Goal: Task Accomplishment & Management: Manage account settings

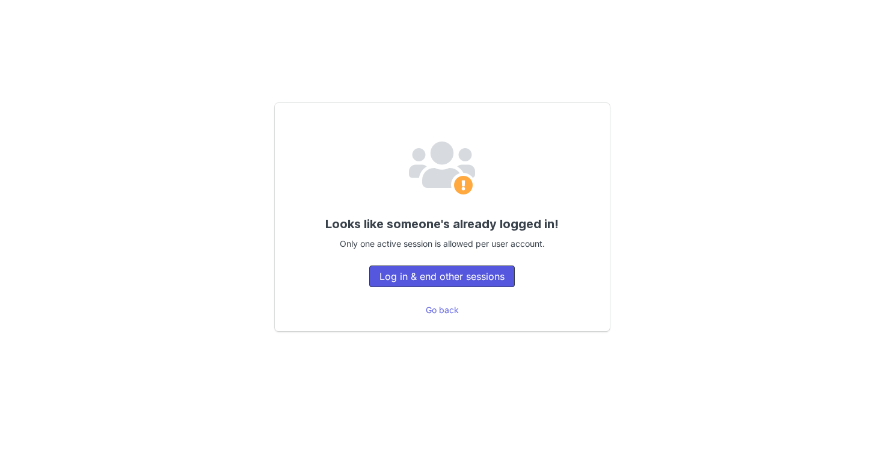
click at [485, 280] on button "Log in & end other sessions" at bounding box center [442, 276] width 146 height 22
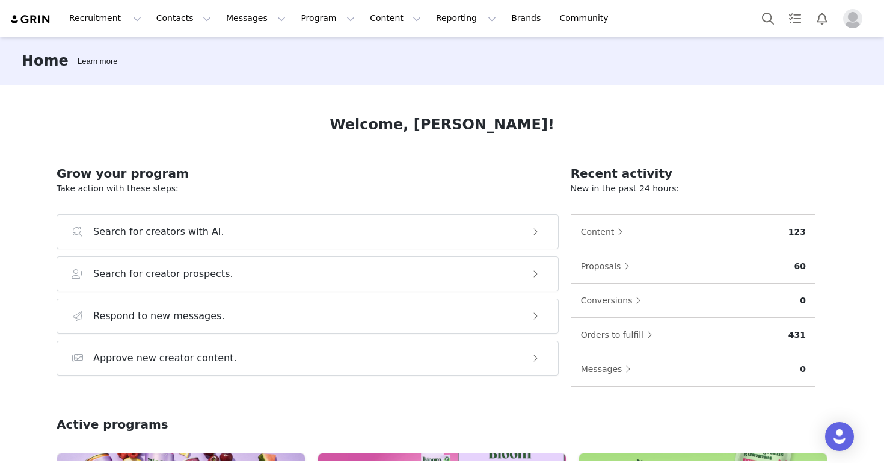
click at [140, 115] on div "Welcome, Carly!" at bounding box center [442, 125] width 771 height 22
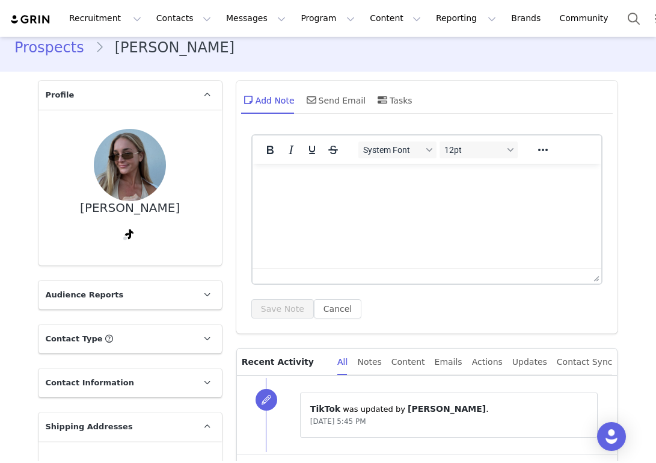
scroll to position [105, 0]
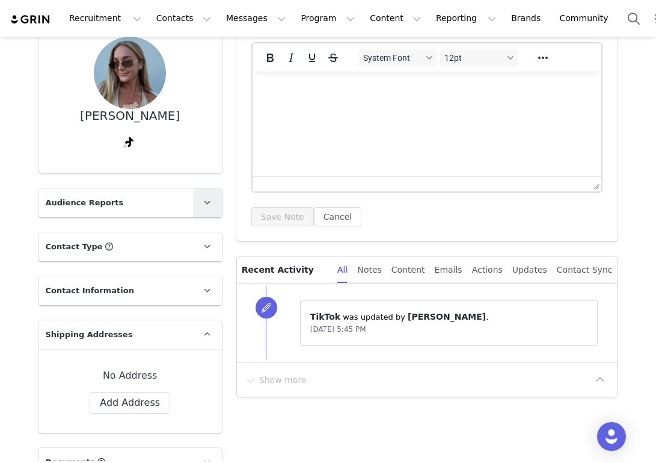
click at [205, 201] on icon at bounding box center [207, 202] width 7 height 8
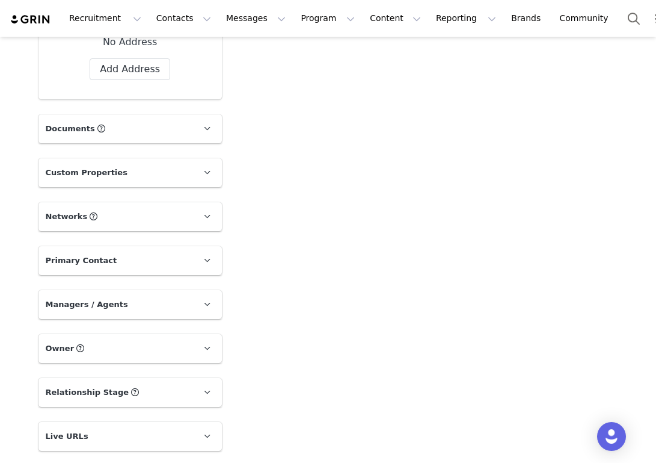
scroll to position [573, 0]
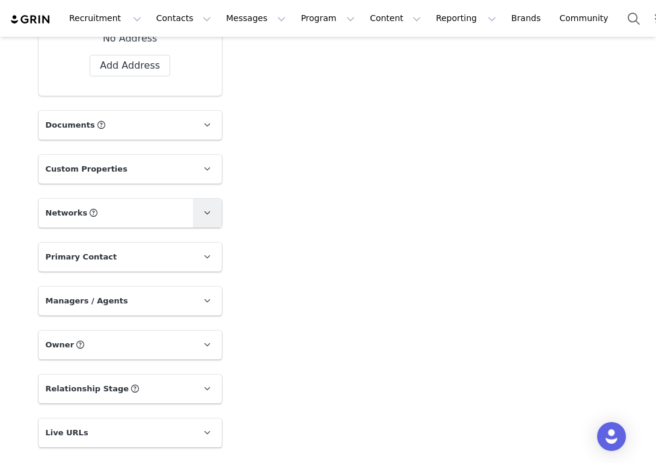
click at [206, 209] on icon at bounding box center [207, 213] width 7 height 8
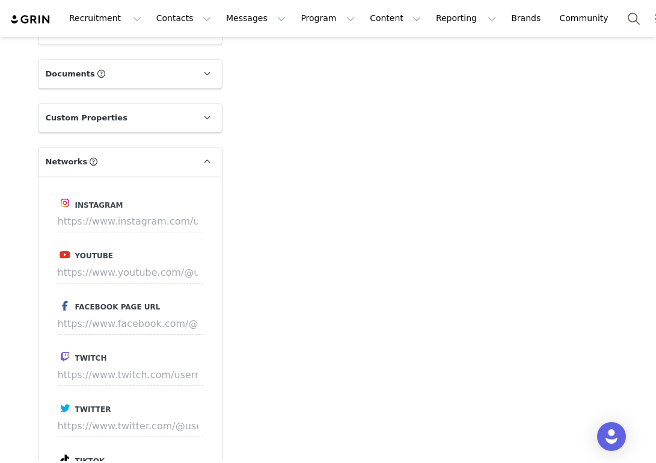
scroll to position [654, 0]
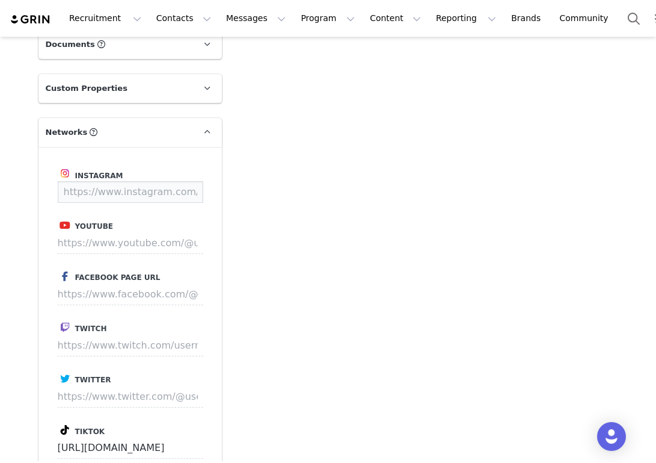
click at [153, 191] on input at bounding box center [131, 192] width 146 height 22
paste input "https://www.instagram.com/chelsraecollins/"
click at [193, 192] on button "Save" at bounding box center [181, 192] width 44 height 22
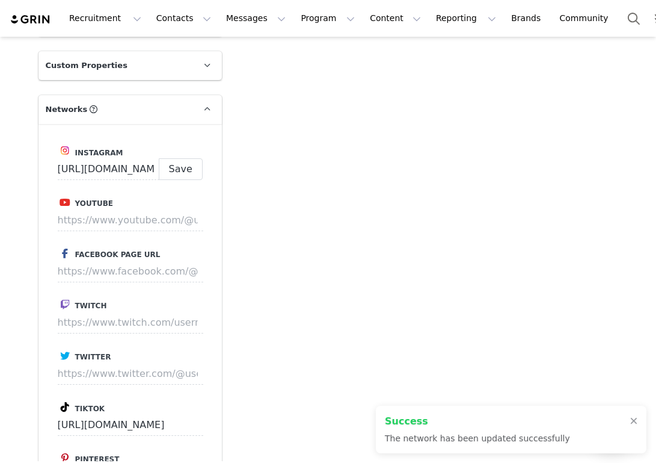
type input "https://www.instagram.com/chelsraecollins"
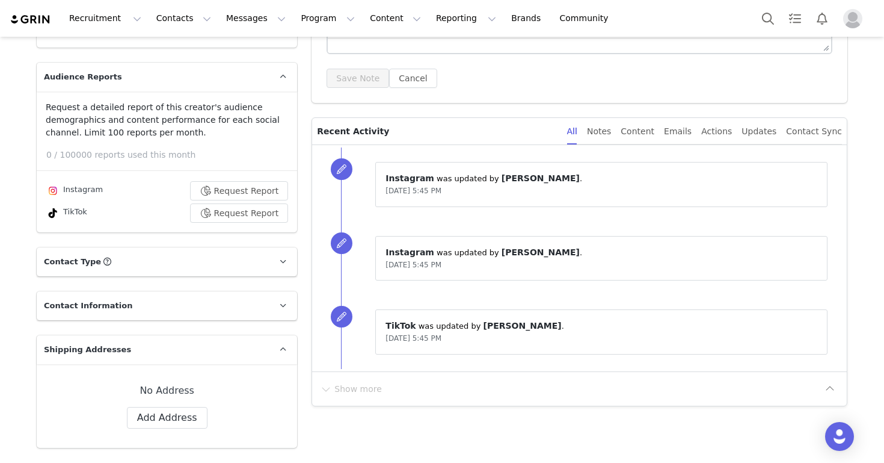
scroll to position [345, 0]
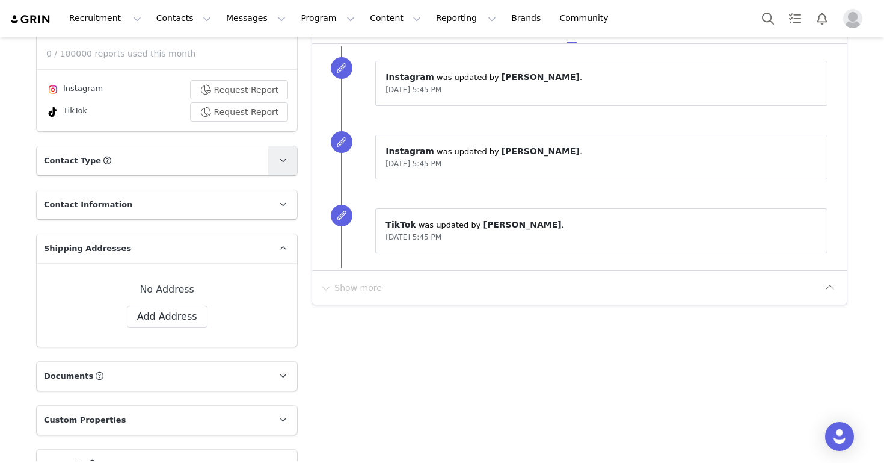
click at [277, 161] on span at bounding box center [282, 160] width 14 height 14
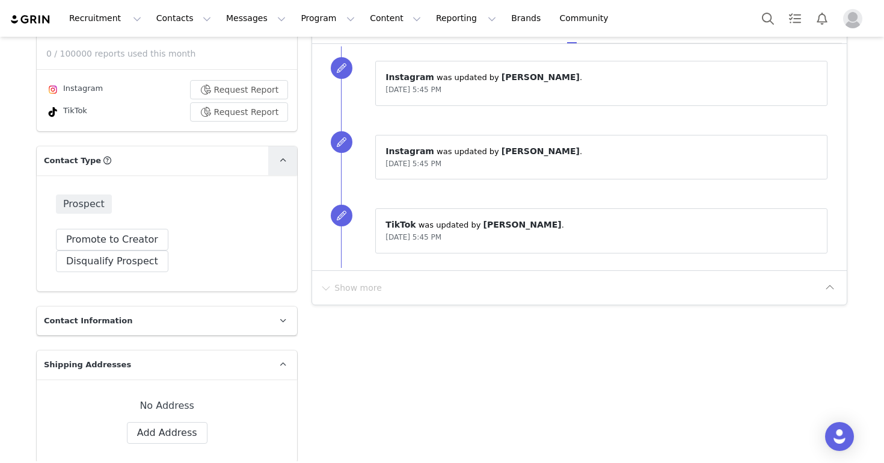
click at [277, 162] on span at bounding box center [282, 160] width 14 height 14
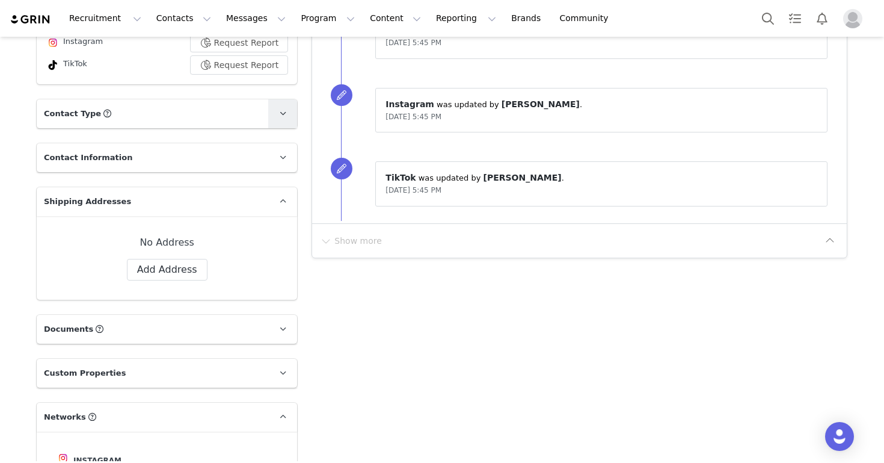
scroll to position [417, 0]
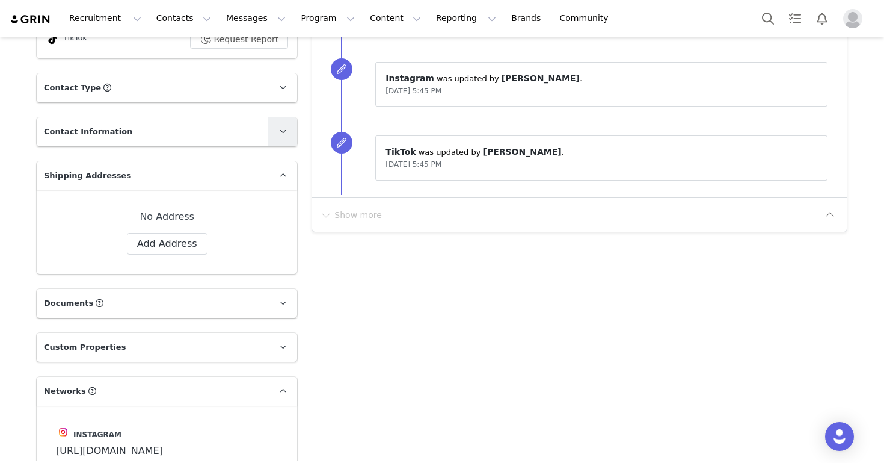
click at [276, 131] on span at bounding box center [282, 132] width 14 height 14
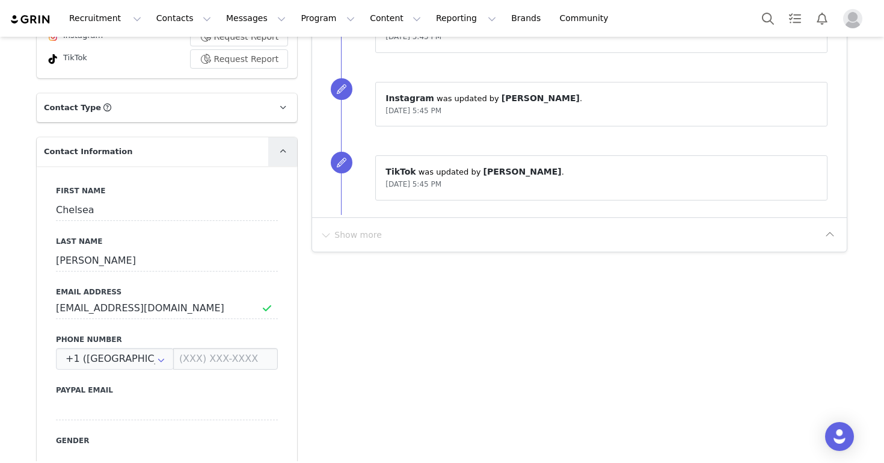
scroll to position [386, 0]
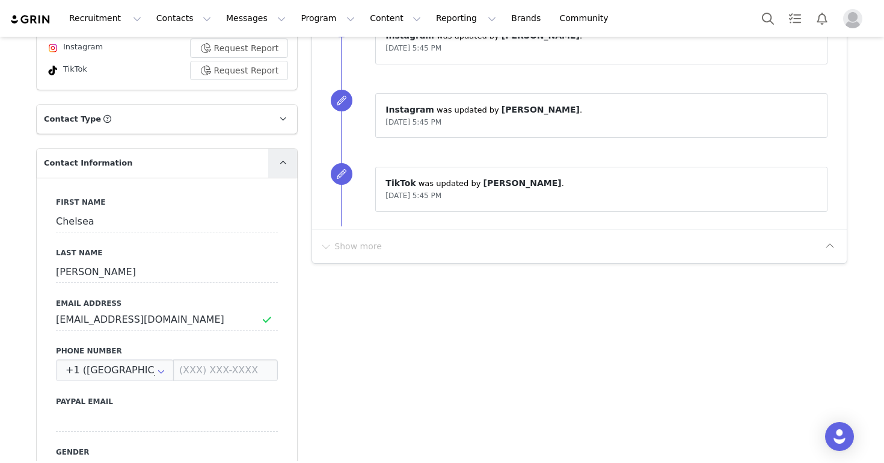
click at [279, 153] on link at bounding box center [282, 163] width 29 height 29
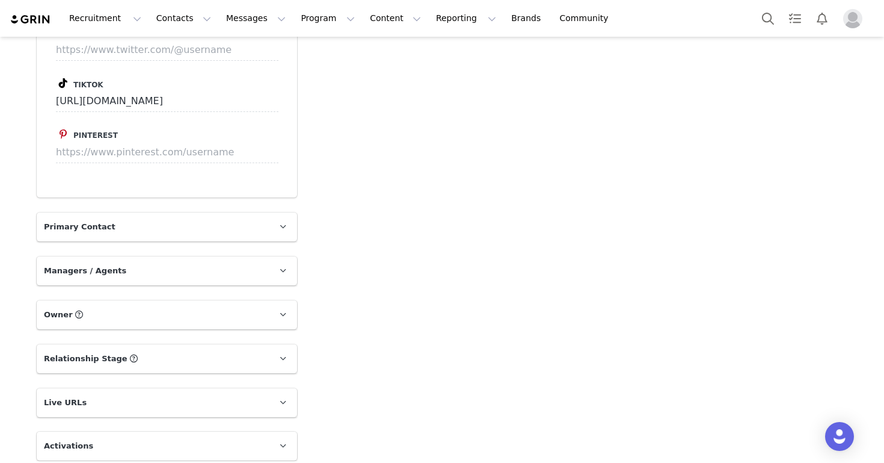
scroll to position [1074, 0]
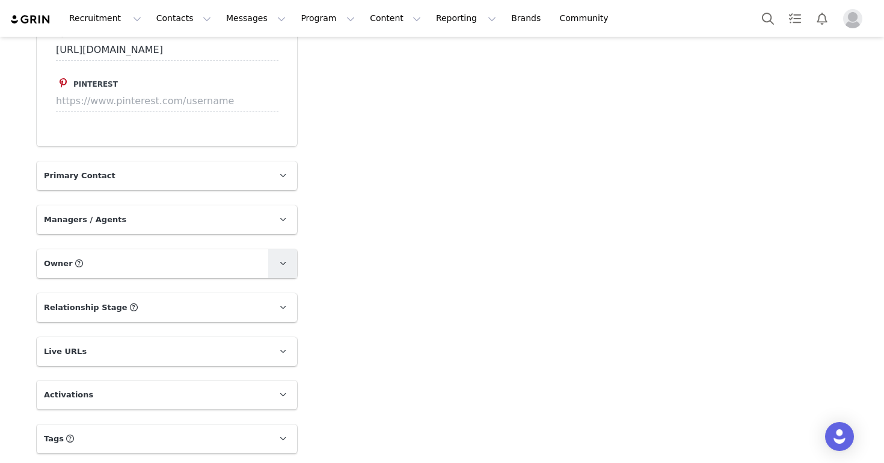
click at [280, 256] on span at bounding box center [282, 263] width 14 height 14
click at [283, 390] on icon at bounding box center [283, 394] width 7 height 8
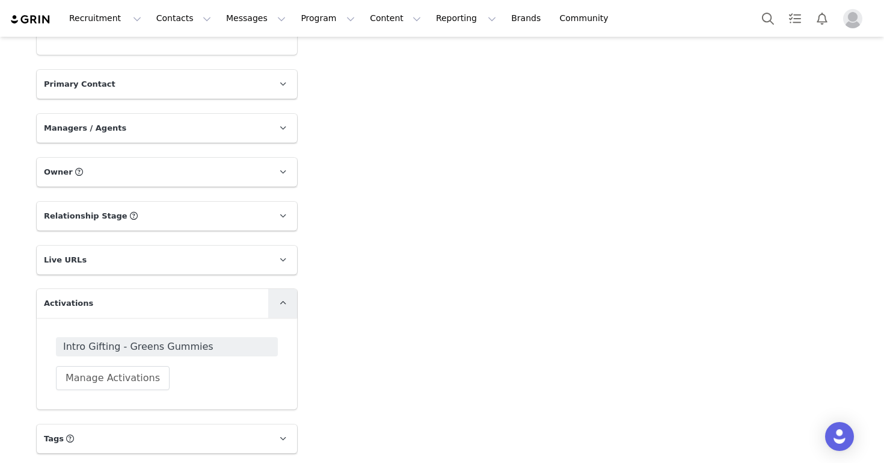
click at [283, 311] on link at bounding box center [282, 303] width 29 height 29
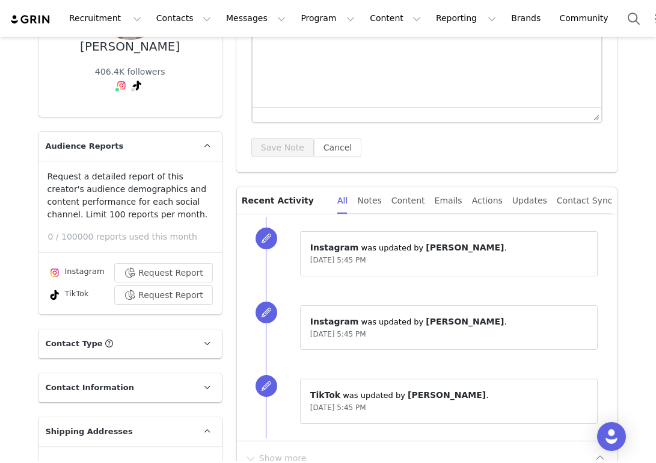
scroll to position [0, 0]
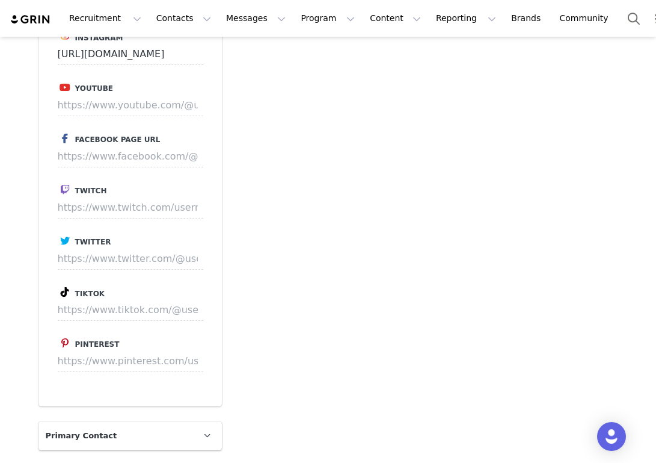
scroll to position [834, 0]
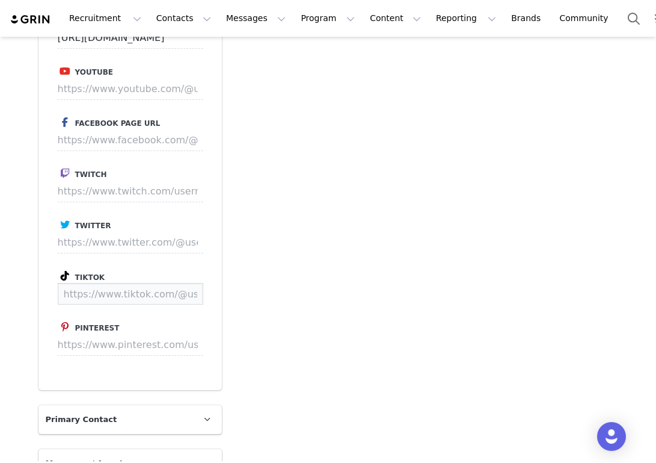
click at [113, 283] on input at bounding box center [131, 294] width 146 height 22
paste input "https://www.tiktok.com/@kristenschick"
type input "https://www.tiktok.com/@kristenschick"
click at [181, 283] on button "Save" at bounding box center [181, 294] width 44 height 22
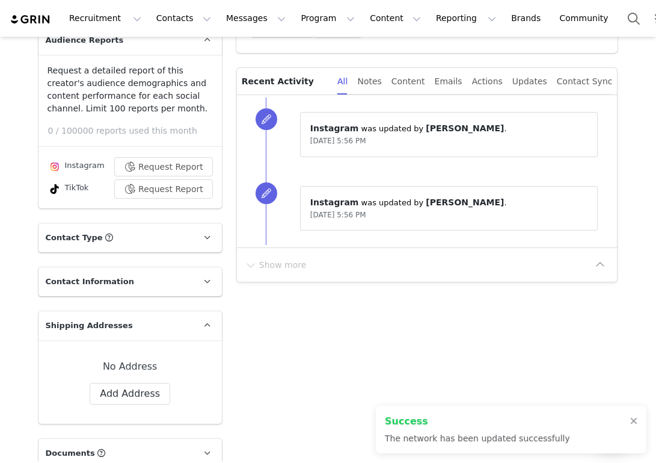
scroll to position [0, 0]
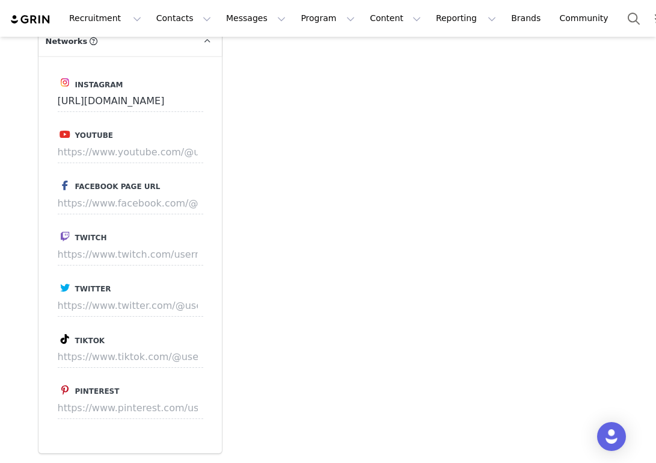
scroll to position [711, 0]
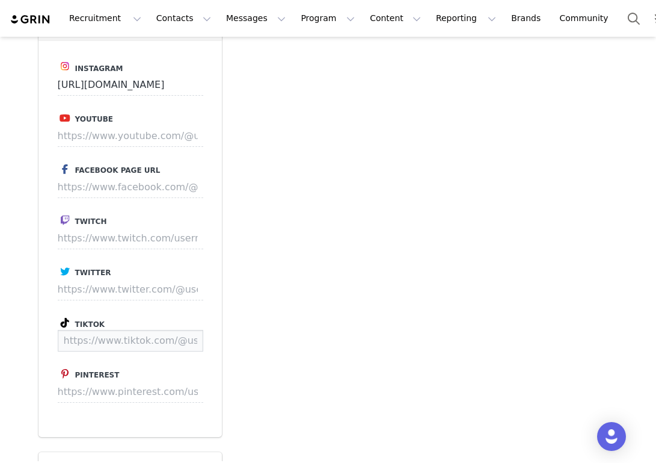
click at [118, 351] on input at bounding box center [131, 341] width 146 height 22
paste input "[URL][DOMAIN_NAME]"
type input "[URL][DOMAIN_NAME]"
click at [194, 351] on button "Save" at bounding box center [181, 341] width 44 height 22
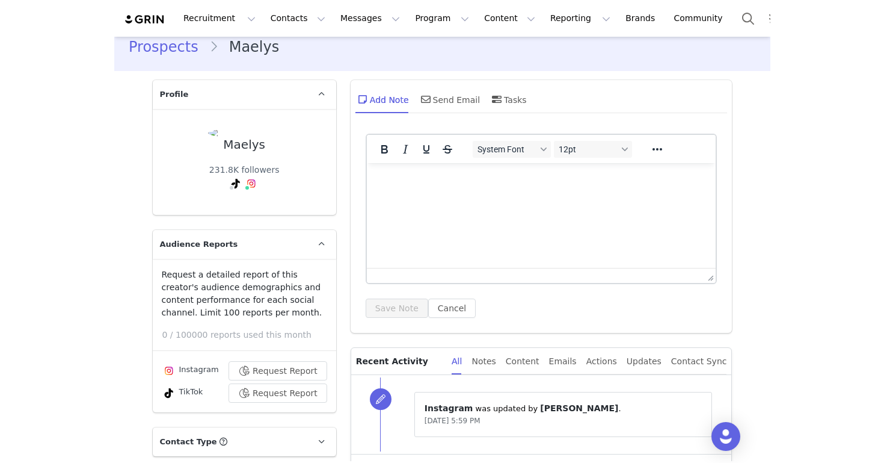
scroll to position [0, 0]
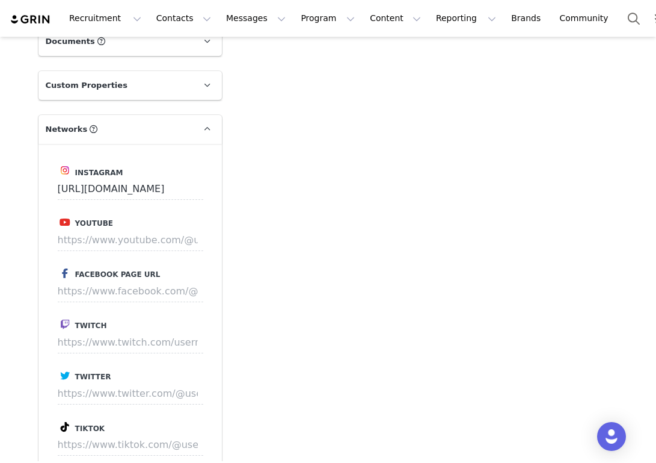
scroll to position [731, 0]
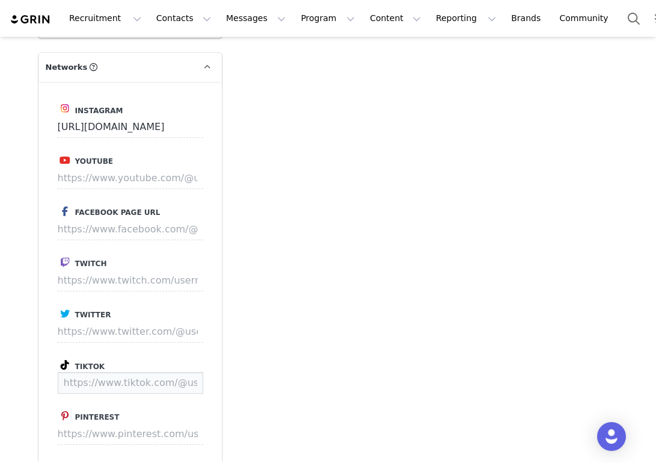
click at [143, 384] on input at bounding box center [131, 383] width 146 height 22
paste input "https://www.tiktok.com/@zarinalifestyle"
type input "https://www.tiktok.com/@zarinalifestyle"
click at [188, 386] on button "Save" at bounding box center [181, 383] width 44 height 22
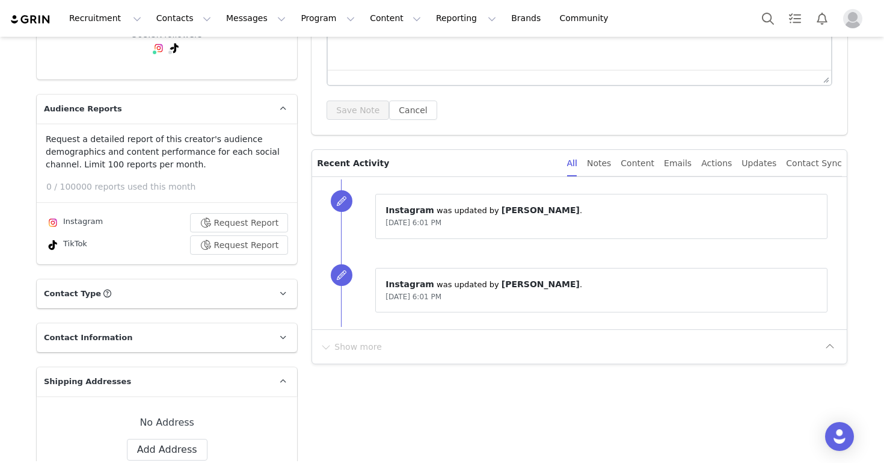
scroll to position [0, 0]
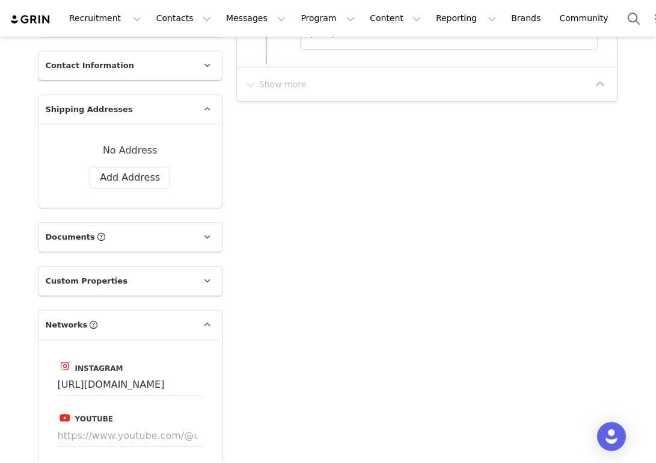
scroll to position [432, 0]
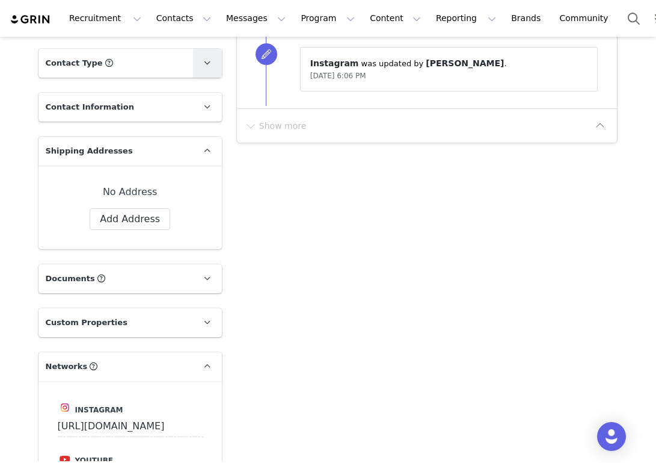
click at [204, 62] on icon at bounding box center [207, 63] width 7 height 8
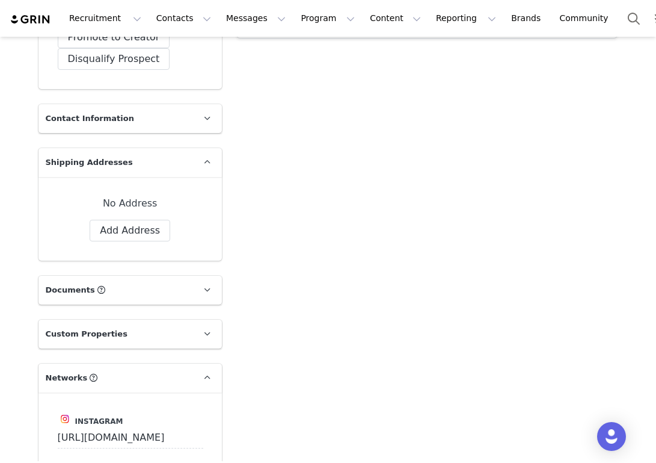
scroll to position [557, 0]
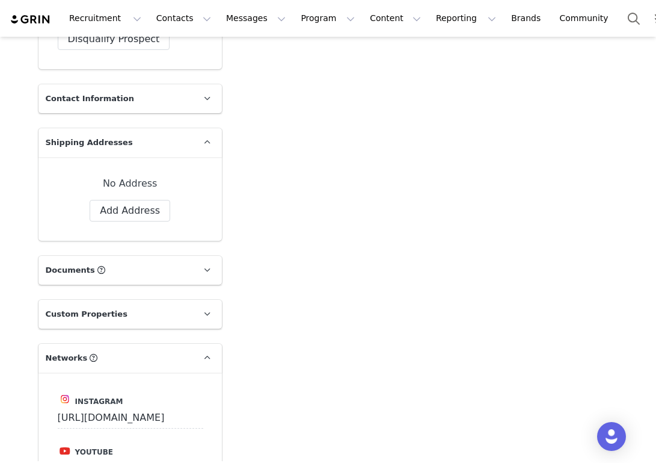
click at [185, 104] on p "Contact Information" at bounding box center [115, 98] width 155 height 29
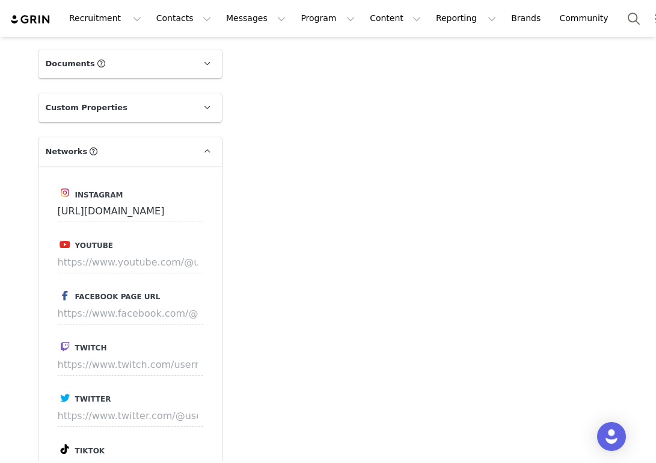
scroll to position [1314, 0]
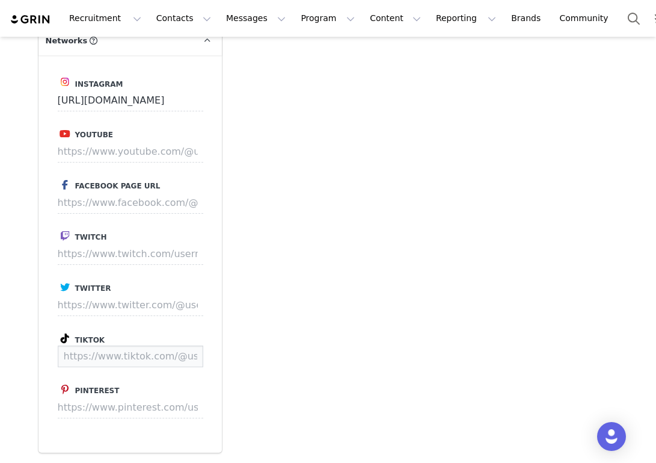
click at [124, 354] on input at bounding box center [131, 356] width 146 height 22
paste input "https://www.tiktok.com/@sami_clarke"
type input "https://www.tiktok.com/@sami_clarke"
click at [187, 357] on button "Save" at bounding box center [181, 356] width 44 height 22
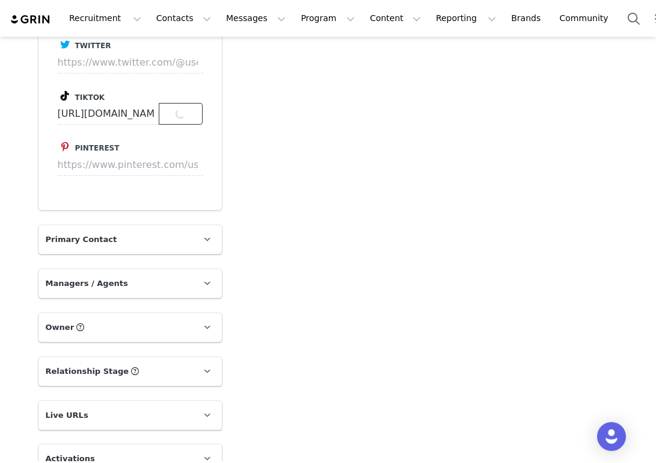
scroll to position [1566, 0]
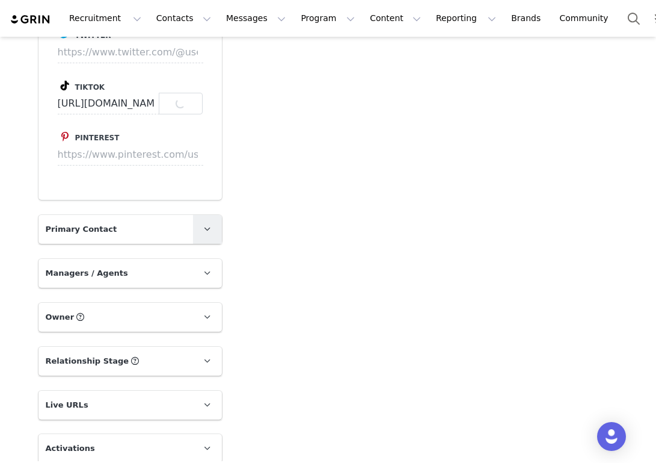
click at [197, 235] on link at bounding box center [207, 229] width 29 height 29
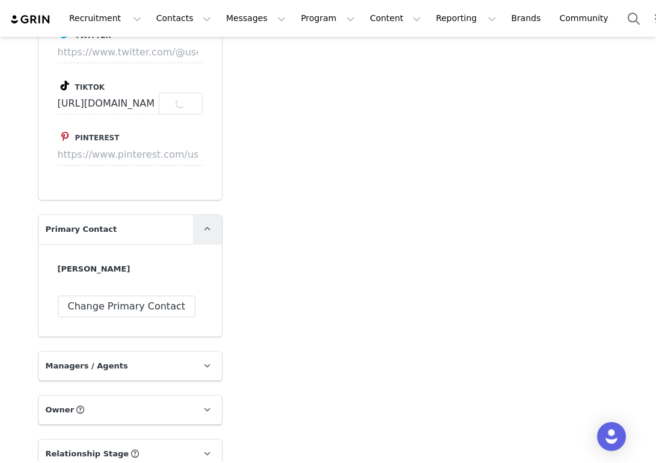
click at [198, 233] on link at bounding box center [207, 229] width 29 height 29
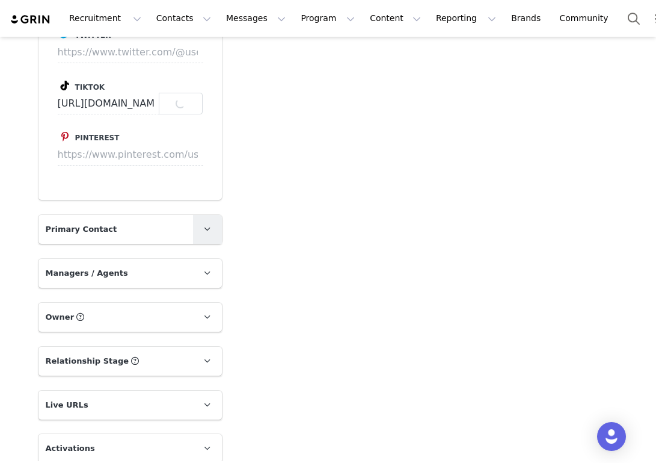
scroll to position [1620, 0]
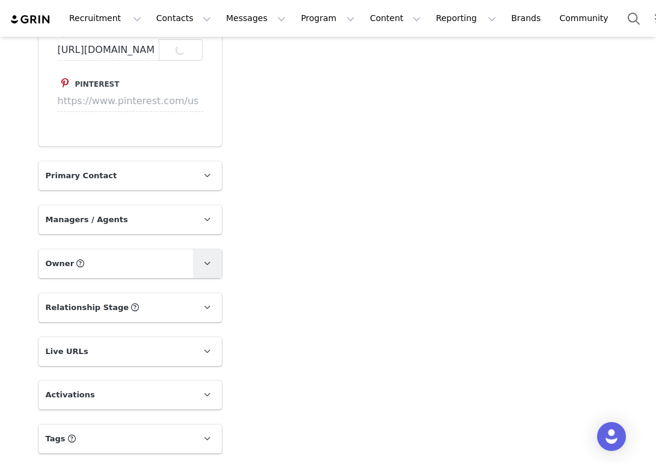
click at [207, 268] on span at bounding box center [207, 263] width 14 height 14
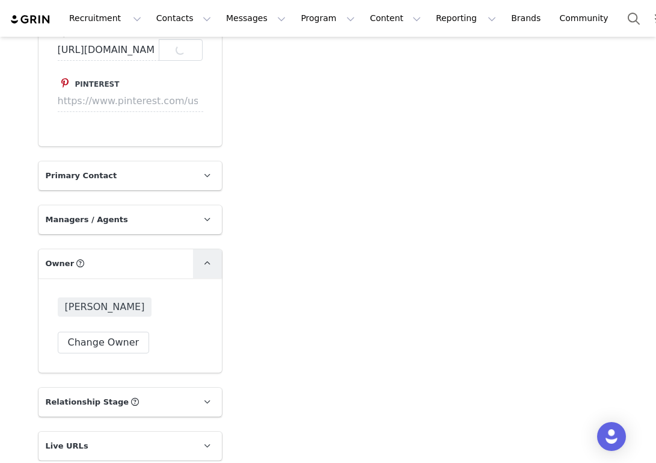
click at [207, 267] on span at bounding box center [207, 263] width 14 height 14
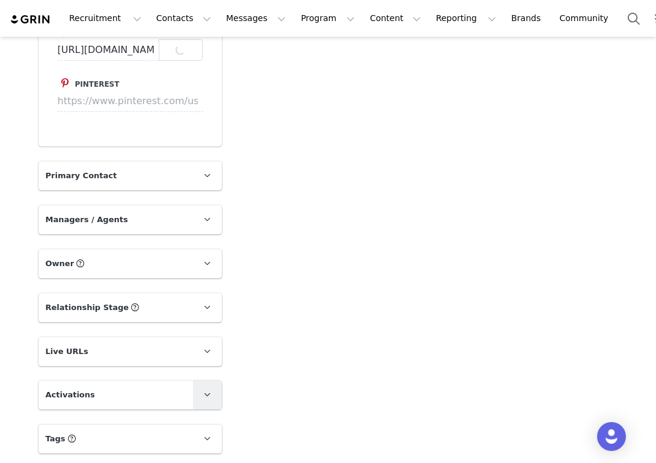
click at [203, 388] on span at bounding box center [207, 394] width 14 height 14
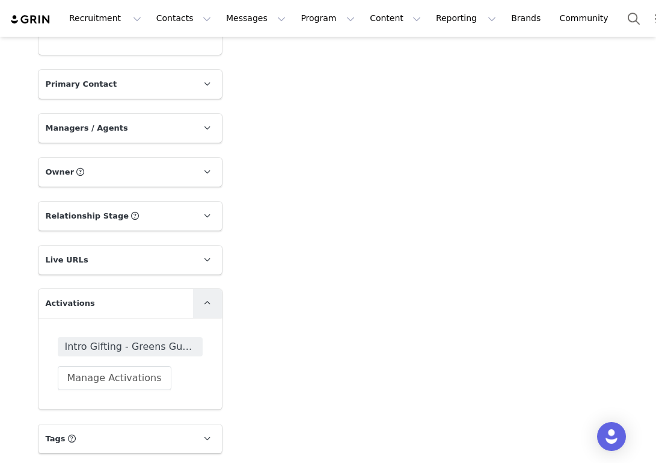
click at [200, 303] on span at bounding box center [207, 303] width 14 height 14
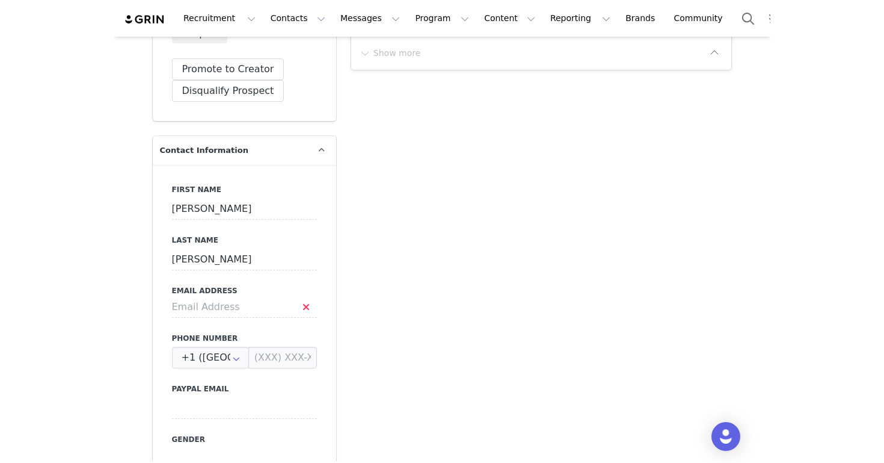
scroll to position [0, 0]
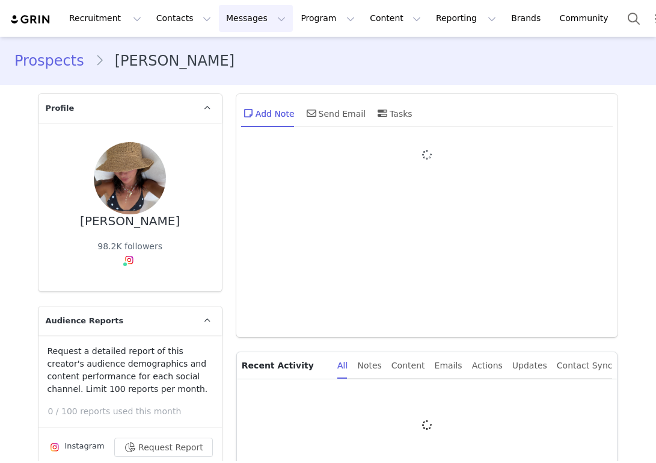
type input "+1 ([GEOGRAPHIC_DATA])"
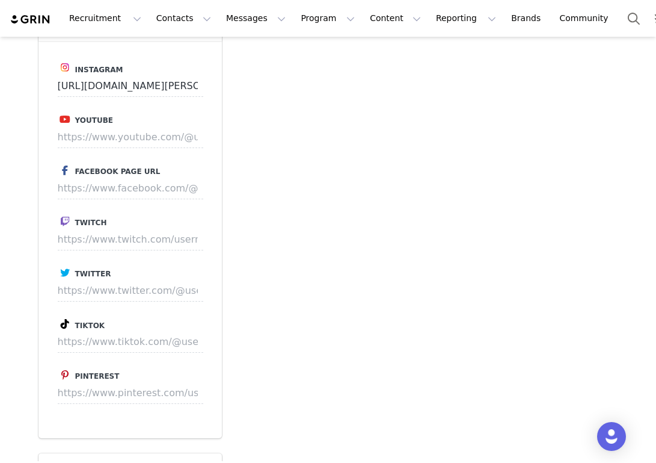
scroll to position [1330, 0]
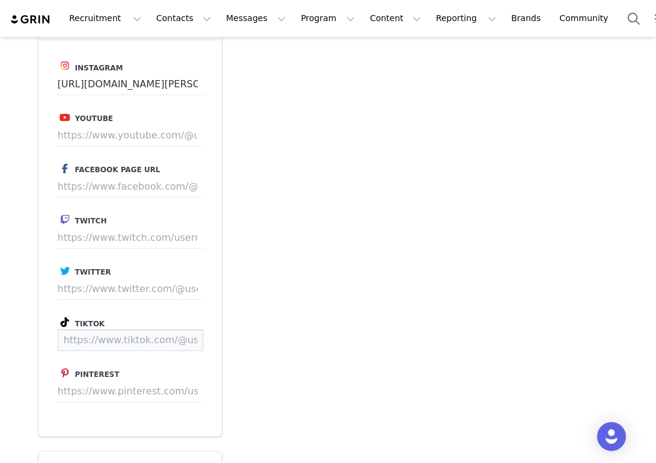
click at [140, 334] on input at bounding box center [131, 340] width 146 height 22
paste input "[URL][DOMAIN_NAME][PERSON_NAME][DOMAIN_NAME][PERSON_NAME]"
type input "[URL][DOMAIN_NAME][PERSON_NAME][DOMAIN_NAME][PERSON_NAME]"
click at [197, 334] on button "Save" at bounding box center [181, 340] width 44 height 22
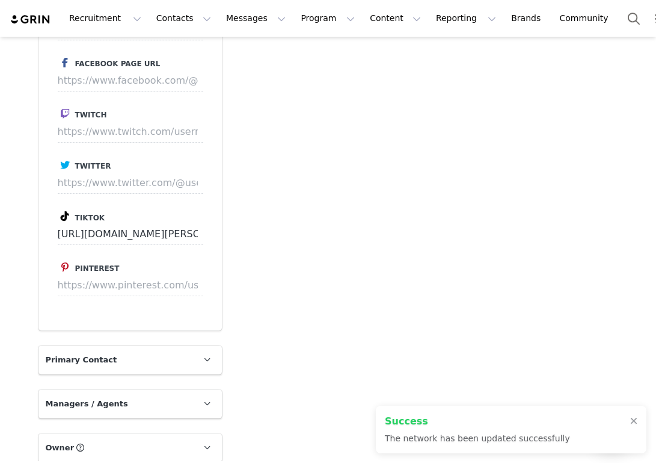
scroll to position [1494, 0]
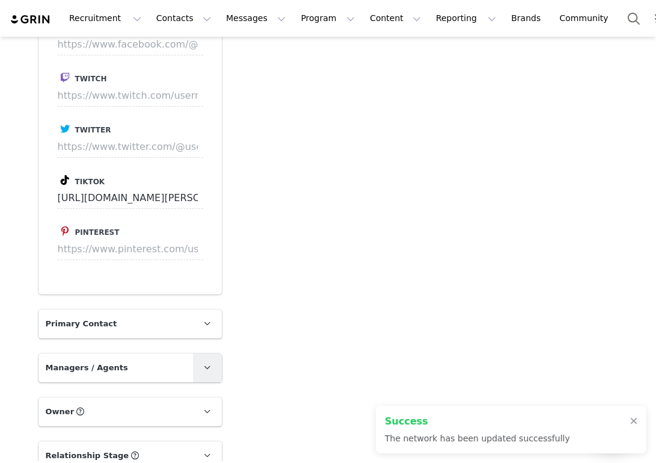
click at [207, 365] on icon at bounding box center [207, 367] width 7 height 8
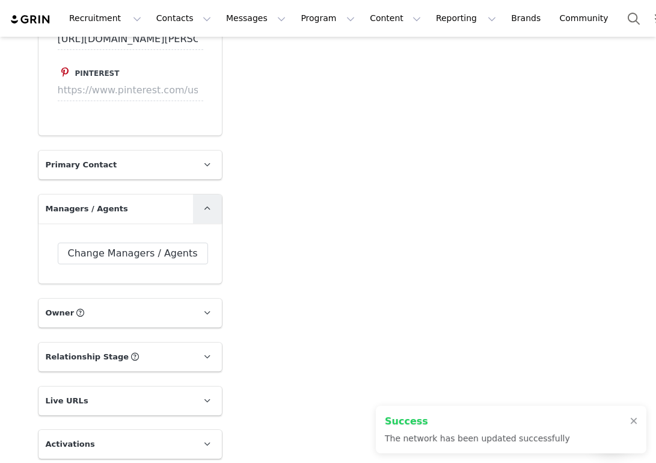
scroll to position [1692, 0]
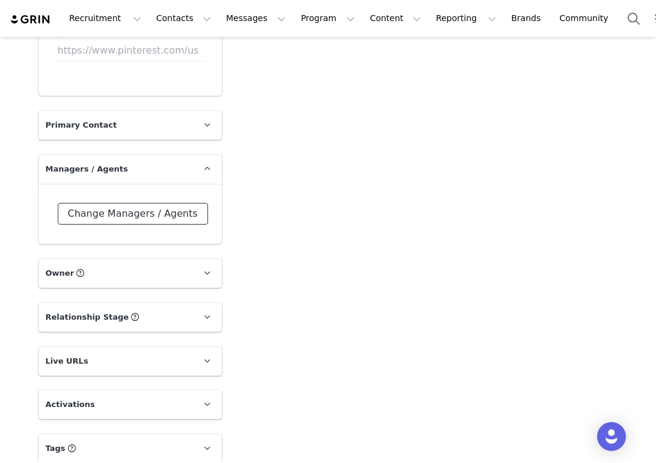
click at [131, 213] on button "Change Managers / Agents" at bounding box center [133, 214] width 150 height 22
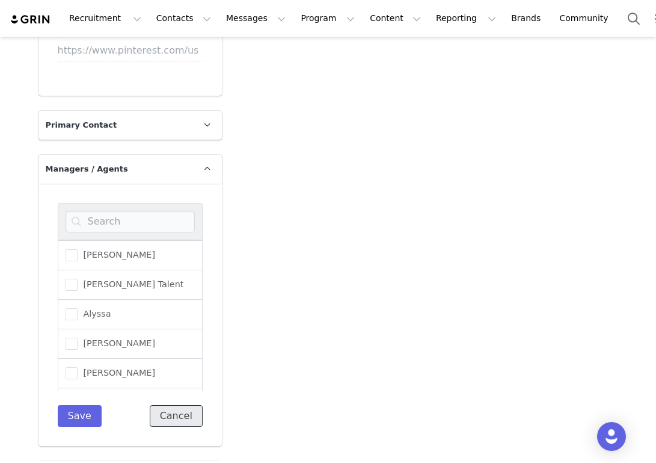
click at [172, 412] on button "Cancel" at bounding box center [176, 416] width 53 height 22
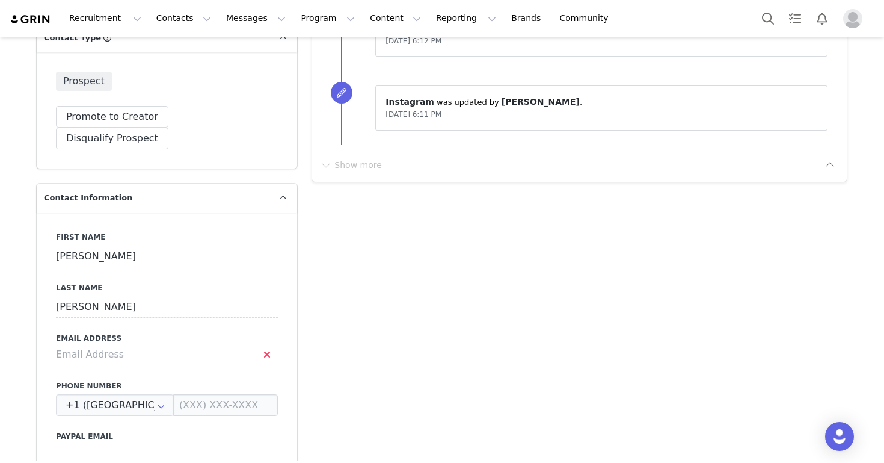
scroll to position [0, 0]
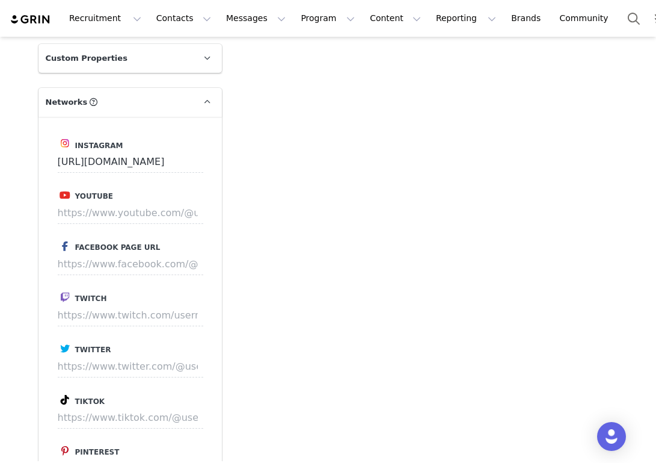
scroll to position [1339, 0]
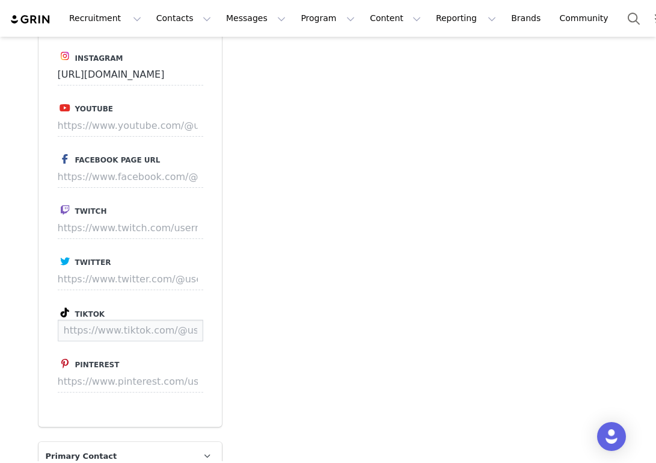
click at [99, 332] on input at bounding box center [131, 330] width 146 height 22
paste input "https://www.tiktok.com/@mralphlawson"
type input "https://www.tiktok.com/@mralphlawson"
click at [192, 328] on button "Save" at bounding box center [181, 330] width 44 height 22
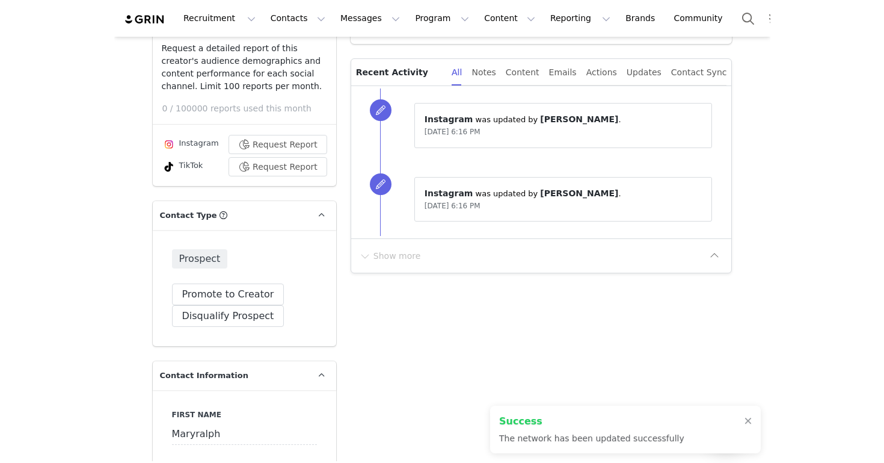
scroll to position [0, 0]
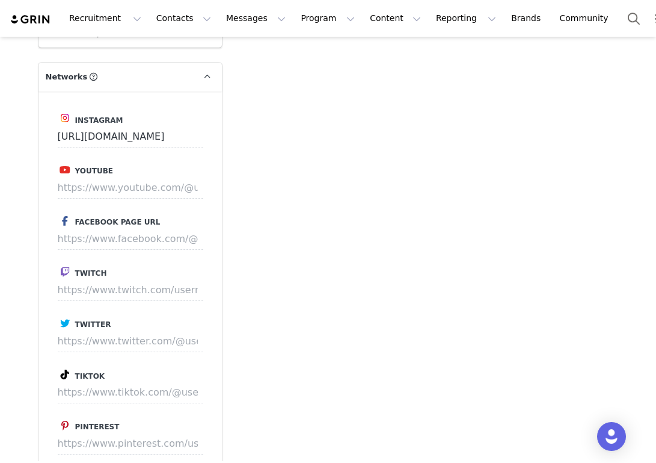
scroll to position [1309, 0]
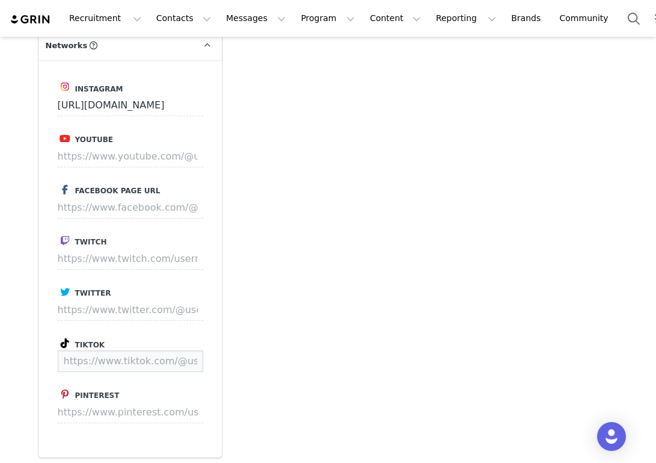
click at [126, 368] on input at bounding box center [131, 361] width 146 height 22
paste input "[URL][DOMAIN_NAME]"
type input "[URL][DOMAIN_NAME]"
click at [182, 360] on button "Save" at bounding box center [181, 361] width 44 height 22
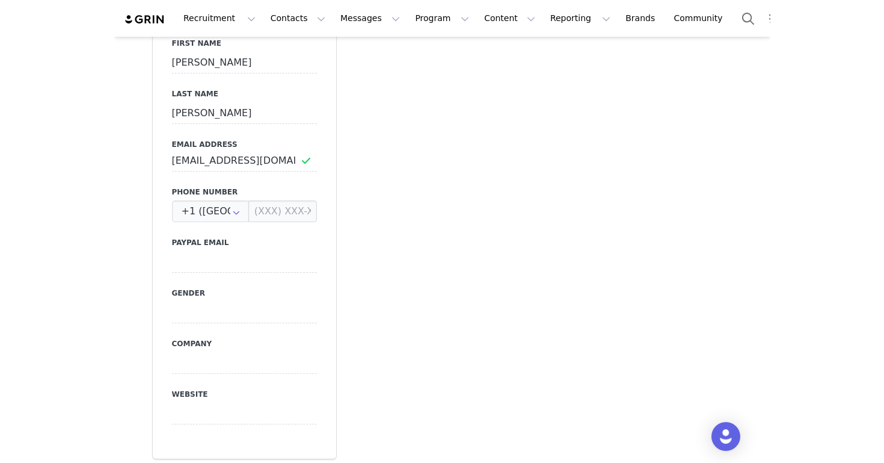
scroll to position [0, 0]
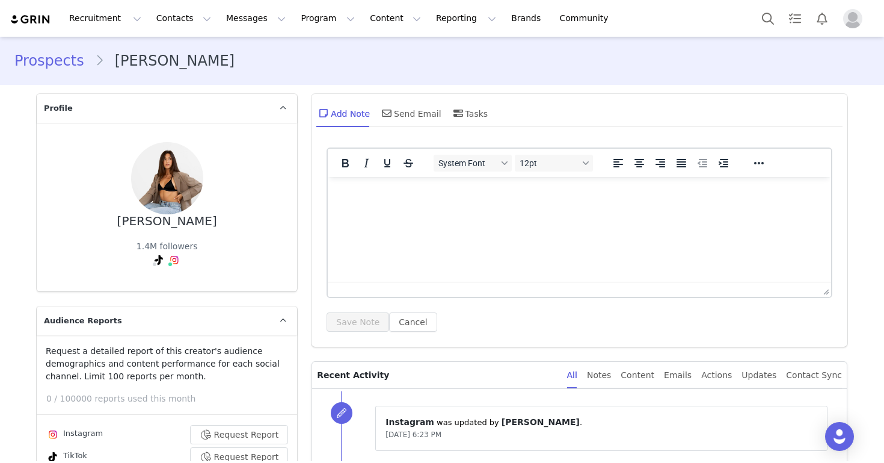
click at [656, 22] on img "Profile" at bounding box center [852, 18] width 19 height 19
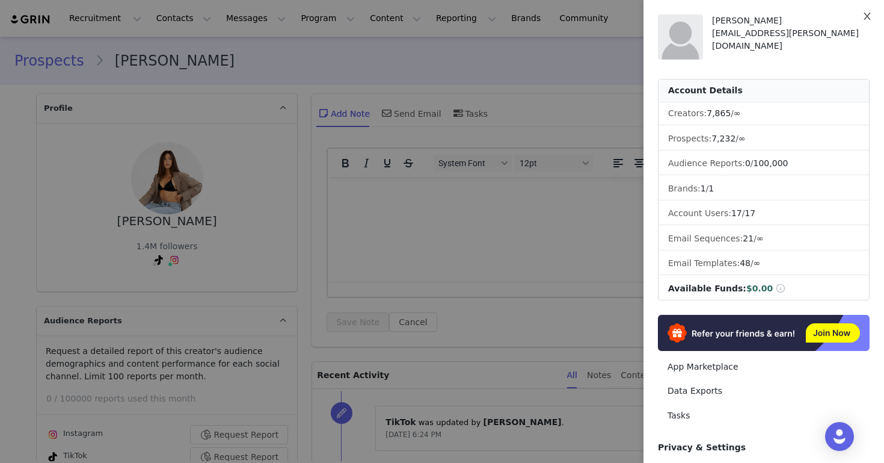
click at [656, 13] on icon "icon: close" at bounding box center [867, 16] width 10 height 10
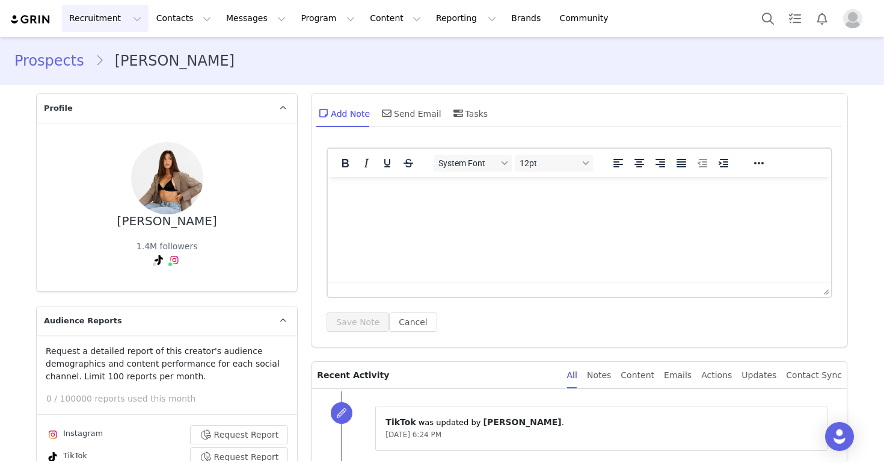
click at [130, 18] on button "Recruitment Recruitment" at bounding box center [105, 18] width 87 height 27
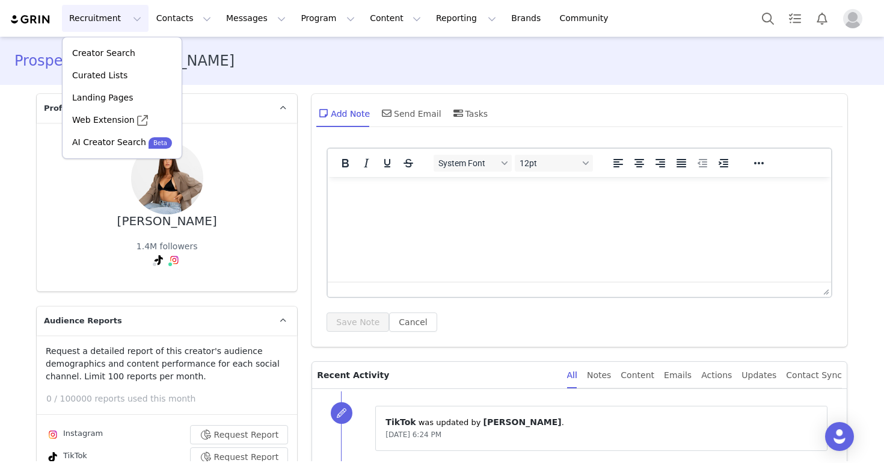
click at [133, 16] on button "Recruitment Recruitment" at bounding box center [105, 18] width 87 height 27
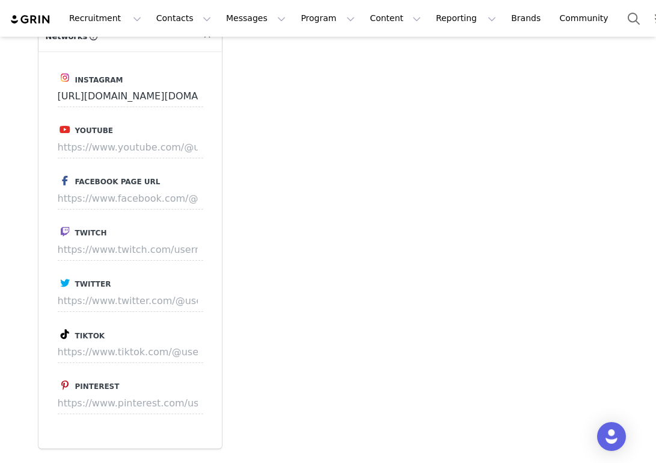
scroll to position [1327, 0]
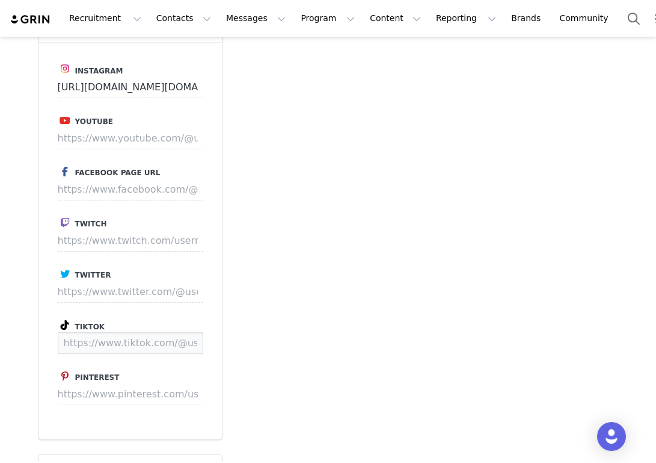
click at [116, 340] on input at bounding box center [131, 343] width 146 height 22
paste input "[URL][DOMAIN_NAME][DOMAIN_NAME][PERSON_NAME]"
type input "[URL][DOMAIN_NAME][DOMAIN_NAME][PERSON_NAME]"
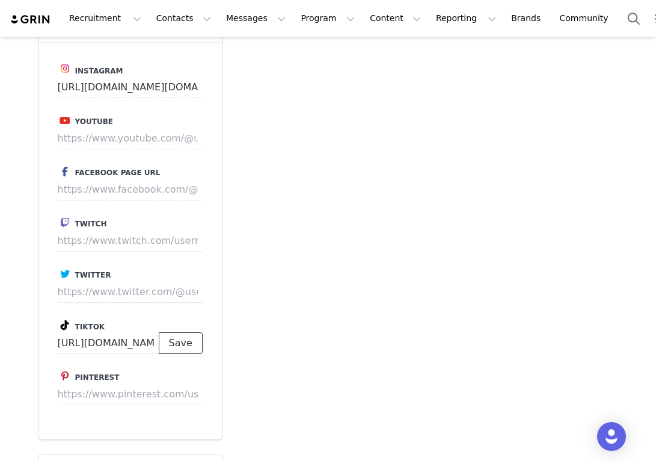
click at [189, 339] on button "Save" at bounding box center [181, 343] width 44 height 22
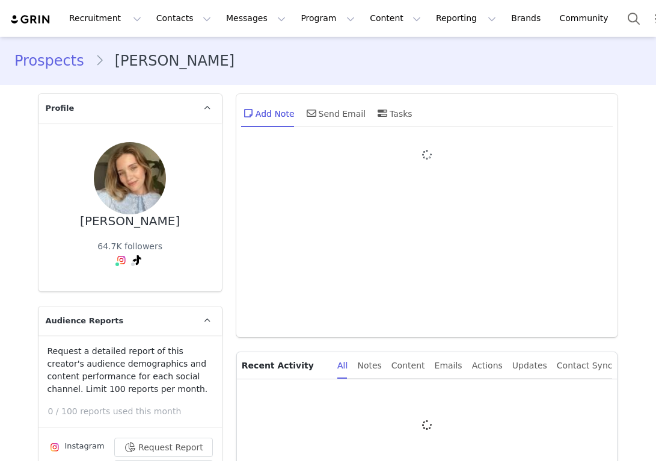
type input "+1 ([GEOGRAPHIC_DATA])"
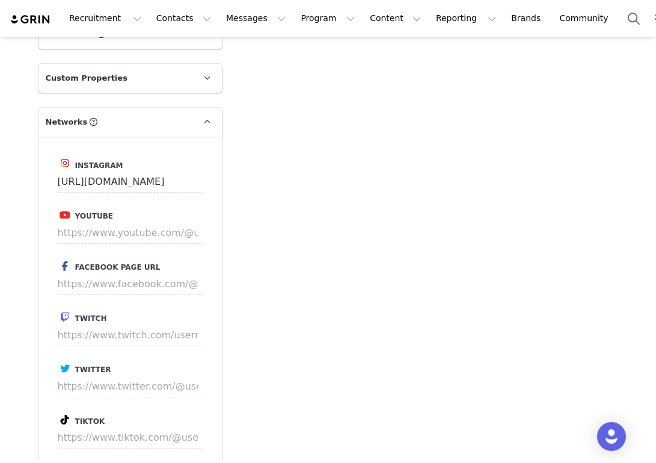
scroll to position [1284, 0]
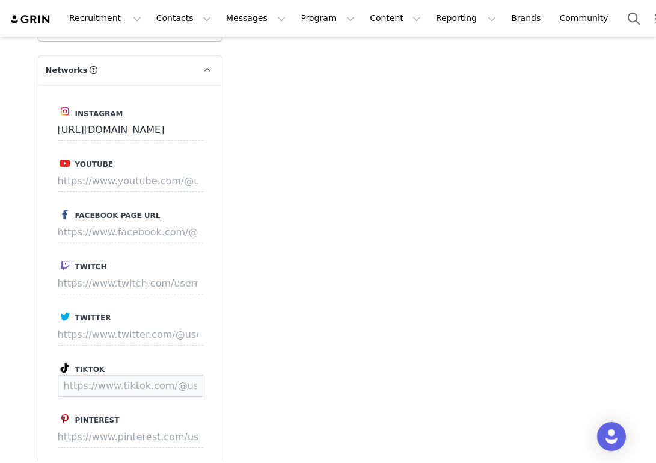
click at [118, 375] on input at bounding box center [131, 386] width 146 height 22
paste input "https://www.tiktok.com/@erikawheaton"
type input "https://www.tiktok.com/@erikawheaton"
click at [198, 383] on button "Save" at bounding box center [181, 386] width 44 height 22
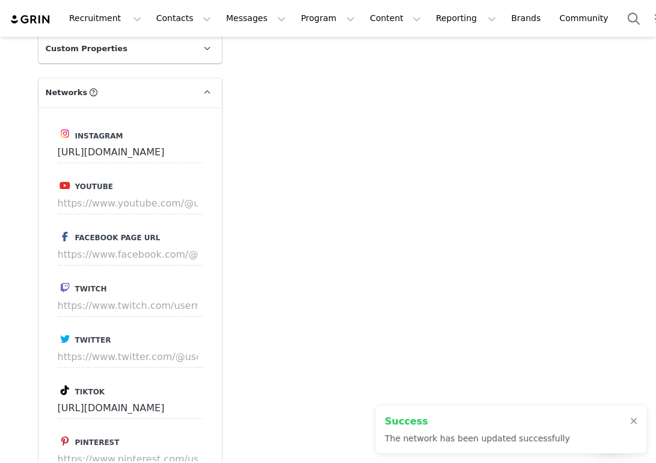
scroll to position [1306, 0]
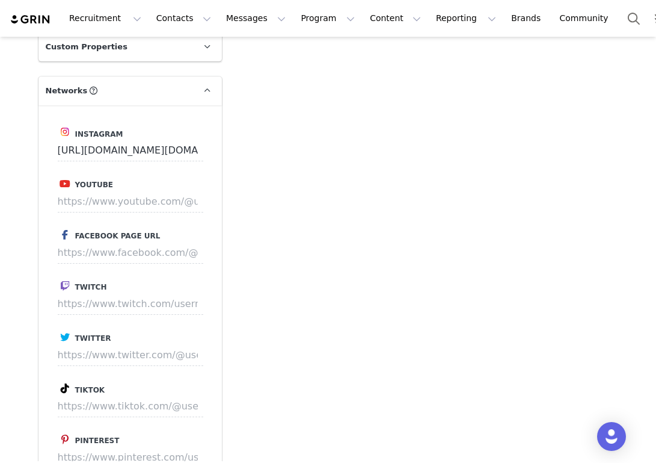
scroll to position [1363, 0]
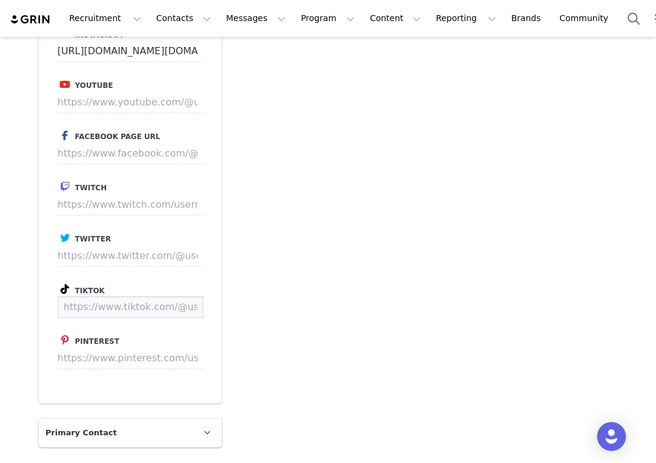
click at [154, 311] on input at bounding box center [131, 307] width 146 height 22
paste input "https://www.tiktok.com/@paigelindgren"
type input "https://www.tiktok.com/@paigelindgren"
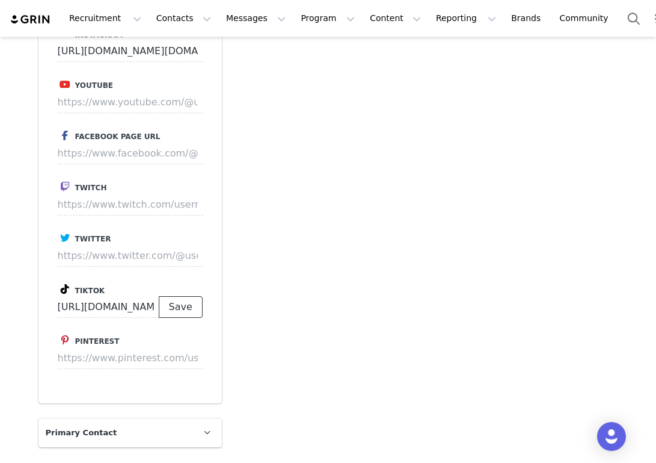
click at [192, 307] on button "Save" at bounding box center [181, 307] width 44 height 22
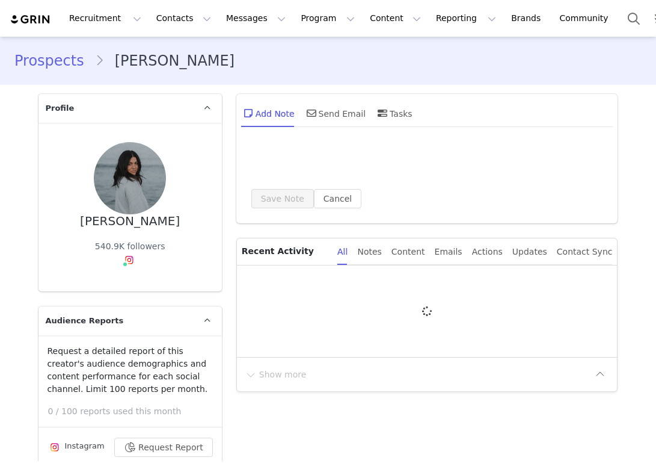
type input "+1 ([GEOGRAPHIC_DATA])"
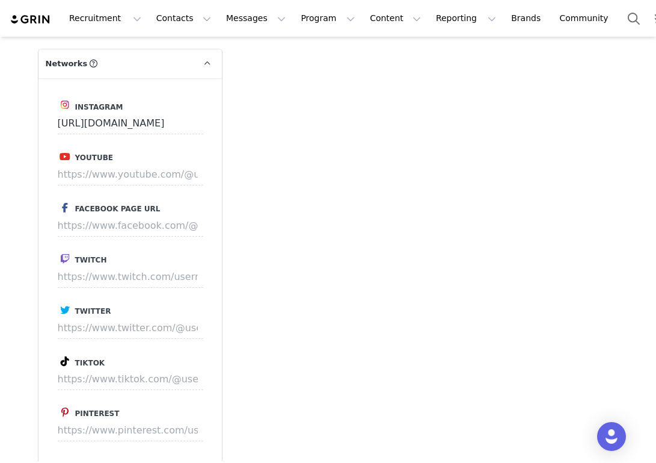
scroll to position [1294, 0]
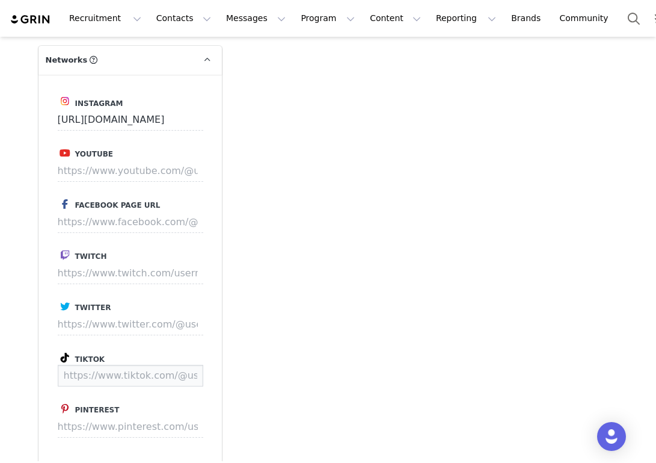
click at [126, 382] on input at bounding box center [131, 375] width 146 height 22
paste input "https://www.tiktok.com/@olivianoceda"
type input "https://www.tiktok.com/@olivianoceda"
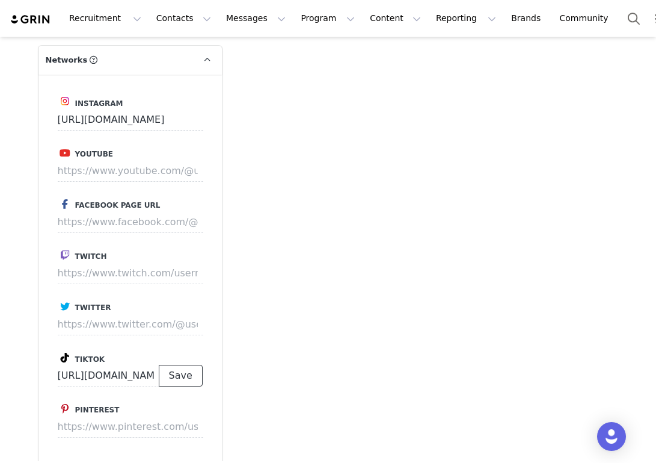
click at [176, 380] on button "Save" at bounding box center [181, 375] width 44 height 22
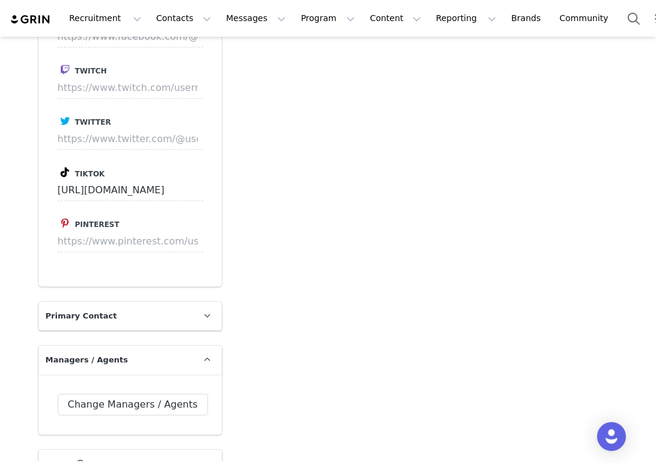
scroll to position [1513, 0]
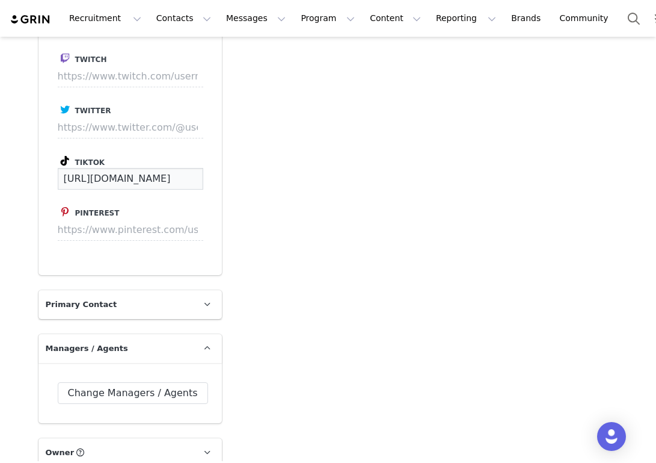
click at [195, 181] on input "https://www.tiktok.com/@olivianoceda" at bounding box center [131, 179] width 146 height 22
click at [191, 184] on input "https://www.tiktok.com/@olivianoceda" at bounding box center [131, 179] width 146 height 22
click at [186, 179] on input "https://www.tiktok.com/@olivianoceda" at bounding box center [131, 179] width 146 height 22
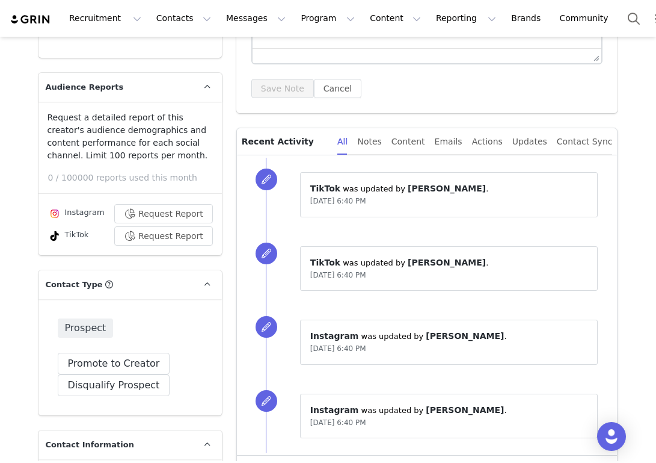
scroll to position [0, 0]
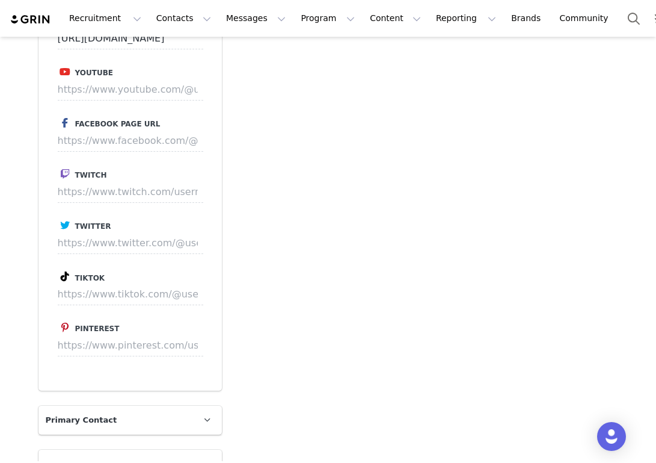
scroll to position [1379, 0]
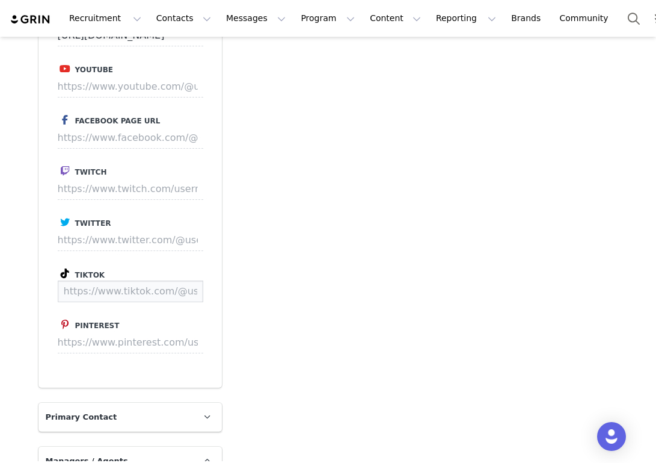
click at [114, 289] on input at bounding box center [131, 291] width 146 height 22
paste input "https://www.tiktok.com/@tashafranken"
type input "https://www.tiktok.com/@tashafranken"
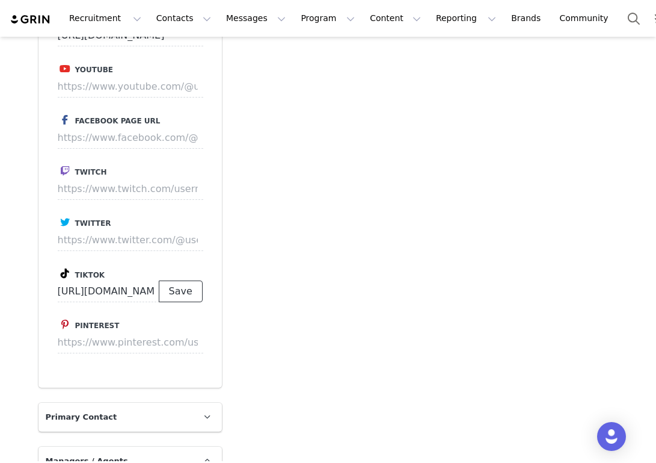
click at [194, 292] on button "Save" at bounding box center [181, 291] width 44 height 22
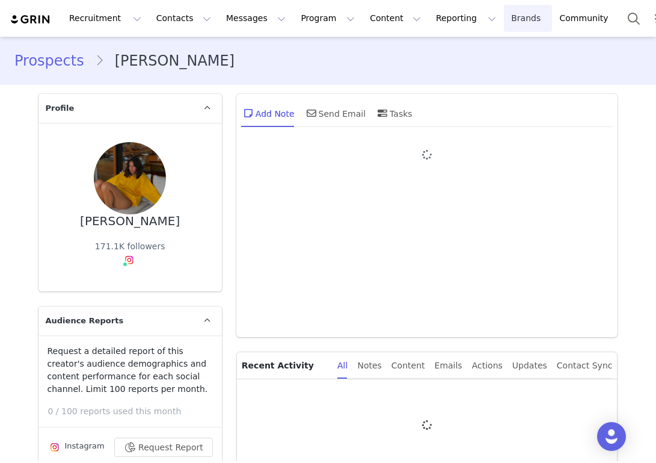
type input "+1 ([GEOGRAPHIC_DATA])"
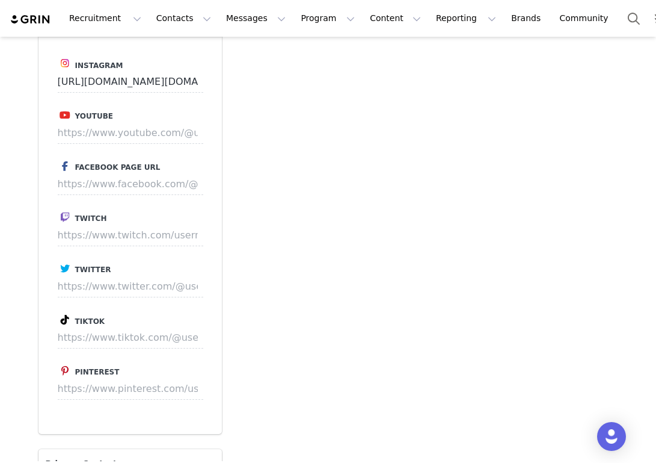
scroll to position [1339, 0]
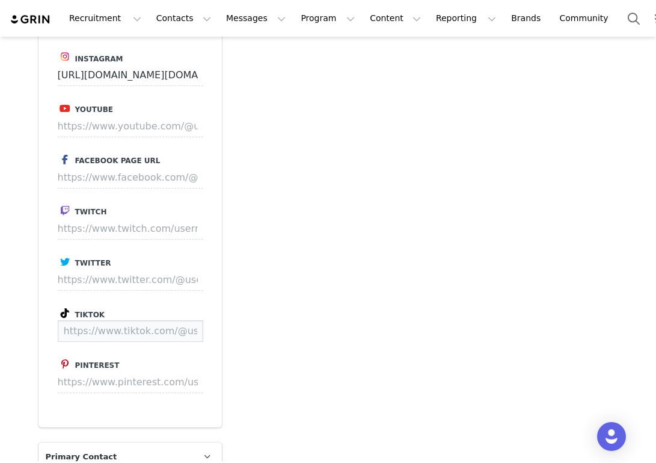
click at [89, 331] on input at bounding box center [131, 331] width 146 height 22
paste input "[URL][DOMAIN_NAME]"
type input "[URL][DOMAIN_NAME]"
click at [187, 333] on button "Save" at bounding box center [181, 331] width 44 height 22
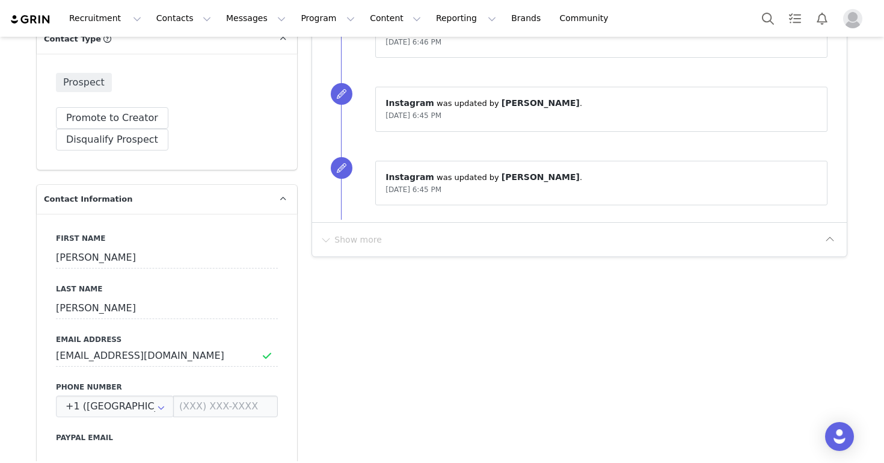
scroll to position [0, 0]
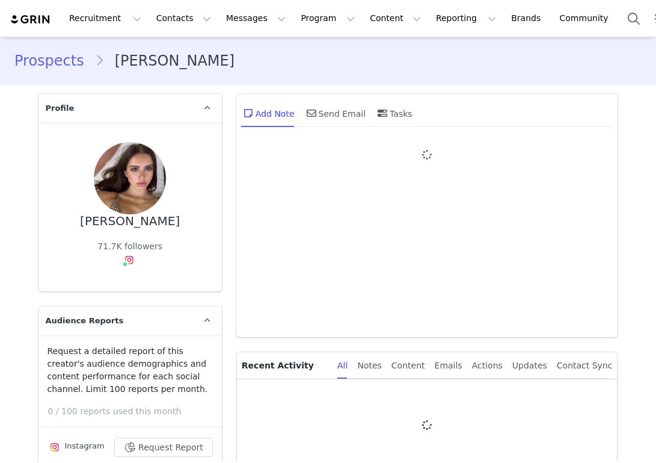
type input "+1 ([GEOGRAPHIC_DATA])"
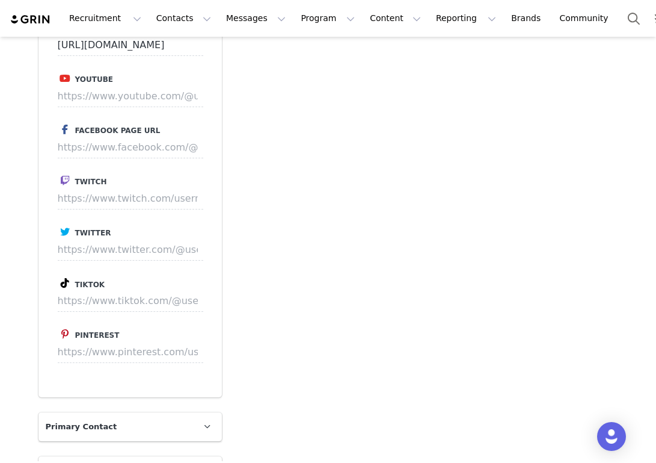
scroll to position [1281, 0]
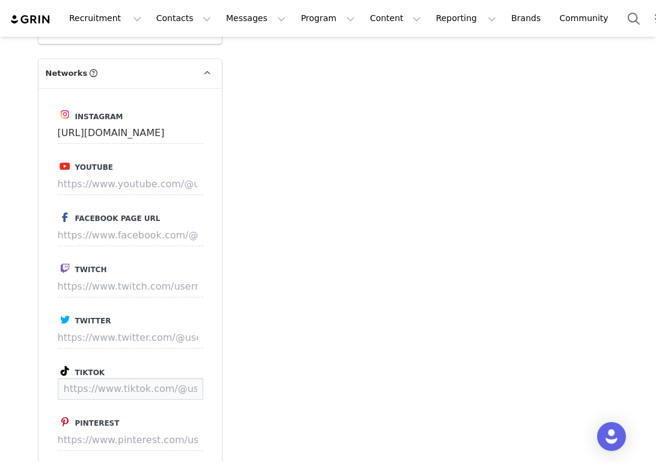
click at [113, 378] on input at bounding box center [131, 389] width 146 height 22
paste input "https://www.tiktok.com/@oliviagcoutts"
type input "https://www.tiktok.com/@oliviagcoutts"
click at [184, 387] on button "Save" at bounding box center [181, 389] width 44 height 22
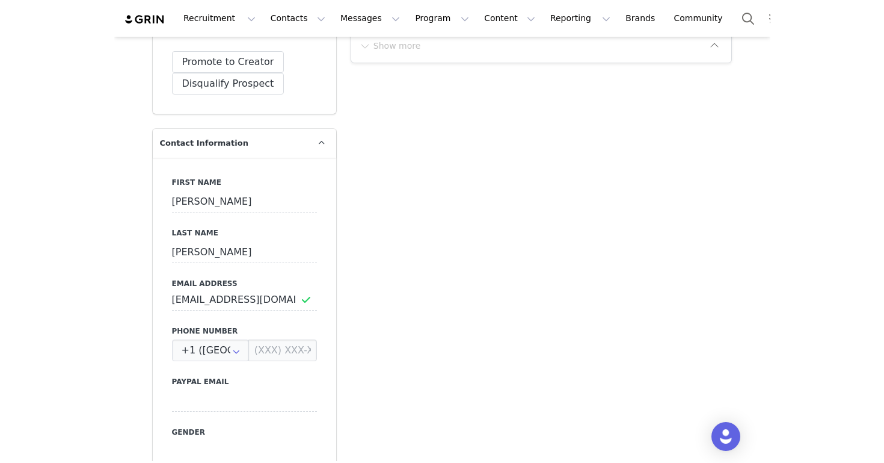
scroll to position [0, 0]
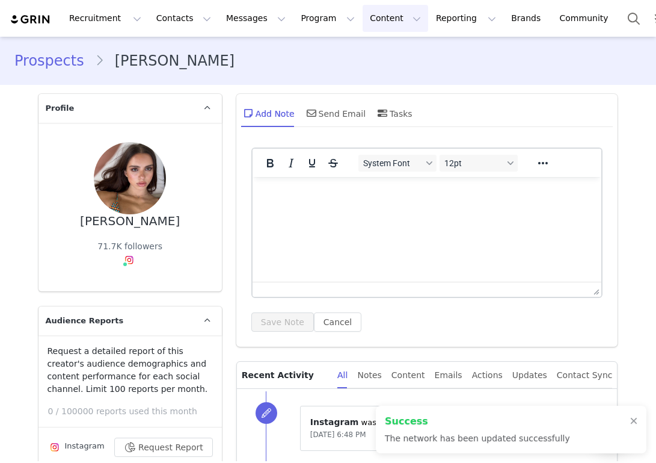
type input "https://www.tiktok.com/@oliviagcoutts"
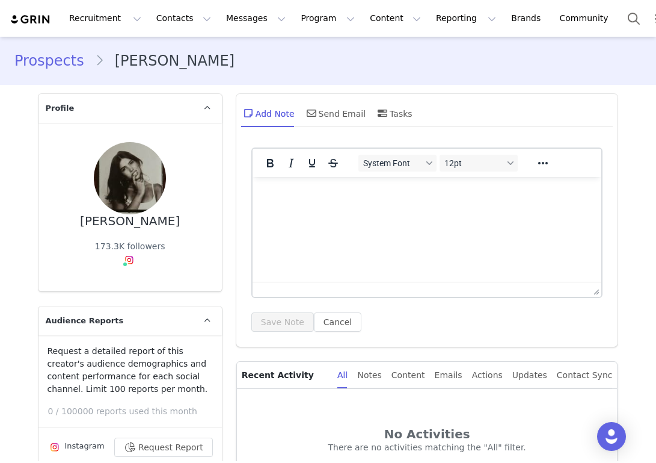
type input "+1 ([GEOGRAPHIC_DATA])"
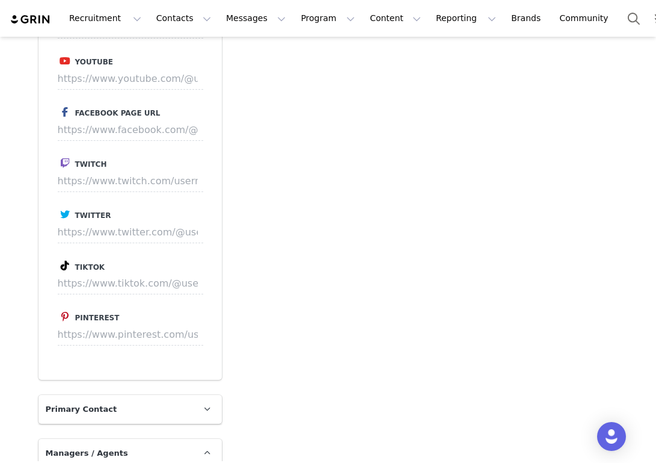
scroll to position [1402, 0]
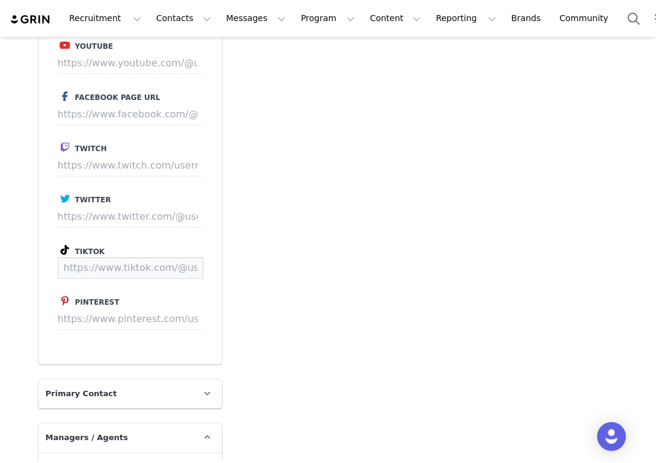
click at [107, 268] on input at bounding box center [131, 268] width 146 height 22
paste input "https://www.tiktok.com/@ainaratorneg"
type input "https://www.tiktok.com/@ainaratorneg"
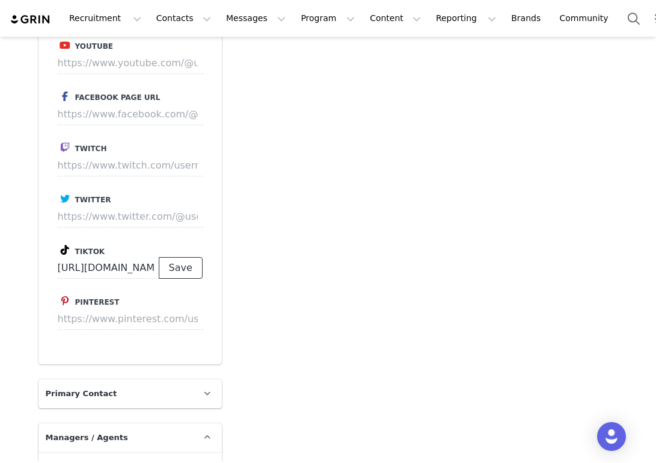
click at [181, 263] on button "Save" at bounding box center [181, 268] width 44 height 22
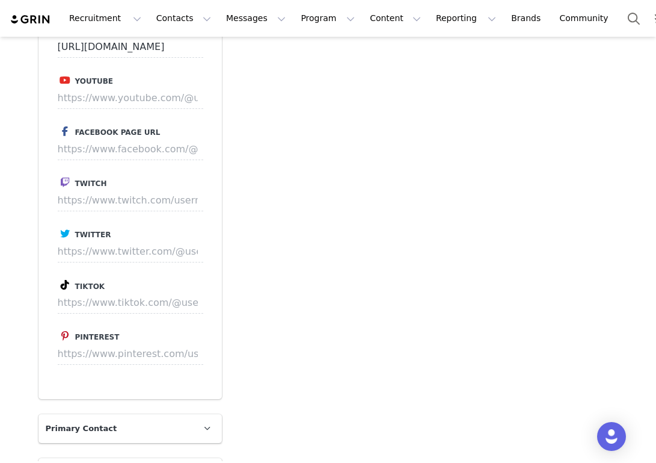
scroll to position [1414, 0]
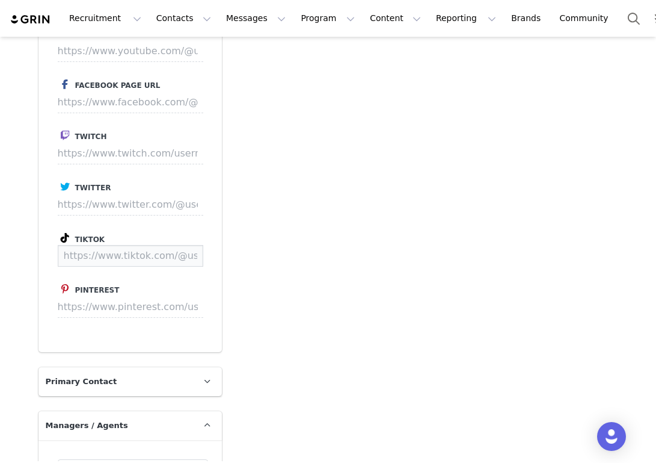
click at [146, 252] on input at bounding box center [131, 256] width 146 height 22
paste input "https://www.tiktok.com/@wellthybelly"
type input "https://www.tiktok.com/@wellthybelly"
click at [176, 261] on button "Save" at bounding box center [181, 256] width 44 height 22
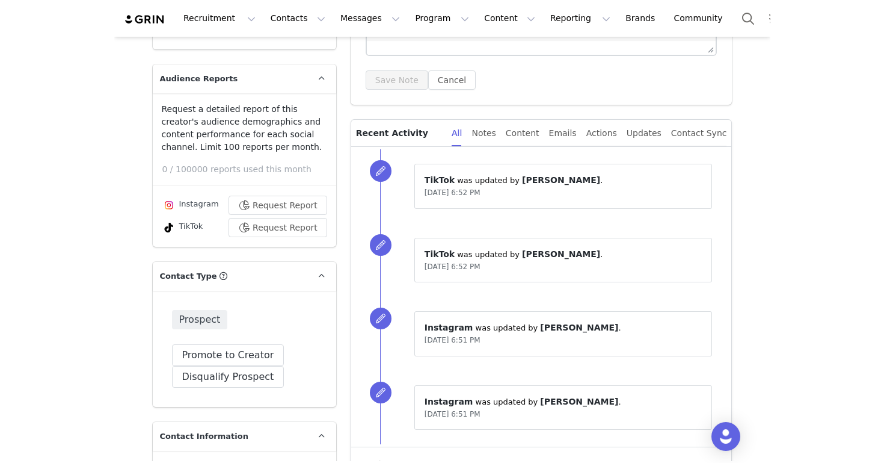
scroll to position [0, 0]
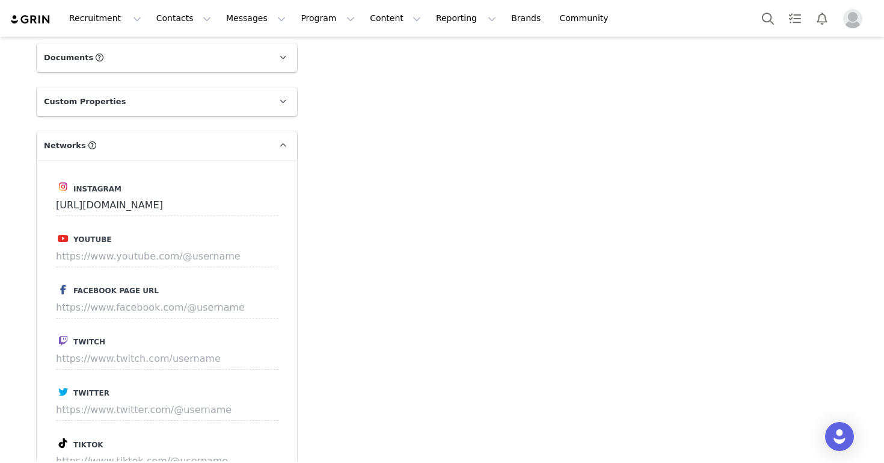
scroll to position [1291, 0]
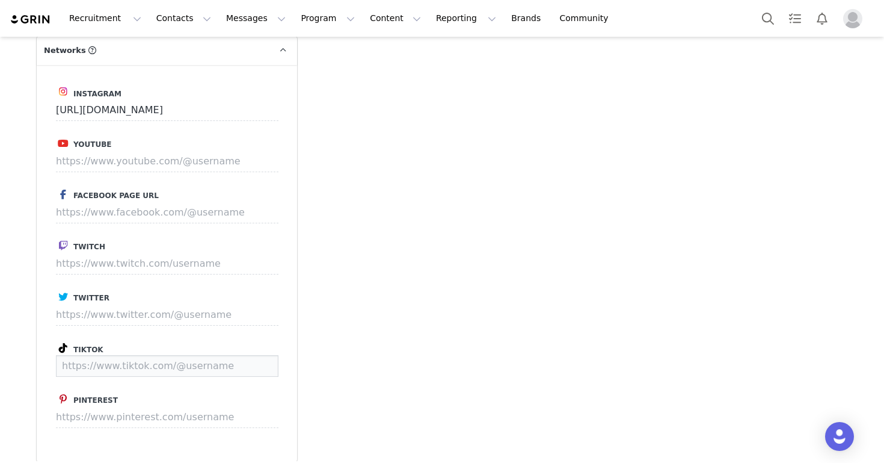
click at [130, 355] on input at bounding box center [167, 366] width 223 height 22
paste input "[URL][DOMAIN_NAME]"
type input "[URL][DOMAIN_NAME]"
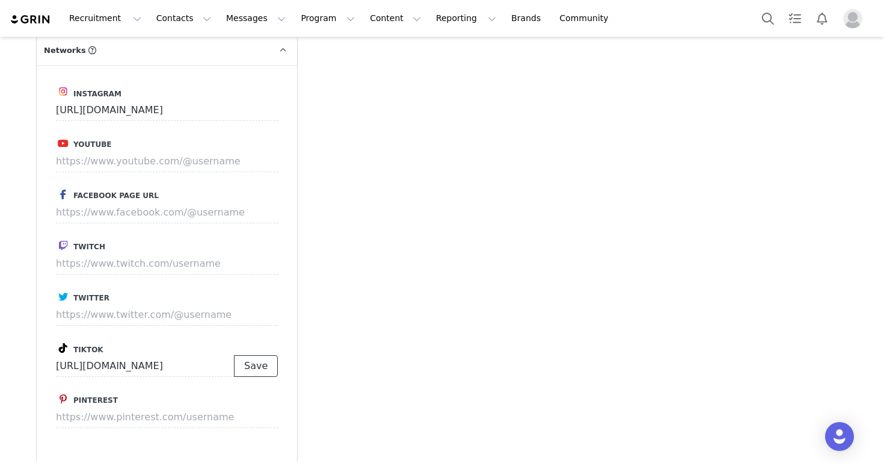
click at [270, 355] on button "Save" at bounding box center [256, 366] width 44 height 22
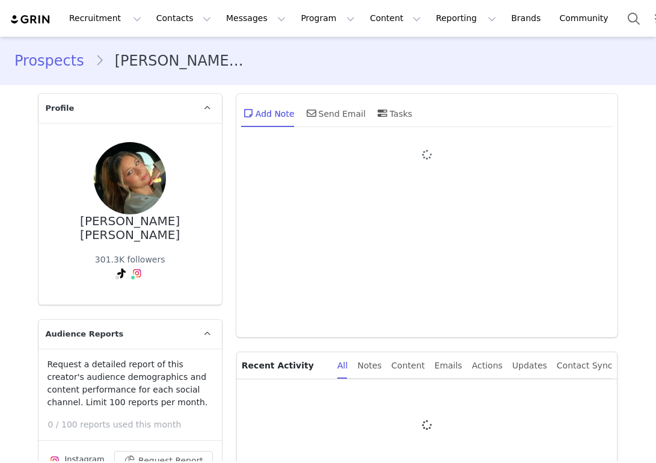
type input "+1 ([GEOGRAPHIC_DATA])"
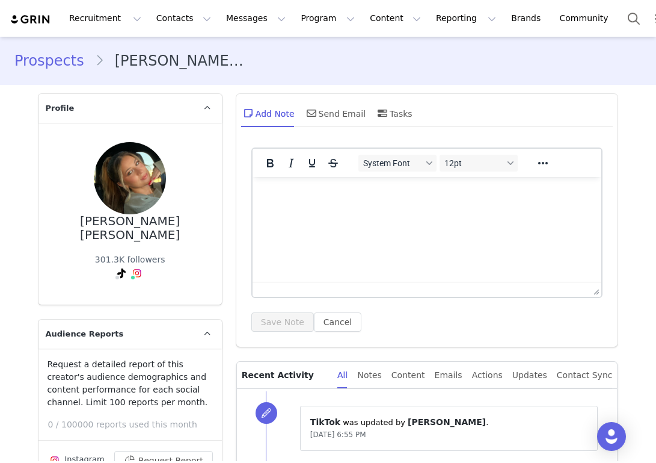
click at [65, 61] on link "Prospects" at bounding box center [54, 61] width 81 height 22
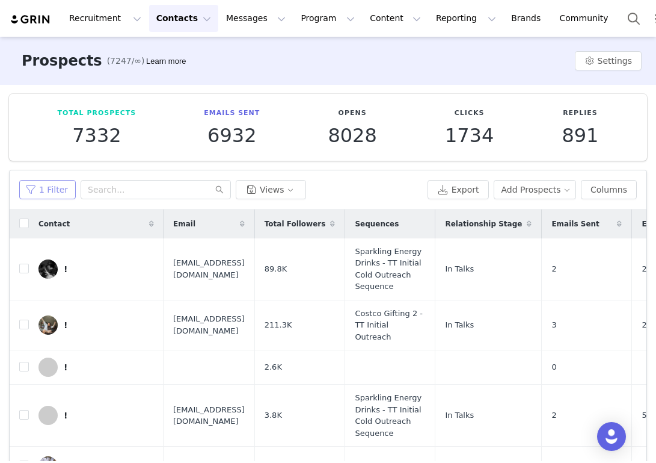
click at [48, 192] on button "1 Filter" at bounding box center [47, 189] width 57 height 19
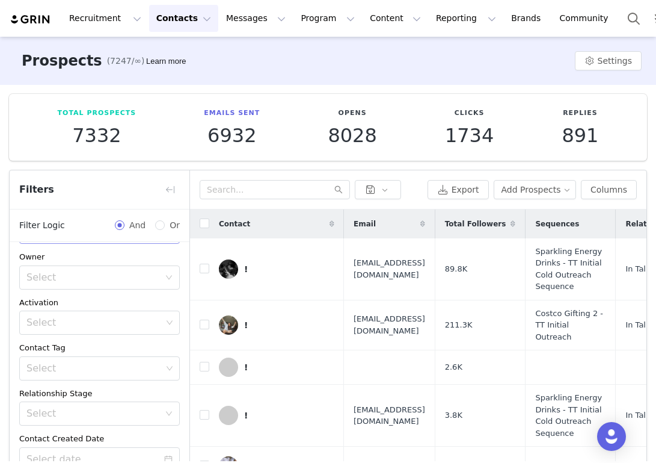
scroll to position [48, 0]
click at [124, 278] on div "Select" at bounding box center [92, 275] width 133 height 12
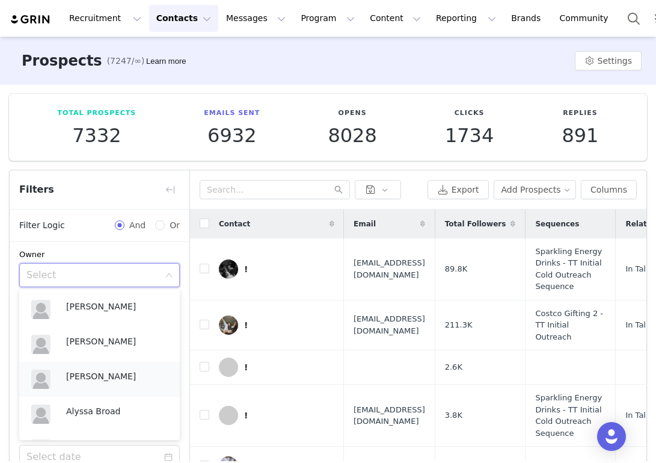
click at [116, 381] on p "[PERSON_NAME]" at bounding box center [117, 375] width 102 height 13
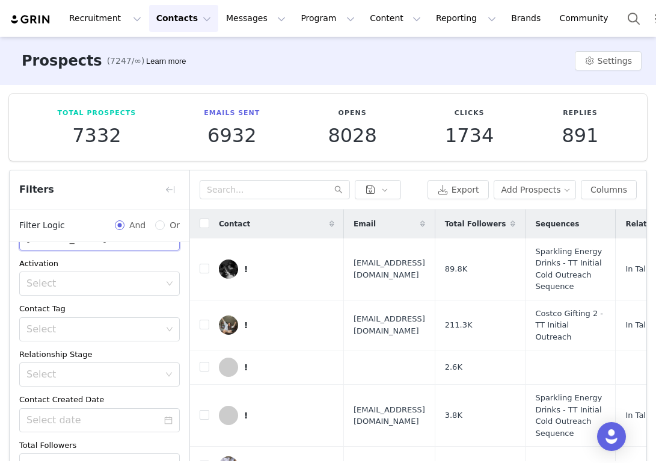
scroll to position [87, 0]
click at [166, 322] on div "Select" at bounding box center [95, 327] width 144 height 23
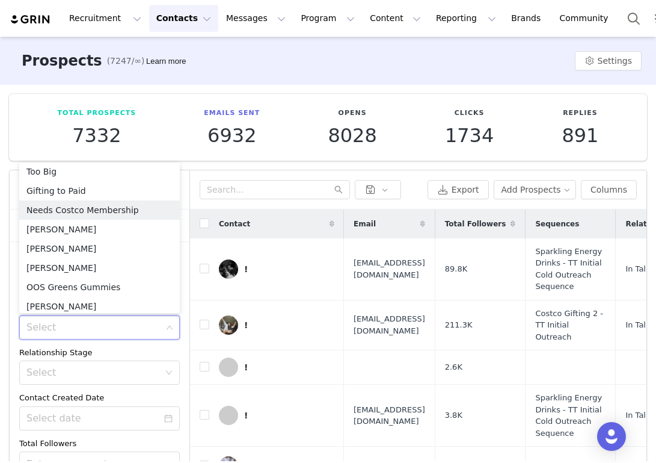
scroll to position [547, 0]
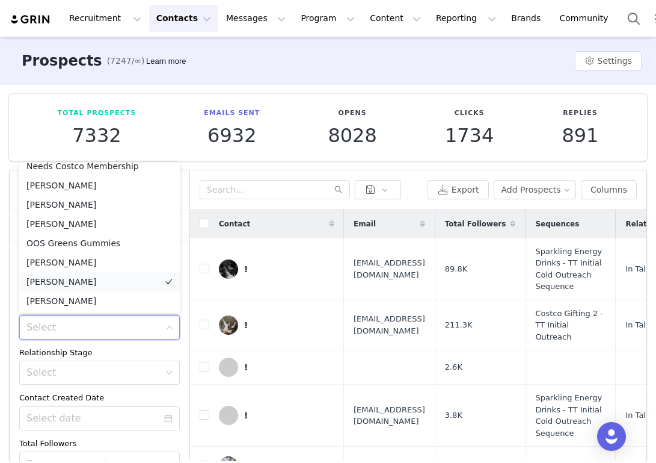
click at [113, 275] on li "[PERSON_NAME]" at bounding box center [99, 281] width 161 height 19
click at [129, 348] on div "Relationship Stage" at bounding box center [99, 352] width 161 height 12
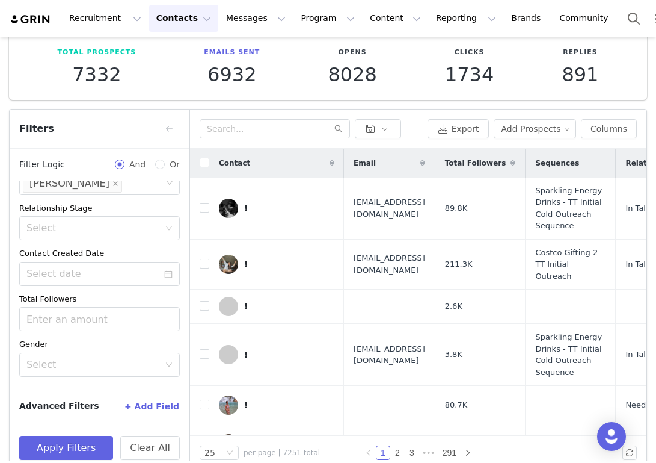
scroll to position [78, 0]
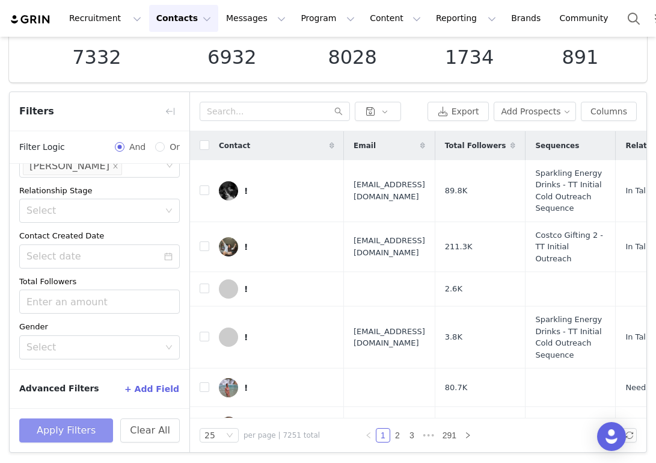
click at [97, 431] on button "Apply Filters" at bounding box center [66, 430] width 94 height 24
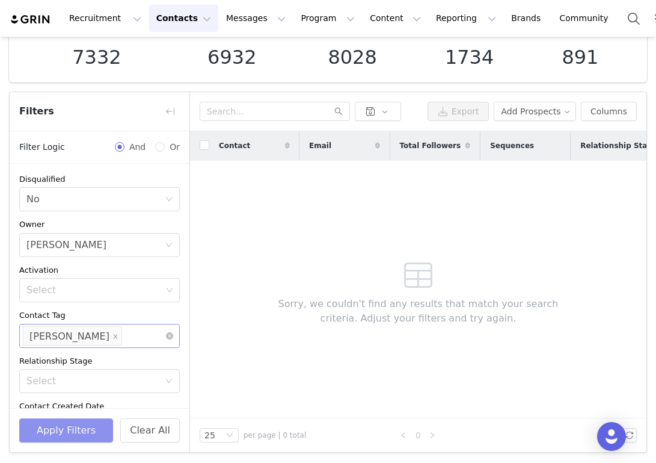
scroll to position [5, 0]
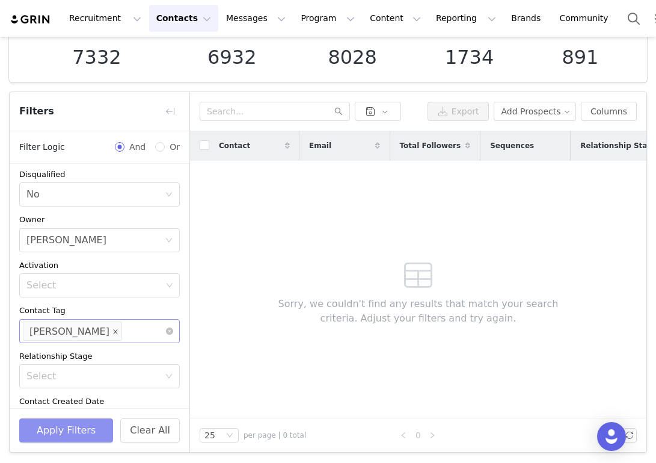
click at [112, 330] on icon "icon: close" at bounding box center [115, 331] width 6 height 6
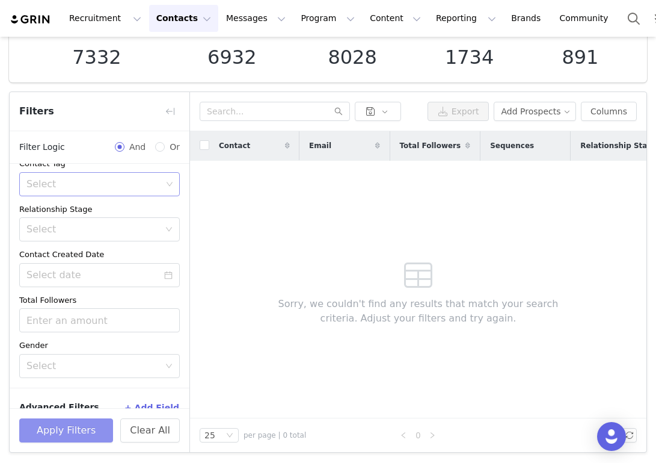
scroll to position [153, 0]
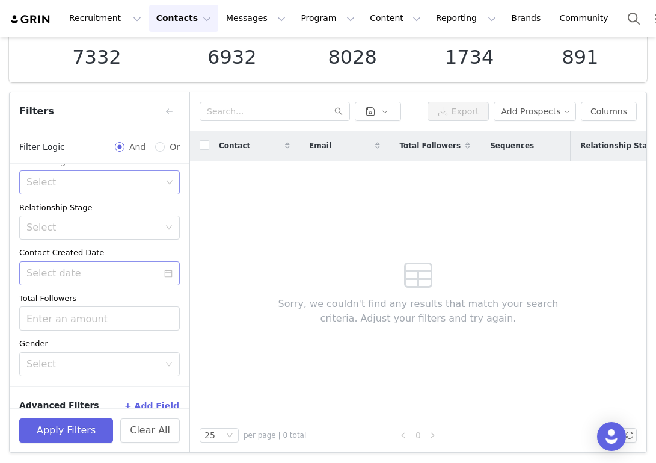
click at [167, 275] on icon "icon: calendar" at bounding box center [168, 273] width 8 height 8
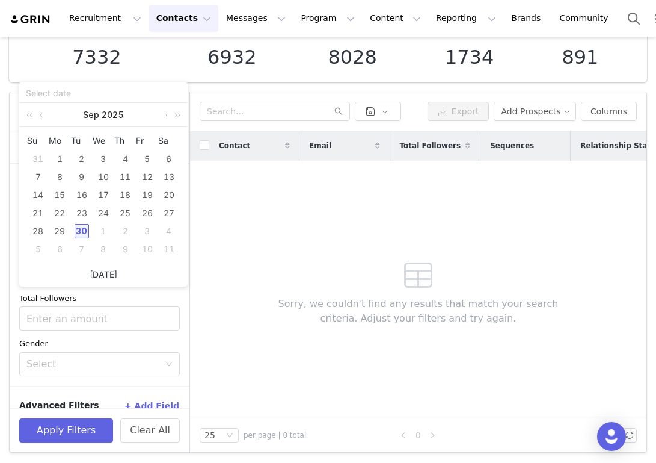
click at [103, 272] on link "Today" at bounding box center [104, 274] width 28 height 23
type input "09/30/2025"
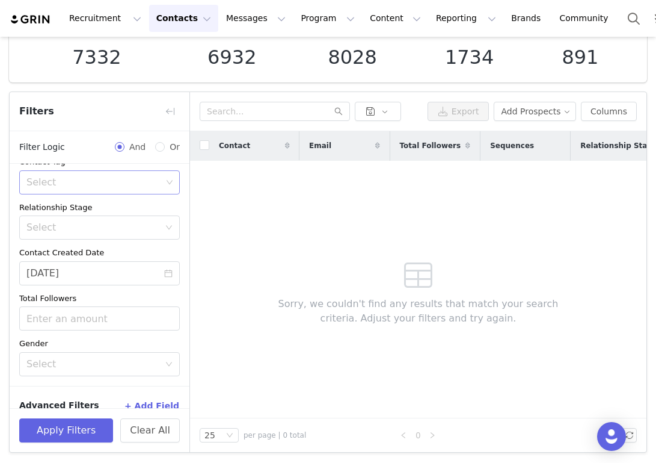
scroll to position [170, 0]
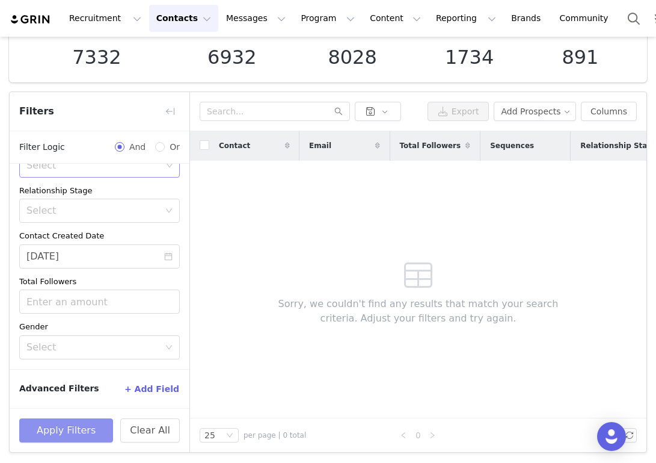
click at [82, 433] on button "Apply Filters" at bounding box center [66, 430] width 94 height 24
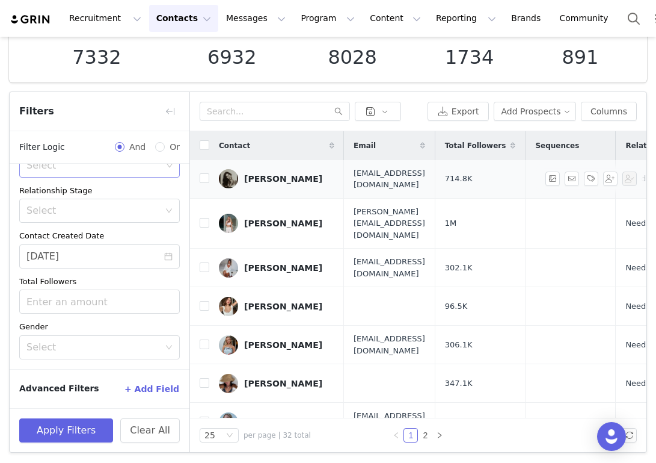
click at [290, 178] on div "Ainara Torné" at bounding box center [283, 179] width 78 height 10
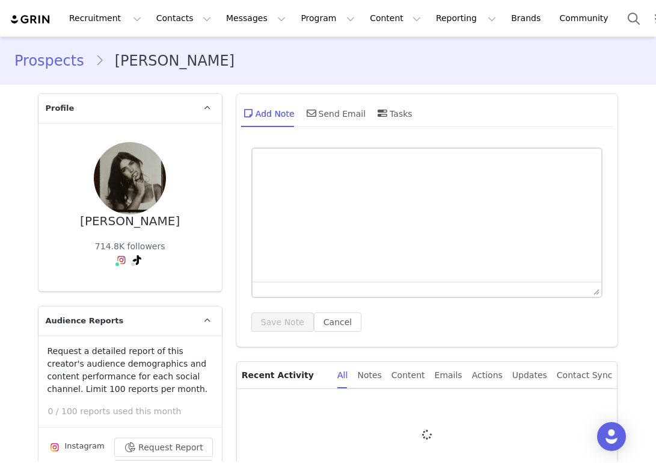
type input "+1 ([GEOGRAPHIC_DATA])"
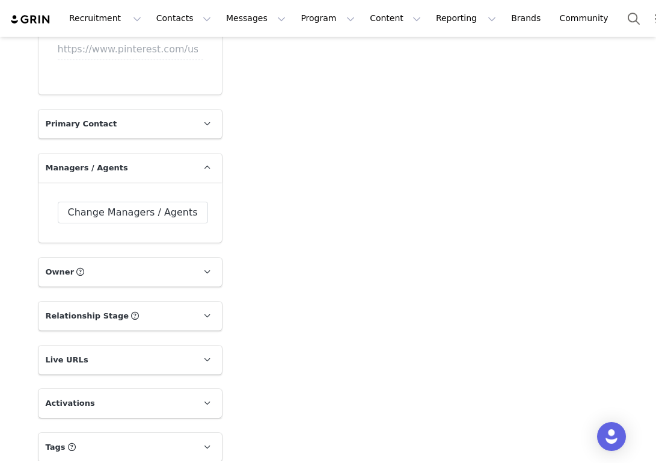
scroll to position [1702, 0]
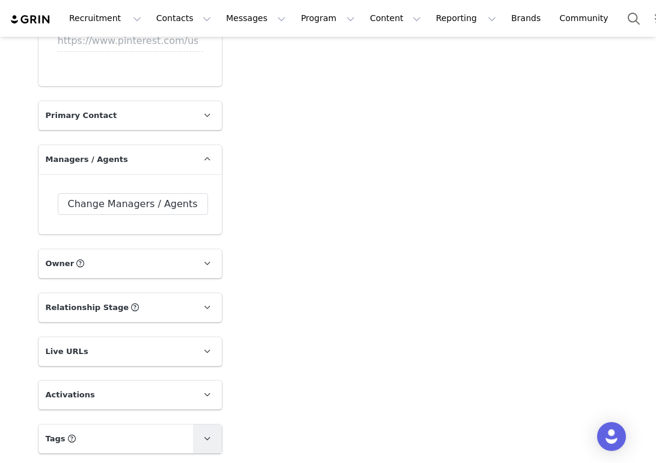
click at [208, 437] on icon at bounding box center [207, 438] width 7 height 8
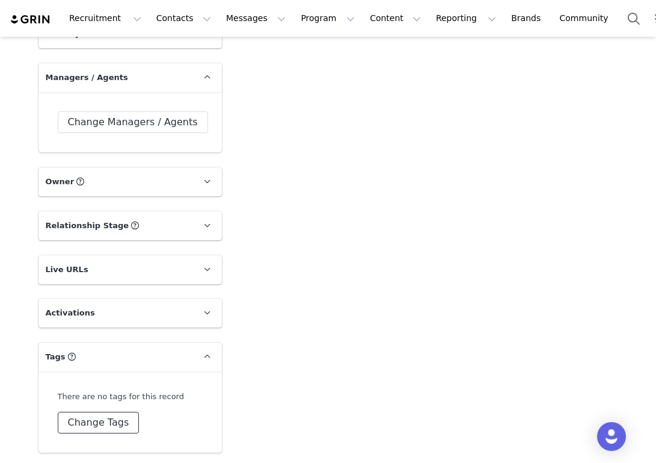
click at [108, 426] on button "Change Tags" at bounding box center [99, 422] width 82 height 22
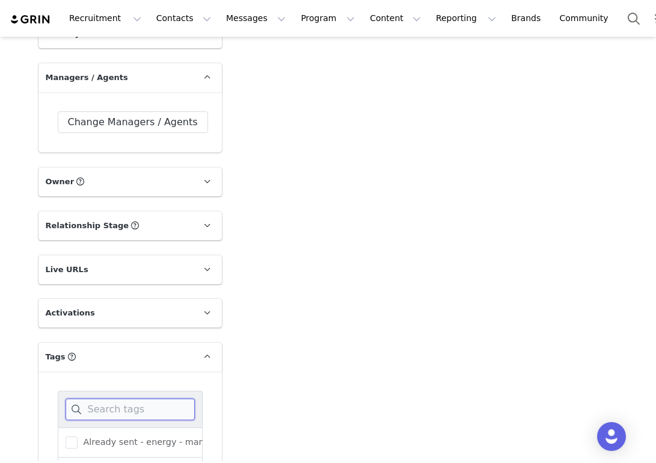
click at [112, 408] on input at bounding box center [130, 409] width 129 height 22
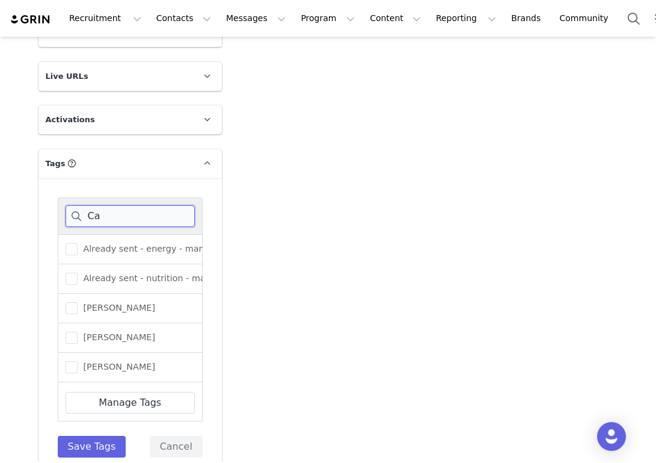
scroll to position [1880, 0]
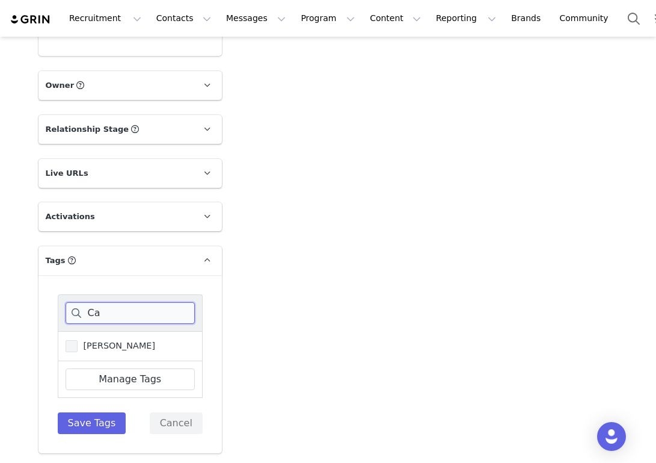
type input "Ca"
click at [115, 340] on span "[PERSON_NAME]" at bounding box center [117, 345] width 78 height 11
click at [78, 340] on input "[PERSON_NAME]" at bounding box center [78, 340] width 0 height 0
click at [123, 375] on link "Manage Tags" at bounding box center [130, 379] width 129 height 22
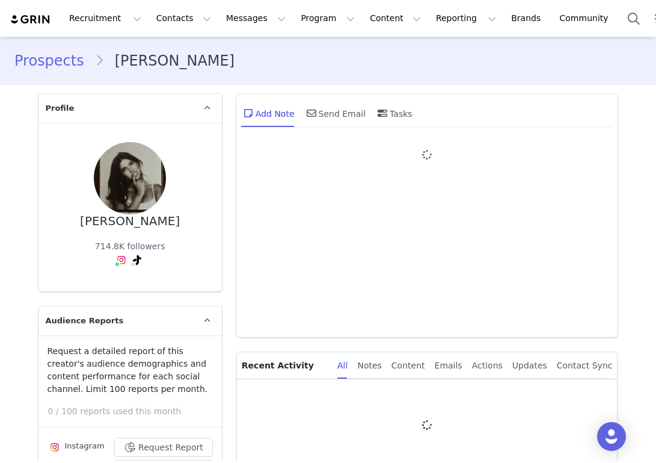
type input "+1 ([GEOGRAPHIC_DATA])"
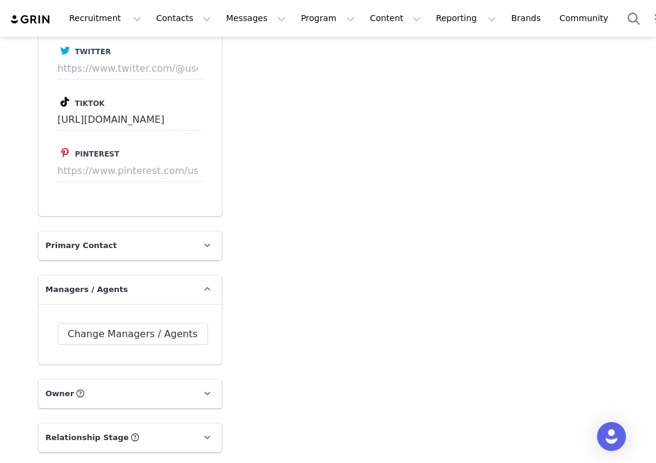
scroll to position [1784, 0]
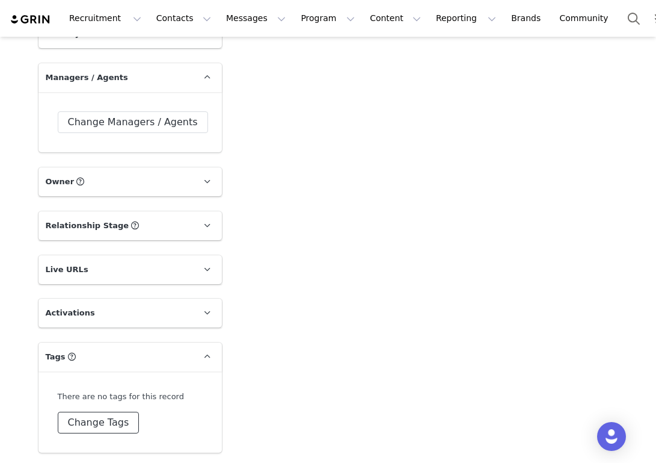
click at [99, 424] on button "Change Tags" at bounding box center [99, 422] width 82 height 22
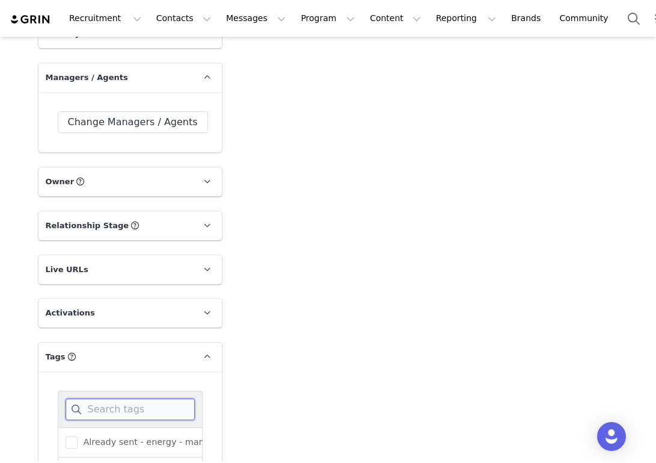
click at [106, 413] on input at bounding box center [130, 409] width 129 height 22
type input "Car"
click at [75, 436] on span at bounding box center [72, 442] width 12 height 12
click at [78, 436] on input "[PERSON_NAME]" at bounding box center [78, 436] width 0 height 0
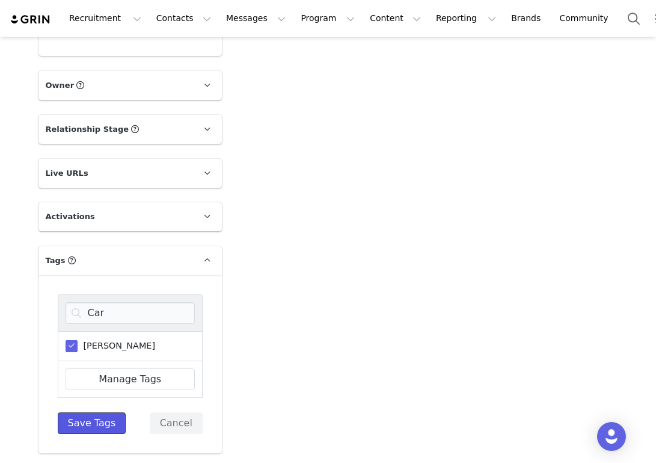
click at [92, 424] on button "Save Tags" at bounding box center [92, 423] width 69 height 22
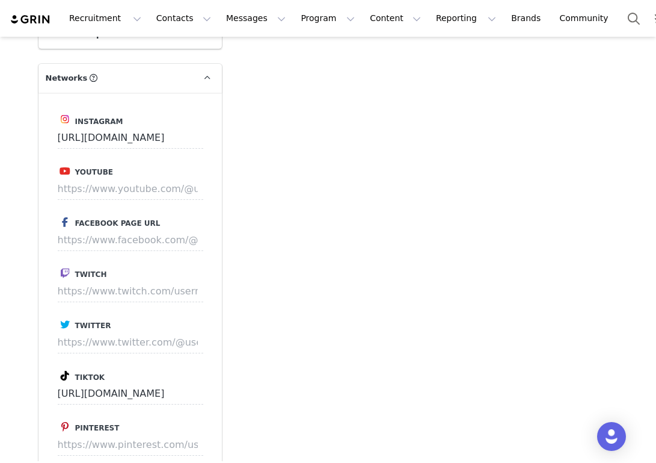
scroll to position [1796, 0]
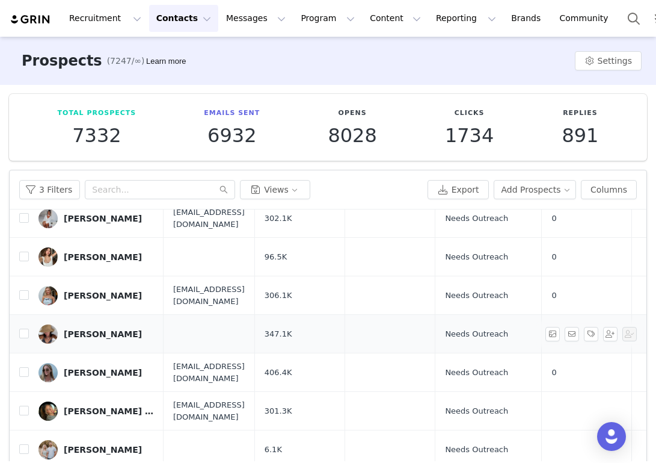
scroll to position [167, 0]
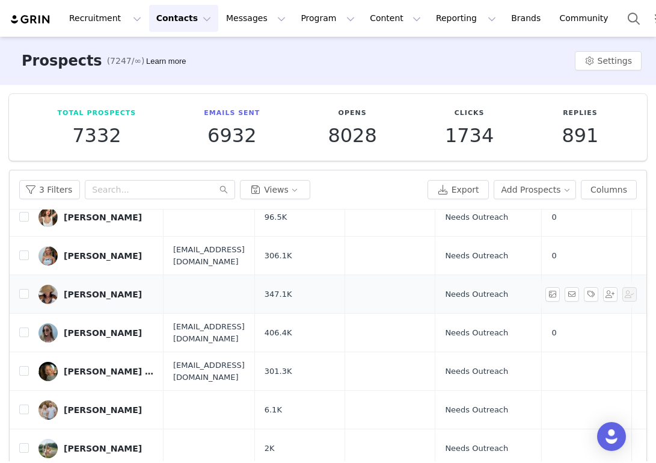
click at [111, 284] on link "[PERSON_NAME]" at bounding box center [95, 293] width 115 height 19
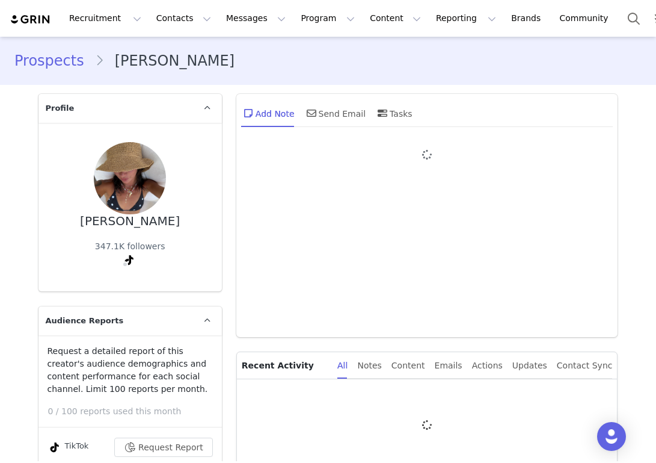
type input "+1 ([GEOGRAPHIC_DATA])"
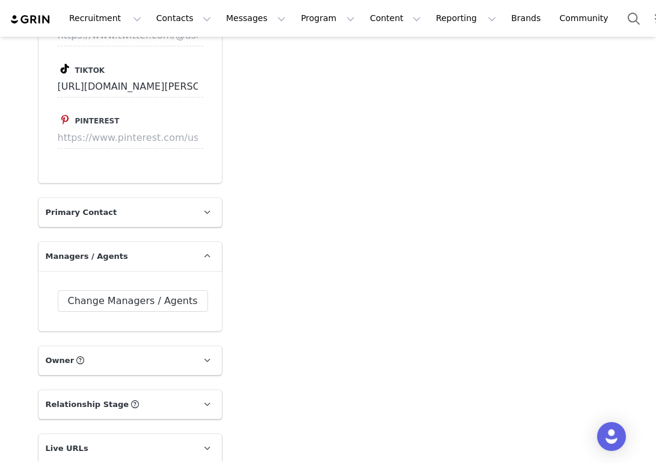
scroll to position [1762, 0]
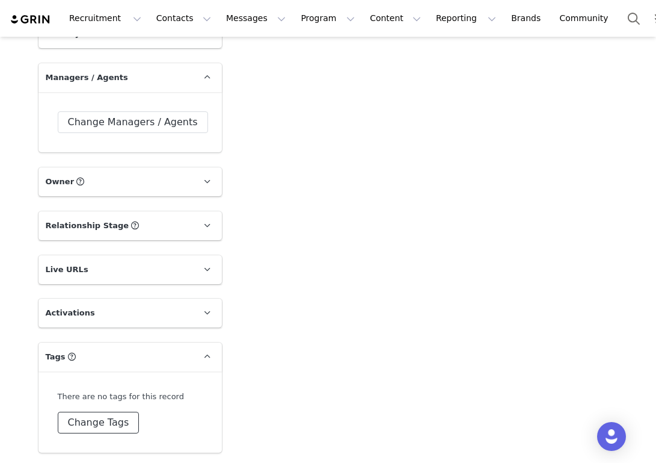
click at [103, 418] on button "Change Tags" at bounding box center [99, 422] width 82 height 22
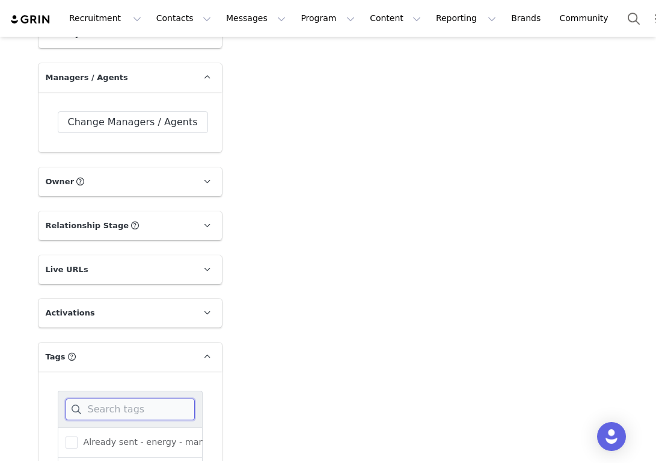
click at [103, 412] on input at bounding box center [130, 409] width 129 height 22
type input "Car"
click at [80, 436] on span "[PERSON_NAME]" at bounding box center [117, 441] width 78 height 11
click at [78, 436] on input "[PERSON_NAME]" at bounding box center [78, 436] width 0 height 0
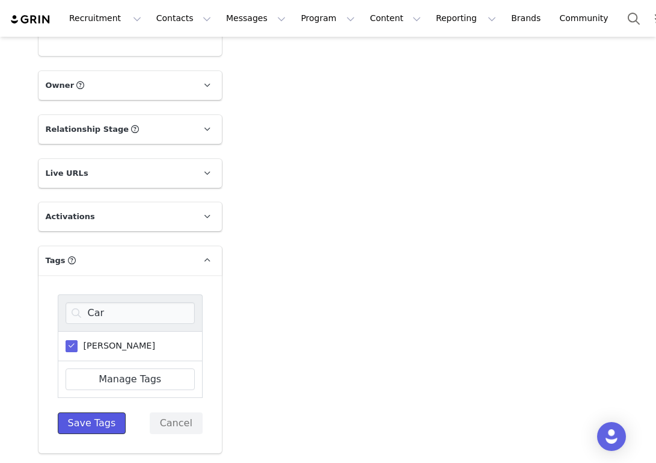
click at [85, 425] on button "Save Tags" at bounding box center [92, 423] width 69 height 22
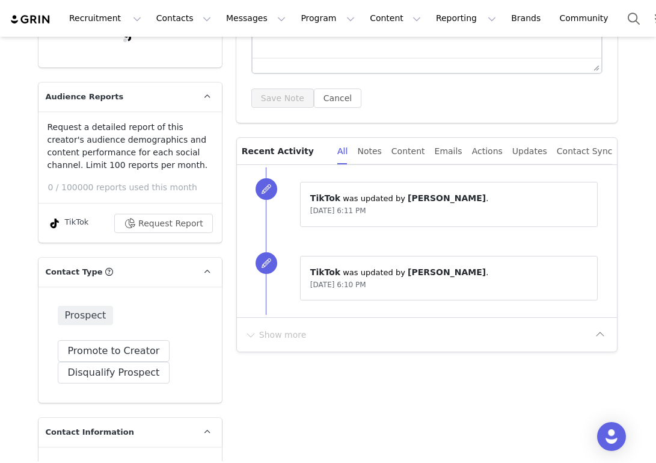
scroll to position [28, 0]
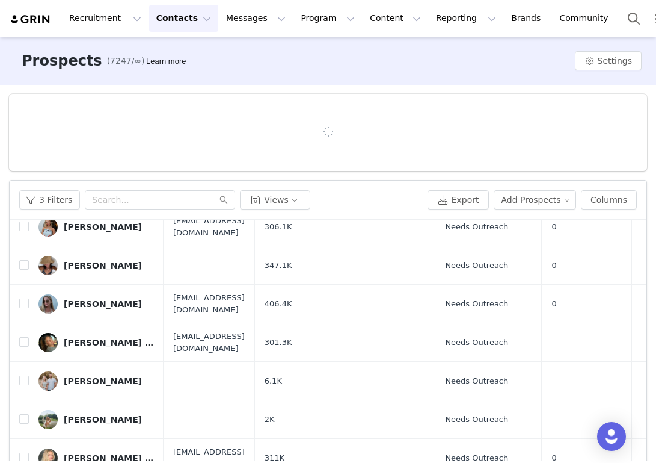
scroll to position [205, 0]
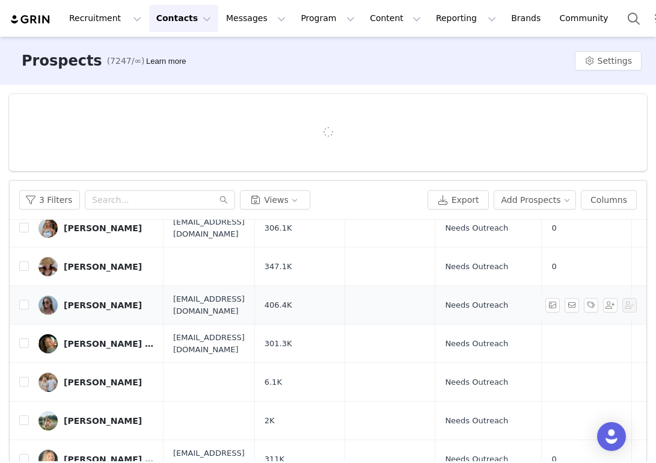
click at [82, 300] on div "Chelsea Collins" at bounding box center [103, 305] width 78 height 10
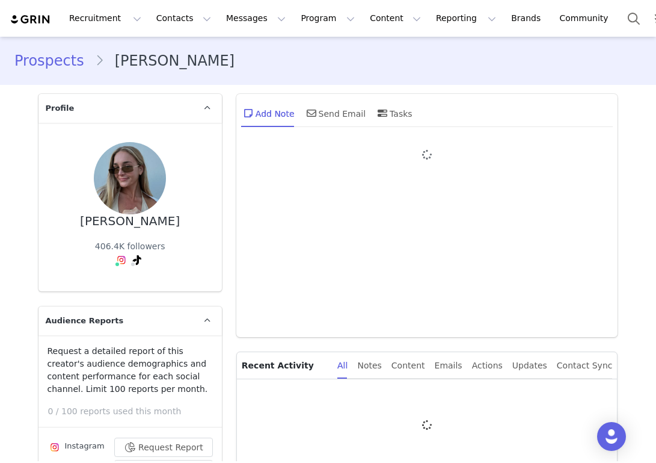
type input "+1 ([GEOGRAPHIC_DATA])"
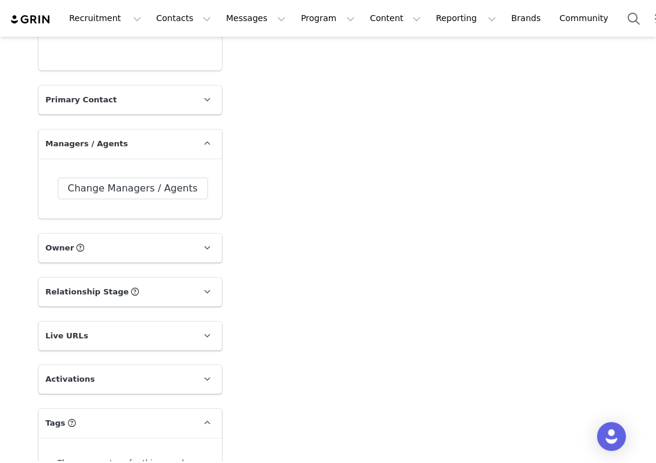
scroll to position [1784, 0]
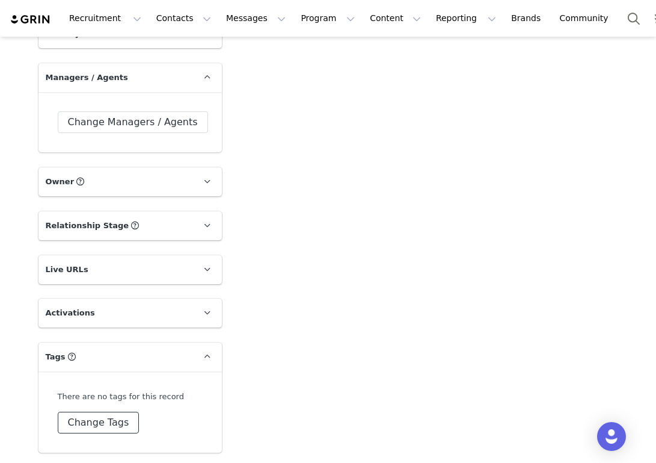
click at [93, 420] on button "Change Tags" at bounding box center [99, 422] width 82 height 22
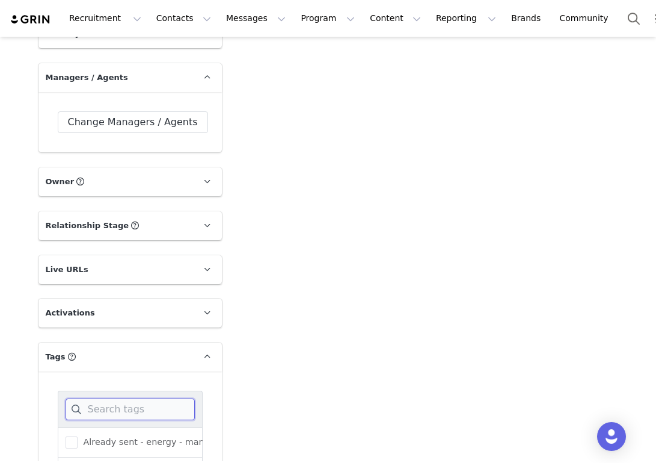
click at [93, 407] on input at bounding box center [130, 409] width 129 height 22
type input "Carly"
click at [91, 440] on span "[PERSON_NAME]" at bounding box center [117, 441] width 78 height 11
click at [78, 436] on input "[PERSON_NAME]" at bounding box center [78, 436] width 0 height 0
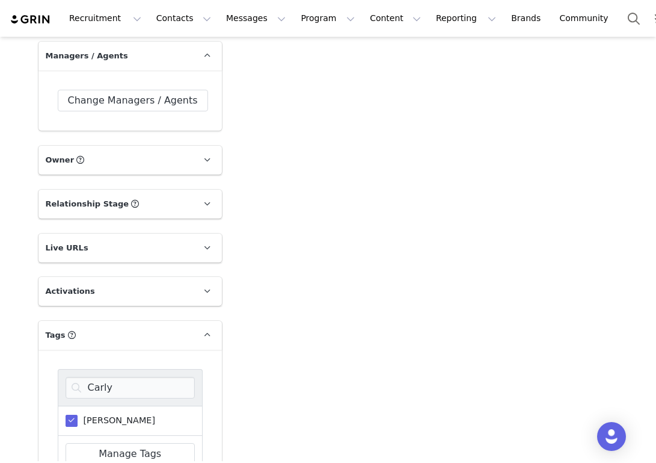
scroll to position [1880, 0]
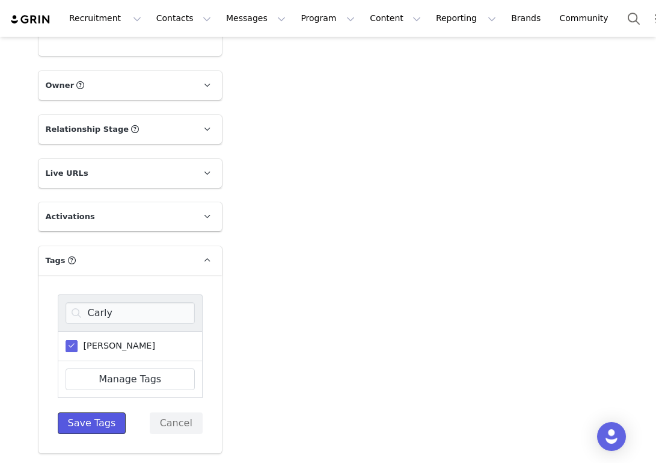
click at [92, 430] on button "Save Tags" at bounding box center [92, 423] width 69 height 22
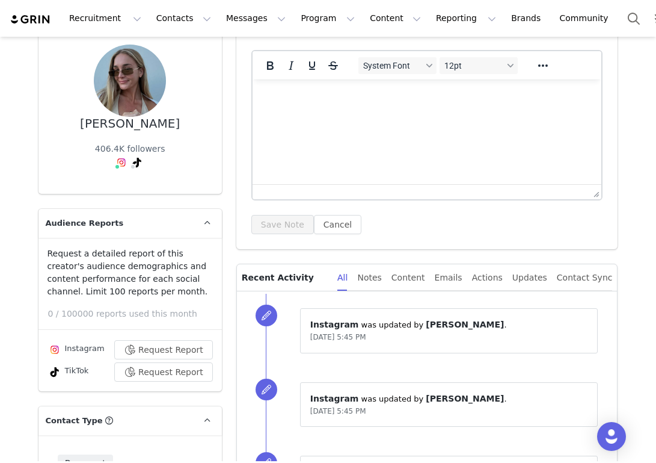
scroll to position [0, 0]
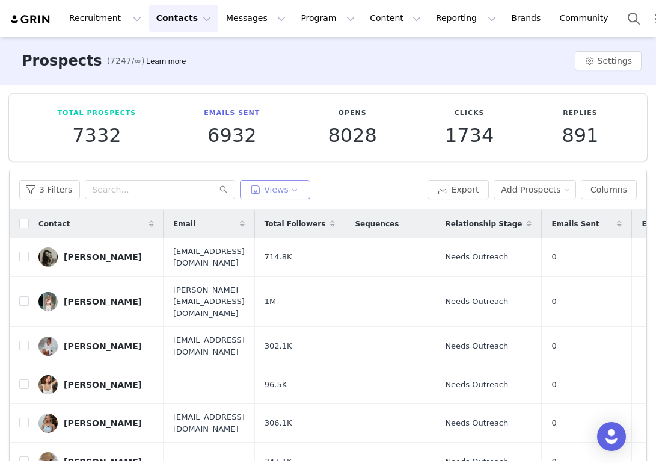
click at [294, 191] on button "Views" at bounding box center [275, 189] width 70 height 19
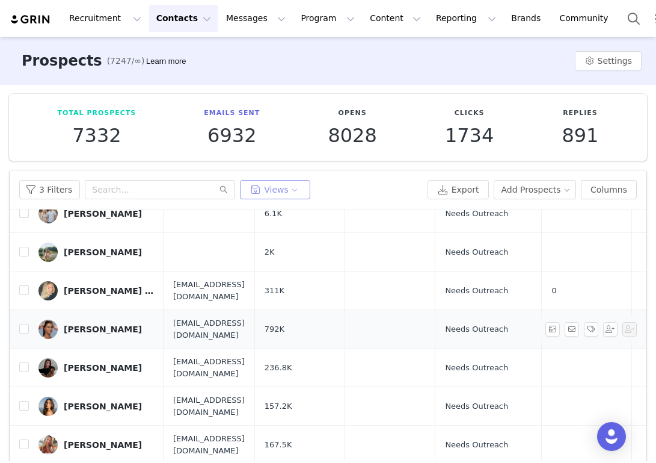
scroll to position [382, 0]
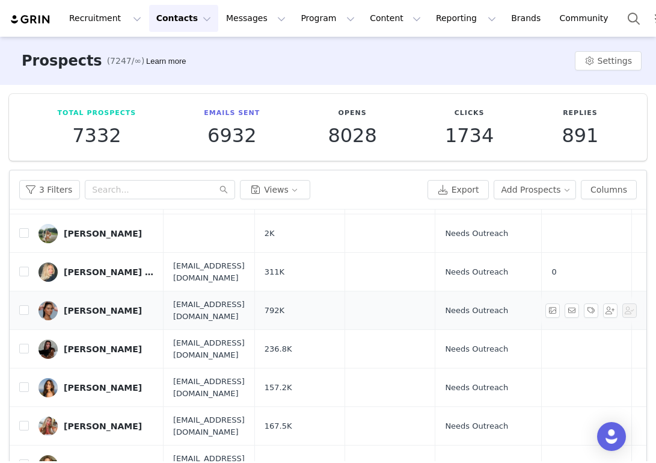
click at [105, 301] on link "[PERSON_NAME]" at bounding box center [95, 310] width 115 height 19
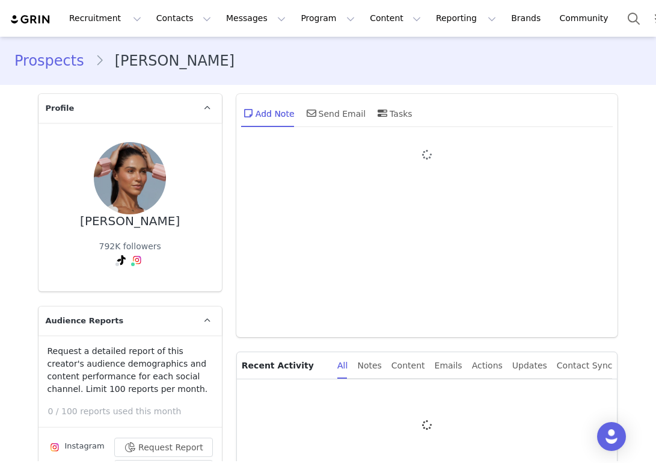
type input "+1 ([GEOGRAPHIC_DATA])"
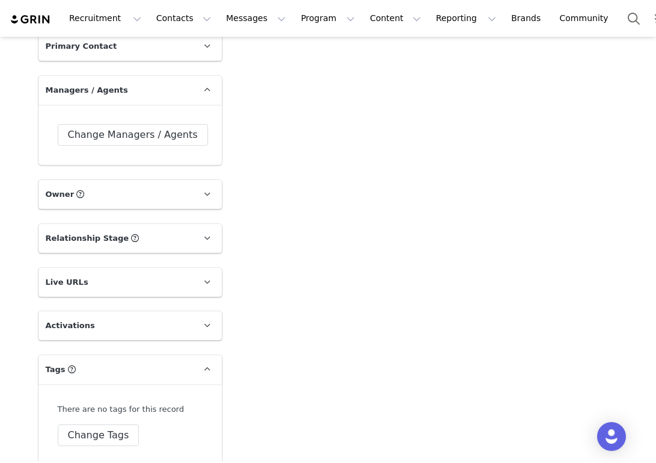
scroll to position [1784, 0]
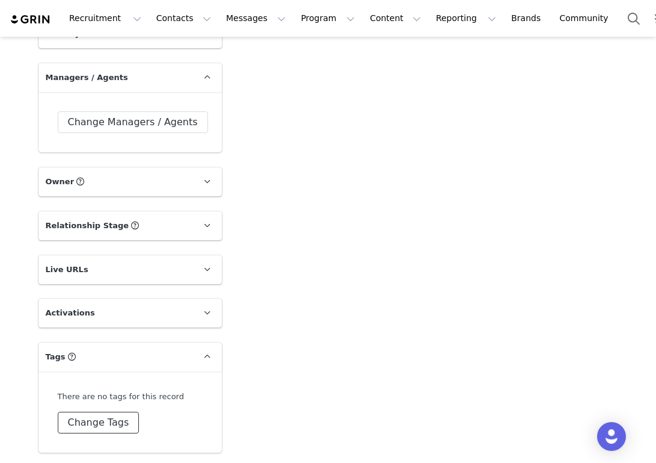
click at [90, 424] on button "Change Tags" at bounding box center [99, 422] width 82 height 22
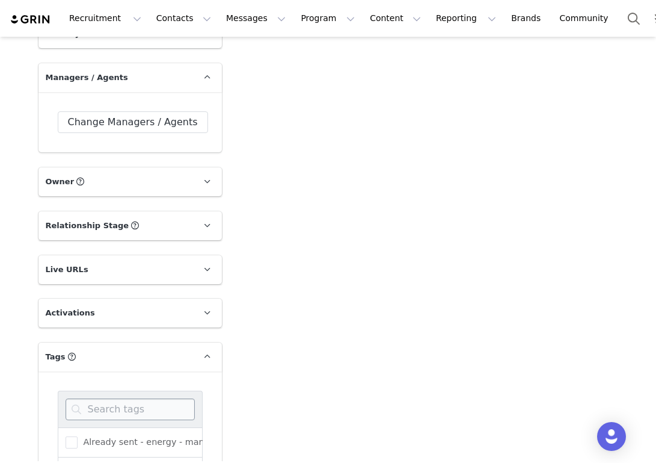
scroll to position [2000, 0]
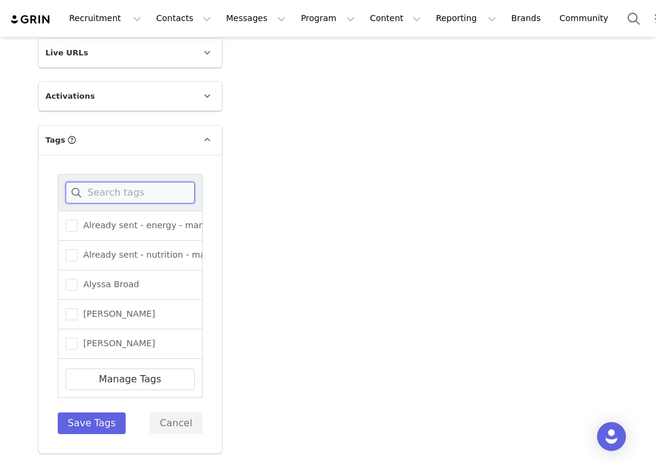
click at [114, 192] on input at bounding box center [130, 193] width 129 height 22
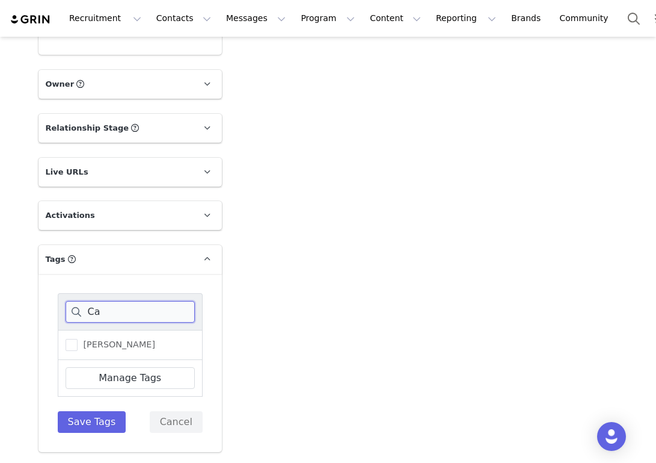
scroll to position [1880, 0]
type input "Car"
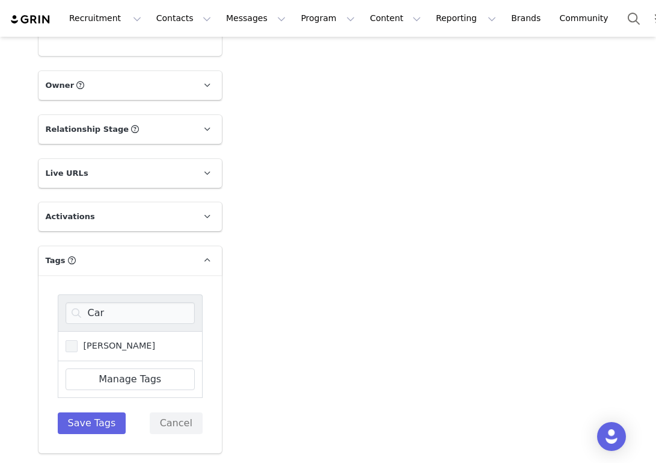
click at [85, 348] on span "[PERSON_NAME]" at bounding box center [117, 345] width 78 height 11
click at [78, 340] on input "[PERSON_NAME]" at bounding box center [78, 340] width 0 height 0
click at [96, 429] on button "Save Tags" at bounding box center [92, 423] width 69 height 22
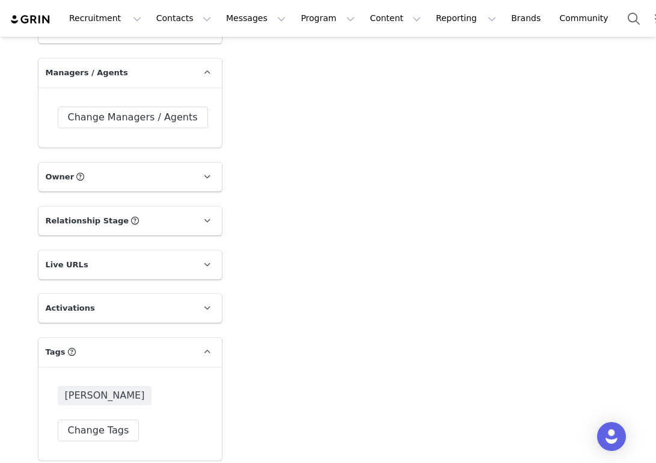
scroll to position [1796, 0]
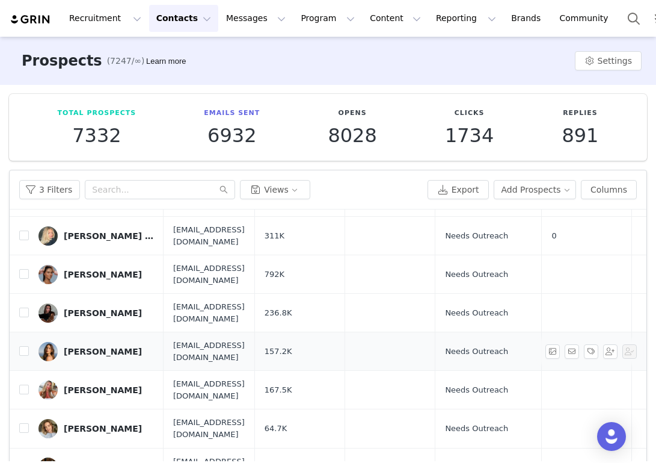
scroll to position [431, 0]
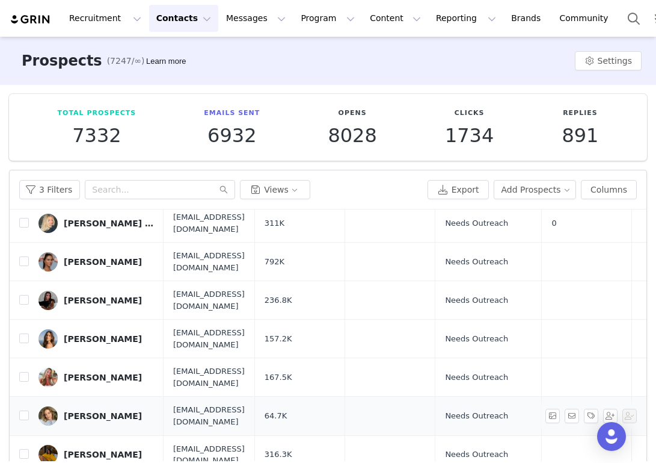
click at [109, 411] on div "Joslyn Kramer" at bounding box center [103, 416] width 78 height 10
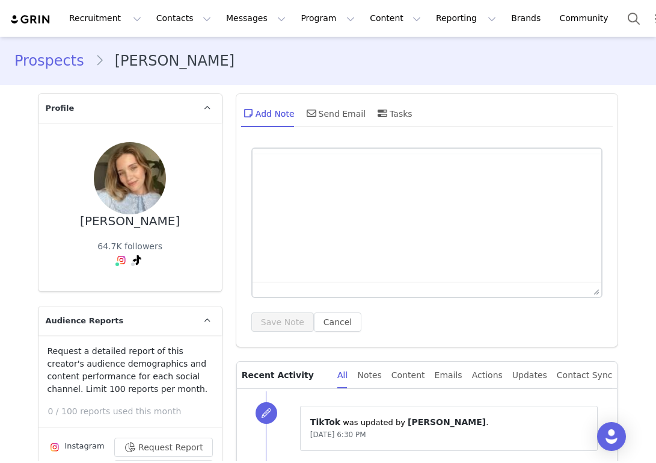
type input "+1 ([GEOGRAPHIC_DATA])"
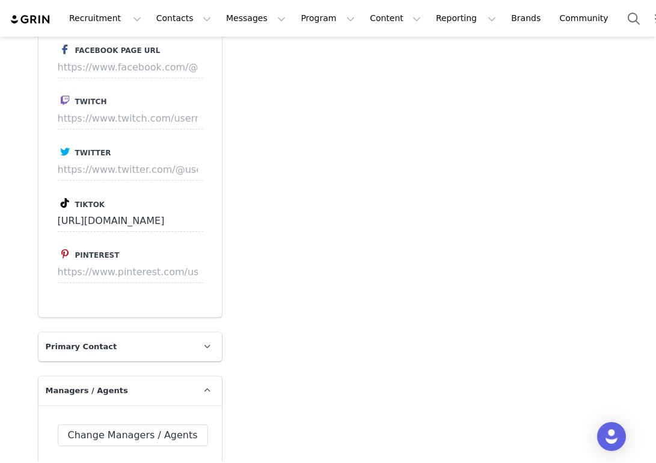
scroll to position [1784, 0]
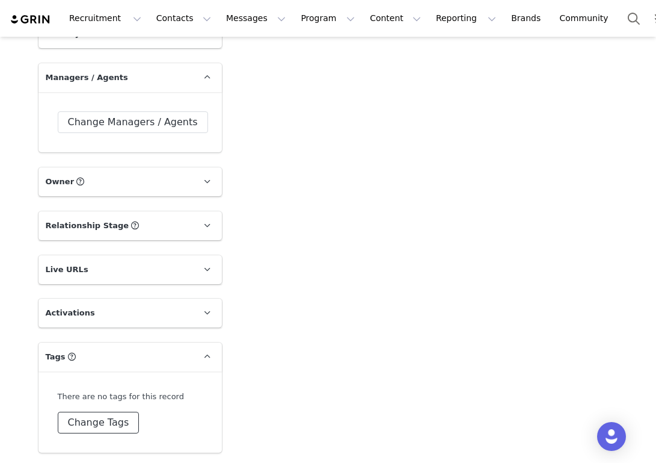
click at [93, 417] on button "Change Tags" at bounding box center [99, 422] width 82 height 22
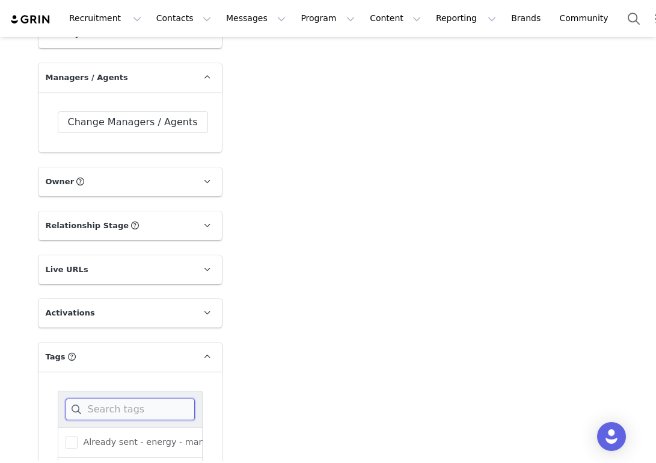
click at [92, 410] on input at bounding box center [130, 409] width 129 height 22
type input "Car"
click at [93, 440] on span "[PERSON_NAME]" at bounding box center [117, 441] width 78 height 11
click at [78, 436] on input "[PERSON_NAME]" at bounding box center [78, 436] width 0 height 0
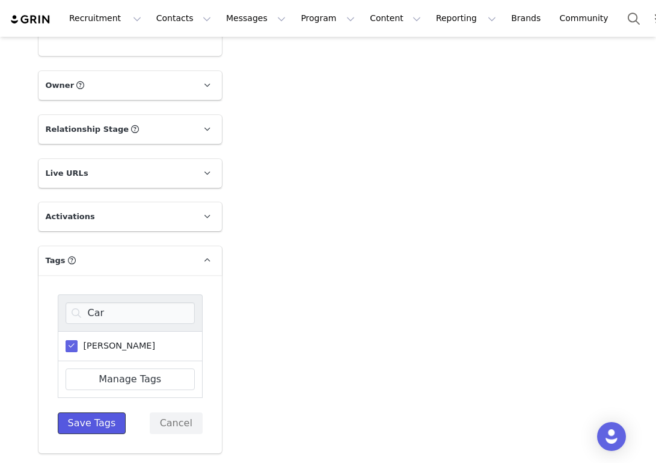
click at [95, 422] on button "Save Tags" at bounding box center [92, 423] width 69 height 22
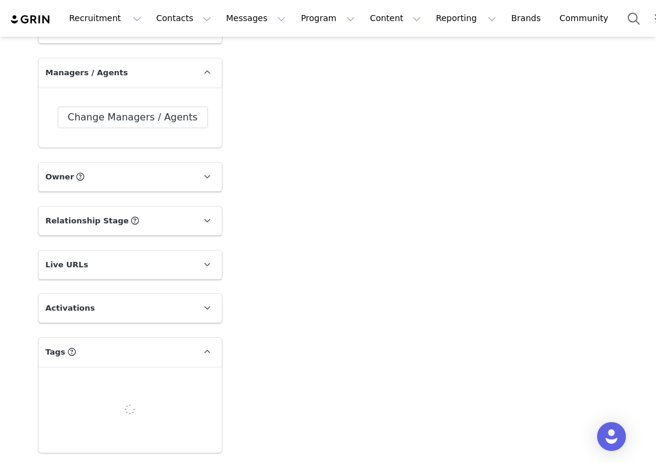
scroll to position [1796, 0]
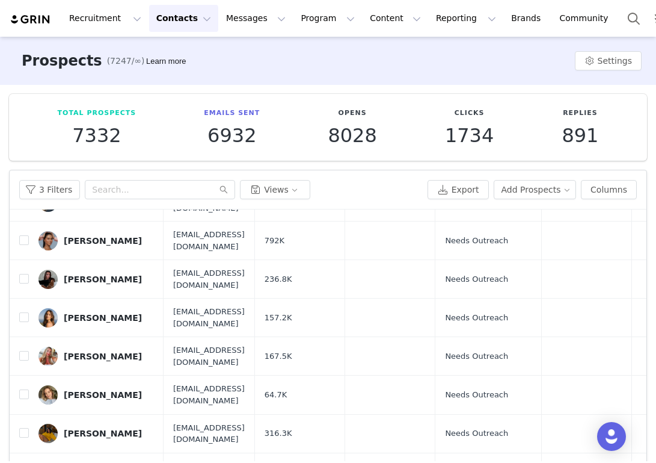
scroll to position [496, 0]
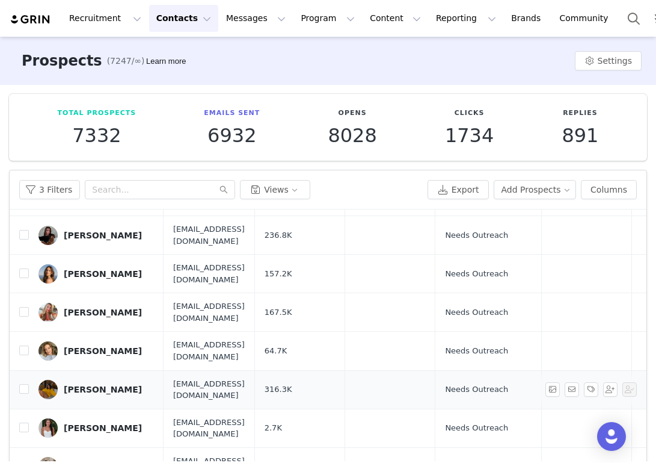
click at [117, 384] on div "[PERSON_NAME]" at bounding box center [103, 389] width 78 height 10
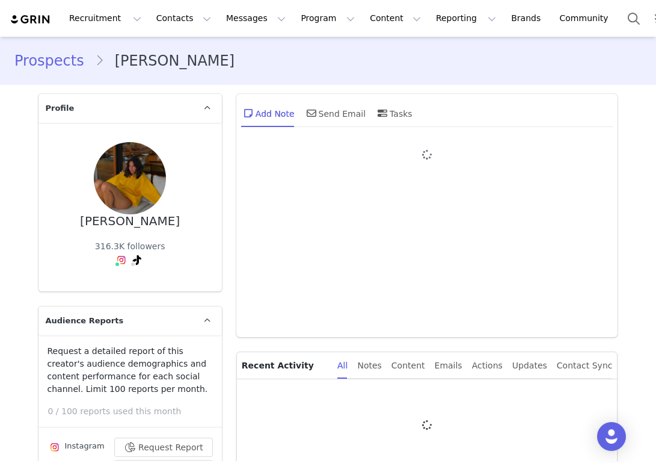
type input "+1 ([GEOGRAPHIC_DATA])"
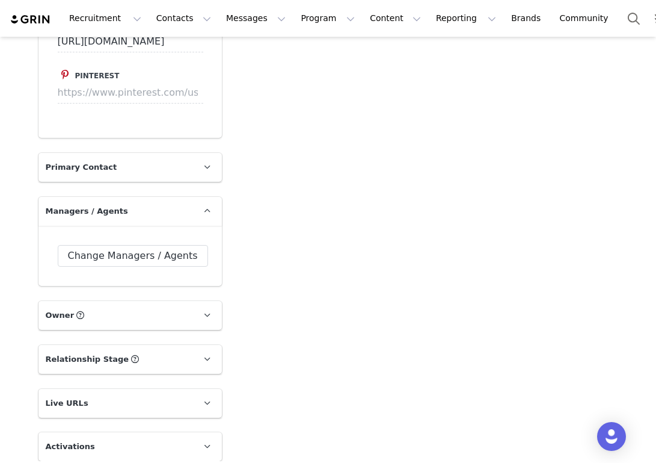
scroll to position [1784, 0]
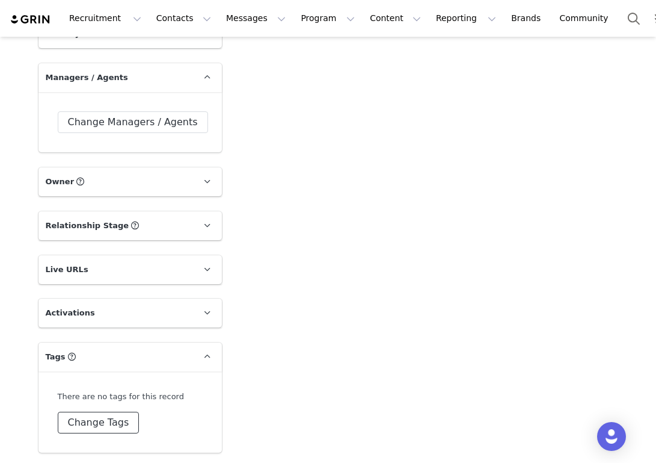
click at [86, 419] on button "Change Tags" at bounding box center [99, 422] width 82 height 22
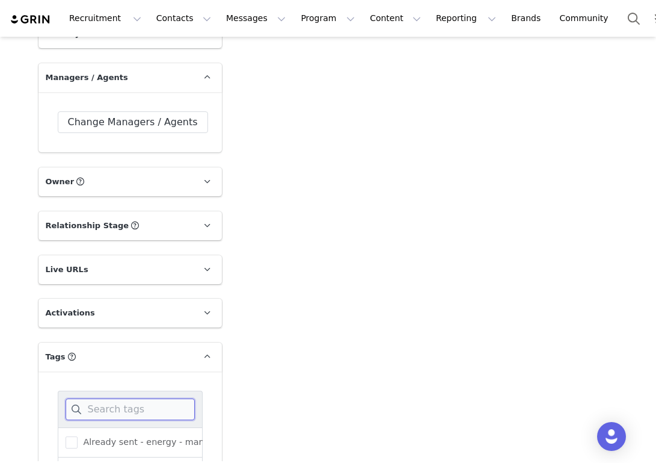
click at [92, 406] on input at bounding box center [130, 409] width 129 height 22
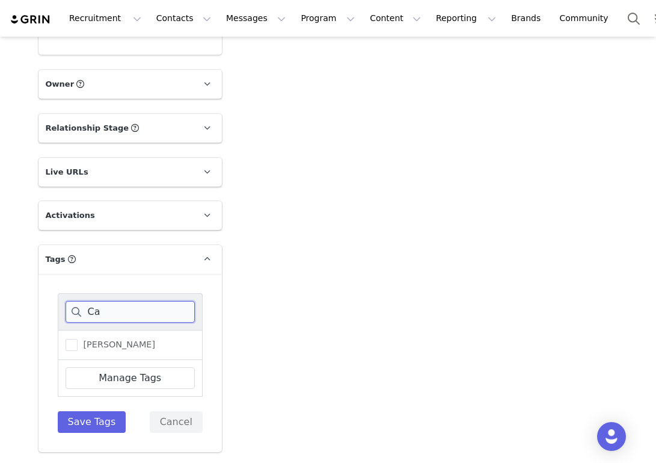
scroll to position [1880, 0]
type input "Car"
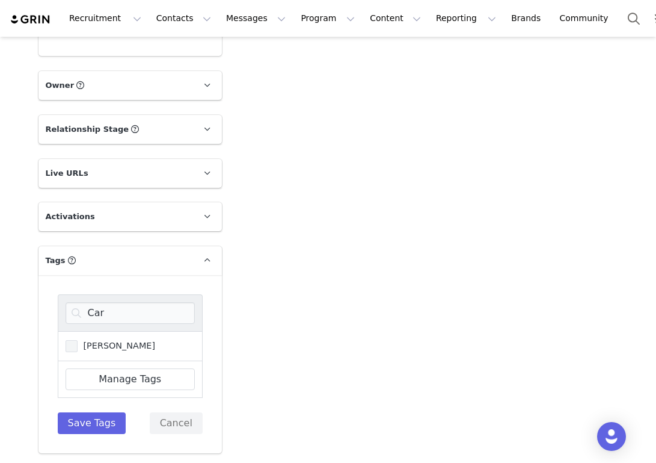
click at [87, 340] on span "[PERSON_NAME]" at bounding box center [117, 345] width 78 height 11
click at [78, 340] on input "[PERSON_NAME]" at bounding box center [78, 340] width 0 height 0
click at [98, 416] on button "Save Tags" at bounding box center [92, 423] width 69 height 22
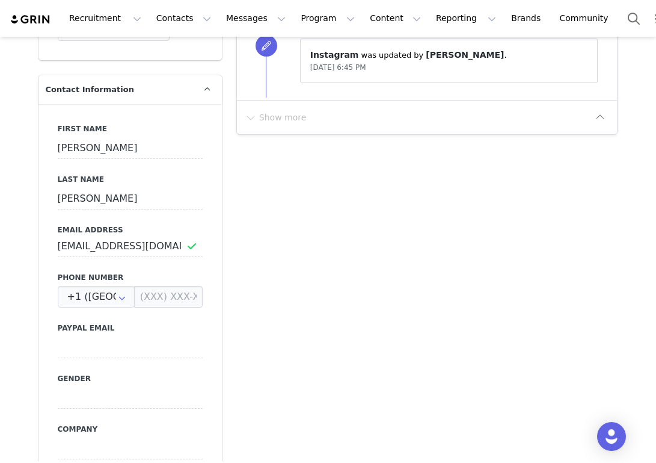
scroll to position [31, 0]
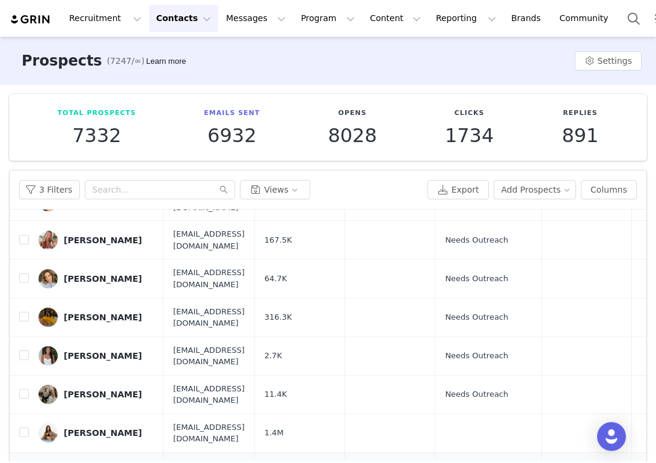
scroll to position [599, 0]
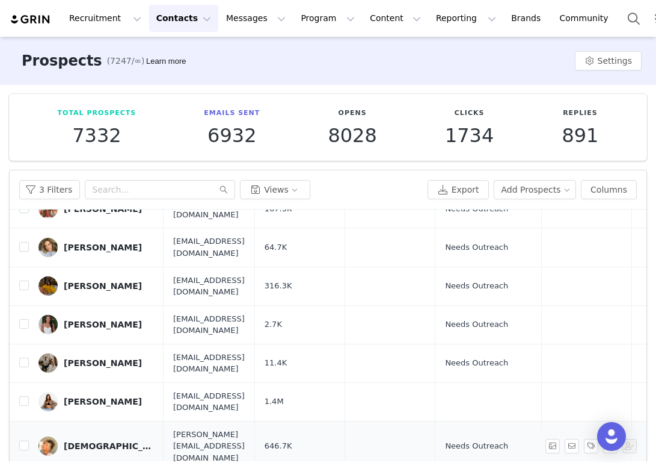
click at [96, 441] on div "[DEMOGRAPHIC_DATA][PERSON_NAME]" at bounding box center [109, 446] width 90 height 10
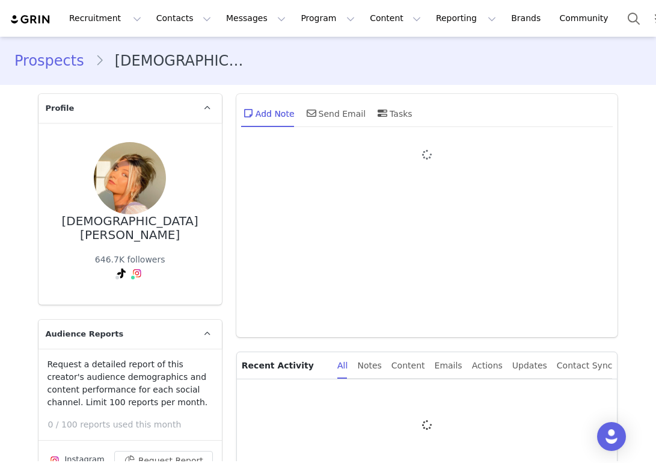
type input "+1 ([GEOGRAPHIC_DATA])"
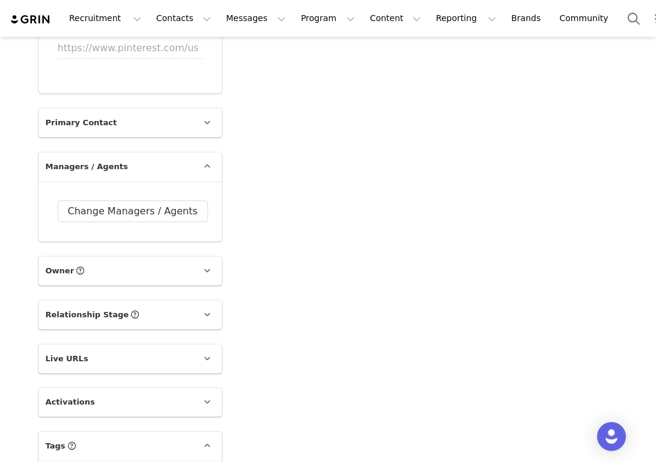
scroll to position [1784, 0]
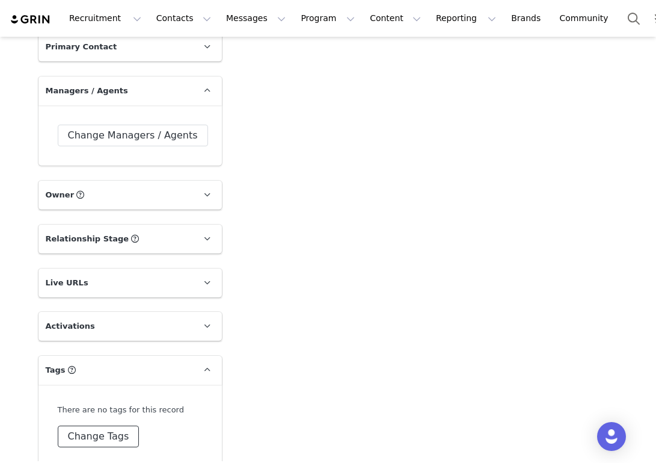
click at [93, 425] on button "Change Tags" at bounding box center [99, 436] width 82 height 22
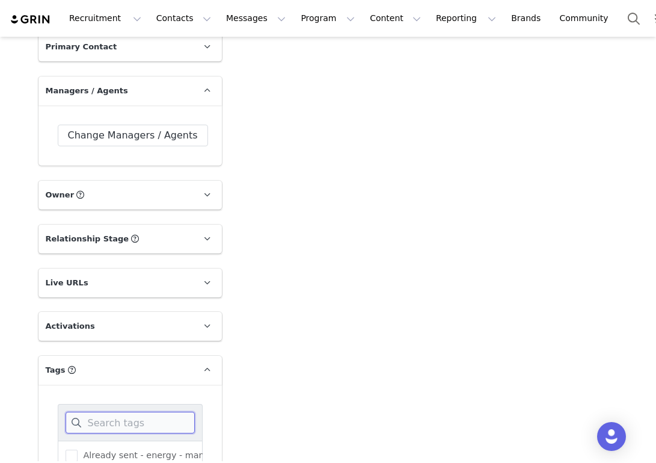
click at [94, 411] on input at bounding box center [130, 422] width 129 height 22
type input "Carly"
click at [74, 449] on span at bounding box center [72, 455] width 12 height 12
click at [78, 449] on input "[PERSON_NAME]" at bounding box center [78, 449] width 0 height 0
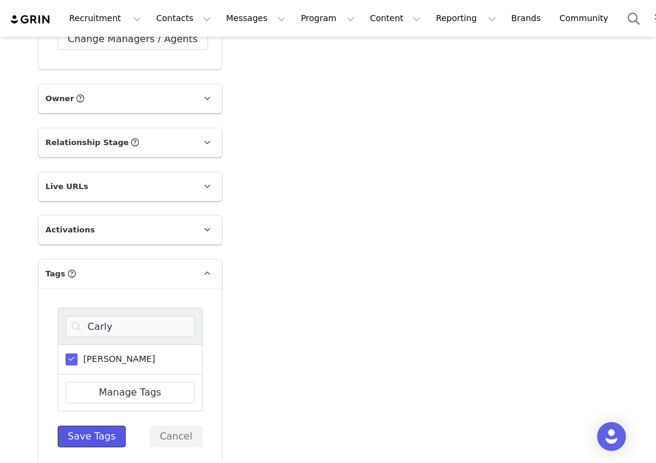
click at [75, 425] on button "Save Tags" at bounding box center [92, 436] width 69 height 22
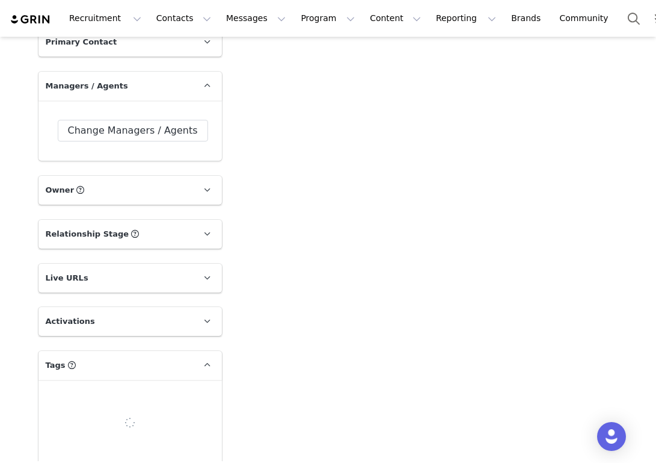
scroll to position [1796, 0]
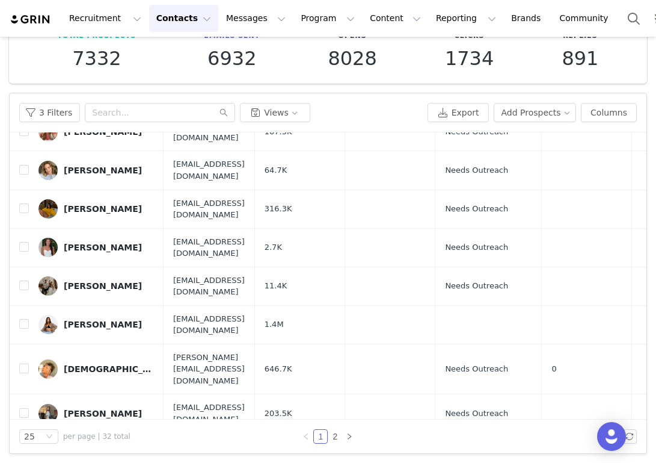
scroll to position [78, 0]
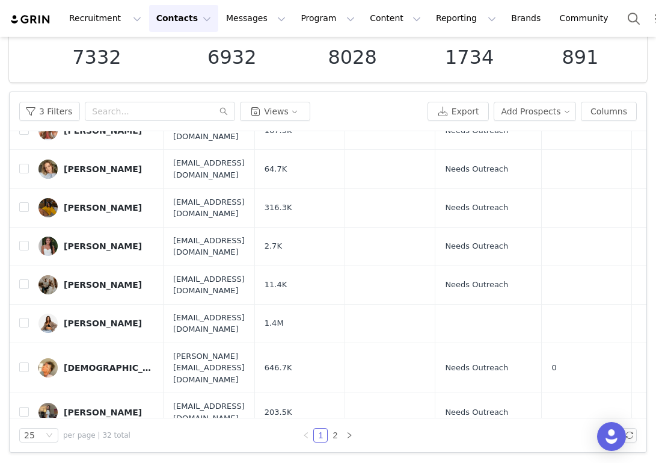
click at [75, 446] on div "Maelys" at bounding box center [80, 451] width 33 height 10
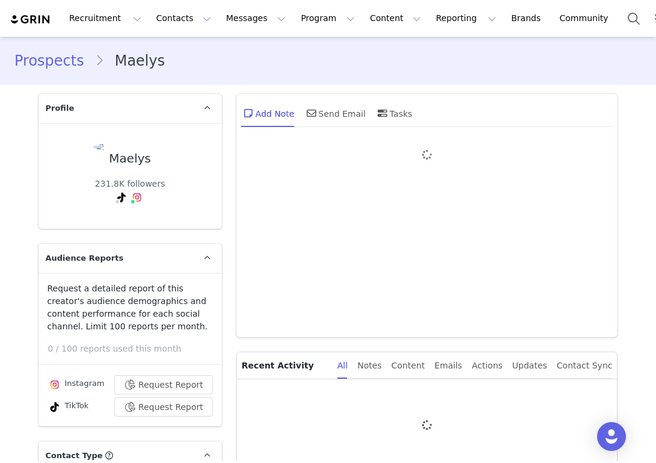
type input "+1 ([GEOGRAPHIC_DATA])"
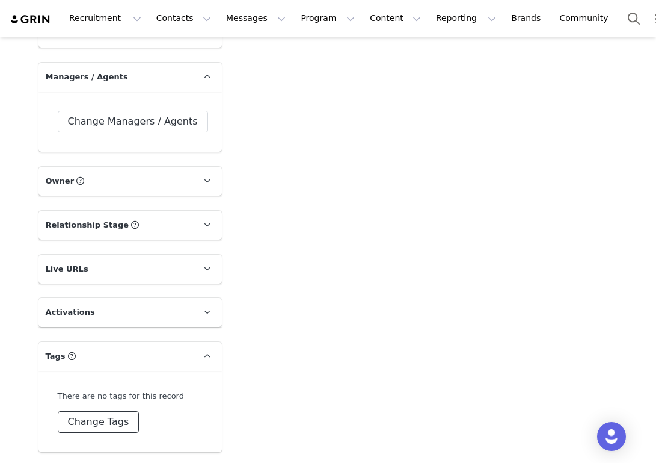
click at [102, 426] on button "Change Tags" at bounding box center [99, 422] width 82 height 22
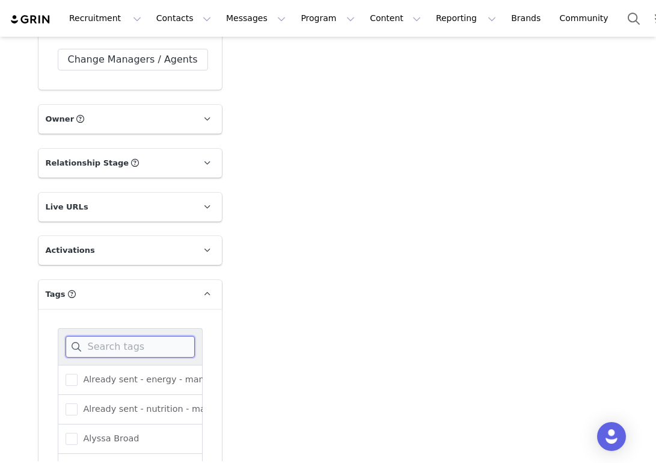
click at [100, 357] on input at bounding box center [130, 347] width 129 height 22
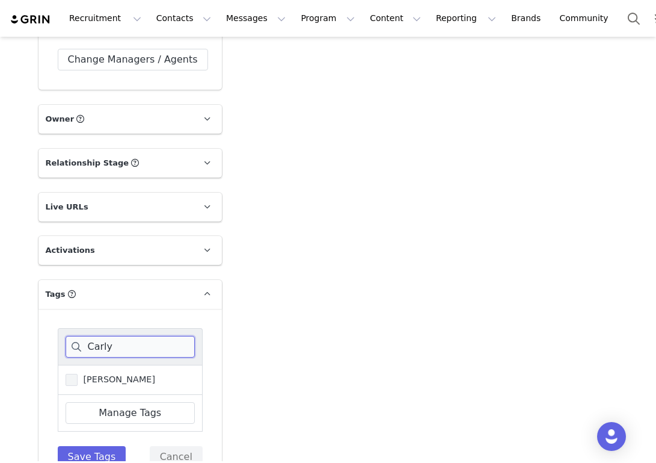
type input "Carly"
click at [105, 385] on span "[PERSON_NAME]" at bounding box center [117, 379] width 78 height 11
click at [78, 374] on input "[PERSON_NAME]" at bounding box center [78, 374] width 0 height 0
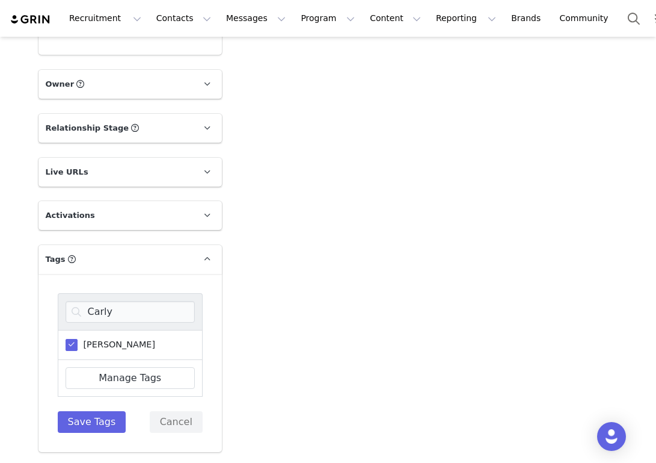
scroll to position [1880, 0]
click at [110, 418] on button "Save Tags" at bounding box center [92, 422] width 69 height 22
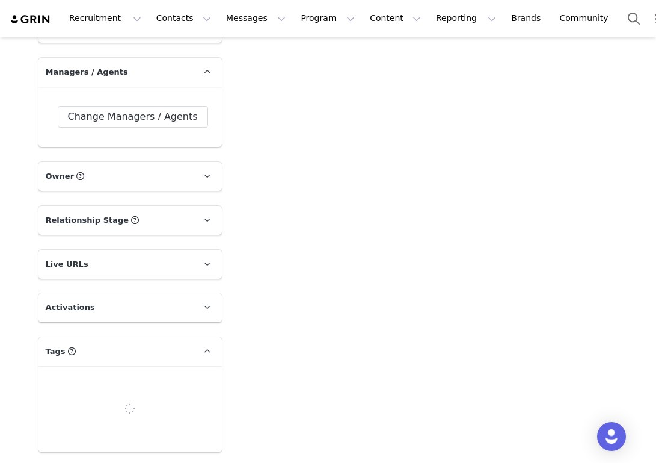
scroll to position [1796, 0]
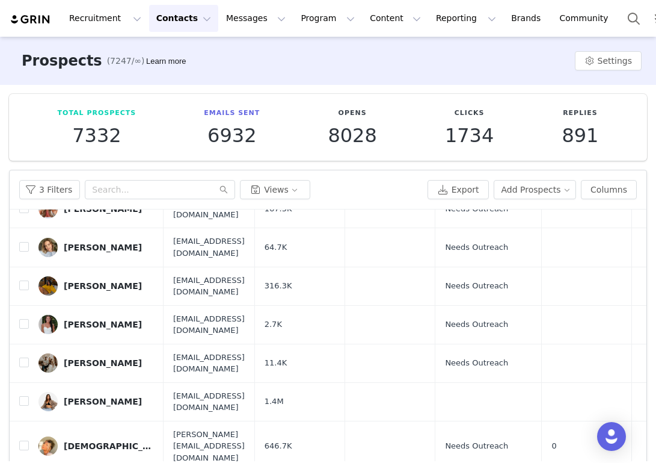
scroll to position [78, 0]
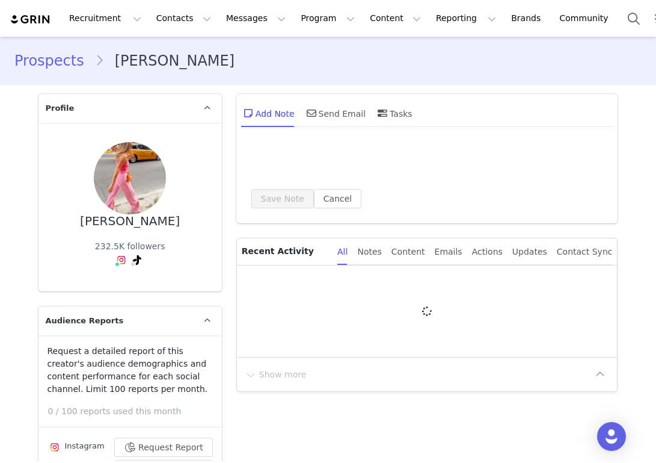
type input "+1 ([GEOGRAPHIC_DATA])"
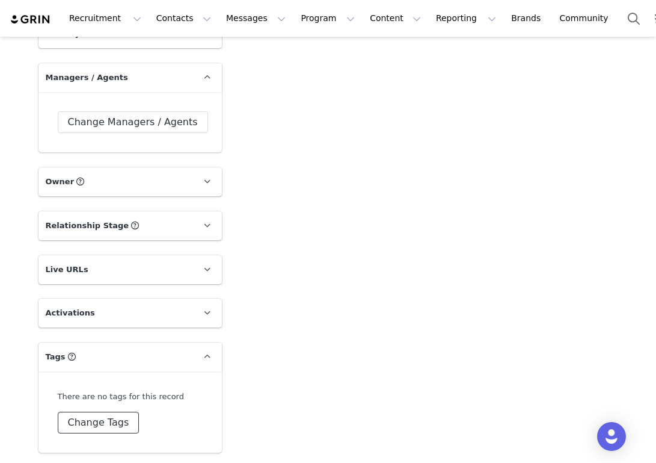
click at [85, 418] on button "Change Tags" at bounding box center [99, 422] width 82 height 22
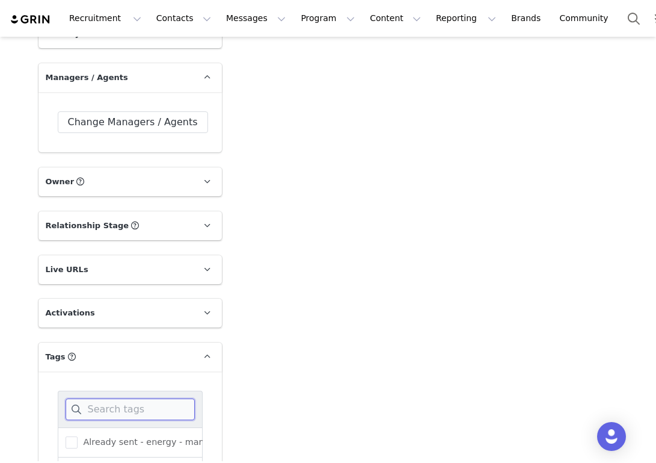
click at [91, 407] on input at bounding box center [130, 409] width 129 height 22
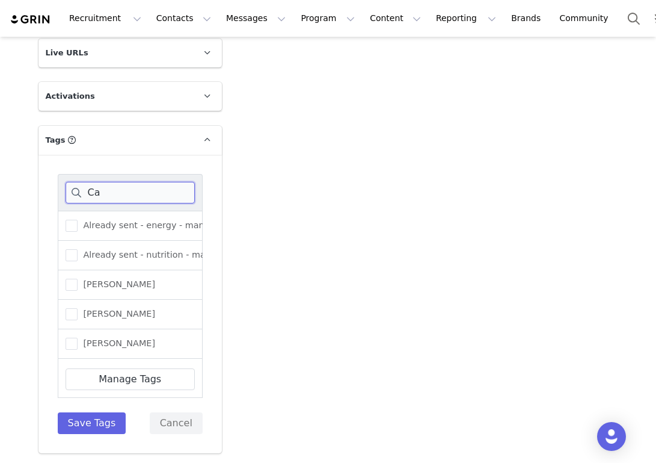
scroll to position [1880, 0]
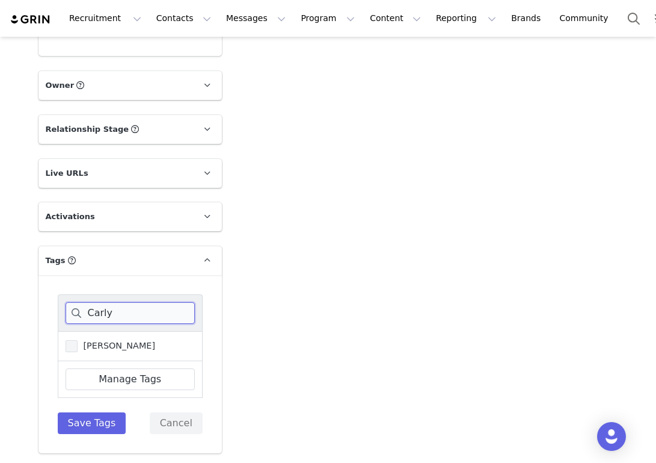
type input "Carly"
click at [98, 343] on span "[PERSON_NAME]" at bounding box center [117, 345] width 78 height 11
click at [78, 340] on input "[PERSON_NAME]" at bounding box center [78, 340] width 0 height 0
click at [87, 419] on button "Save Tags" at bounding box center [92, 423] width 69 height 22
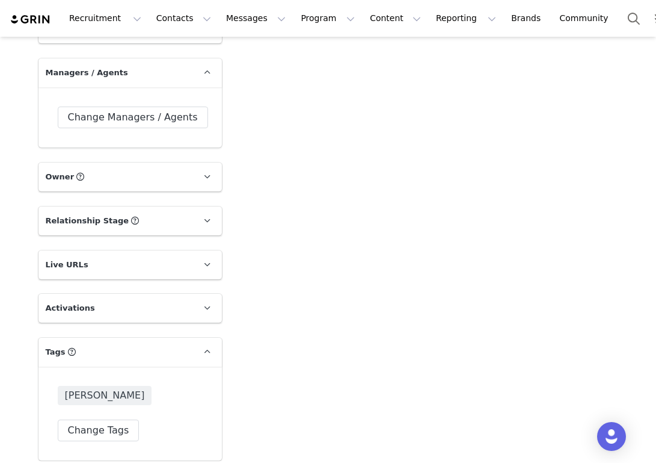
scroll to position [1796, 0]
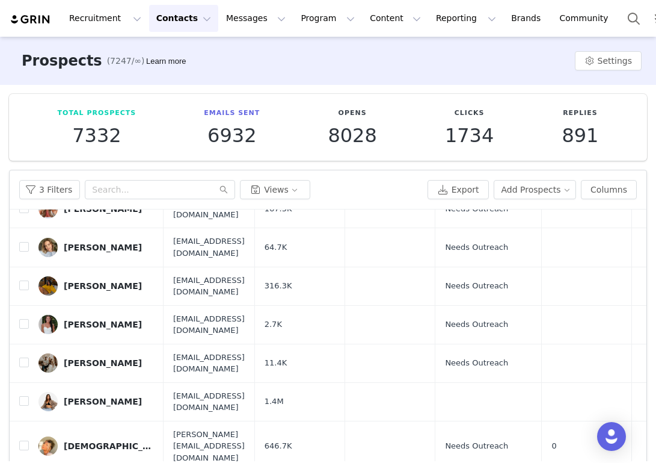
scroll to position [78, 0]
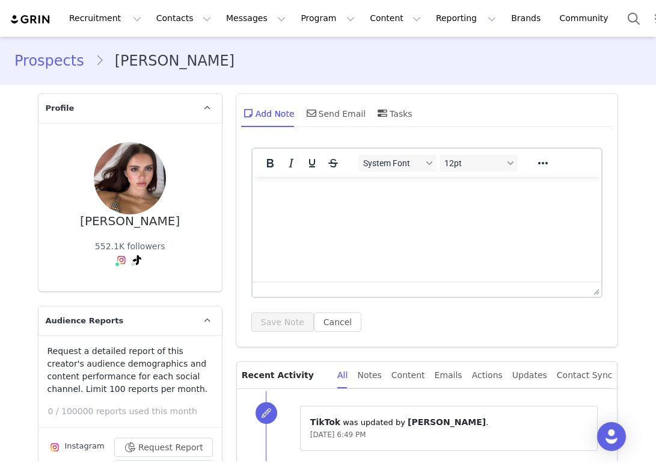
type input "+1 ([GEOGRAPHIC_DATA])"
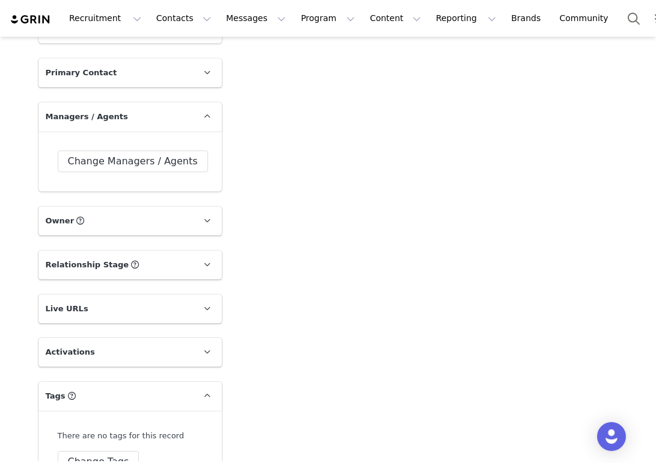
scroll to position [1784, 0]
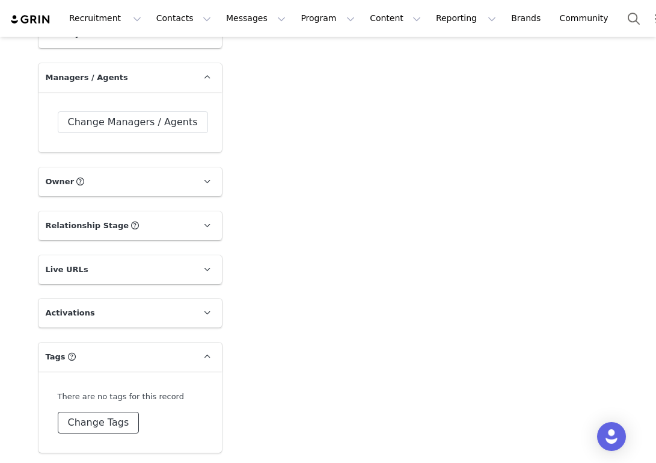
click at [91, 419] on button "Change Tags" at bounding box center [99, 422] width 82 height 22
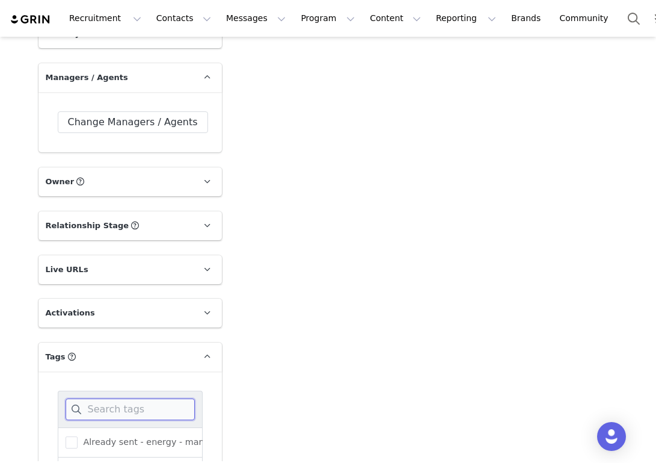
click at [94, 402] on input at bounding box center [130, 409] width 129 height 22
type input "Car"
click at [97, 436] on span "[PERSON_NAME]" at bounding box center [117, 441] width 78 height 11
click at [78, 436] on input "[PERSON_NAME]" at bounding box center [78, 436] width 0 height 0
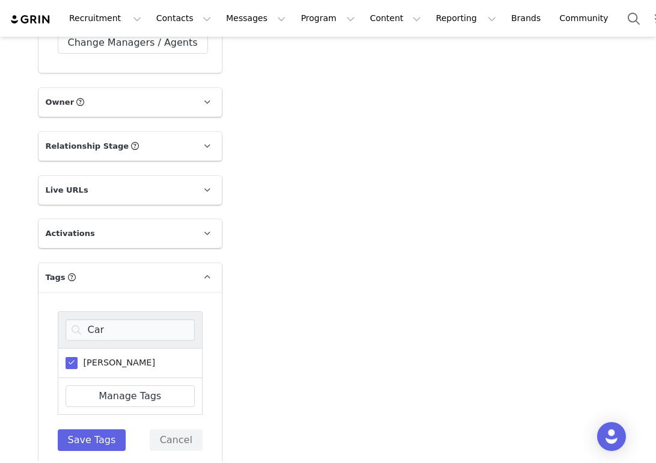
scroll to position [1880, 0]
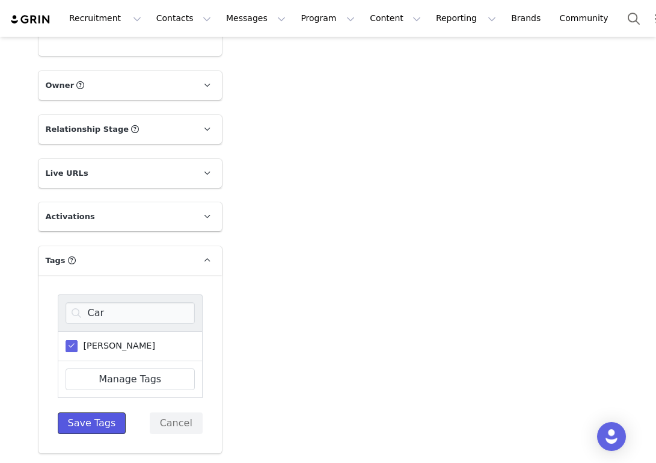
click at [95, 424] on button "Save Tags" at bounding box center [92, 423] width 69 height 22
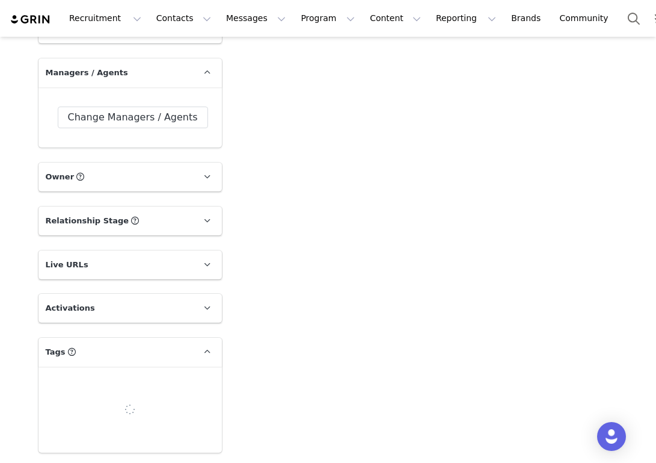
scroll to position [1796, 0]
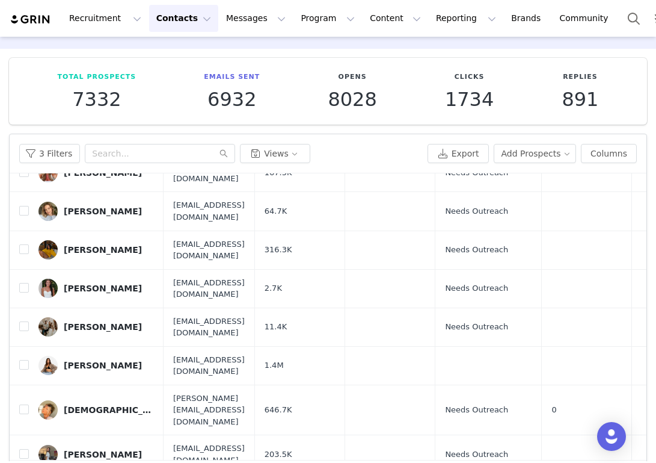
scroll to position [78, 0]
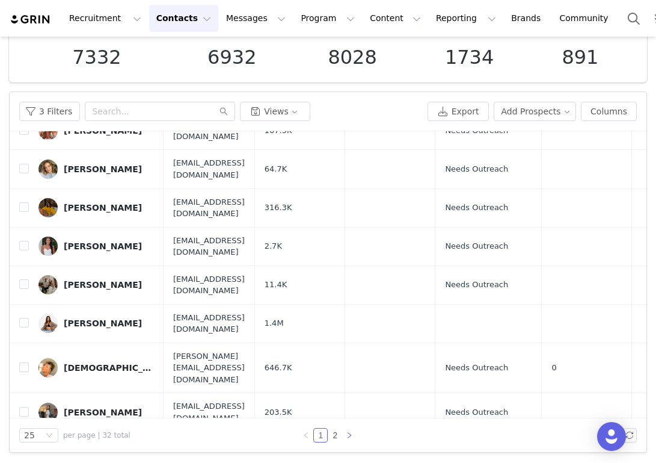
click at [349, 431] on icon "icon: right" at bounding box center [349, 434] width 7 height 7
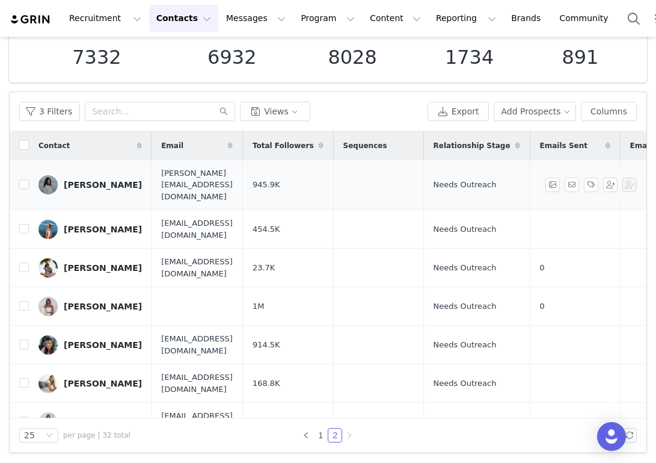
click at [114, 180] on div "Olivia Noceda" at bounding box center [103, 185] width 78 height 10
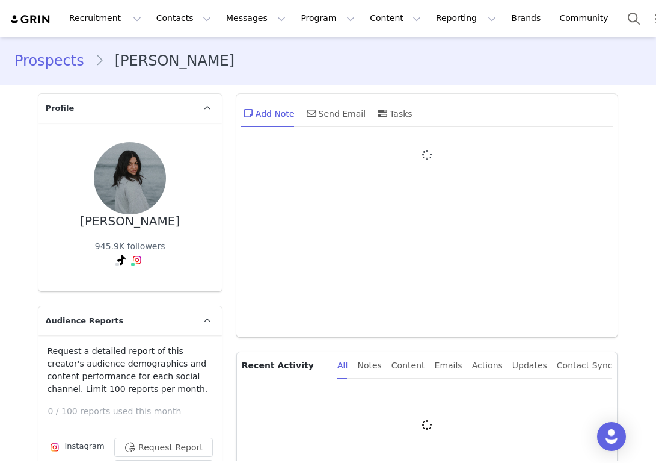
type input "+1 ([GEOGRAPHIC_DATA])"
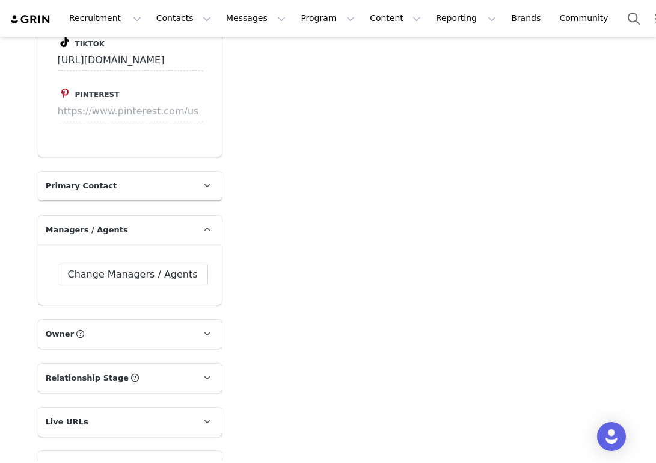
scroll to position [1784, 0]
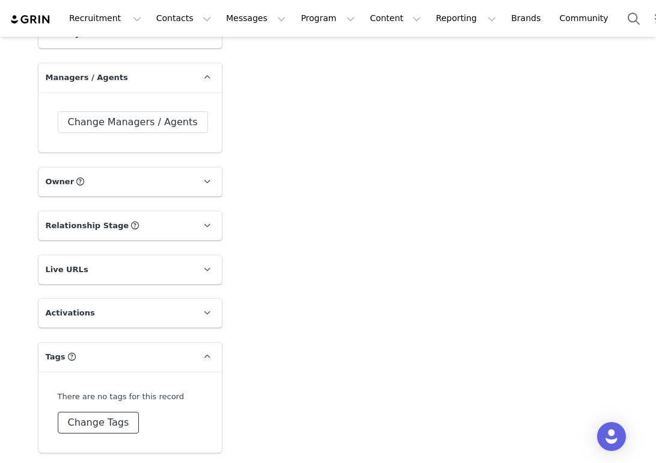
click at [90, 420] on button "Change Tags" at bounding box center [99, 422] width 82 height 22
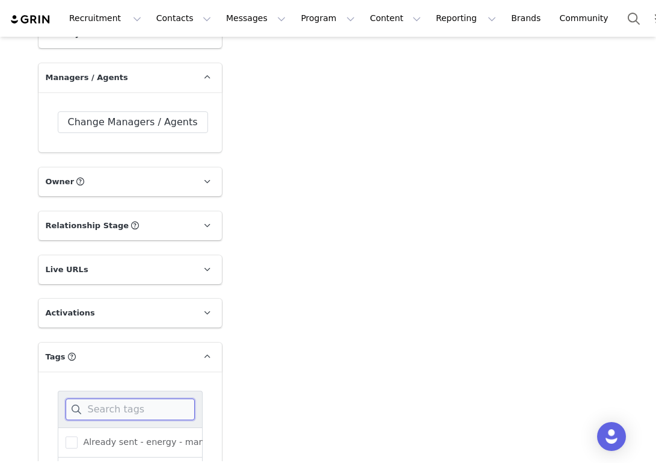
click at [85, 405] on input at bounding box center [130, 409] width 129 height 22
type input "Car"
click at [69, 437] on span at bounding box center [72, 442] width 12 height 12
click at [78, 436] on input "[PERSON_NAME]" at bounding box center [78, 436] width 0 height 0
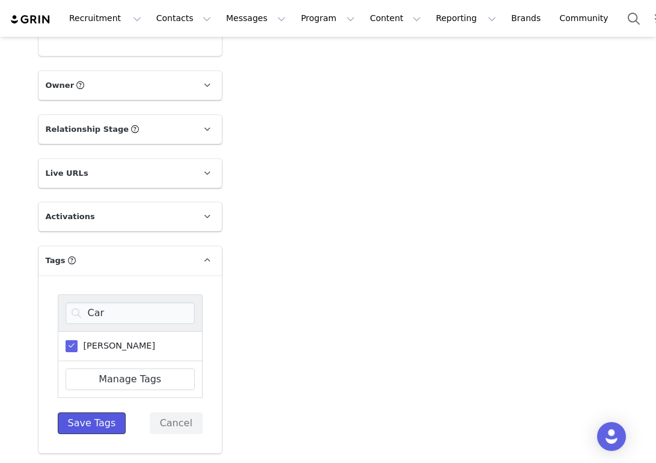
click at [102, 420] on button "Save Tags" at bounding box center [92, 423] width 69 height 22
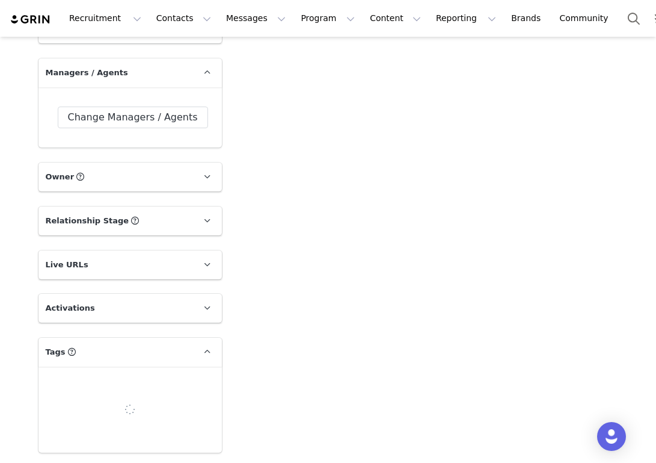
scroll to position [1796, 0]
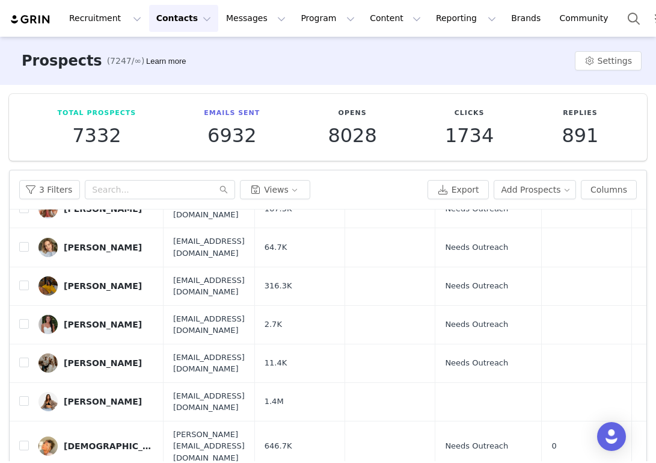
scroll to position [78, 0]
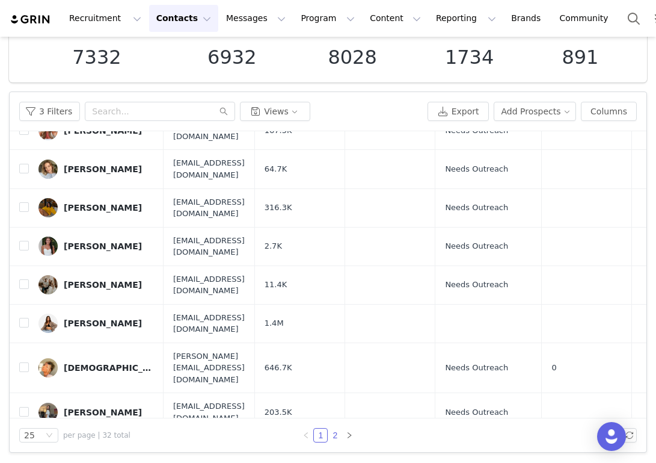
click at [334, 437] on link "2" at bounding box center [334, 434] width 13 height 13
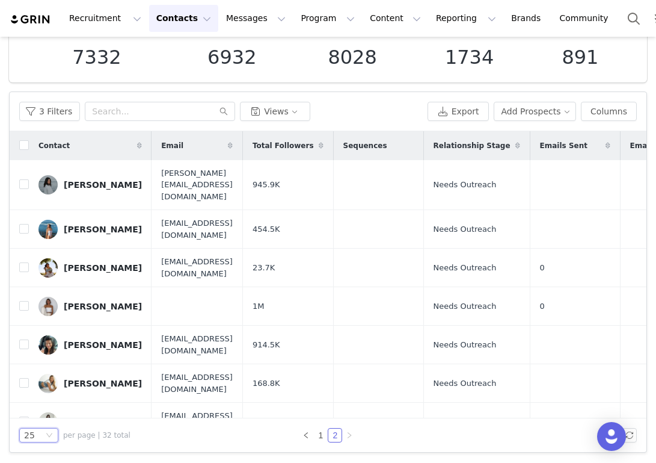
click at [46, 434] on icon "icon: down" at bounding box center [49, 434] width 7 height 7
click at [44, 410] on li "100" at bounding box center [38, 412] width 39 height 19
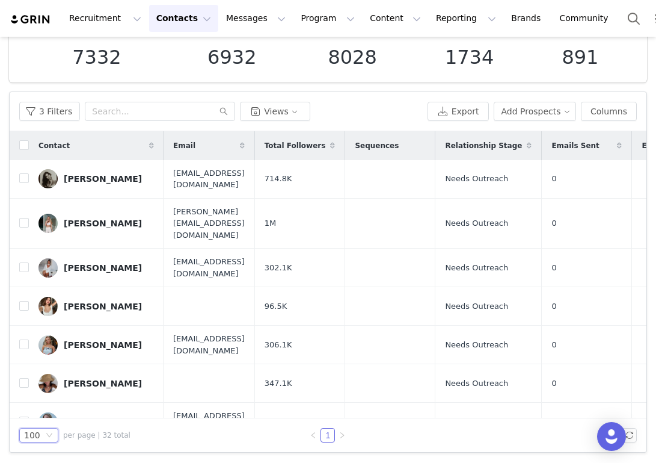
click at [52, 432] on icon "icon: down" at bounding box center [49, 434] width 7 height 7
click at [46, 378] on li "25" at bounding box center [38, 373] width 39 height 19
click at [336, 435] on link "2" at bounding box center [334, 434] width 13 height 13
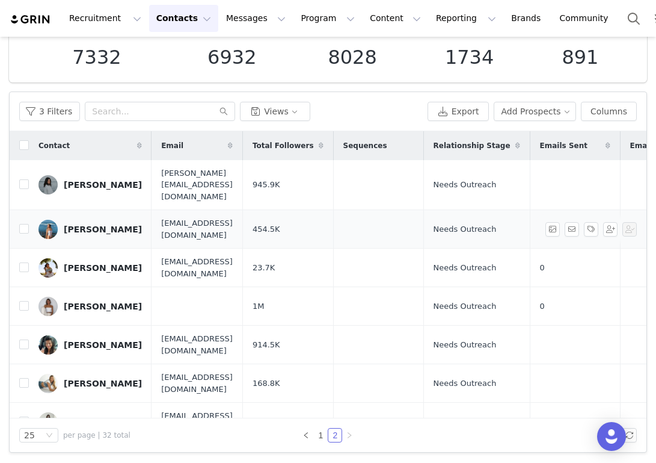
click at [109, 224] on div "Paige Lindgren" at bounding box center [103, 229] width 78 height 10
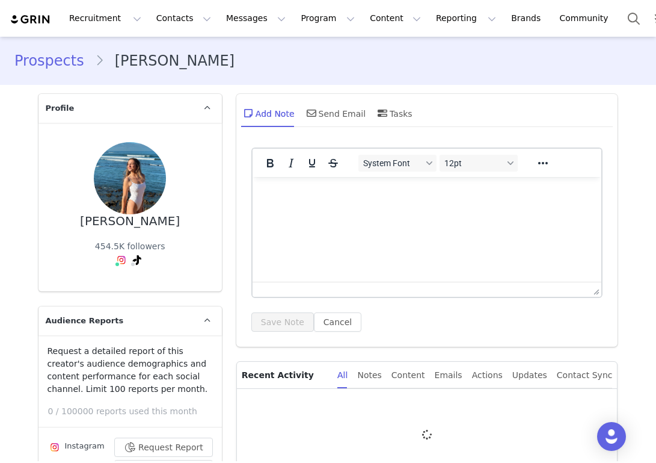
type input "+1 ([GEOGRAPHIC_DATA])"
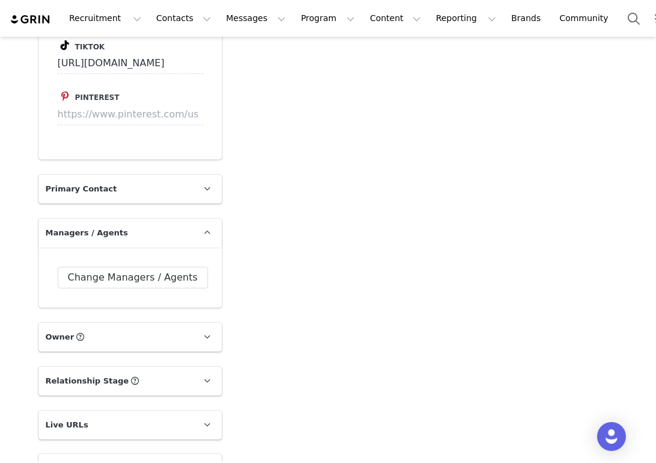
scroll to position [1784, 0]
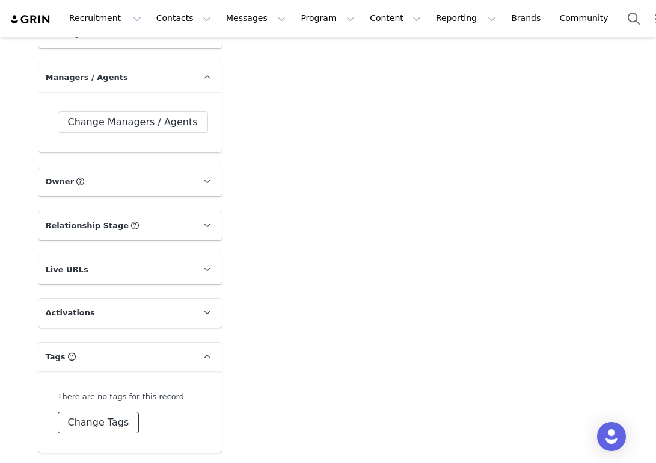
click at [103, 418] on button "Change Tags" at bounding box center [99, 422] width 82 height 22
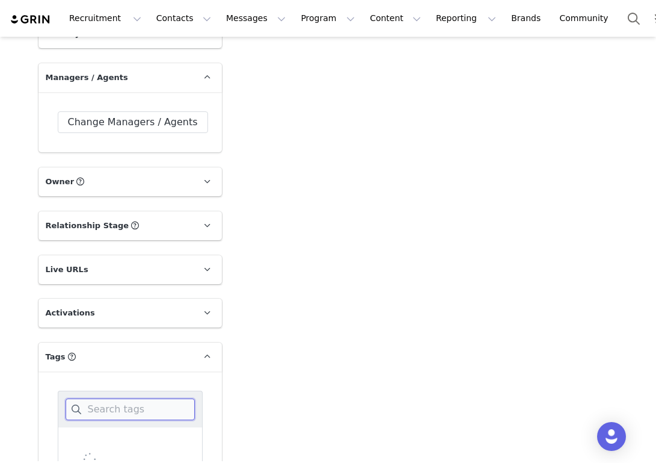
click at [112, 411] on input at bounding box center [130, 409] width 129 height 22
type input "Carly"
click at [105, 439] on span "[PERSON_NAME]" at bounding box center [117, 441] width 78 height 11
click at [78, 436] on input "[PERSON_NAME]" at bounding box center [78, 436] width 0 height 0
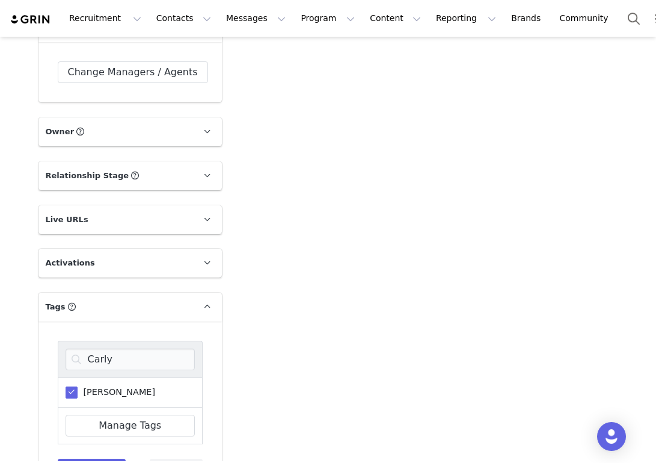
scroll to position [1880, 0]
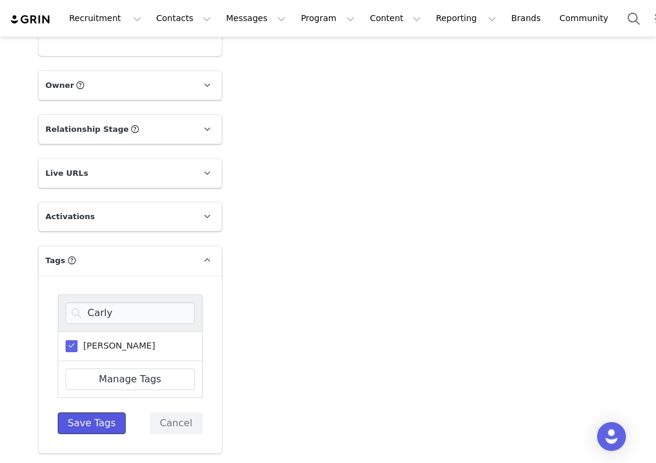
click at [102, 425] on button "Save Tags" at bounding box center [92, 423] width 69 height 22
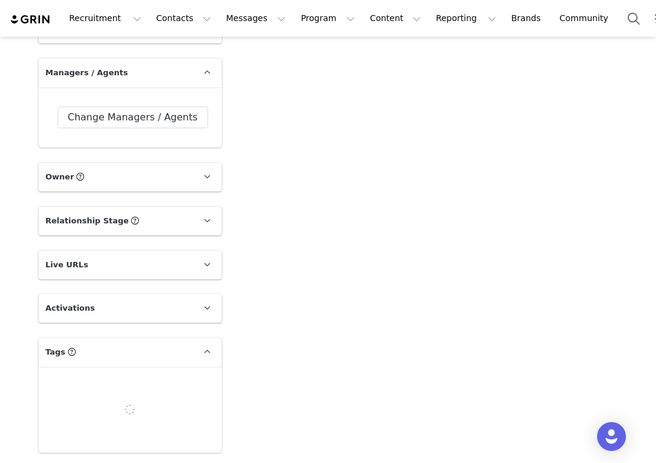
scroll to position [1796, 0]
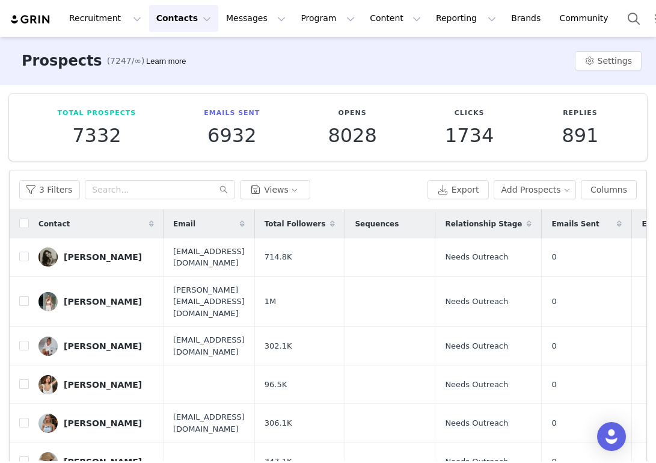
scroll to position [78, 0]
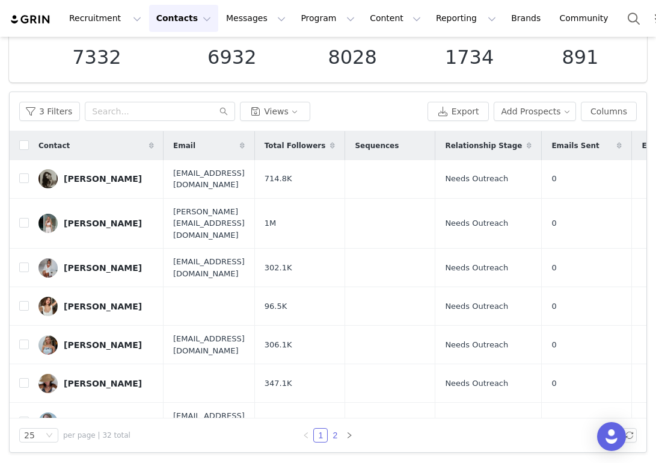
click at [337, 430] on link "2" at bounding box center [334, 434] width 13 height 13
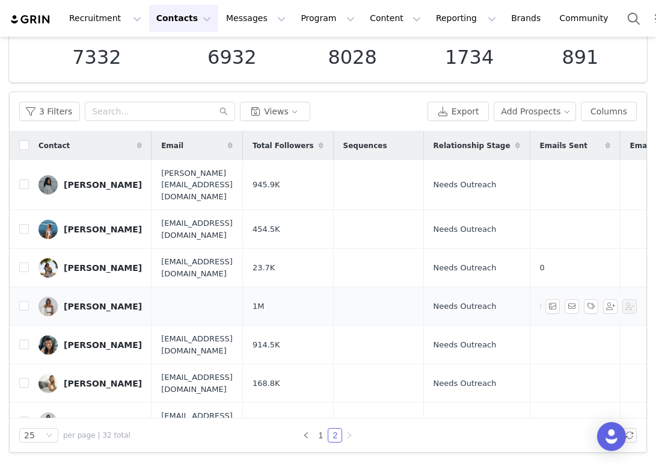
click at [88, 301] on div "[PERSON_NAME]" at bounding box center [103, 306] width 78 height 10
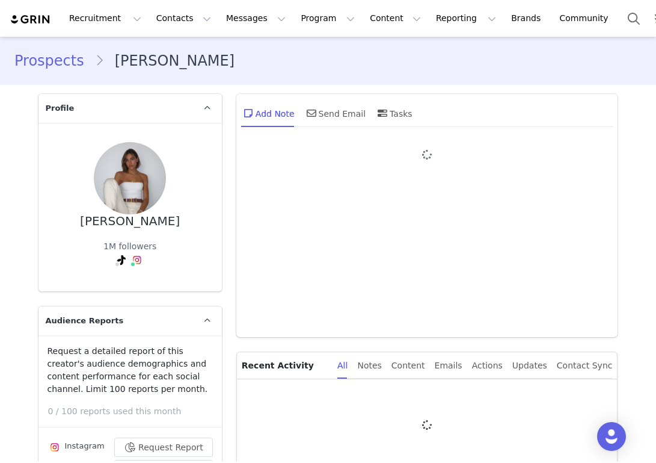
type input "+1 ([GEOGRAPHIC_DATA])"
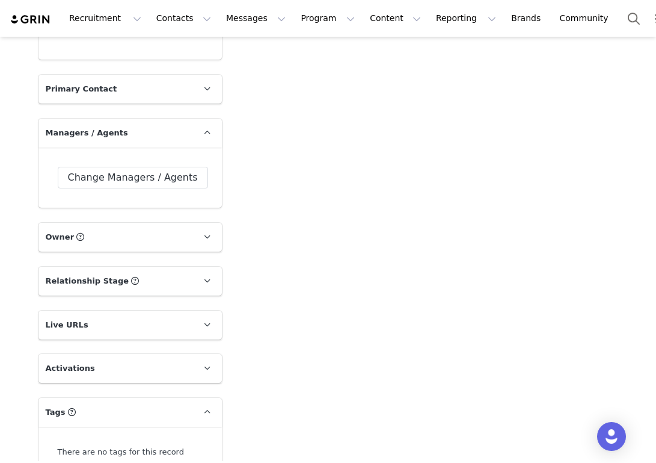
scroll to position [1784, 0]
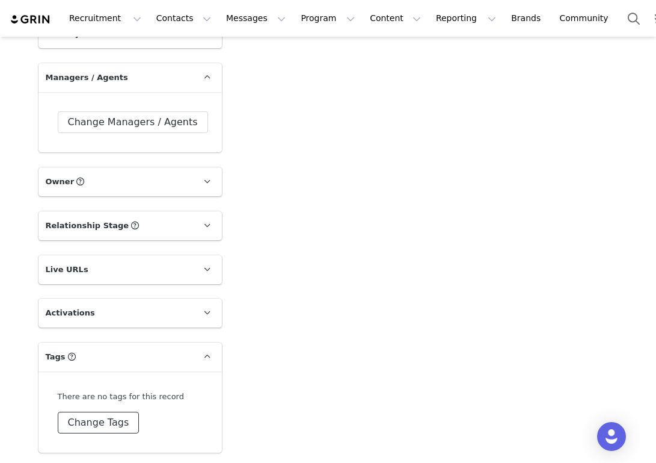
click at [87, 419] on button "Change Tags" at bounding box center [99, 422] width 82 height 22
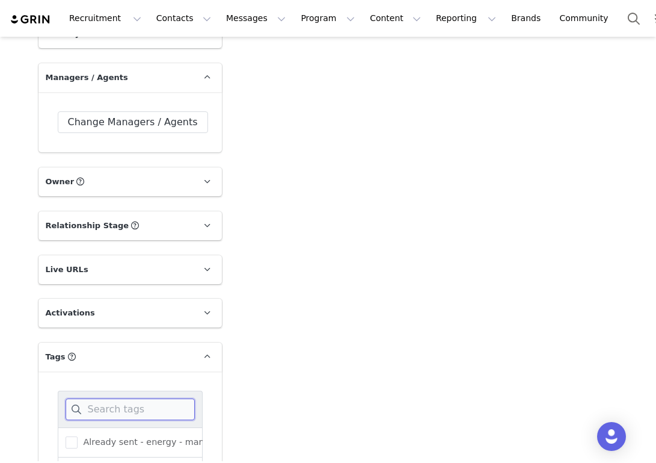
click at [88, 408] on input at bounding box center [130, 409] width 129 height 22
type input "Carl"
click at [84, 437] on span "[PERSON_NAME]" at bounding box center [117, 441] width 78 height 11
click at [78, 436] on input "[PERSON_NAME]" at bounding box center [78, 436] width 0 height 0
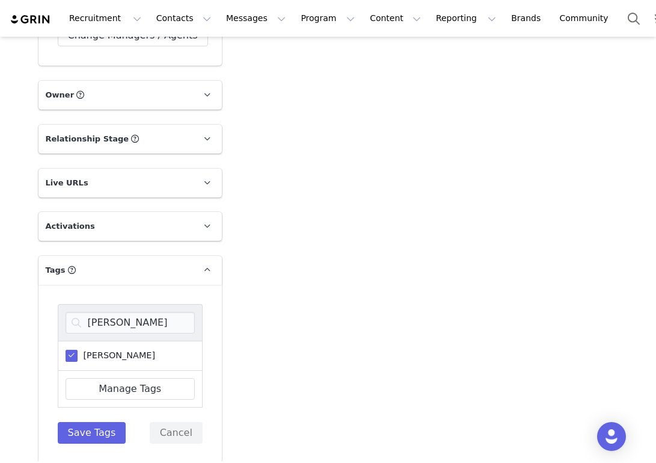
scroll to position [1880, 0]
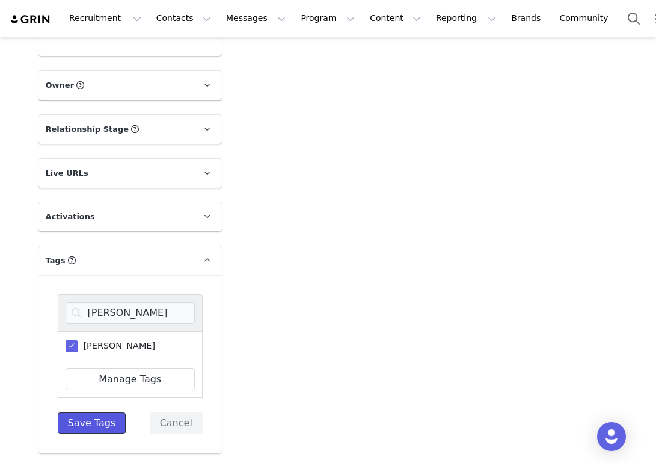
click at [102, 426] on button "Save Tags" at bounding box center [92, 423] width 69 height 22
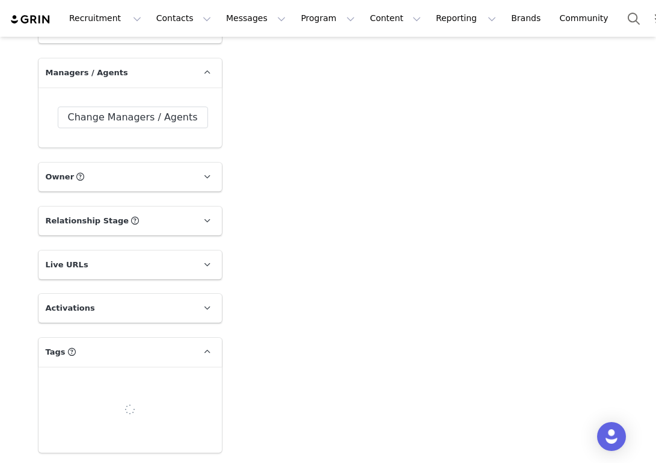
scroll to position [1796, 0]
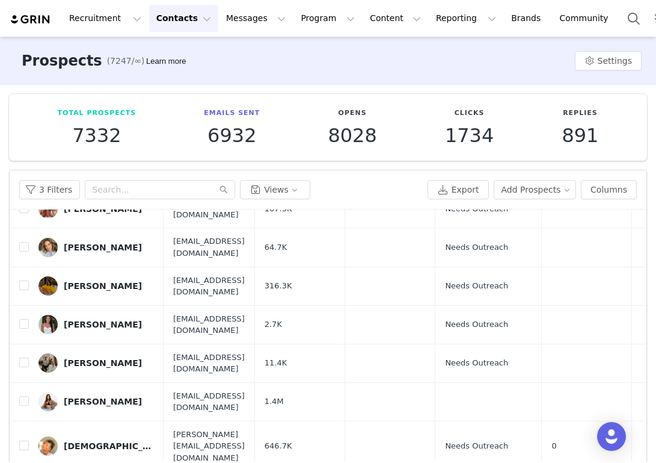
scroll to position [78, 0]
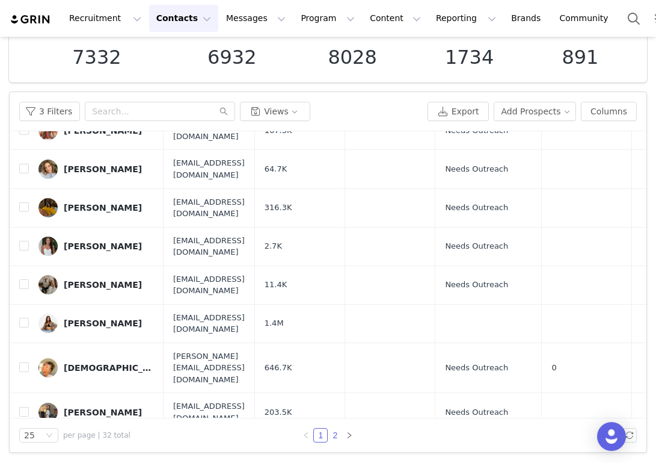
click at [337, 435] on link "2" at bounding box center [334, 434] width 13 height 13
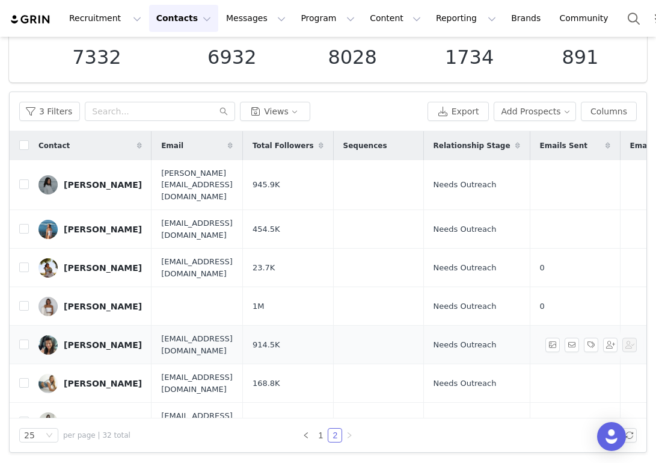
click at [90, 340] on div "Shey Hutzler" at bounding box center [103, 345] width 78 height 10
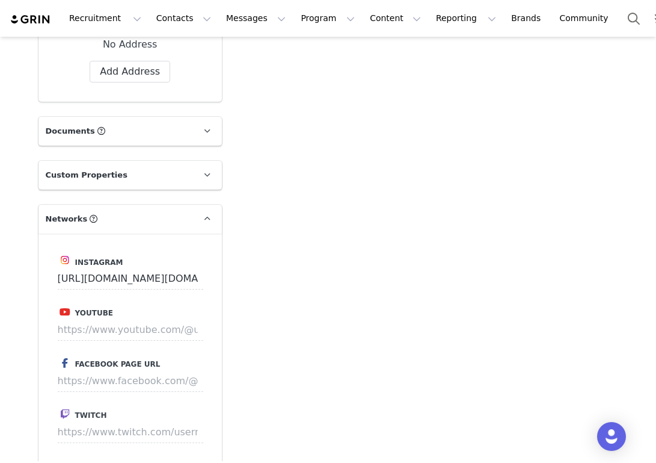
scroll to position [1784, 0]
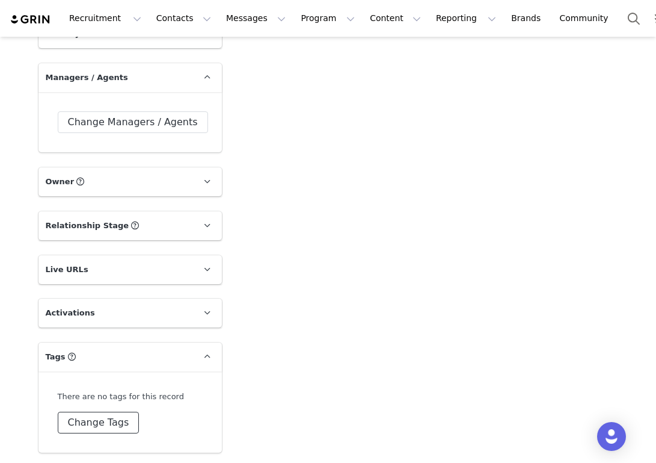
click at [82, 416] on button "Change Tags" at bounding box center [99, 422] width 82 height 22
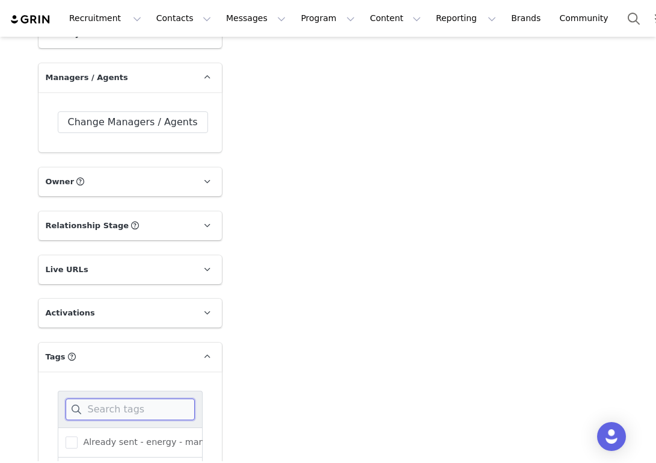
click at [82, 408] on input at bounding box center [130, 409] width 129 height 22
type input "Carly"
click at [75, 443] on span at bounding box center [72, 442] width 12 height 12
click at [78, 436] on input "[PERSON_NAME]" at bounding box center [78, 436] width 0 height 0
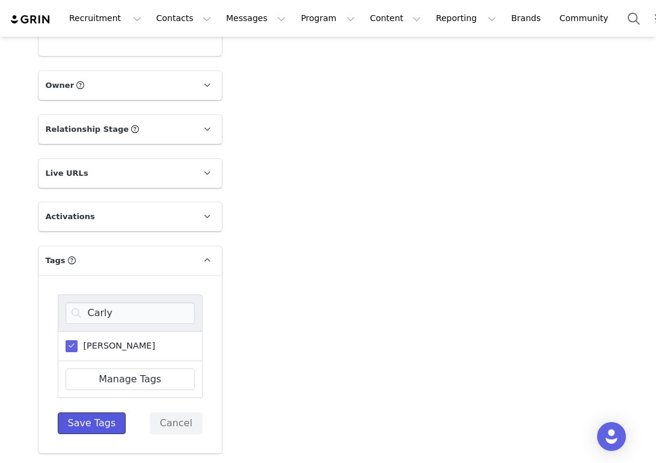
click at [82, 425] on button "Save Tags" at bounding box center [92, 423] width 69 height 22
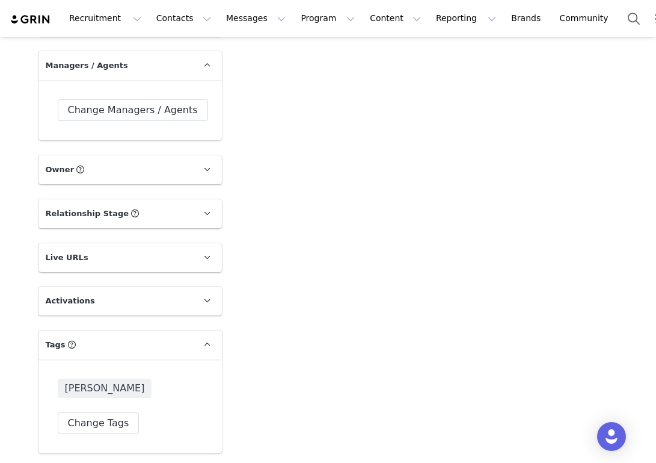
scroll to position [1715, 0]
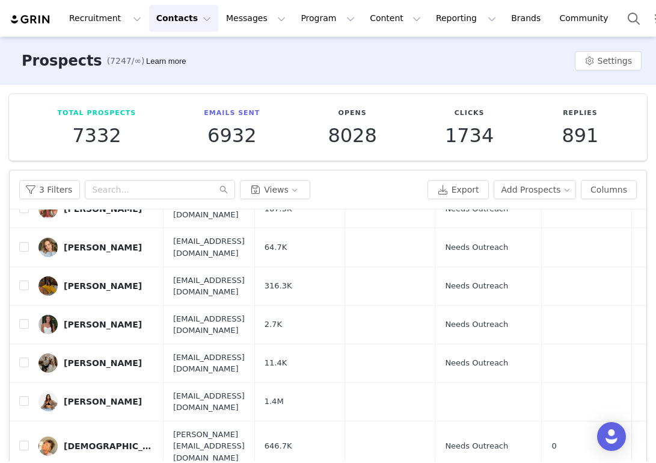
scroll to position [78, 0]
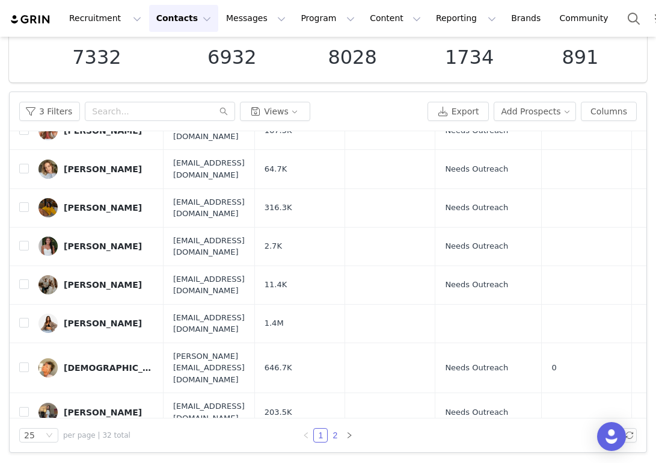
click at [336, 437] on link "2" at bounding box center [334, 434] width 13 height 13
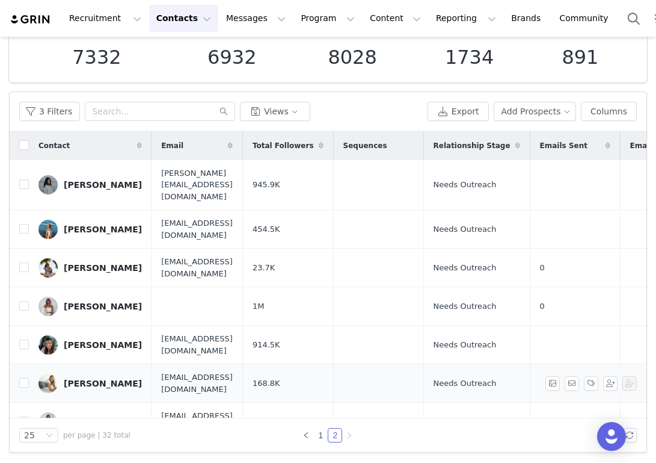
click at [105, 378] on div "Tasha Franken" at bounding box center [103, 383] width 78 height 10
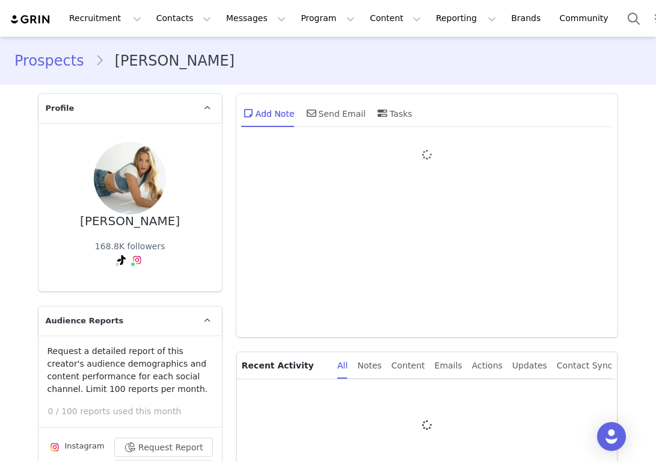
type input "+1 ([GEOGRAPHIC_DATA])"
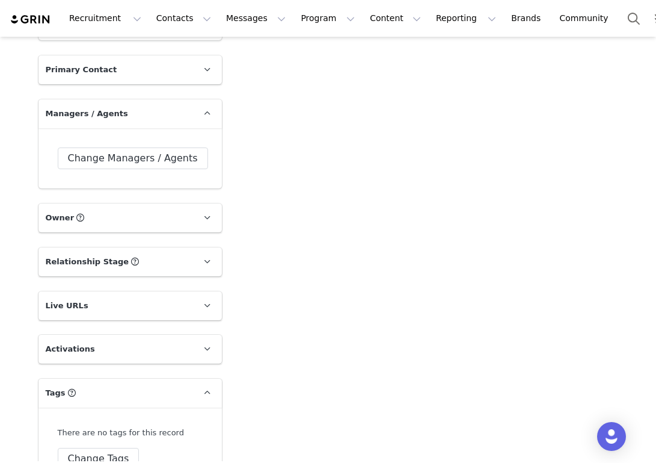
scroll to position [1784, 0]
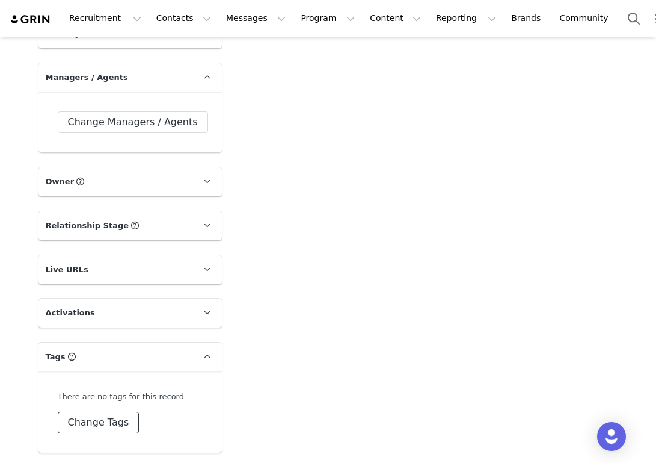
click at [101, 418] on button "Change Tags" at bounding box center [99, 422] width 82 height 22
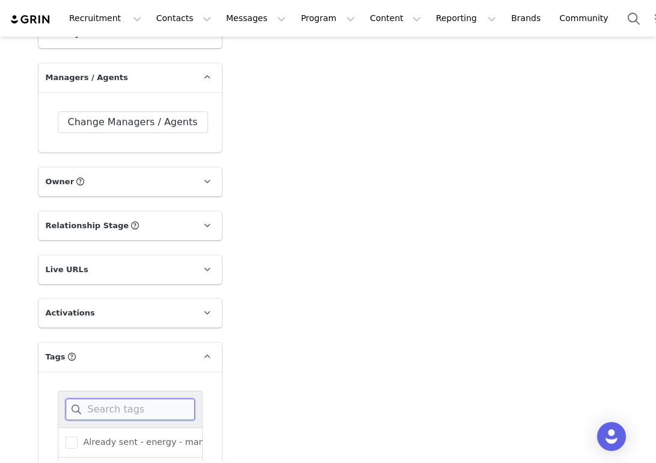
click at [102, 405] on input at bounding box center [130, 409] width 129 height 22
type input "Ca"
click at [124, 436] on span "[PERSON_NAME]" at bounding box center [117, 441] width 78 height 11
click at [78, 436] on input "[PERSON_NAME]" at bounding box center [78, 436] width 0 height 0
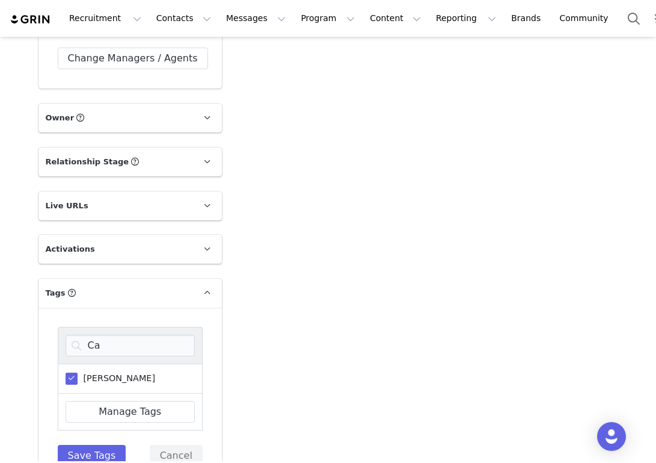
scroll to position [1880, 0]
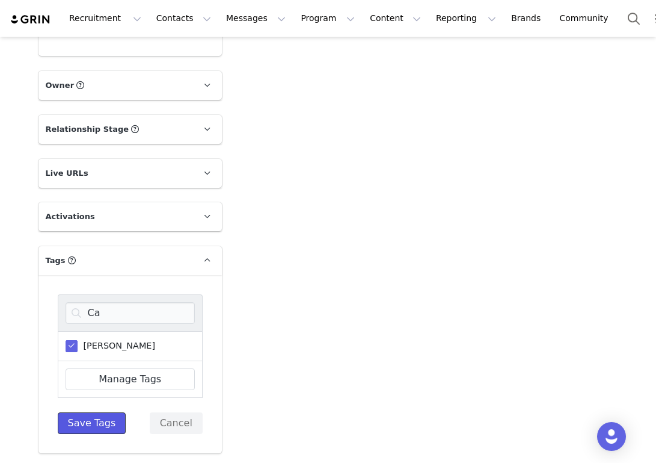
click at [108, 426] on button "Save Tags" at bounding box center [92, 423] width 69 height 22
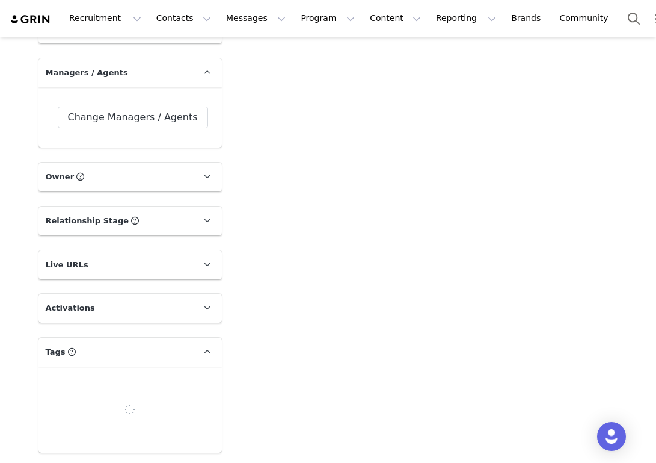
scroll to position [1796, 0]
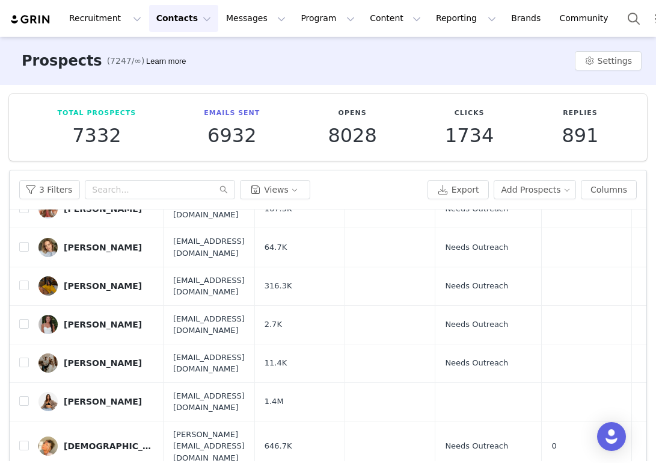
scroll to position [78, 0]
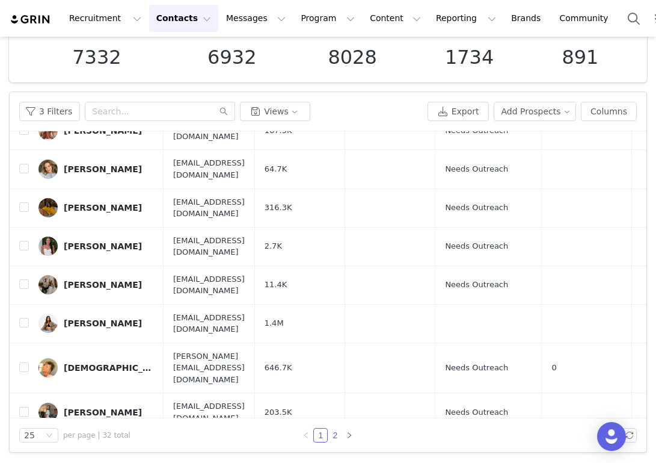
click at [338, 438] on link "2" at bounding box center [334, 434] width 13 height 13
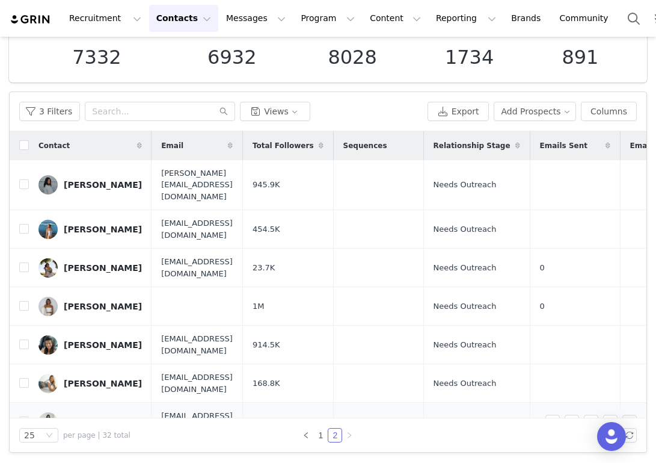
click at [100, 417] on div "Zarina Brown" at bounding box center [103, 422] width 78 height 10
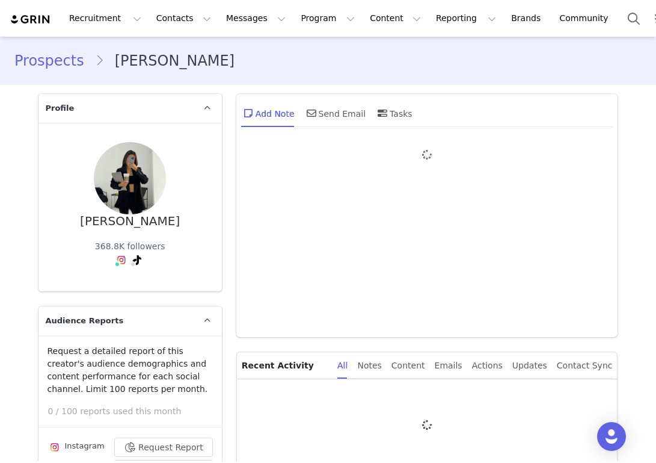
type input "+1 ([GEOGRAPHIC_DATA])"
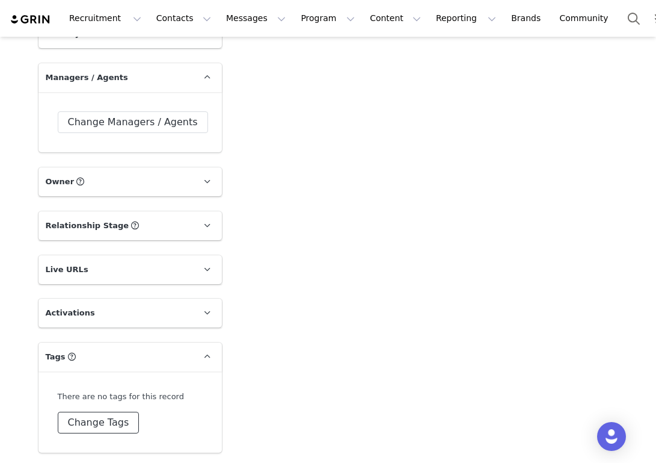
click at [97, 419] on button "Change Tags" at bounding box center [99, 422] width 82 height 22
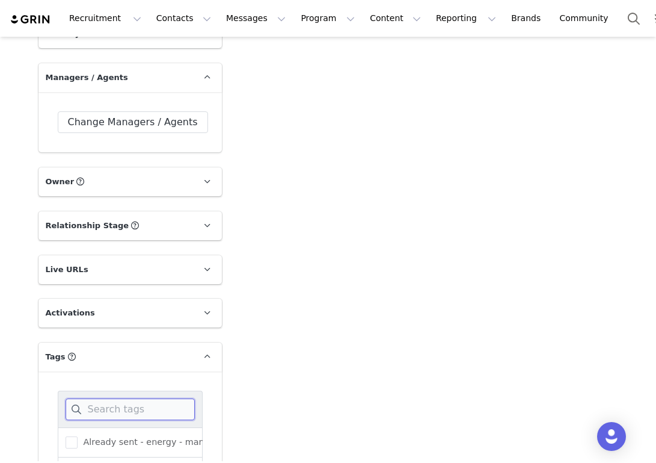
click at [98, 411] on input at bounding box center [130, 409] width 129 height 22
type input "Ca"
click at [86, 436] on span "[PERSON_NAME]" at bounding box center [117, 441] width 78 height 11
click at [78, 436] on input "[PERSON_NAME]" at bounding box center [78, 436] width 0 height 0
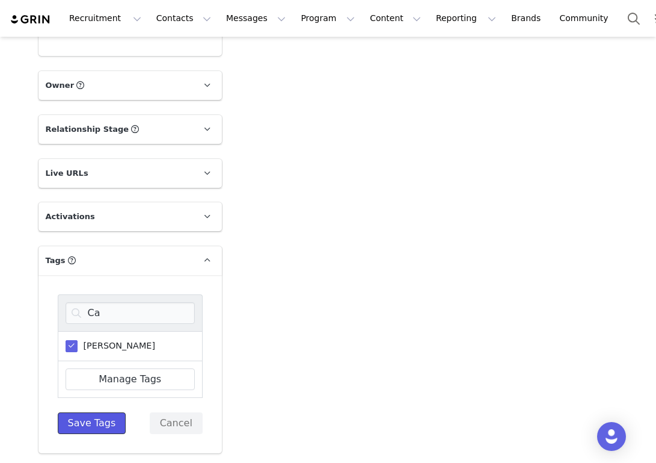
click at [85, 422] on button "Save Tags" at bounding box center [92, 423] width 69 height 22
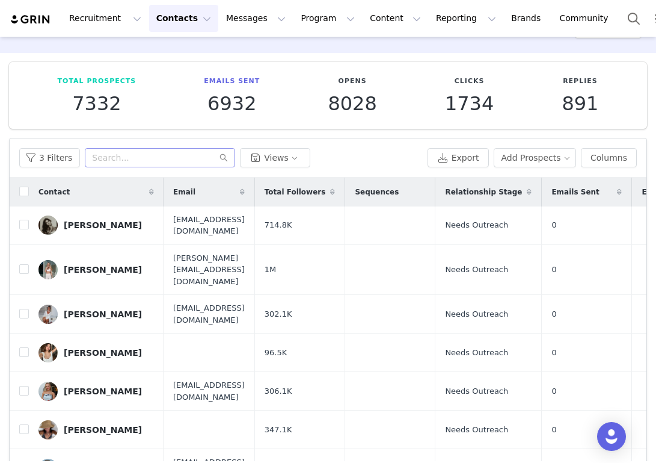
scroll to position [12, 0]
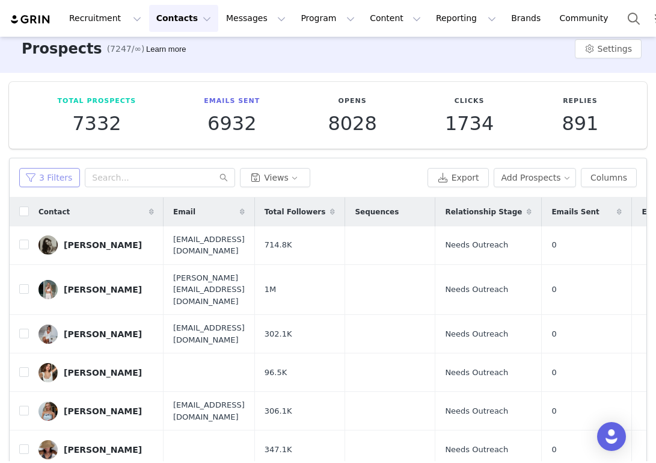
click at [52, 173] on button "3 Filters" at bounding box center [49, 177] width 61 height 19
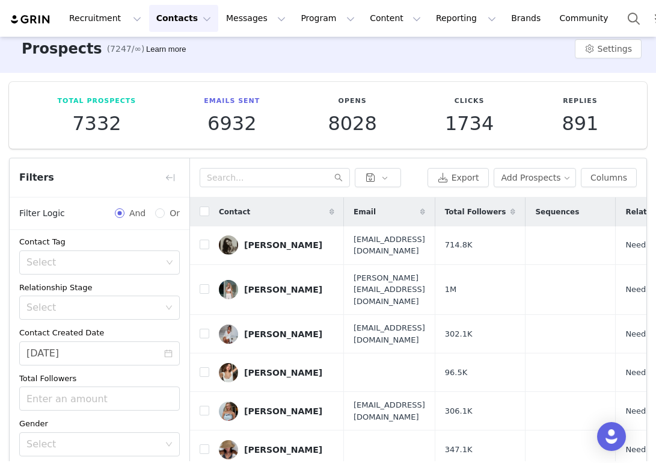
click at [79, 265] on div "Select" at bounding box center [93, 262] width 135 height 12
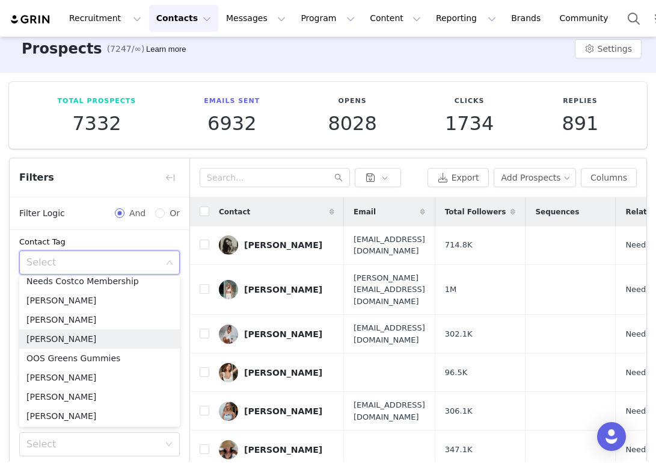
scroll to position [547, 0]
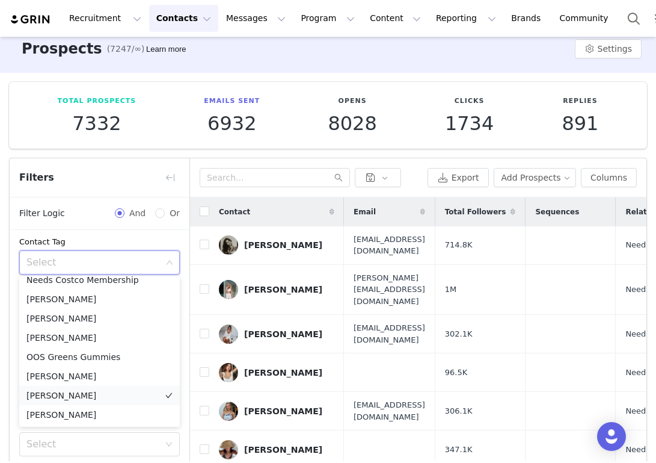
click at [85, 394] on li "[PERSON_NAME]" at bounding box center [99, 395] width 161 height 19
click at [138, 242] on div "Contact Tag" at bounding box center [99, 242] width 161 height 12
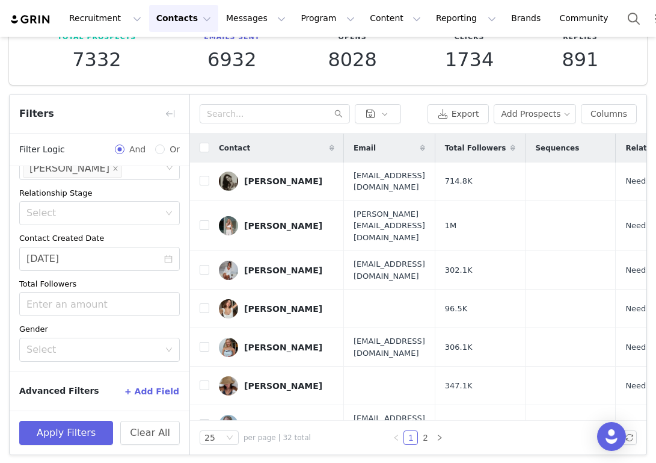
scroll to position [78, 0]
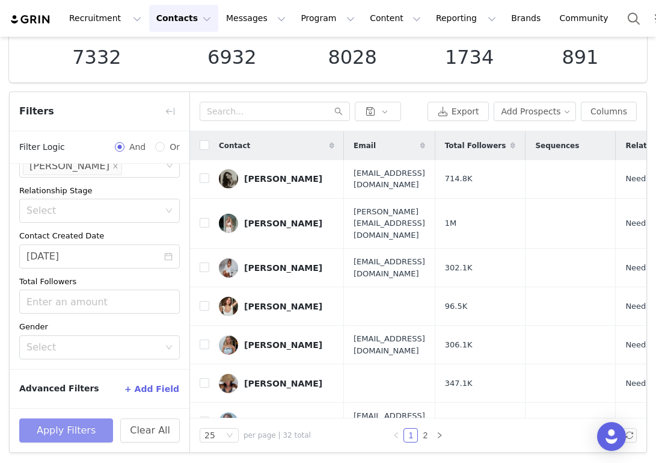
click at [74, 428] on button "Apply Filters" at bounding box center [66, 430] width 94 height 24
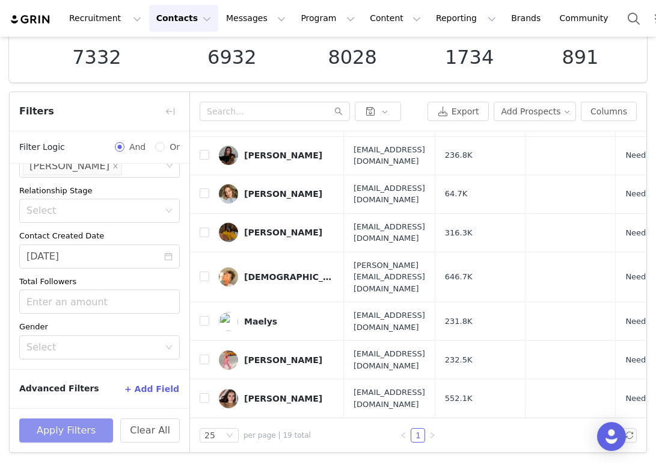
scroll to position [0, 0]
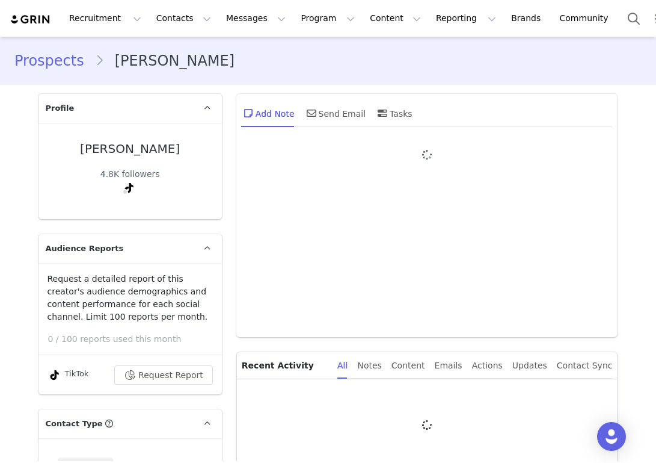
type input "+1 ([GEOGRAPHIC_DATA])"
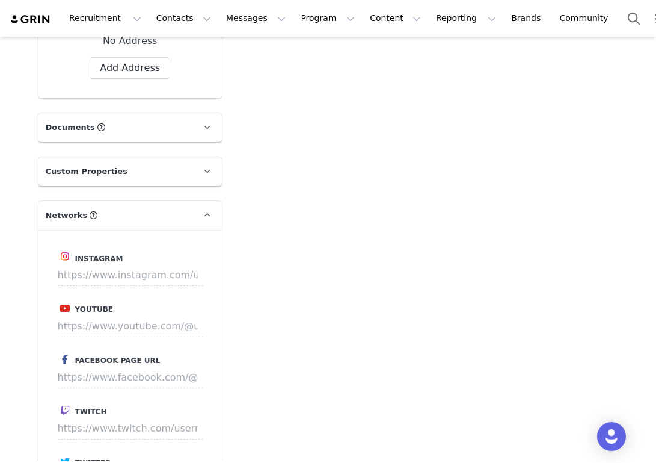
scroll to position [1098, 0]
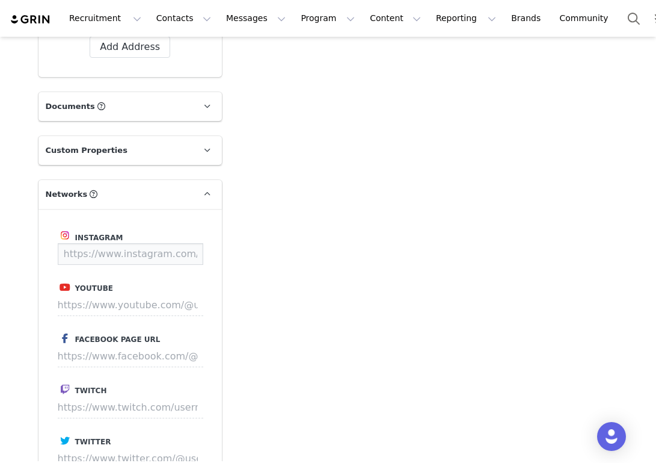
click at [173, 259] on input at bounding box center [131, 254] width 146 height 22
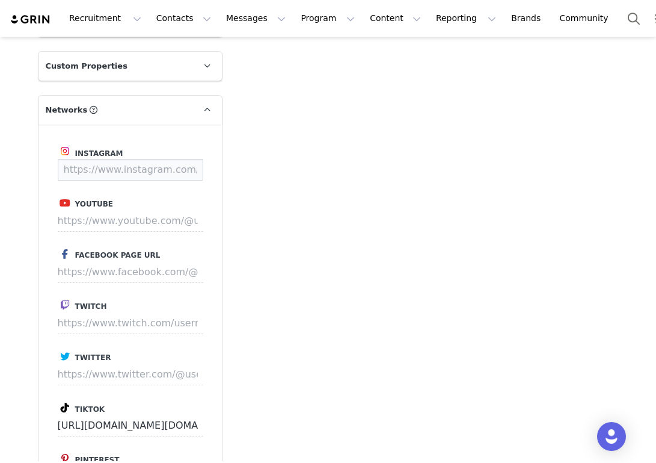
scroll to position [1194, 0]
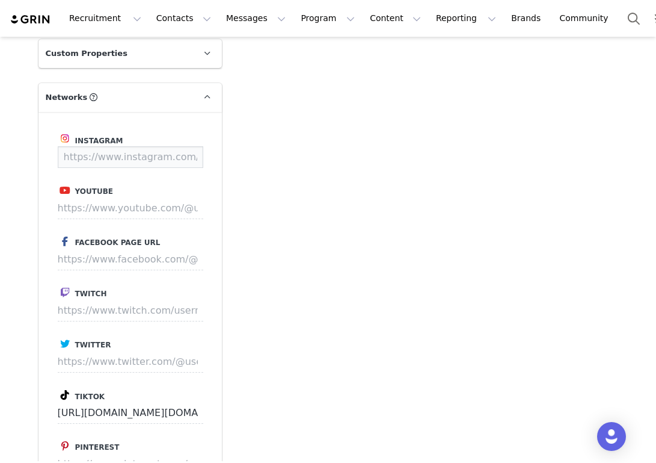
paste input "https://www.instagram.com/ali.knutson/"
click at [180, 155] on button "Save" at bounding box center [181, 157] width 44 height 22
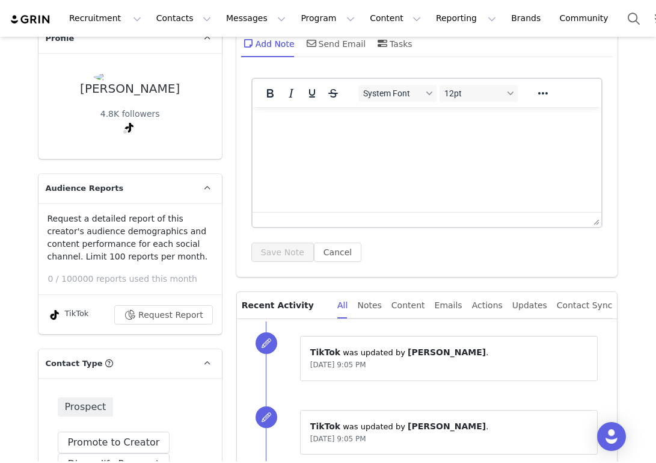
scroll to position [0, 0]
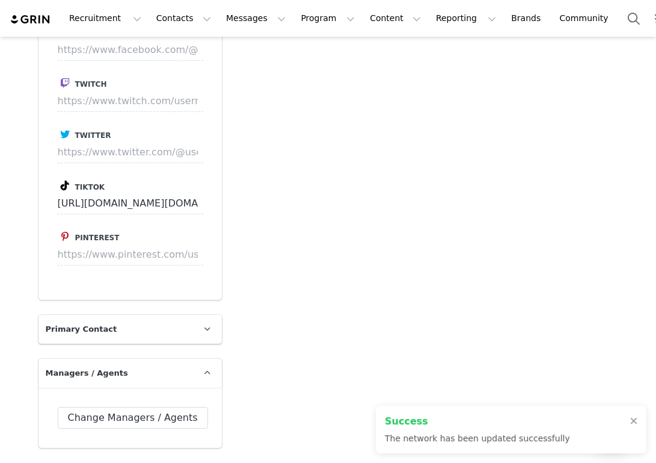
type input "https://www.instagram.com/ali.knutson"
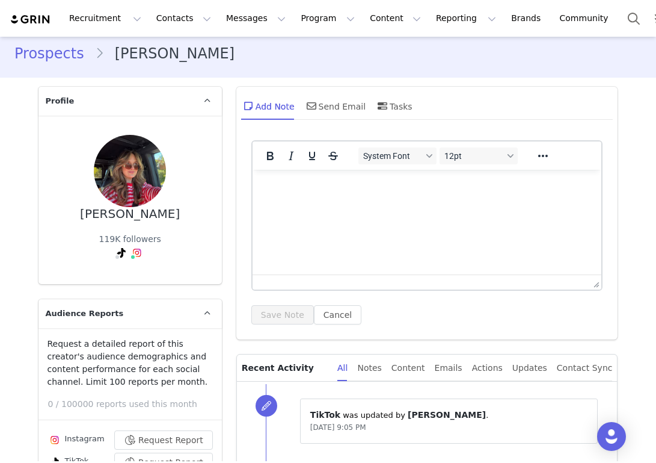
scroll to position [1, 0]
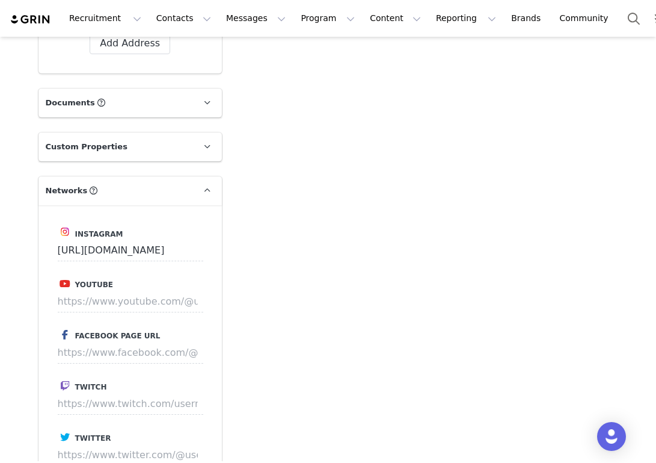
scroll to position [1293, 0]
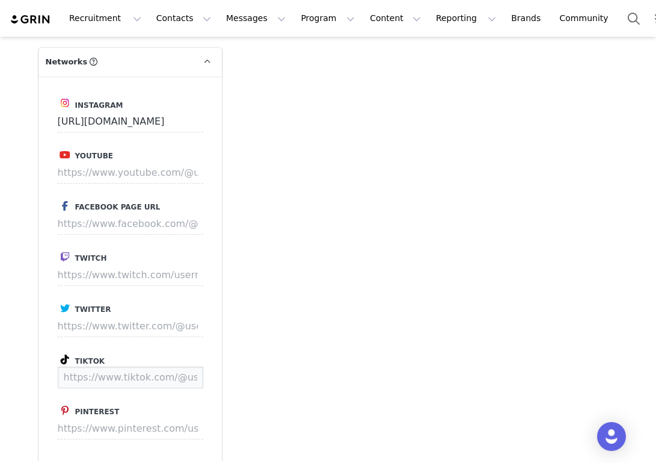
click at [156, 377] on input at bounding box center [131, 377] width 146 height 22
paste input "[URL][DOMAIN_NAME]"
type input "[URL][DOMAIN_NAME]"
click at [197, 376] on button "Save" at bounding box center [181, 377] width 44 height 22
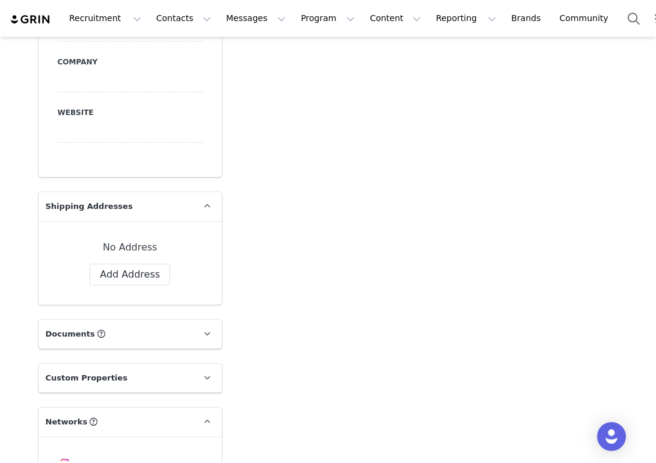
scroll to position [1702, 0]
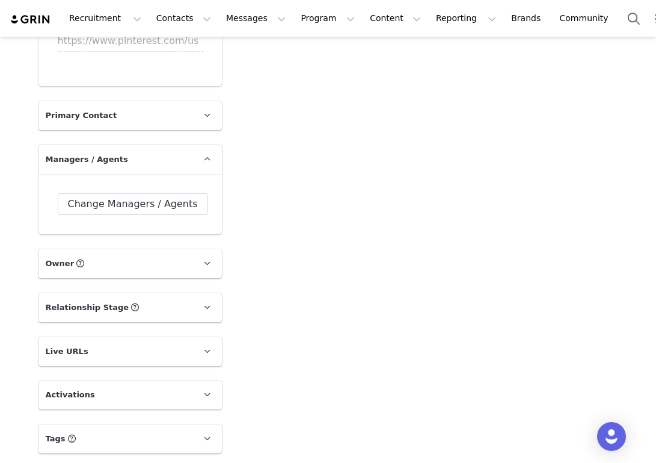
click at [190, 428] on p "Tags Keep track of your contacts by assigning them tags. You can then filter yo…" at bounding box center [115, 438] width 155 height 29
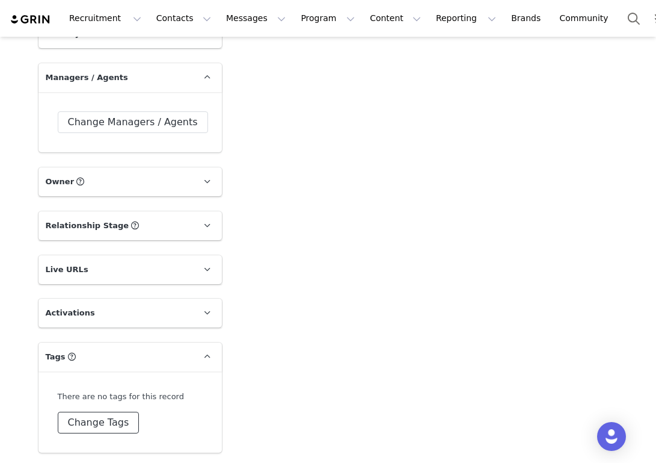
click at [103, 422] on button "Change Tags" at bounding box center [99, 422] width 82 height 22
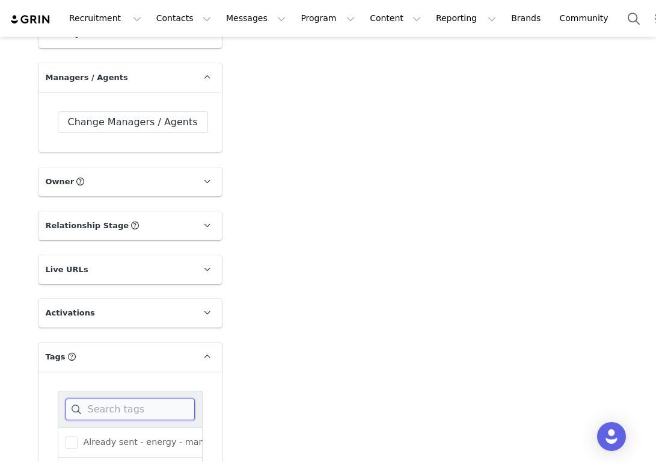
click at [105, 405] on input at bounding box center [130, 409] width 129 height 22
type input "Carl"
click at [93, 440] on span "[PERSON_NAME]" at bounding box center [117, 441] width 78 height 11
click at [78, 436] on input "[PERSON_NAME]" at bounding box center [78, 436] width 0 height 0
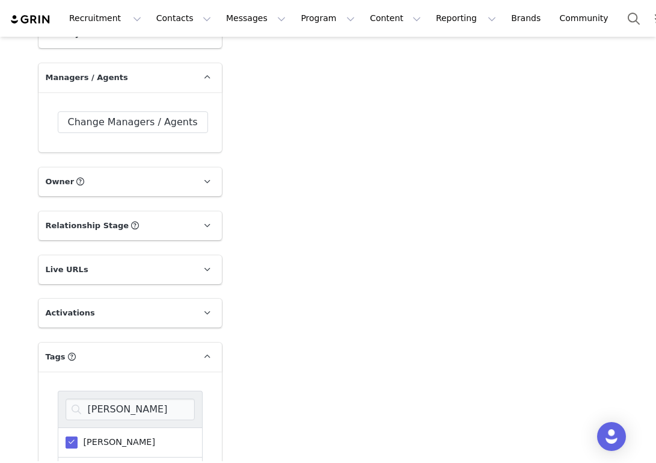
scroll to position [1880, 0]
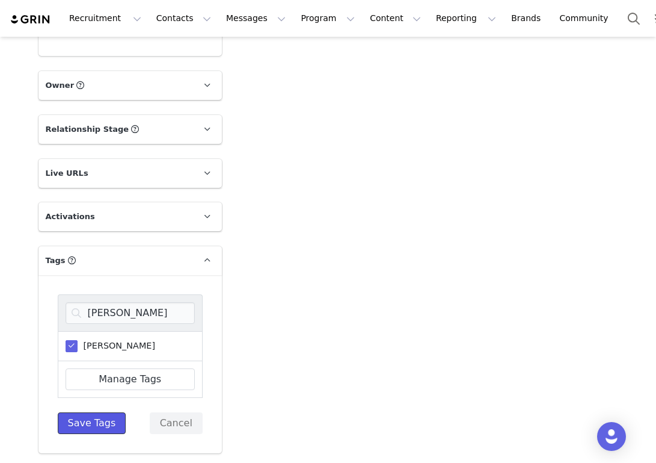
click at [93, 421] on button "Save Tags" at bounding box center [92, 423] width 69 height 22
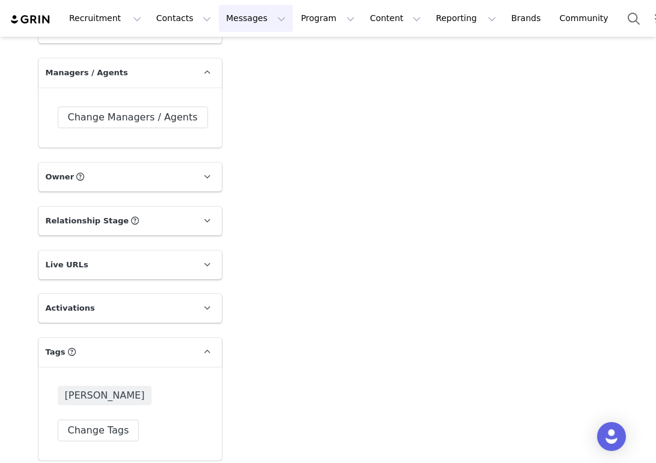
scroll to position [1796, 0]
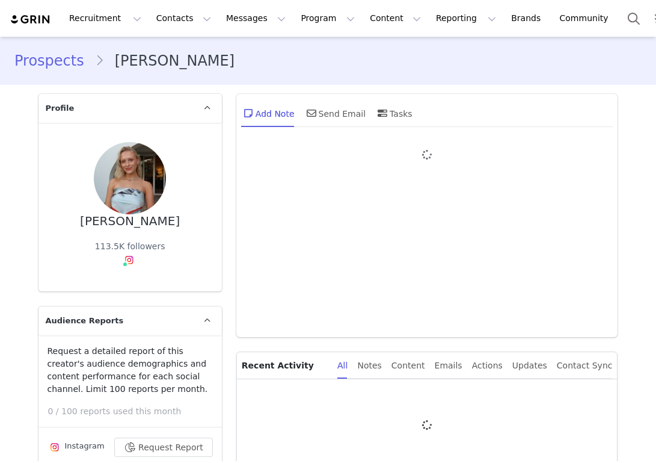
type input "+1 ([GEOGRAPHIC_DATA])"
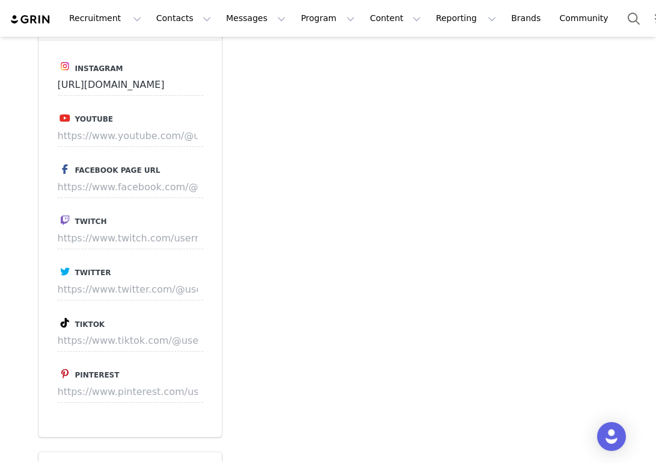
scroll to position [1362, 0]
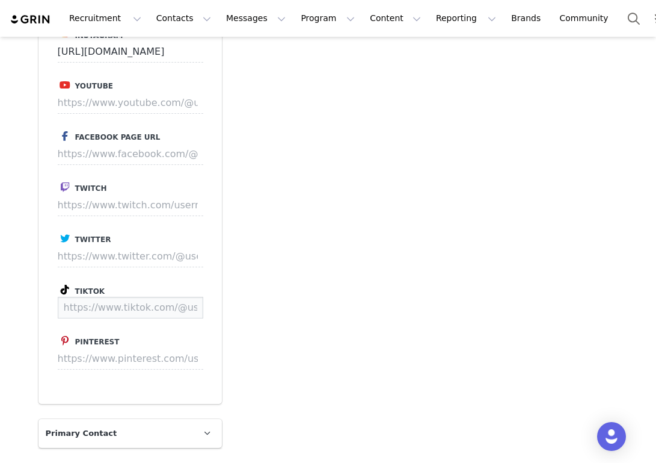
click at [125, 304] on input at bounding box center [131, 308] width 146 height 22
paste input "https://www.tiktok.com/@brettsbites"
type input "https://www.tiktok.com/@brettsbites"
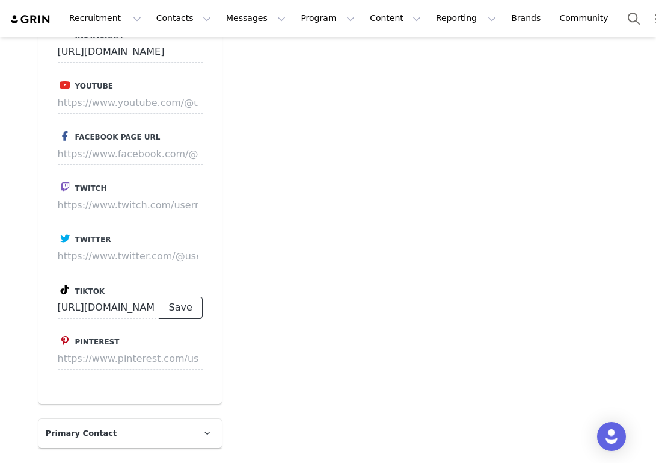
click at [190, 308] on button "Save" at bounding box center [181, 308] width 44 height 22
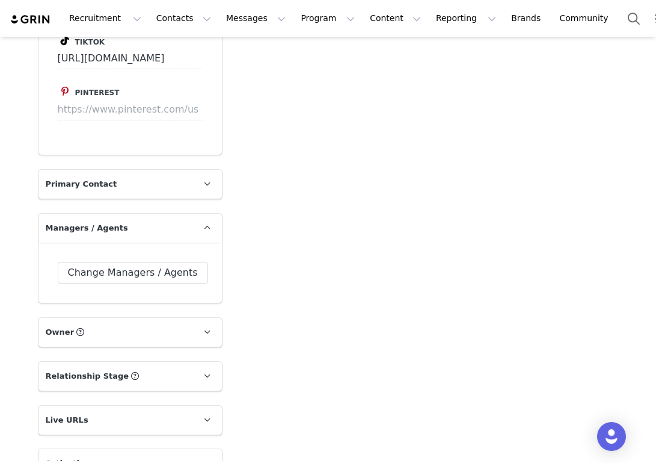
scroll to position [1702, 0]
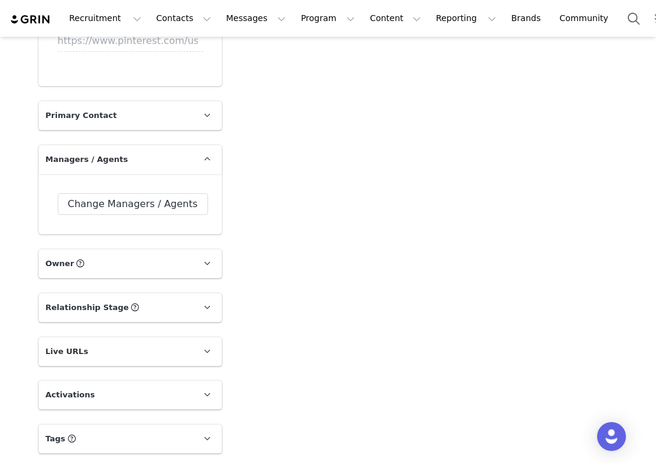
click at [99, 436] on p "Tags Keep track of your contacts by assigning them tags. You can then filter yo…" at bounding box center [115, 438] width 155 height 29
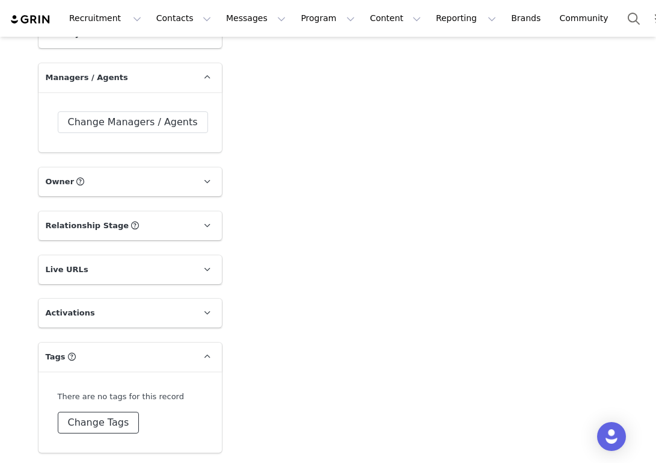
click at [97, 429] on button "Change Tags" at bounding box center [99, 422] width 82 height 22
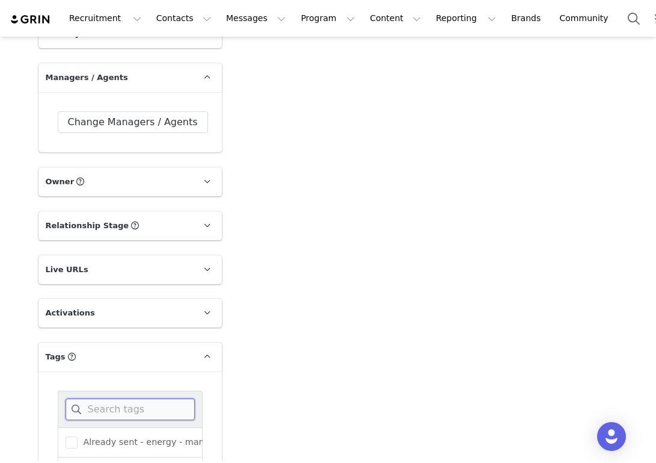
click at [99, 403] on input at bounding box center [130, 409] width 129 height 22
type input "Ca"
click at [75, 436] on span at bounding box center [72, 442] width 12 height 12
click at [78, 436] on input "[PERSON_NAME]" at bounding box center [78, 436] width 0 height 0
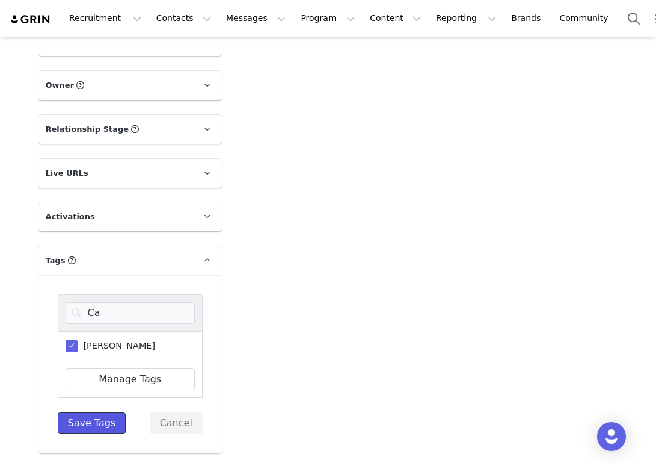
click at [87, 424] on button "Save Tags" at bounding box center [92, 423] width 69 height 22
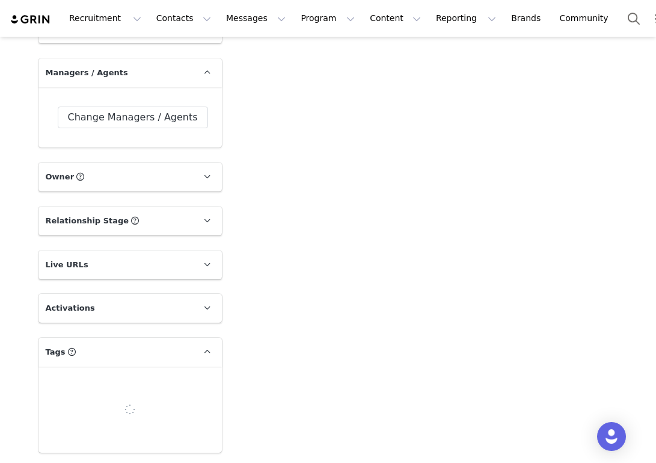
scroll to position [1796, 0]
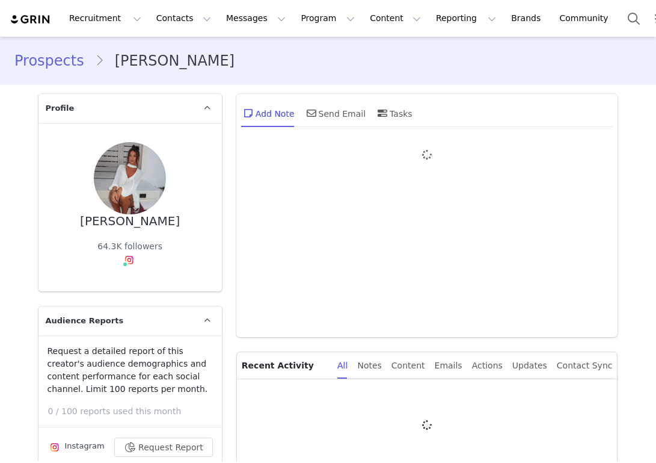
type input "+1 ([GEOGRAPHIC_DATA])"
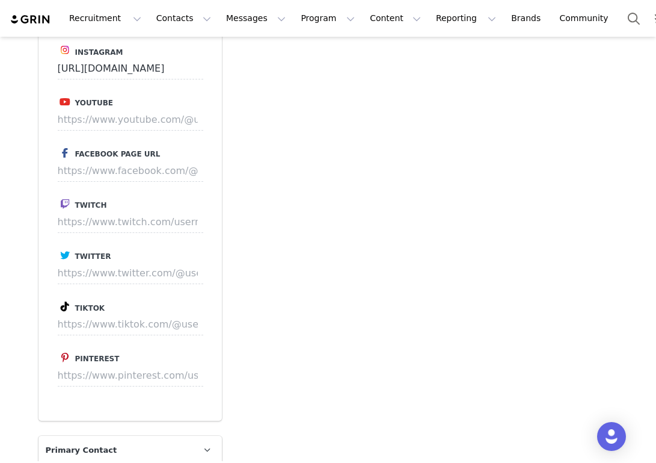
scroll to position [1351, 0]
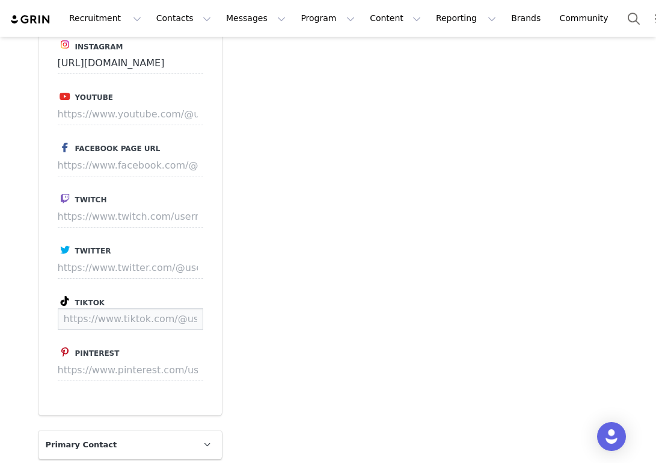
click at [146, 325] on input at bounding box center [131, 319] width 146 height 22
paste input "[URL][DOMAIN_NAME]"
type input "[URL][DOMAIN_NAME]"
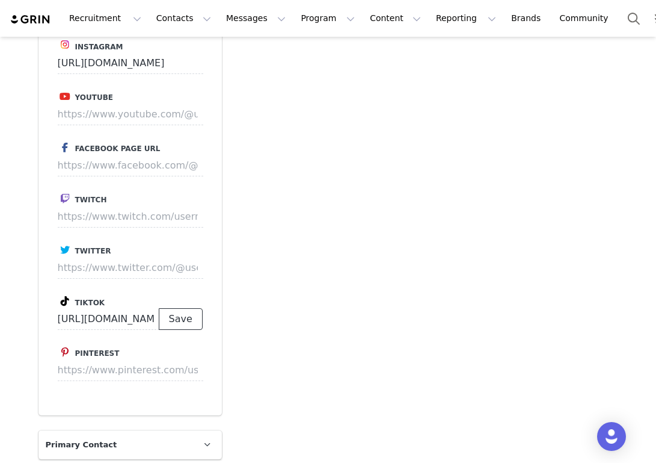
click at [191, 322] on button "Save" at bounding box center [181, 319] width 44 height 22
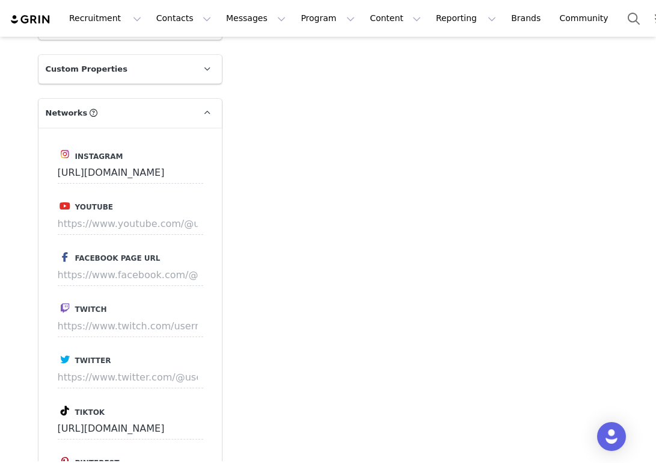
scroll to position [1702, 0]
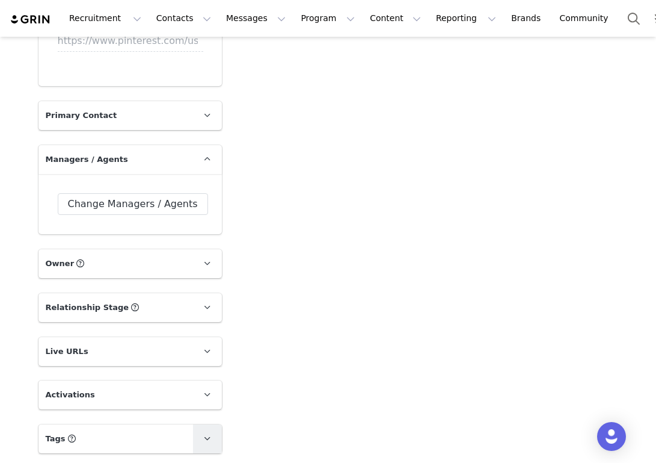
click at [195, 437] on link at bounding box center [207, 438] width 29 height 29
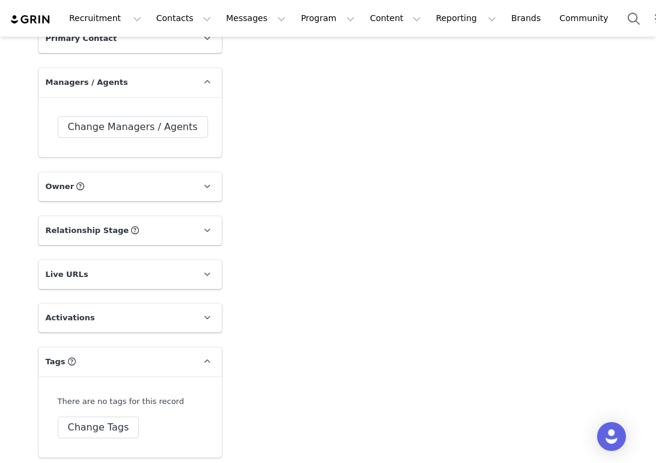
scroll to position [1784, 0]
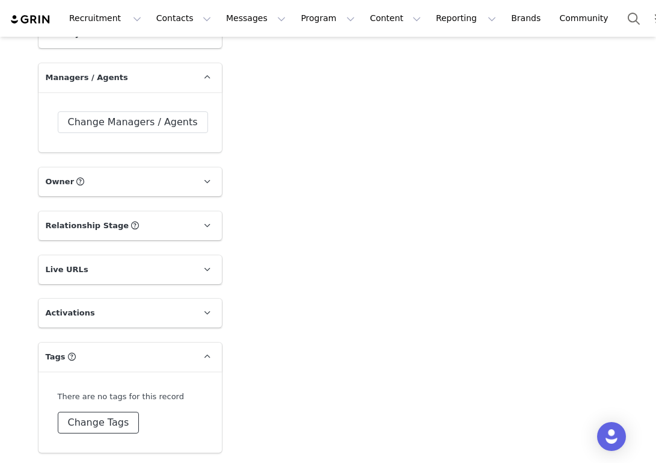
click at [105, 414] on button "Change Tags" at bounding box center [99, 422] width 82 height 22
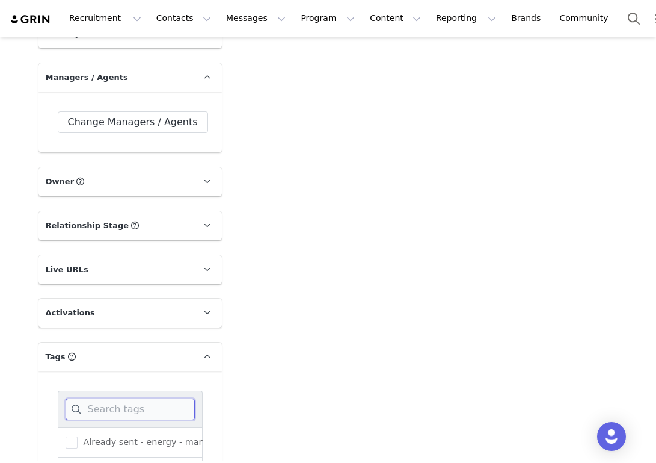
click at [103, 405] on input at bounding box center [130, 409] width 129 height 22
type input "Car"
click at [73, 439] on span at bounding box center [72, 442] width 12 height 12
click at [78, 436] on input "[PERSON_NAME]" at bounding box center [78, 436] width 0 height 0
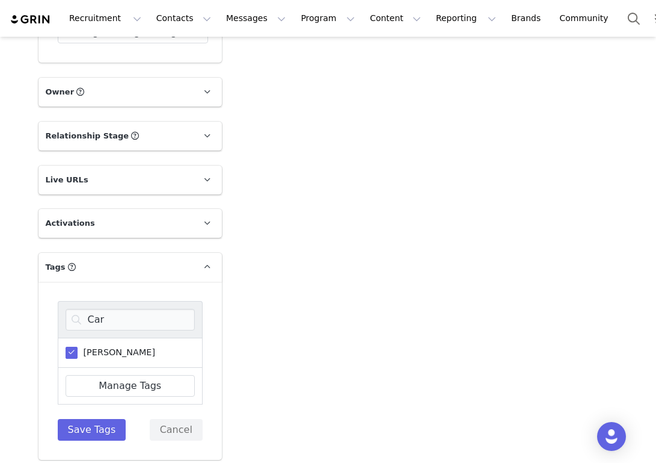
scroll to position [1880, 0]
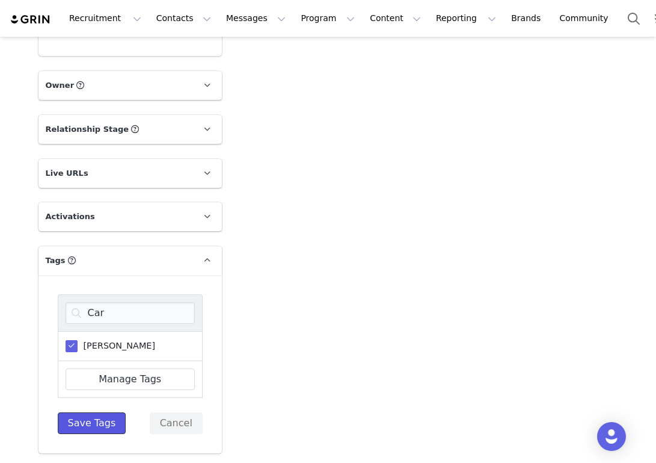
click at [99, 420] on button "Save Tags" at bounding box center [92, 423] width 69 height 22
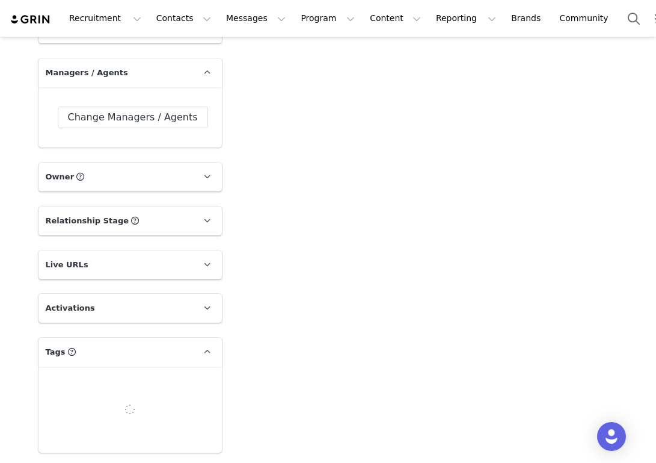
scroll to position [1796, 0]
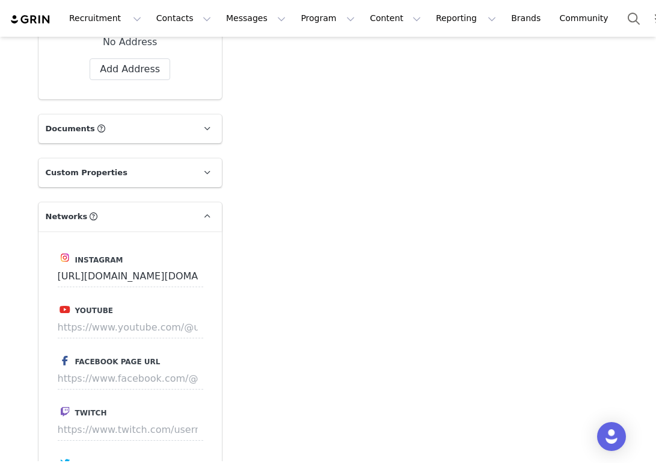
scroll to position [1323, 0]
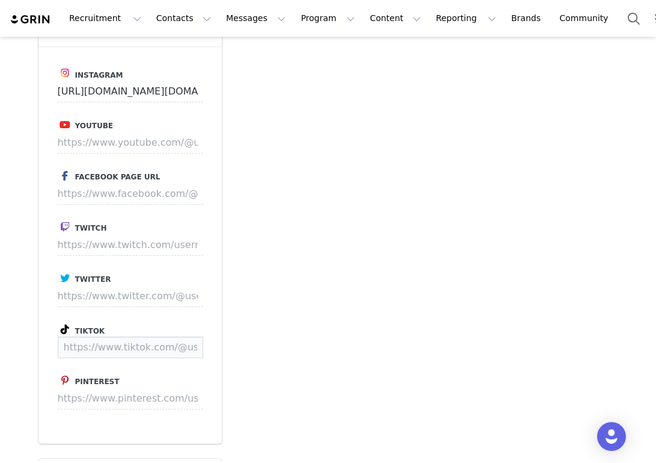
click at [96, 351] on input at bounding box center [131, 347] width 146 height 22
paste input "[URL][DOMAIN_NAME][DOMAIN_NAME][PERSON_NAME]"
type input "[URL][DOMAIN_NAME][DOMAIN_NAME][PERSON_NAME]"
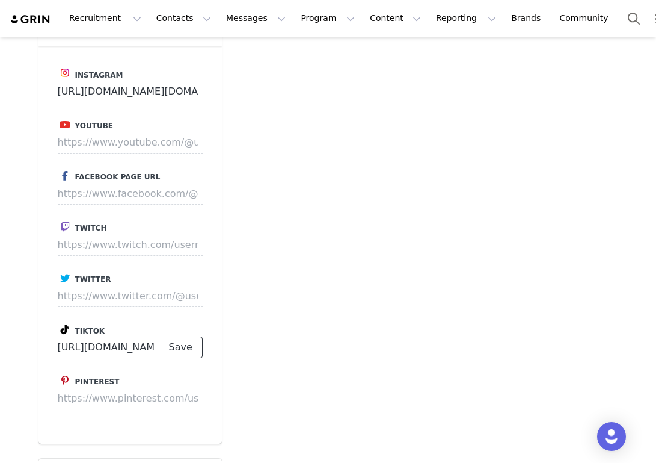
click at [194, 346] on button "Save" at bounding box center [181, 347] width 44 height 22
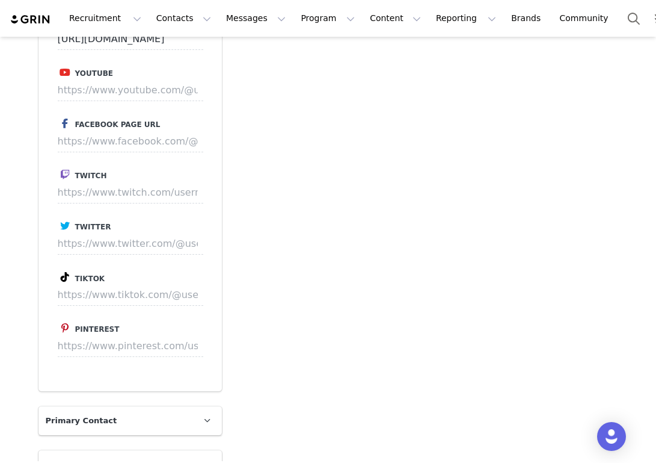
scroll to position [1514, 0]
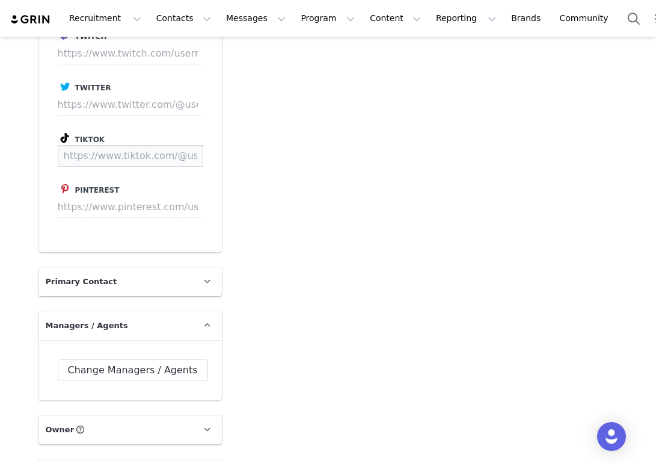
click at [147, 161] on input at bounding box center [131, 156] width 146 height 22
paste input "https://www.tiktok.com/@brookeulanx"
type input "https://www.tiktok.com/@brookeulanx"
click at [188, 157] on button "Save" at bounding box center [181, 156] width 44 height 22
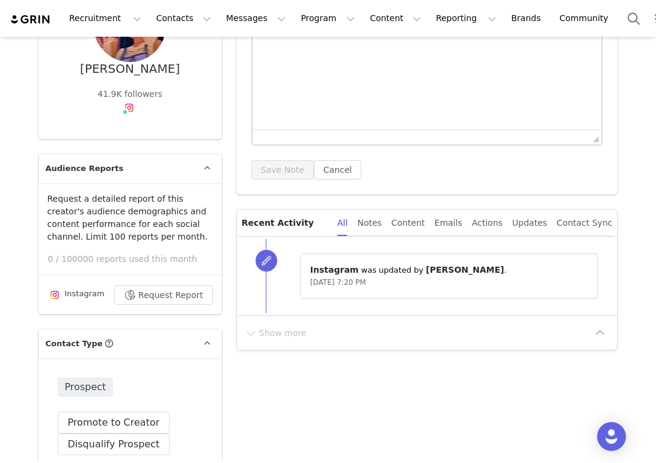
scroll to position [0, 0]
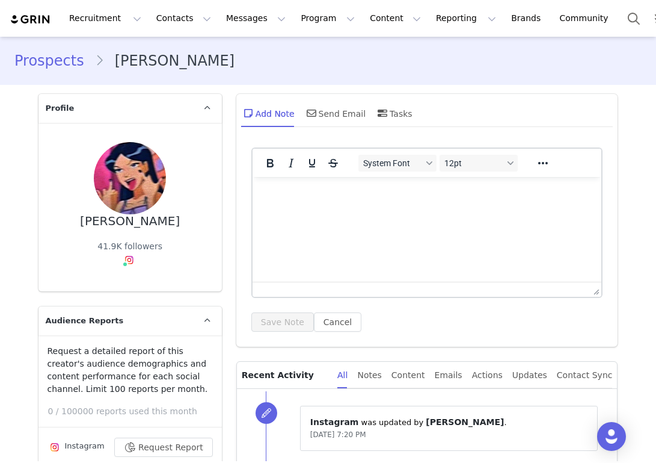
type input "https://www.tiktok.com/@brookeulanx"
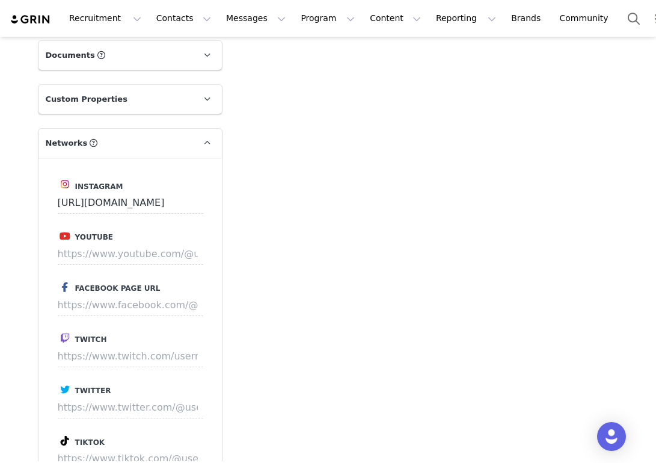
scroll to position [1391, 0]
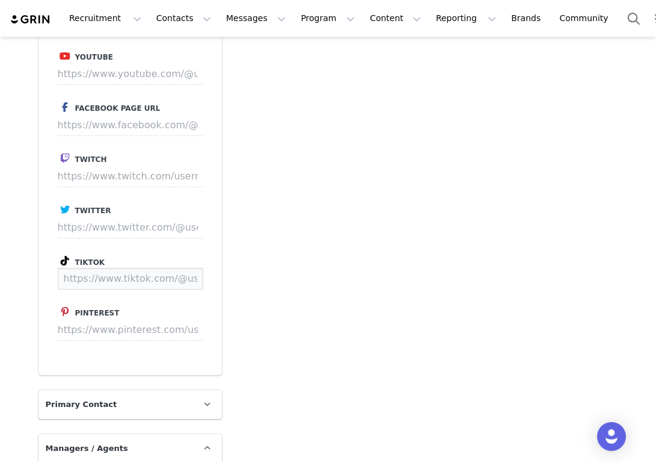
click at [143, 278] on input at bounding box center [131, 279] width 146 height 22
paste input "https://www.tiktok.com/@itsbrookeelle"
type input "https://www.tiktok.com/@itsbrookeelle"
click at [189, 283] on button "Save" at bounding box center [181, 279] width 44 height 22
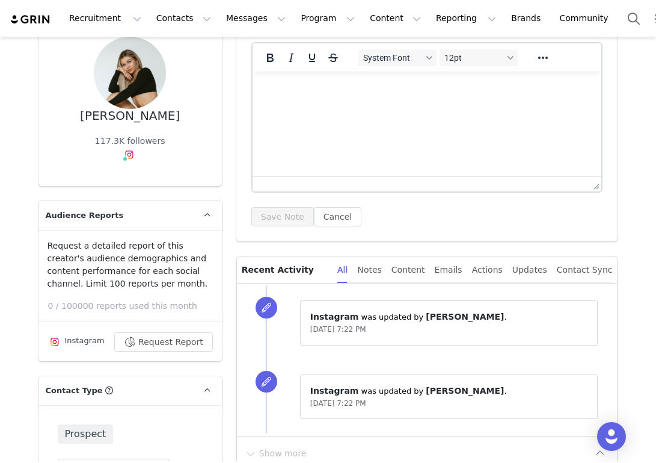
scroll to position [0, 0]
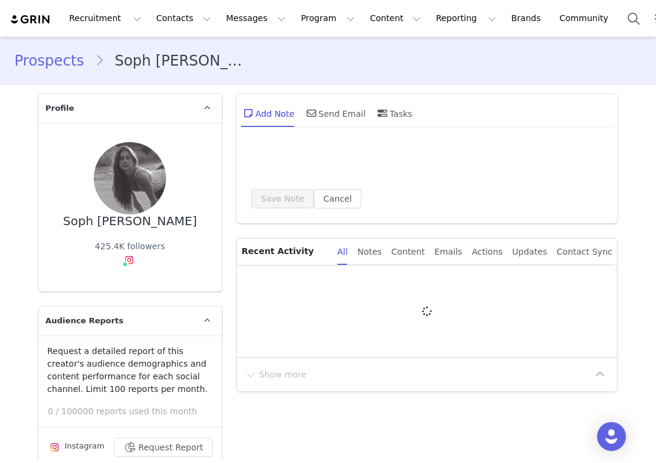
type input "+1 ([GEOGRAPHIC_DATA])"
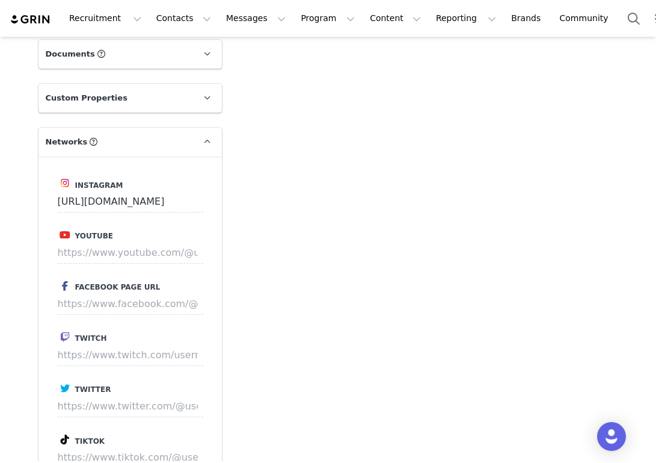
scroll to position [1300, 0]
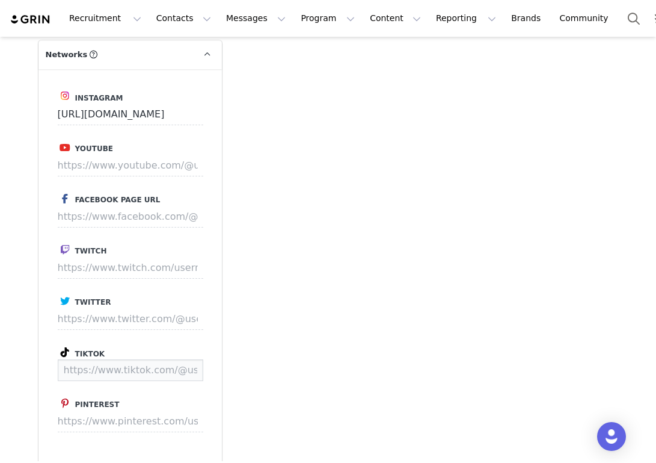
click at [121, 369] on input at bounding box center [131, 370] width 146 height 22
paste input "[URL][DOMAIN_NAME]"
type input "https://www.tiktok.com/@sophmosca"
click at [191, 367] on button "Save" at bounding box center [181, 370] width 44 height 22
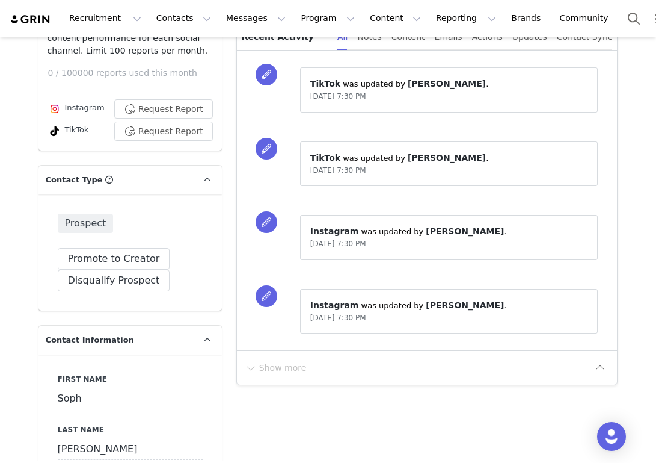
scroll to position [0, 0]
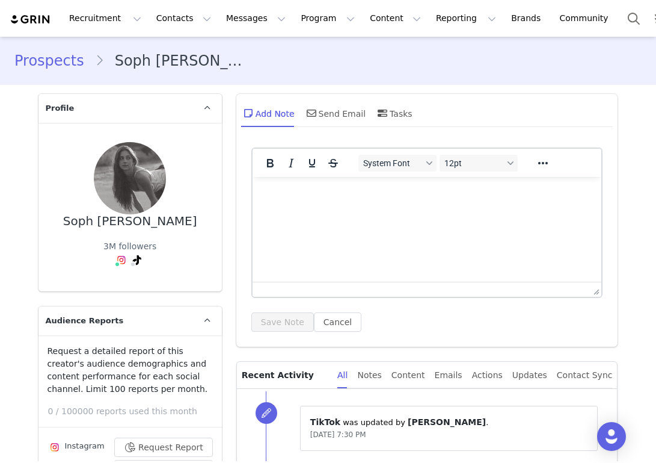
click at [37, 24] on img at bounding box center [31, 19] width 42 height 11
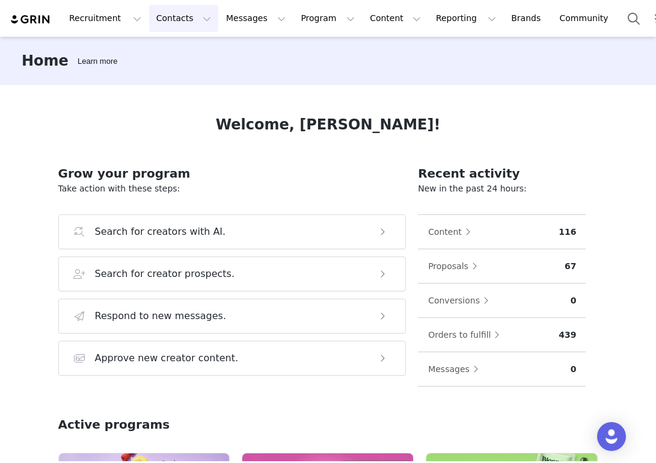
click at [180, 19] on button "Contacts Contacts" at bounding box center [183, 18] width 69 height 27
click at [184, 76] on p "Prospects" at bounding box center [170, 75] width 40 height 13
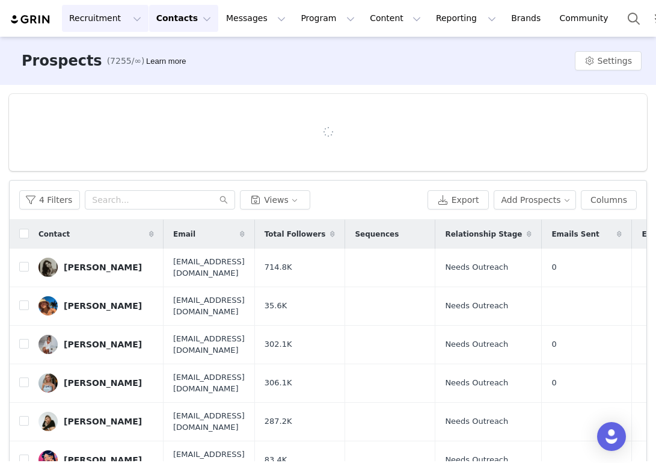
click at [118, 22] on button "Recruitment Recruitment" at bounding box center [105, 18] width 87 height 27
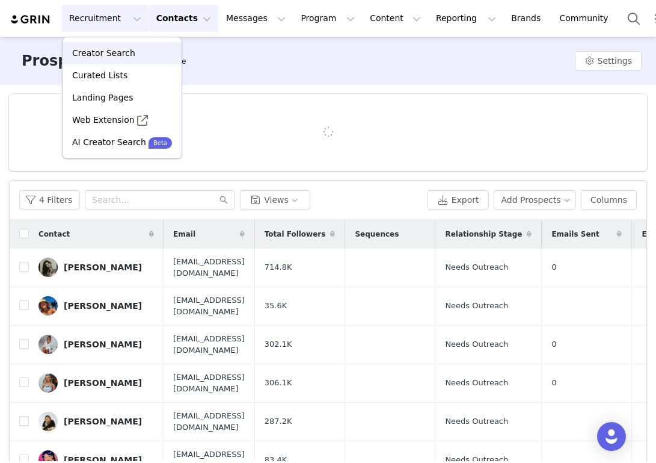
click at [131, 51] on div "Creator Search" at bounding box center [122, 53] width 105 height 13
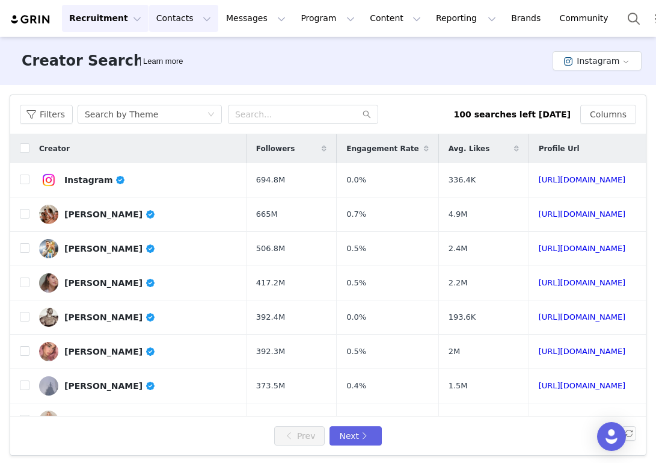
click at [149, 14] on button "Contacts Contacts" at bounding box center [183, 18] width 69 height 27
click at [173, 74] on p "Prospects" at bounding box center [170, 75] width 40 height 13
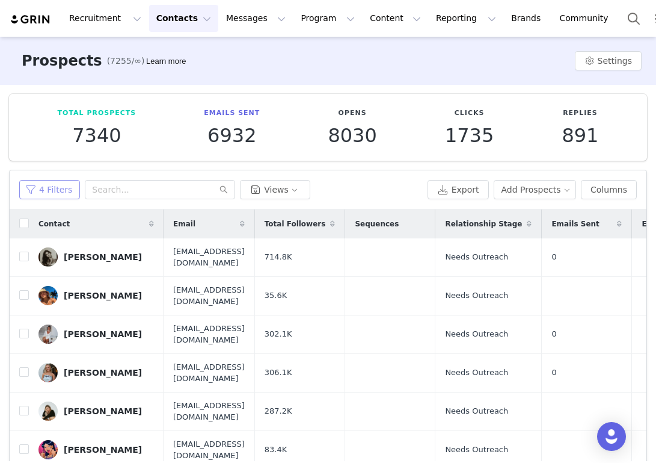
click at [54, 197] on button "4 Filters" at bounding box center [49, 189] width 61 height 19
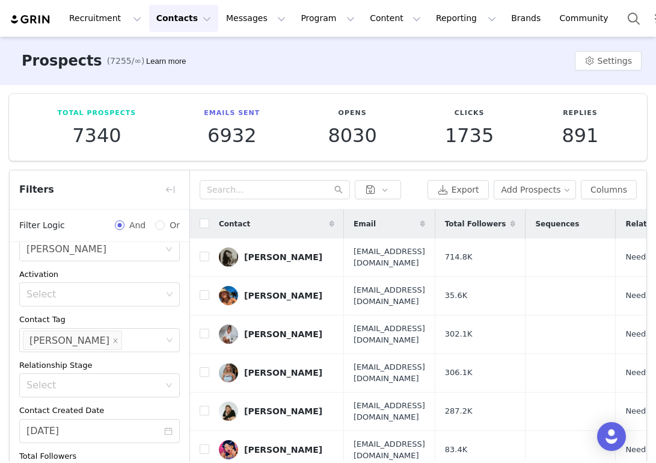
scroll to position [75, 0]
click at [112, 339] on icon "icon: close" at bounding box center [115, 339] width 6 height 6
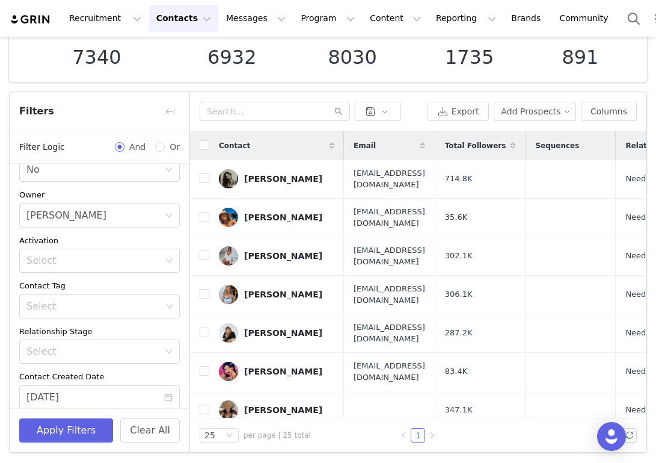
scroll to position [0, 0]
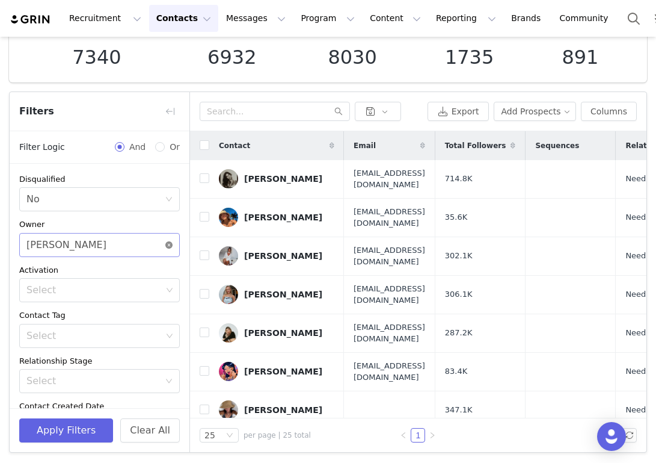
click at [170, 244] on icon "icon: close-circle" at bounding box center [168, 244] width 7 height 7
click at [86, 431] on button "Apply Filters" at bounding box center [66, 430] width 94 height 24
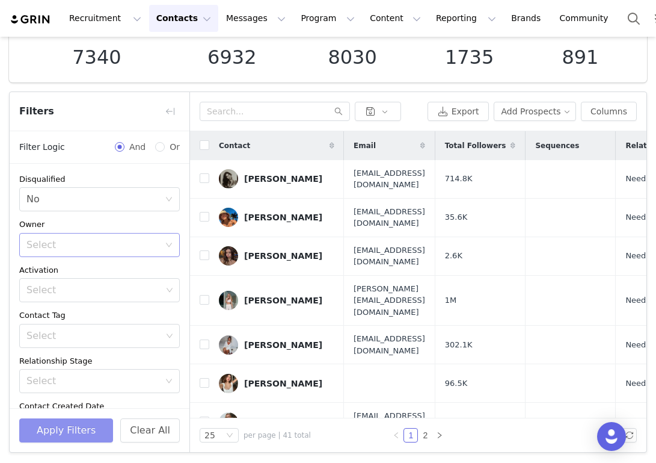
scroll to position [42, 0]
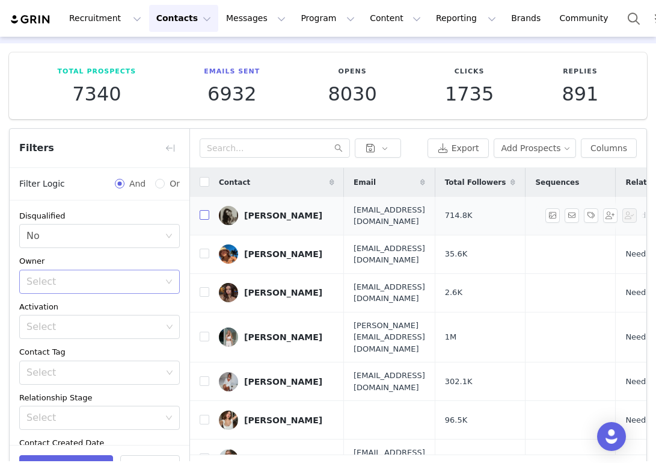
click at [204, 216] on input "checkbox" at bounding box center [205, 215] width 10 height 10
checkbox input "true"
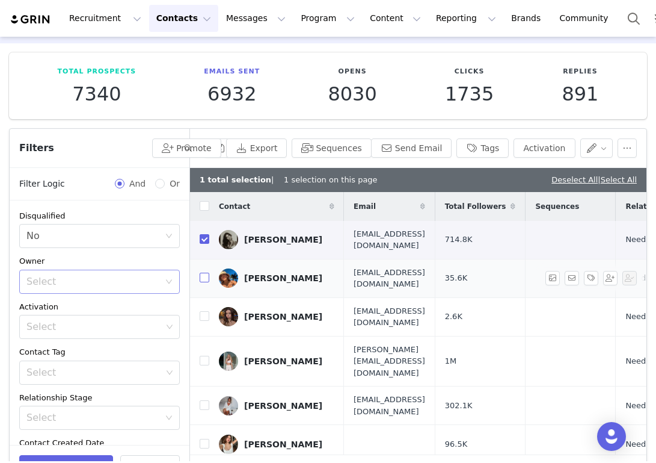
click at [205, 272] on input "checkbox" at bounding box center [205, 277] width 10 height 10
checkbox input "true"
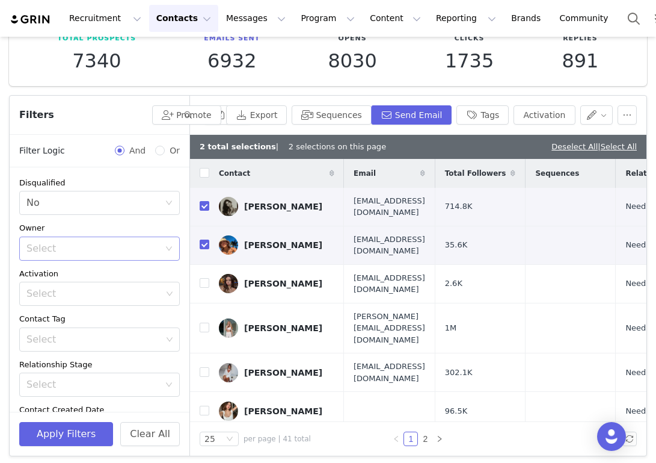
scroll to position [78, 0]
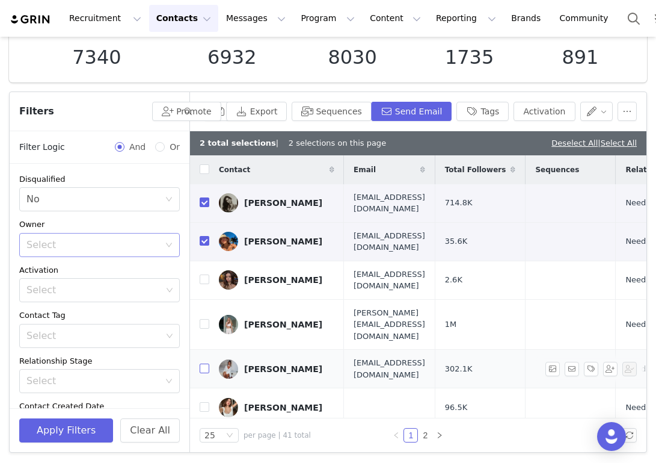
click at [208, 363] on input "checkbox" at bounding box center [205, 368] width 10 height 10
checkbox input "true"
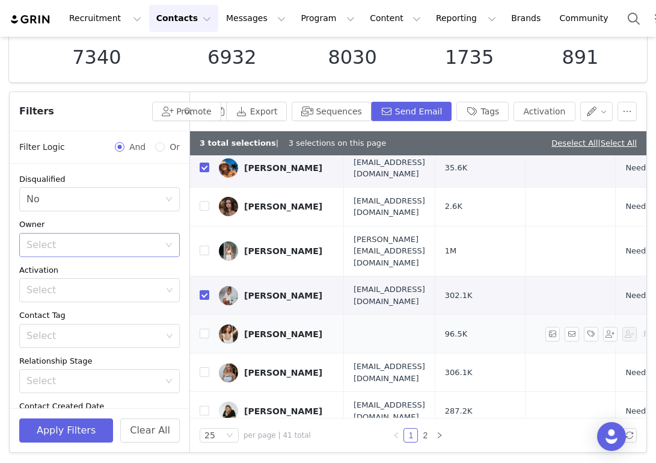
scroll to position [87, 0]
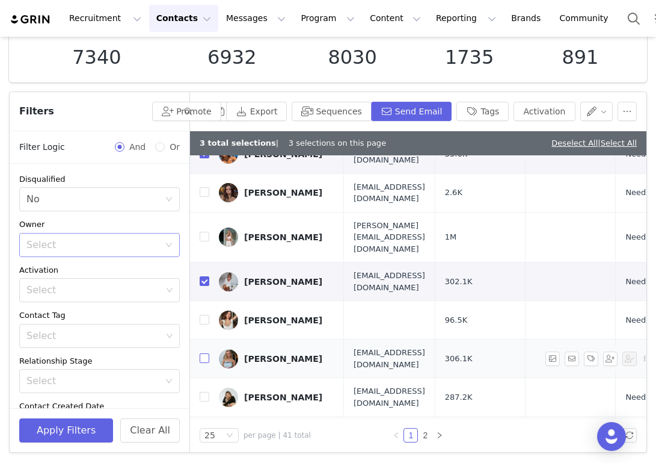
click at [203, 353] on input "checkbox" at bounding box center [205, 358] width 10 height 10
checkbox input "true"
click at [204, 392] on input "checkbox" at bounding box center [205, 397] width 10 height 10
checkbox input "true"
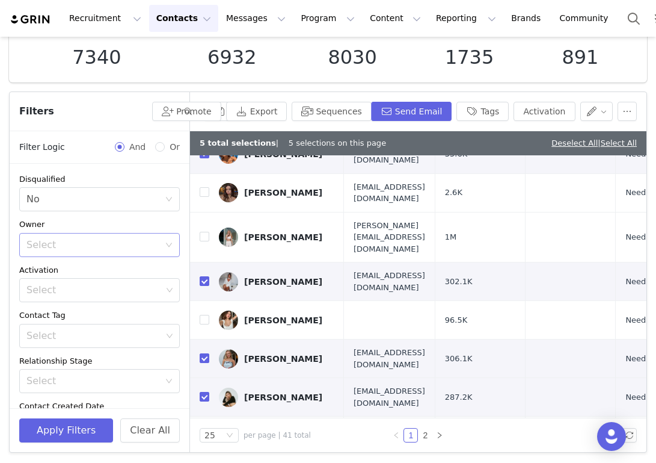
click at [205, 430] on input "checkbox" at bounding box center [205, 435] width 10 height 10
checkbox input "true"
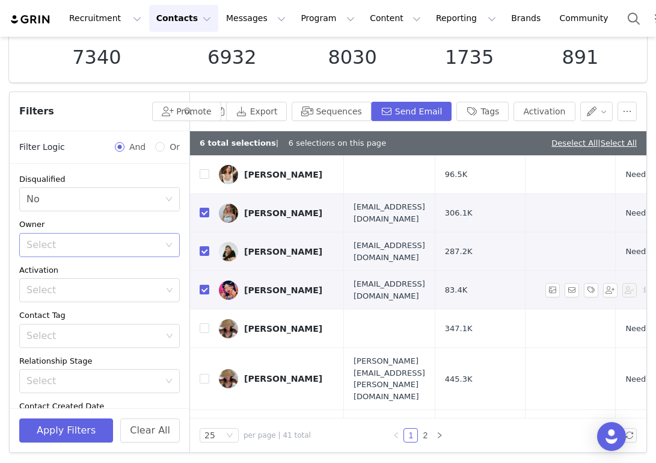
scroll to position [236, 0]
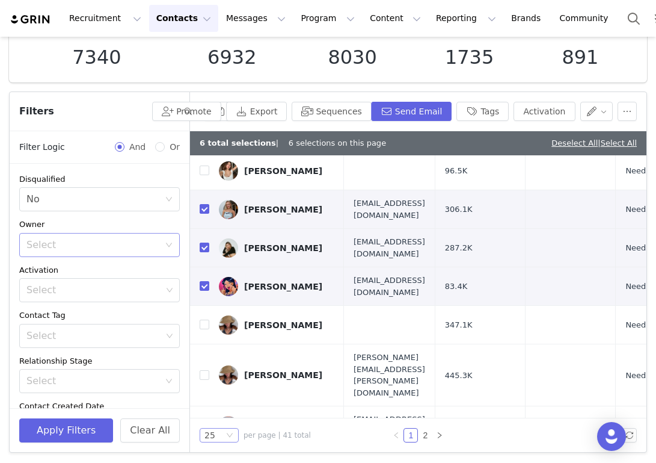
click at [228, 437] on icon "icon: down" at bounding box center [229, 434] width 7 height 7
click at [227, 415] on li "100" at bounding box center [219, 412] width 39 height 19
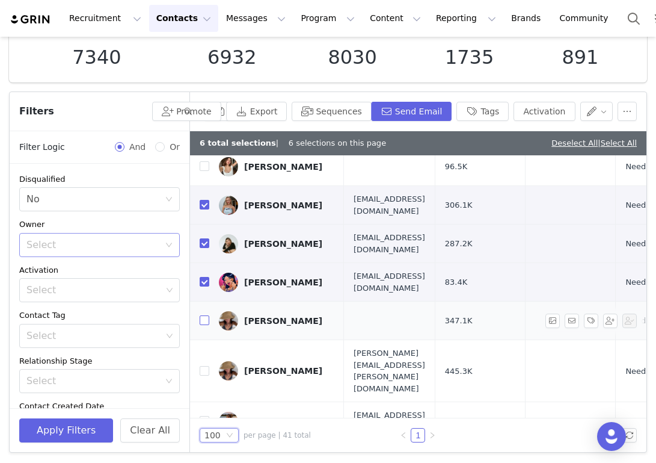
scroll to position [262, 0]
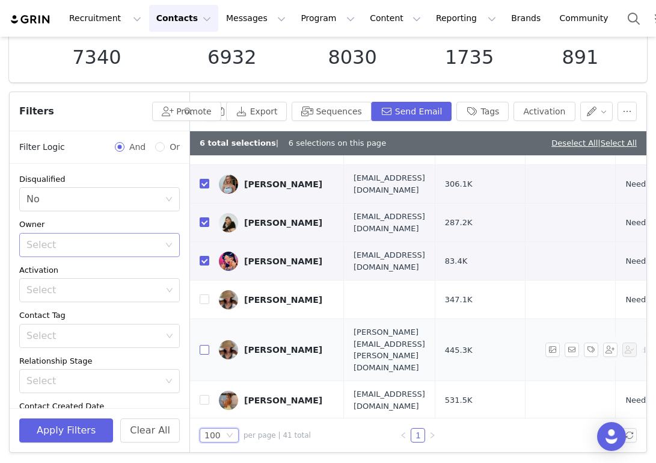
click at [206, 345] on input "checkbox" at bounding box center [205, 350] width 10 height 10
checkbox input "true"
click at [206, 395] on input "checkbox" at bounding box center [205, 400] width 10 height 10
checkbox input "true"
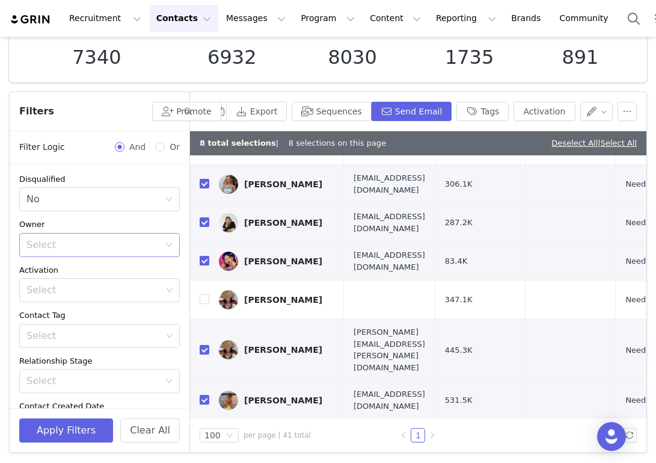
click at [206, 433] on input "checkbox" at bounding box center [205, 438] width 10 height 10
checkbox input "true"
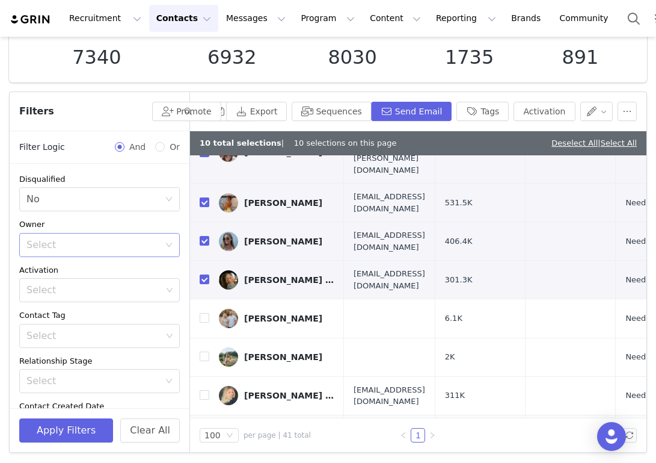
scroll to position [461, 0]
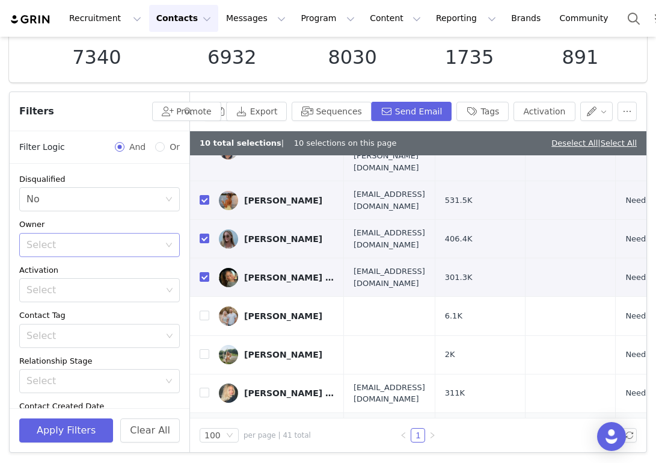
click at [203, 426] on input "checkbox" at bounding box center [205, 431] width 10 height 10
checkbox input "true"
click at [207, 462] on input "checkbox" at bounding box center [205, 469] width 10 height 10
checkbox input "true"
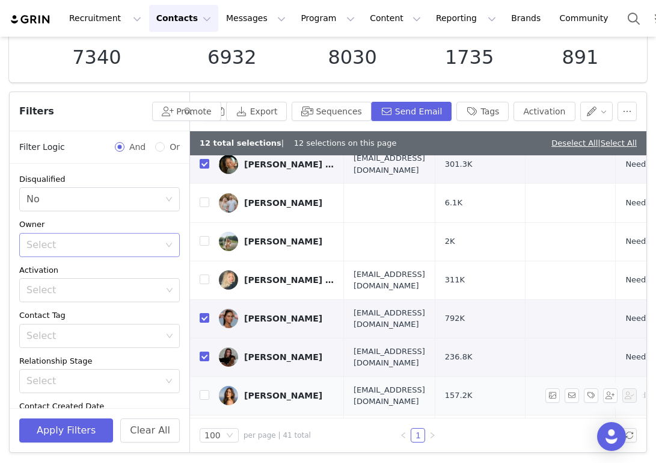
scroll to position [576, 0]
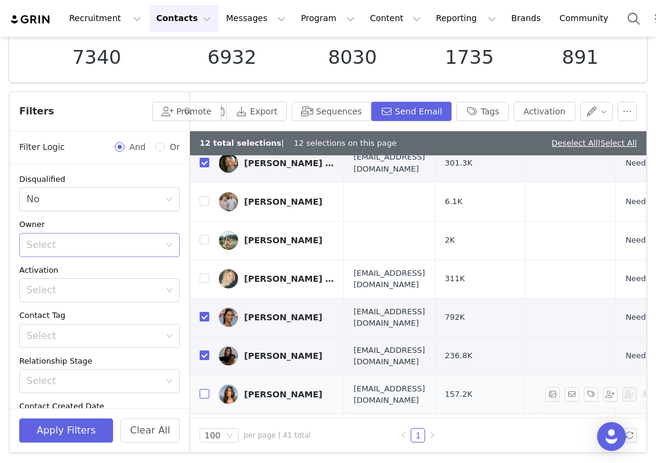
click at [204, 389] on input "checkbox" at bounding box center [205, 394] width 10 height 10
checkbox input "true"
click at [204, 462] on input "checkbox" at bounding box center [205, 471] width 10 height 10
checkbox input "true"
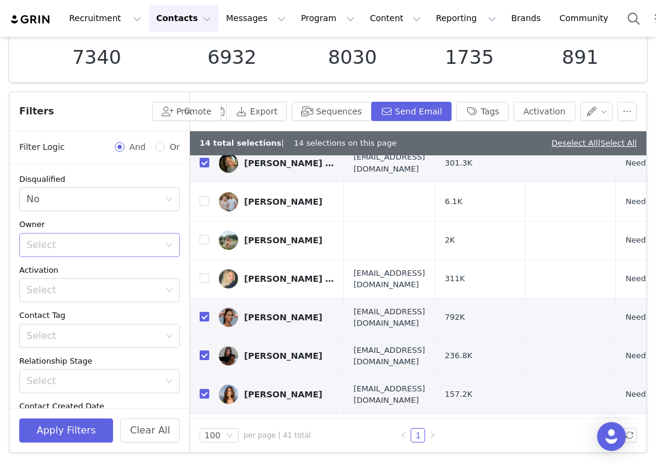
checkbox input "true"
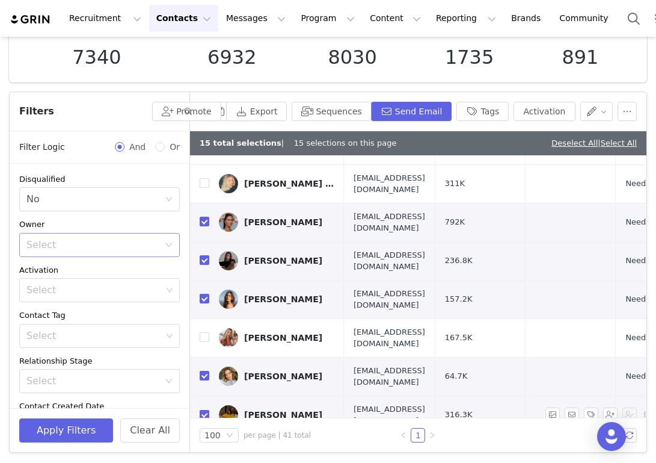
scroll to position [711, 0]
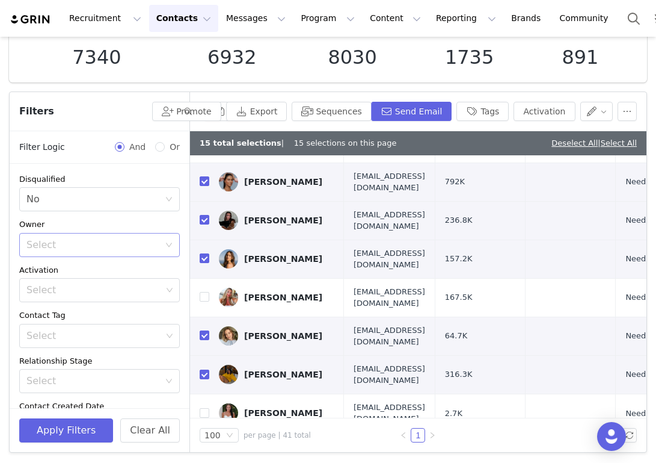
checkbox input "true"
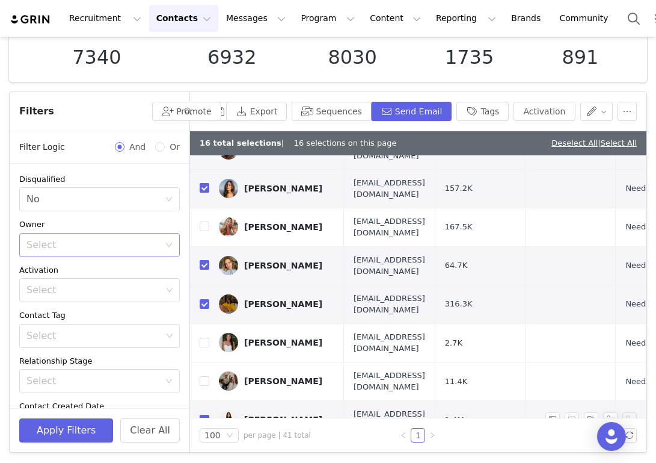
scroll to position [810, 0]
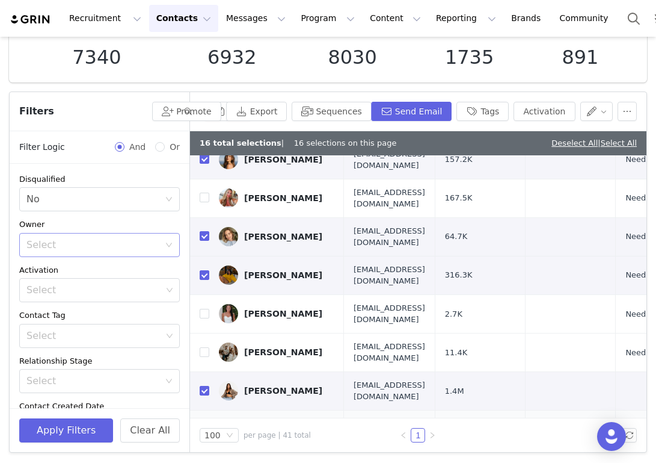
click at [204, 429] on input "checkbox" at bounding box center [205, 434] width 10 height 10
checkbox input "true"
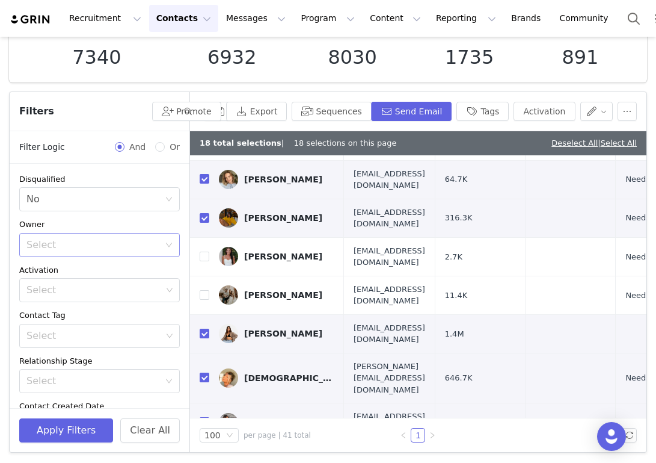
scroll to position [908, 0]
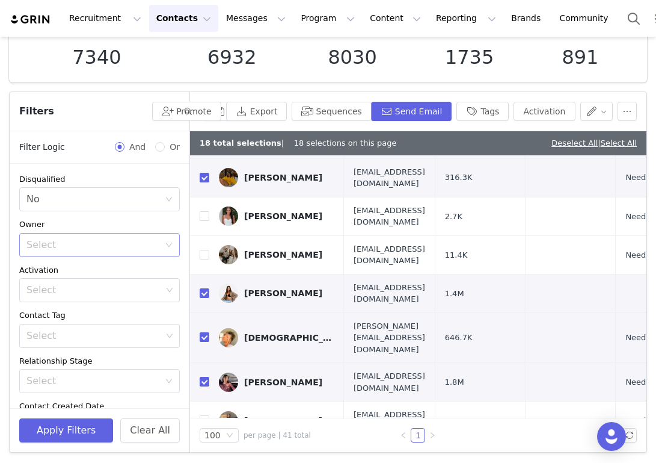
click at [203, 453] on input "checkbox" at bounding box center [205, 458] width 10 height 10
checkbox input "true"
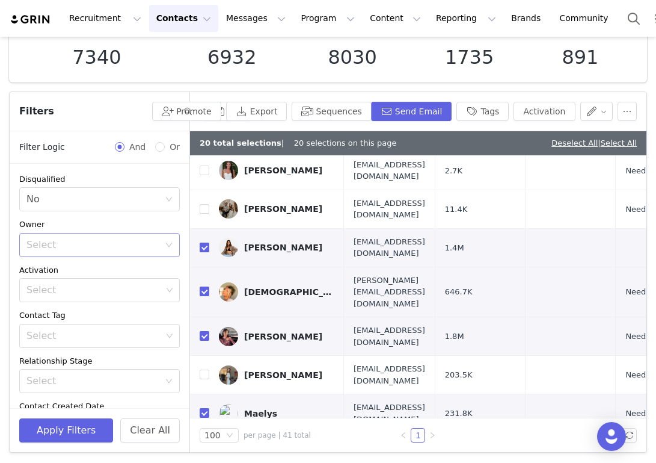
scroll to position [956, 0]
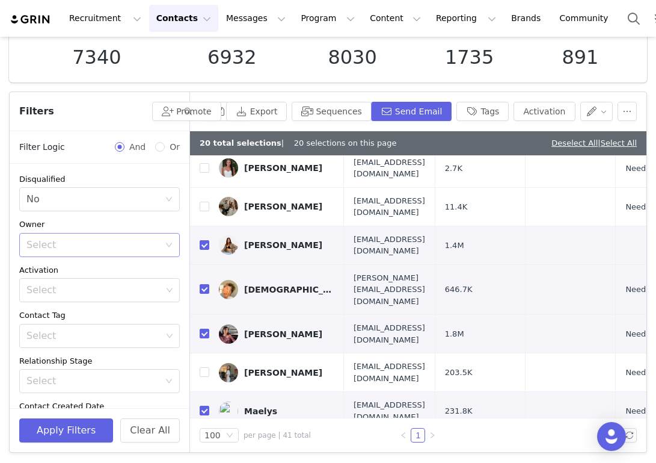
checkbox input "true"
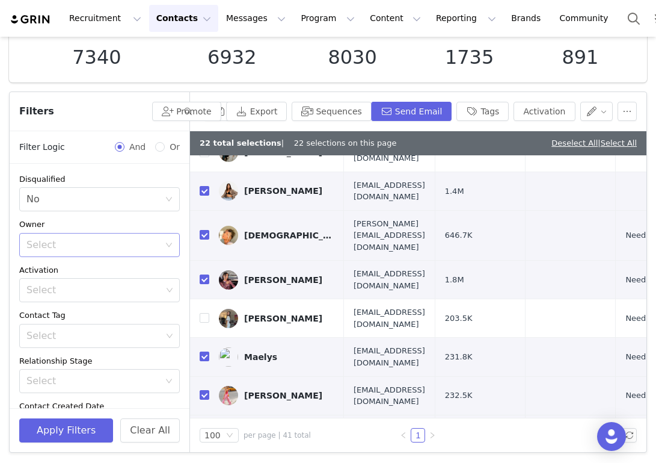
scroll to position [1030, 0]
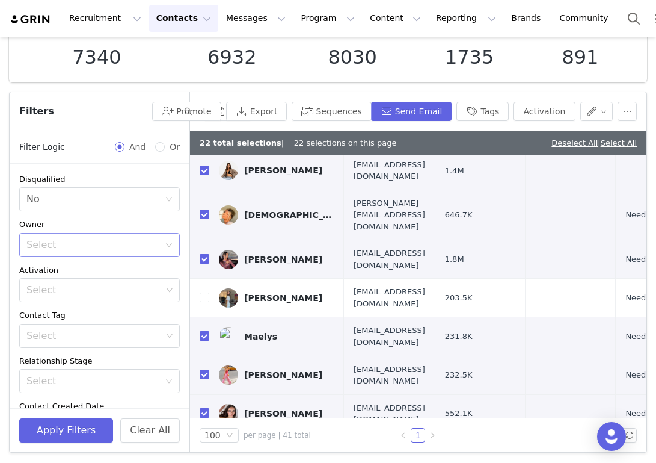
checkbox input "true"
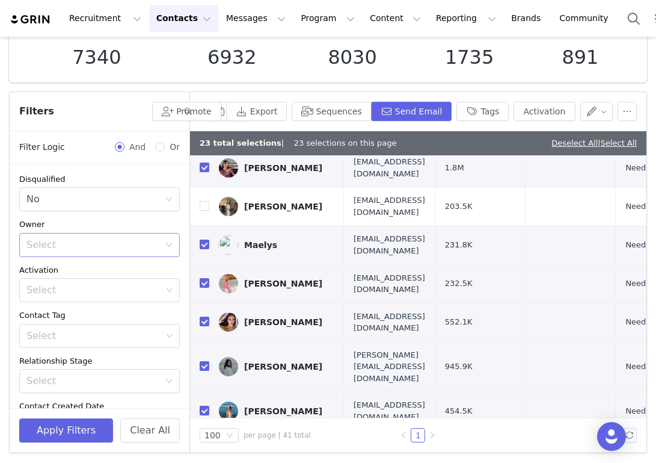
scroll to position [1136, 0]
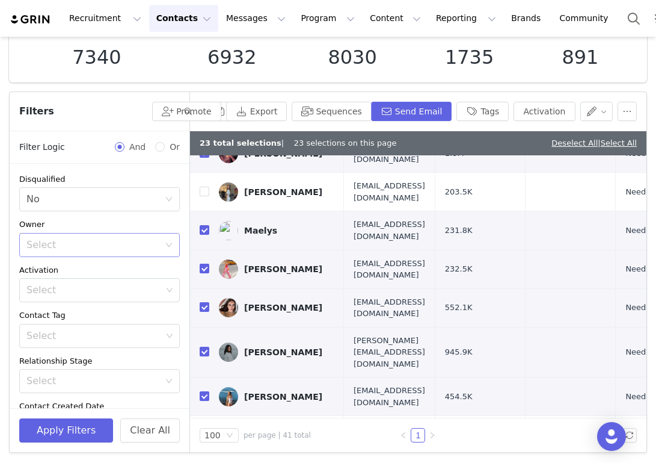
drag, startPoint x: 202, startPoint y: 299, endPoint x: 202, endPoint y: 306, distance: 6.6
checkbox input "true"
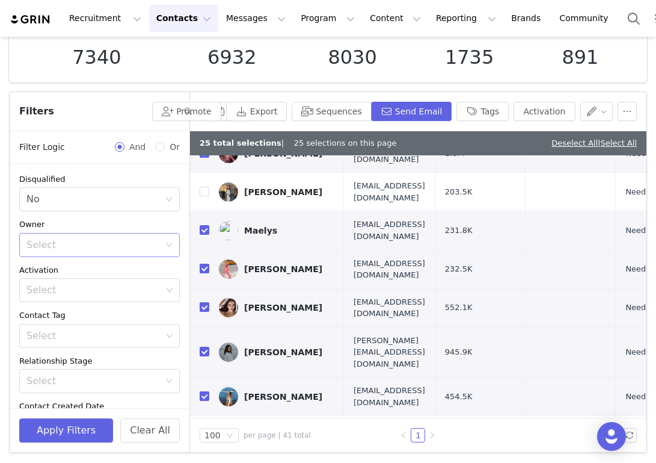
checkbox input "true"
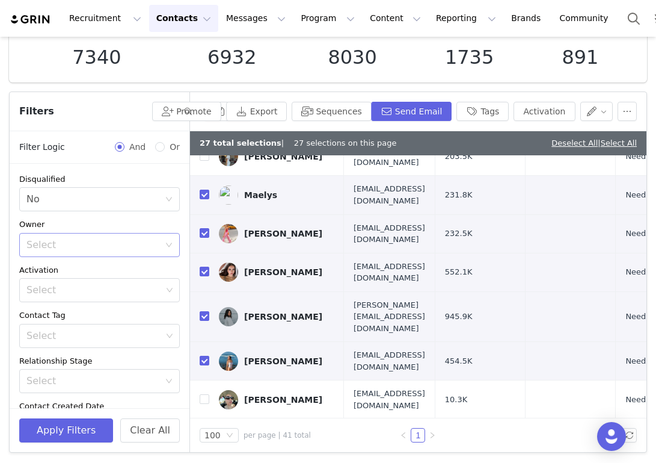
checkbox input "true"
click at [576, 140] on link "Deselect All" at bounding box center [575, 142] width 46 height 9
checkbox input "false"
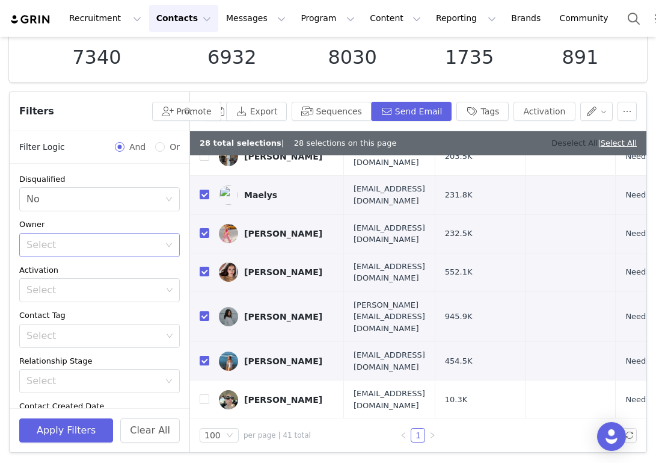
checkbox input "false"
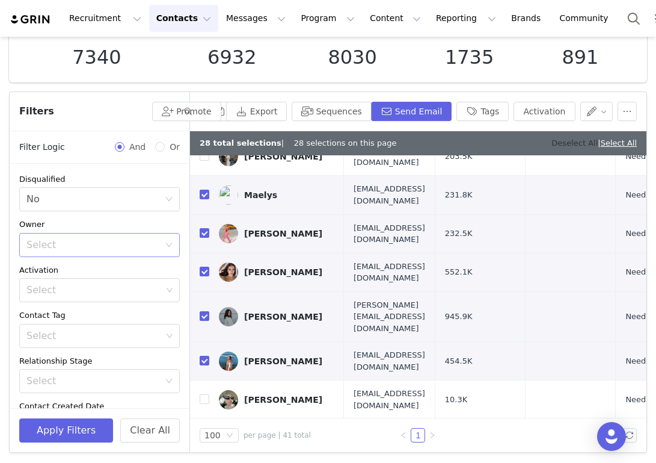
checkbox input "false"
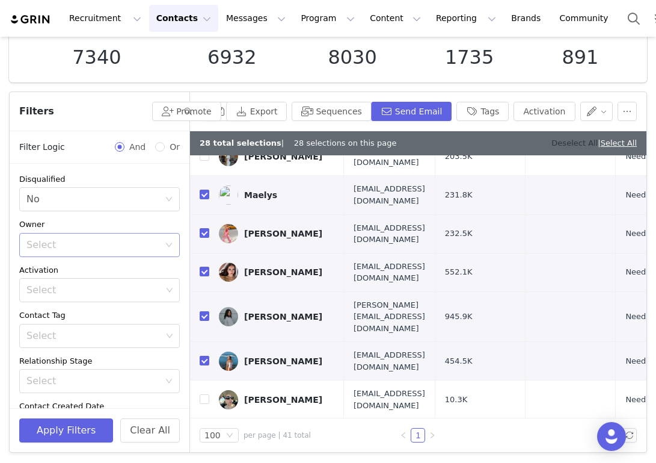
checkbox input "false"
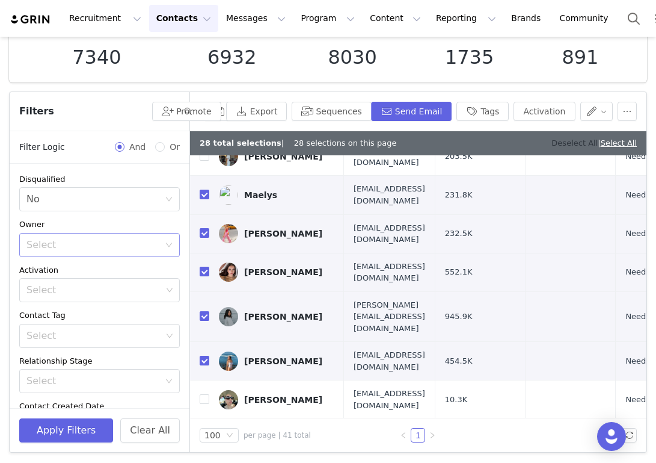
checkbox input "false"
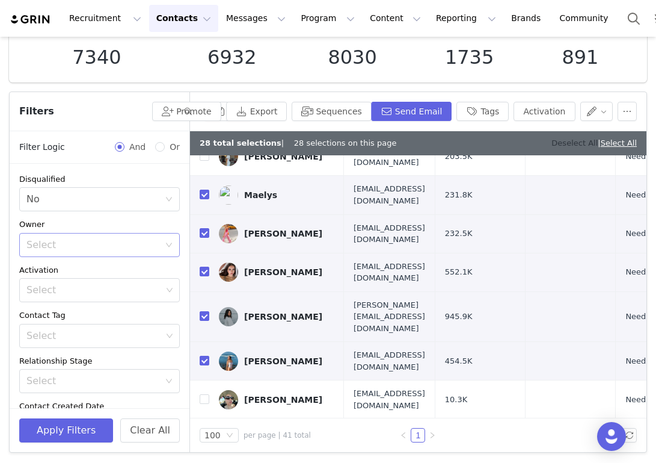
checkbox input "false"
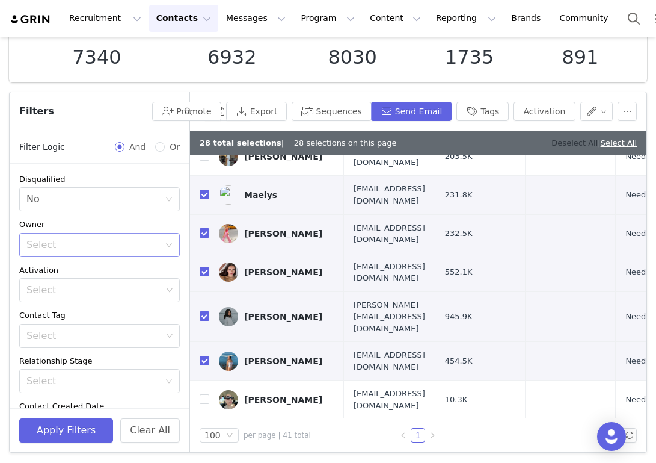
checkbox input "false"
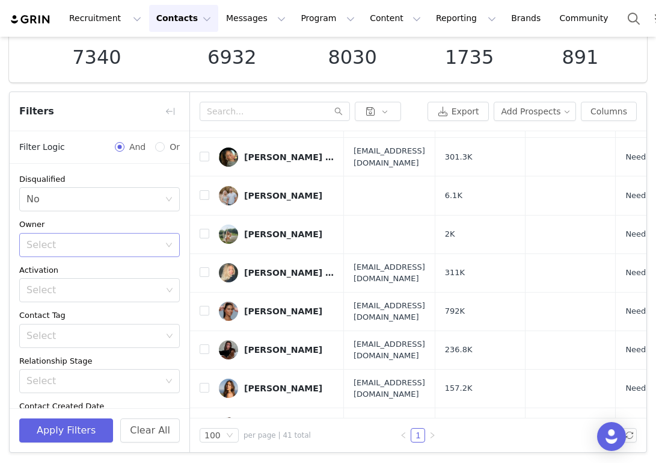
scroll to position [549, 0]
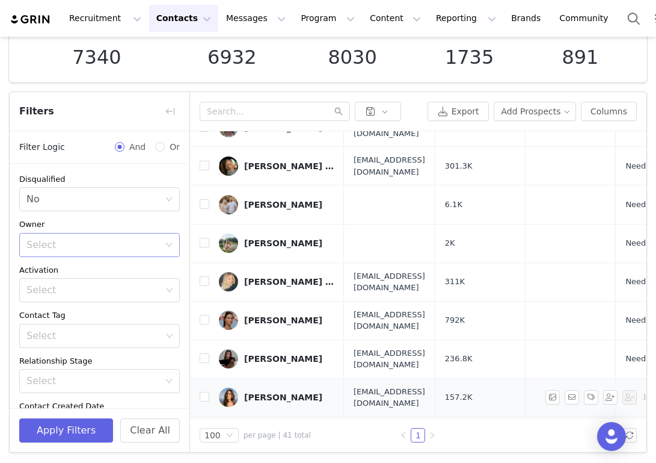
click at [262, 392] on div "Holly Owens" at bounding box center [283, 397] width 78 height 10
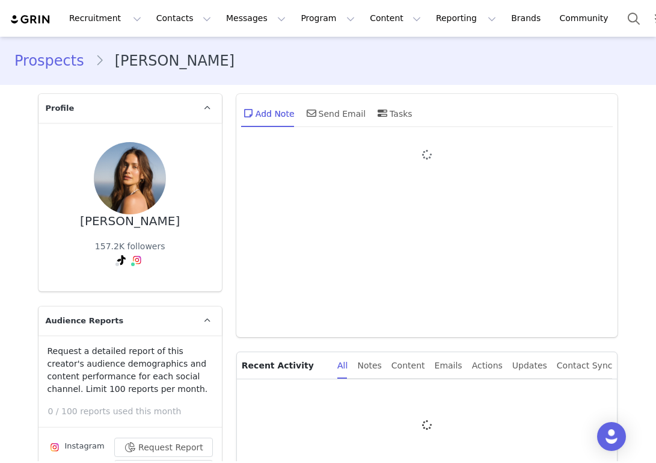
type input "+1 ([GEOGRAPHIC_DATA])"
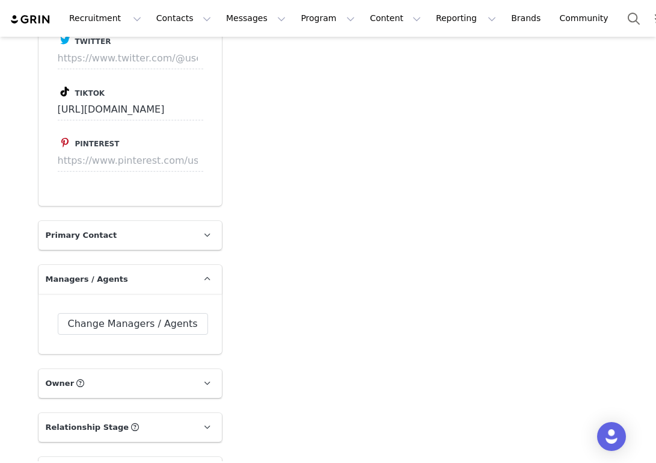
scroll to position [1784, 0]
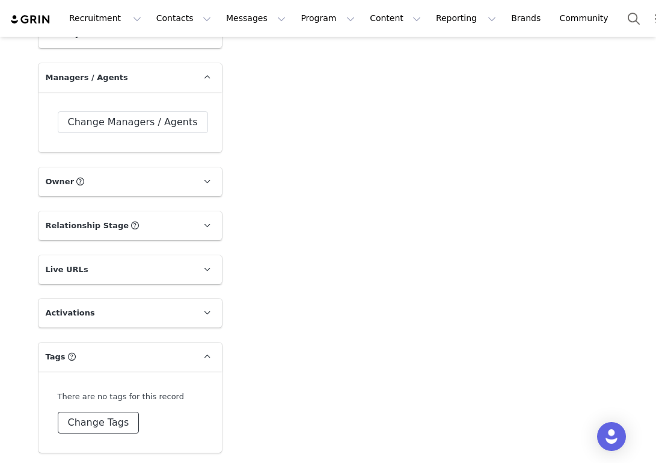
click at [102, 426] on button "Change Tags" at bounding box center [99, 422] width 82 height 22
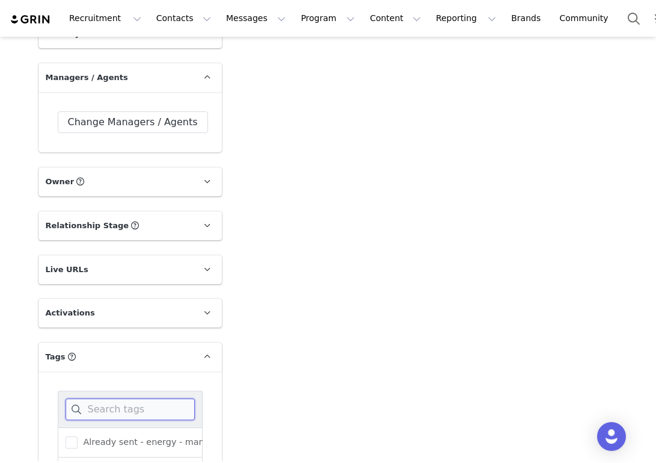
click at [102, 405] on input at bounding box center [130, 409] width 129 height 22
type input "Car"
click at [102, 441] on span "[PERSON_NAME]" at bounding box center [117, 441] width 78 height 11
click at [78, 436] on input "[PERSON_NAME]" at bounding box center [78, 436] width 0 height 0
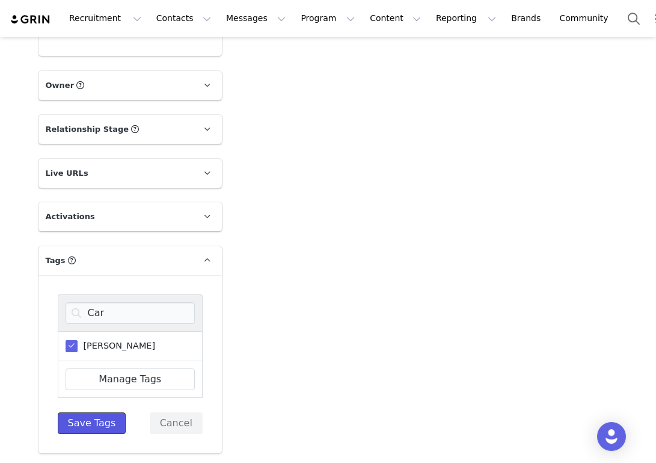
click at [100, 425] on button "Save Tags" at bounding box center [92, 423] width 69 height 22
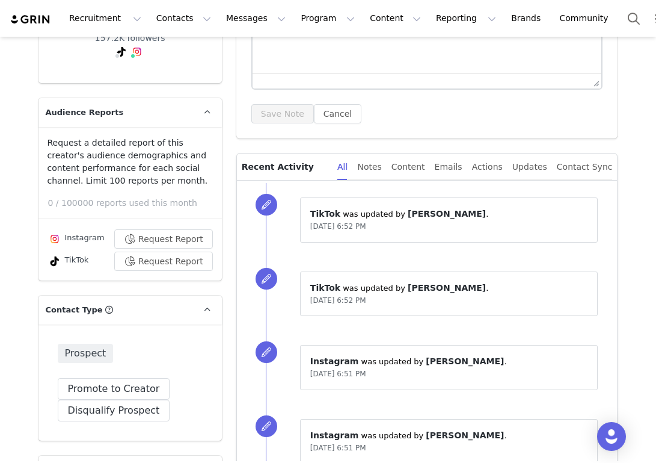
scroll to position [211, 0]
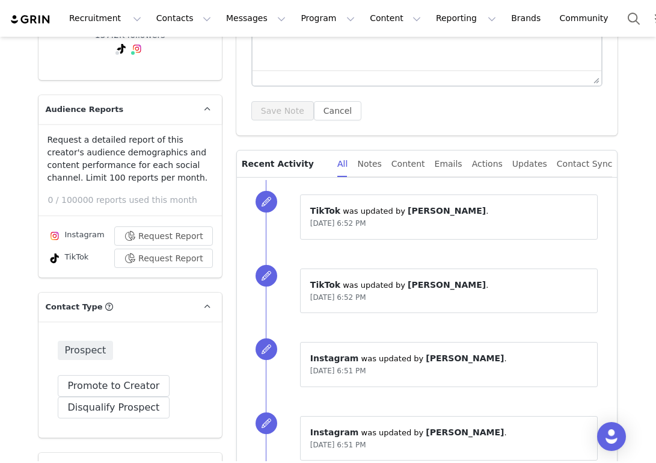
click at [423, 285] on span "[PERSON_NAME]" at bounding box center [447, 285] width 78 height 10
click at [408, 285] on span "[PERSON_NAME]" at bounding box center [447, 285] width 78 height 10
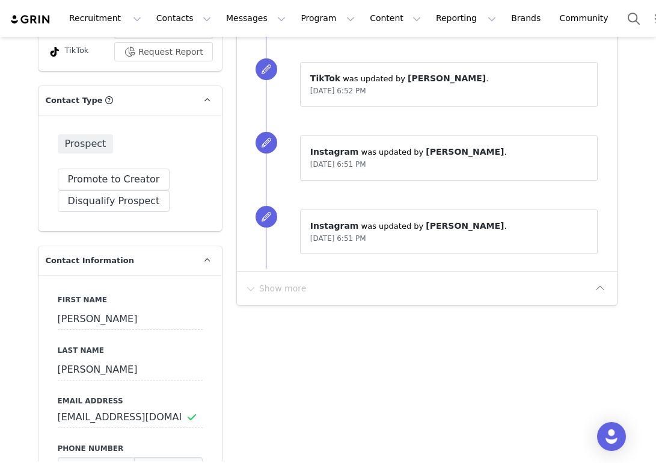
scroll to position [0, 0]
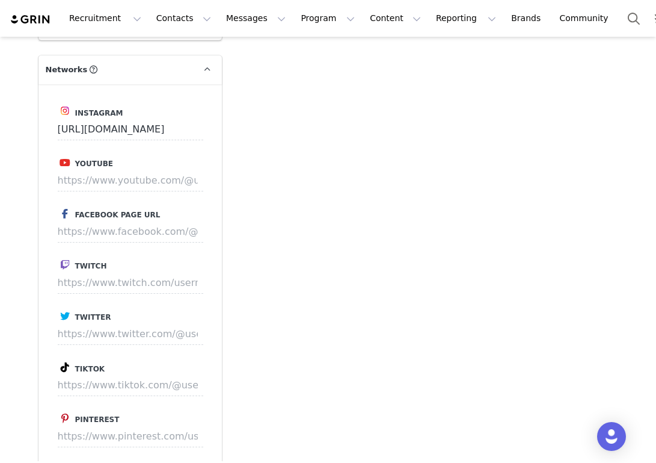
scroll to position [1335, 0]
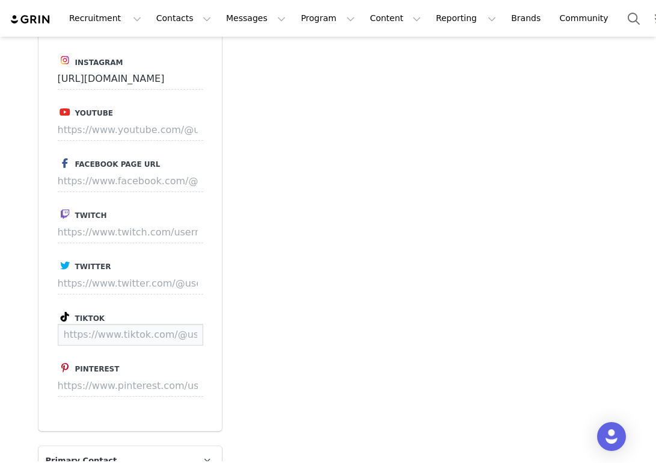
click at [164, 327] on input at bounding box center [131, 335] width 146 height 22
paste input "https://www.tiktok.com/@laurenwolfe"
type input "https://www.tiktok.com/@laurenwolfe"
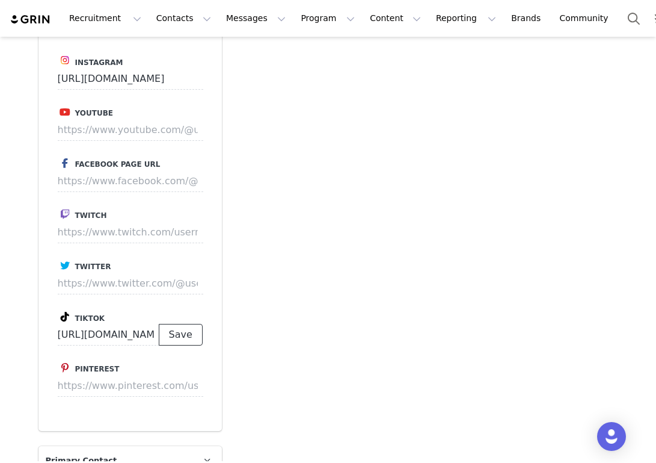
click at [192, 333] on button "Save" at bounding box center [181, 335] width 44 height 22
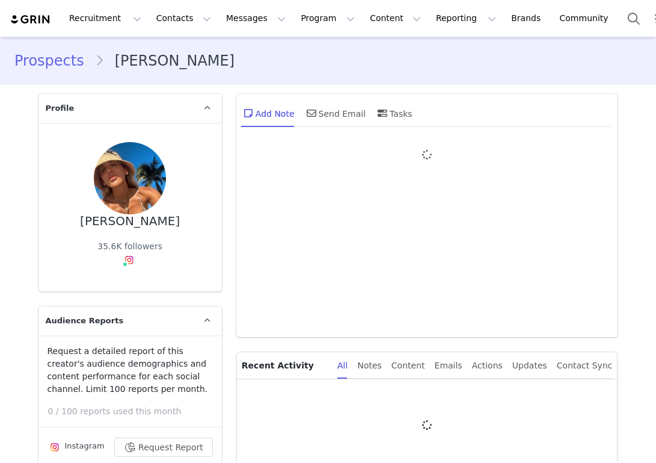
type input "+1 ([GEOGRAPHIC_DATA])"
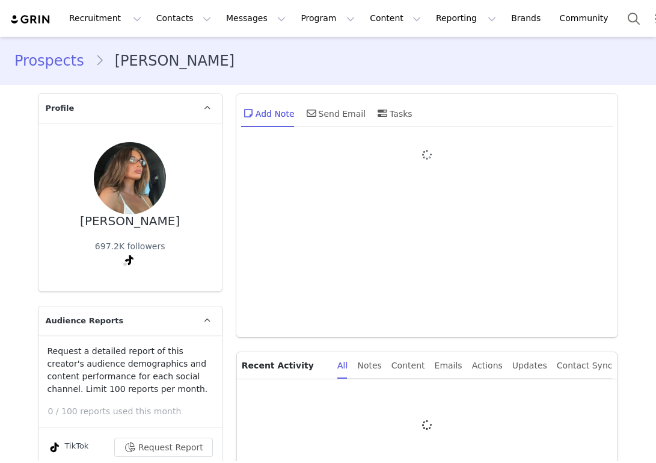
type input "+1 ([GEOGRAPHIC_DATA])"
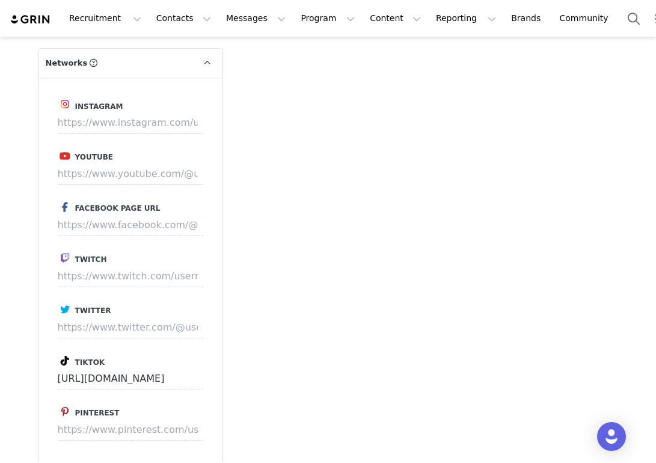
scroll to position [1154, 0]
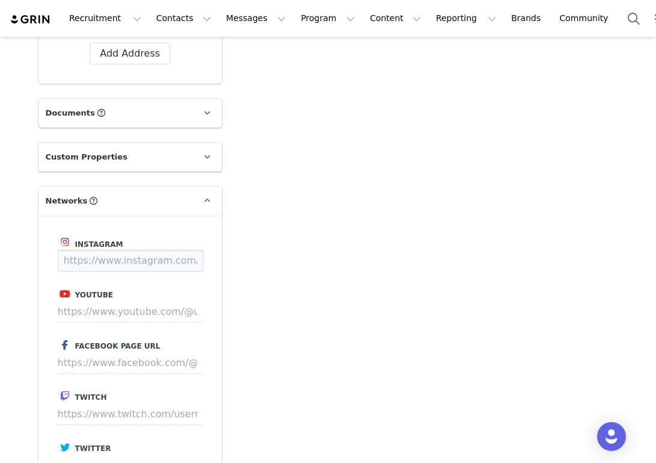
click at [116, 262] on input at bounding box center [131, 261] width 146 height 22
paste input "[URL][DOMAIN_NAME]"
click at [195, 260] on button "Save" at bounding box center [181, 261] width 44 height 22
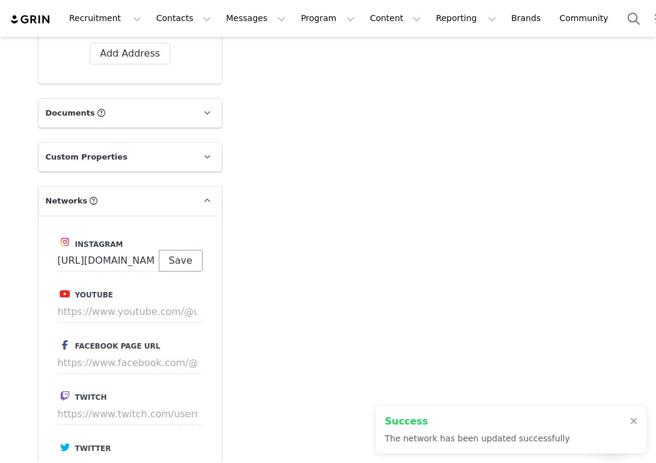
type input "https://www.instagram.com/evarankiin"
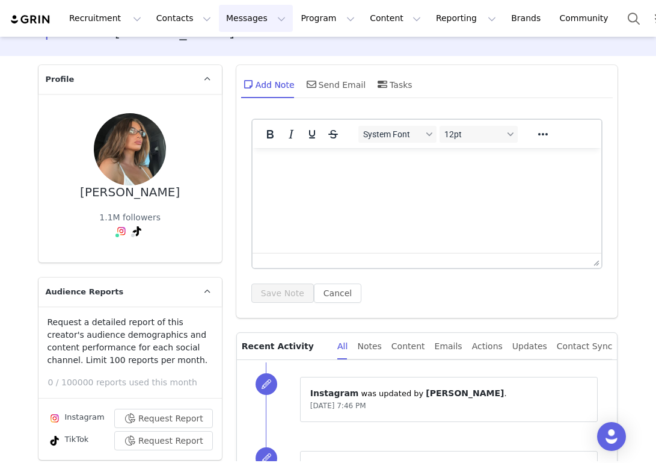
scroll to position [29, 0]
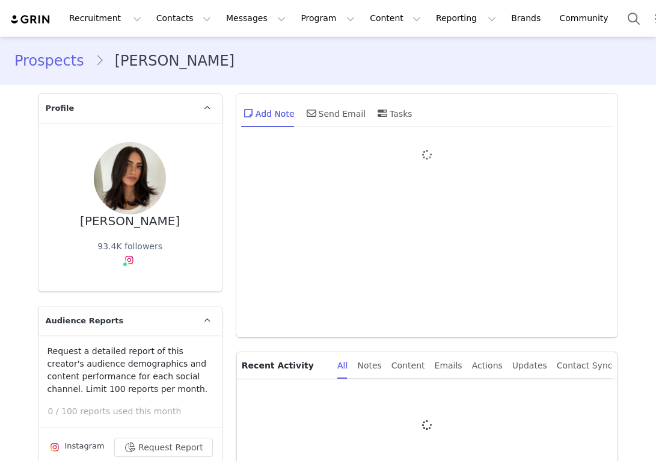
type input "+1 ([GEOGRAPHIC_DATA])"
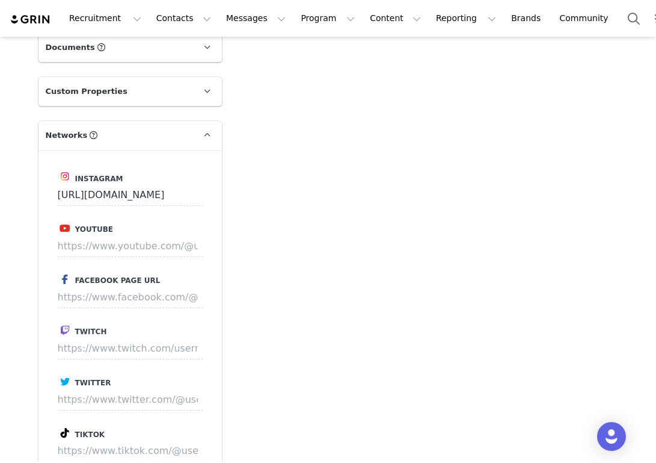
scroll to position [1229, 0]
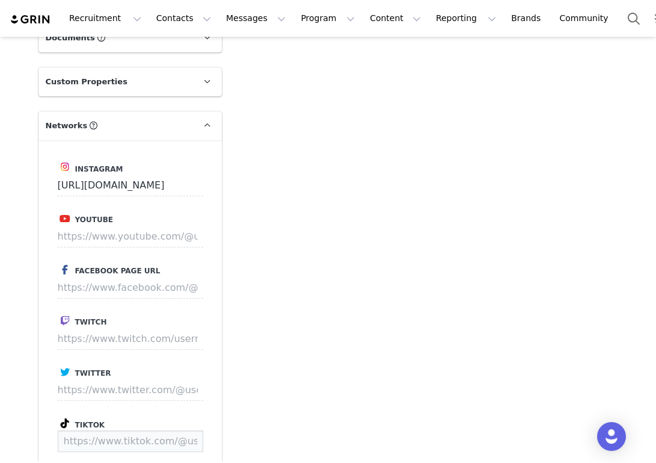
click at [91, 434] on input at bounding box center [131, 441] width 146 height 22
paste input "[URL][DOMAIN_NAME]"
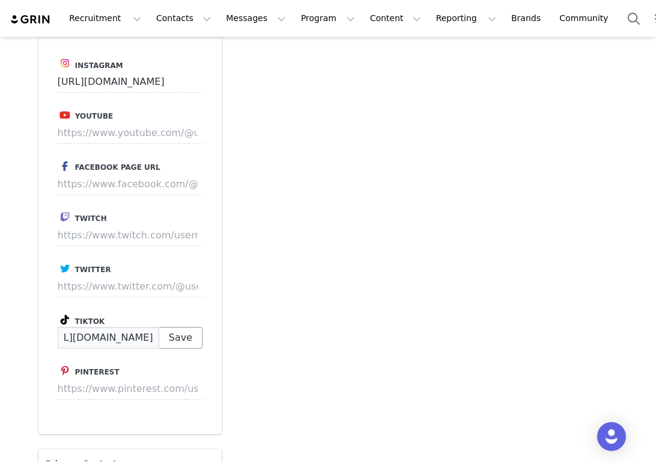
scroll to position [1342, 0]
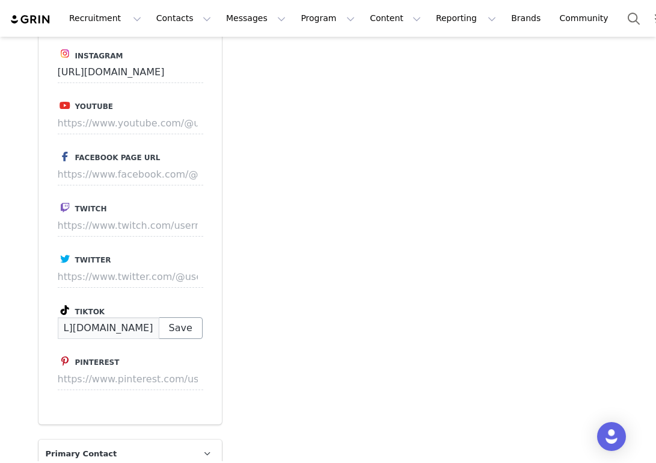
type input "[URL][DOMAIN_NAME]"
click at [186, 325] on button "Save" at bounding box center [181, 328] width 44 height 22
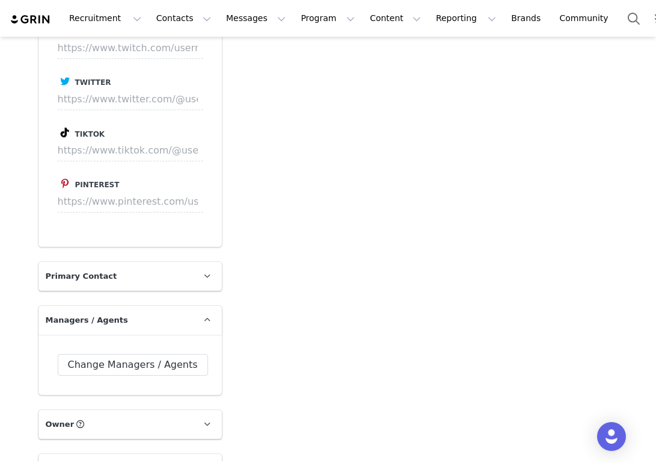
scroll to position [1484, 0]
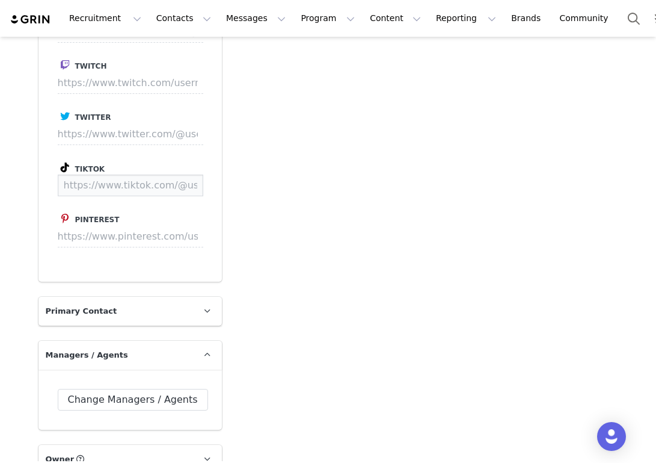
click at [125, 188] on input at bounding box center [131, 185] width 146 height 22
paste input "[URL][DOMAIN_NAME]"
type input "[URL][DOMAIN_NAME]"
click at [192, 185] on button "Save" at bounding box center [181, 185] width 44 height 22
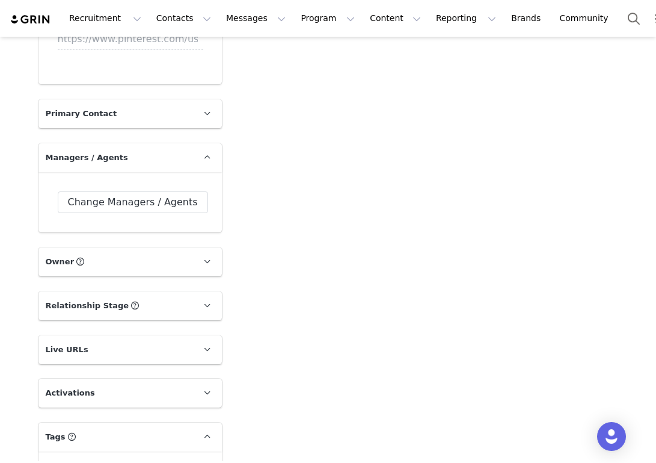
scroll to position [1796, 0]
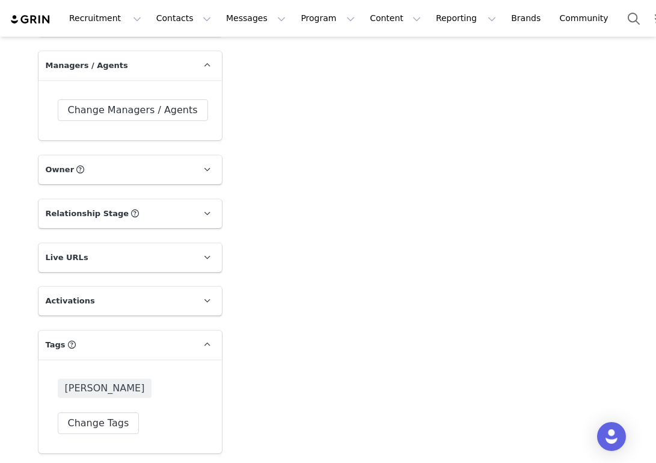
click at [192, 336] on p "Tags Keep track of your contacts by assigning them tags. You can then filter yo…" at bounding box center [115, 344] width 155 height 29
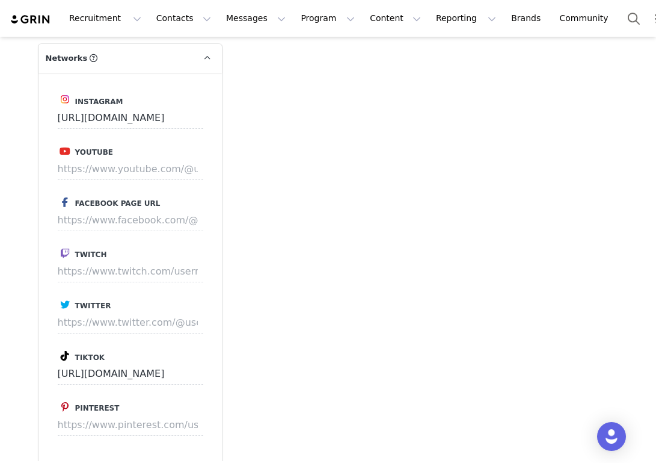
scroll to position [1040, 0]
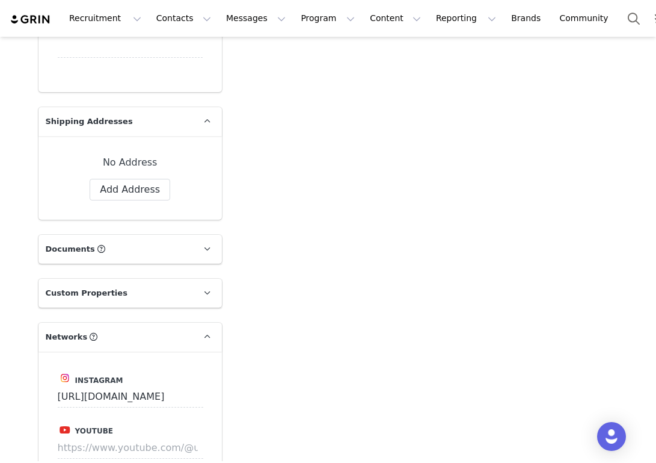
click at [187, 278] on p "Custom Properties" at bounding box center [115, 292] width 155 height 29
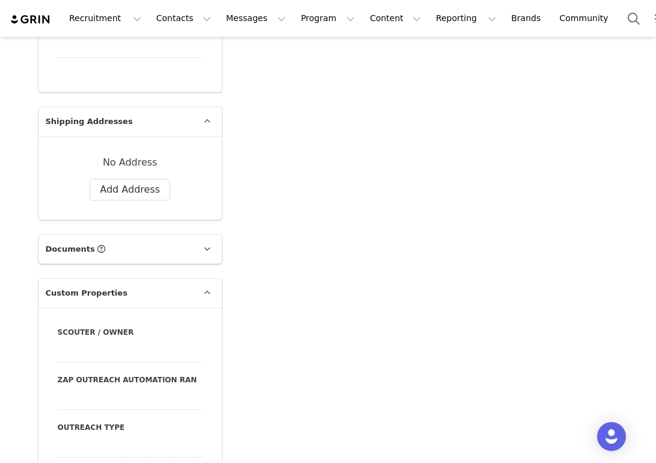
click at [186, 284] on p "Custom Properties" at bounding box center [115, 292] width 155 height 29
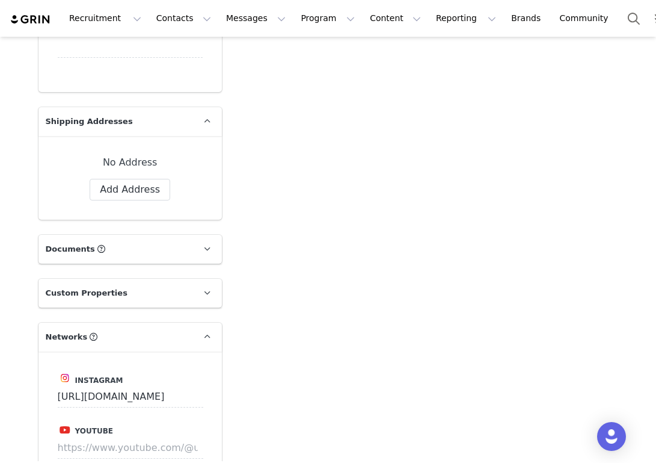
click at [186, 284] on p "Custom Properties" at bounding box center [115, 292] width 155 height 29
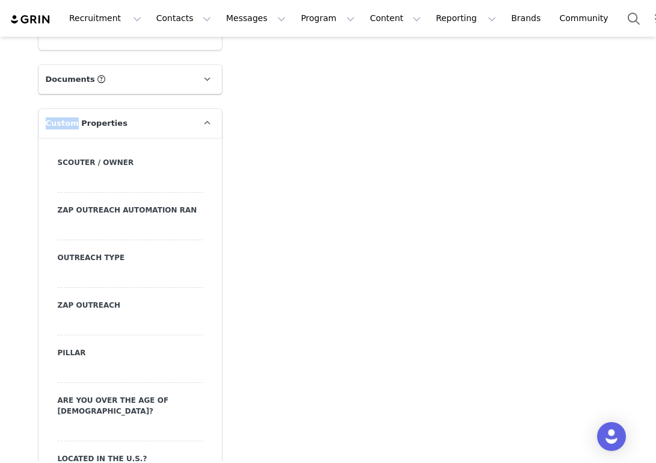
scroll to position [1214, 0]
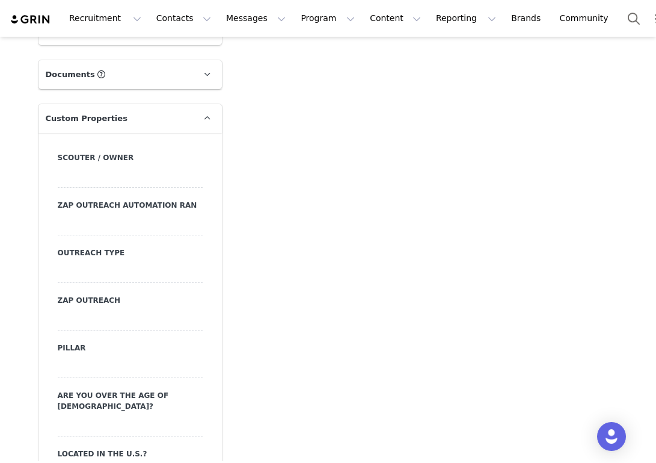
click at [105, 251] on label "Outreach Type" at bounding box center [130, 252] width 145 height 11
click at [99, 270] on div at bounding box center [130, 272] width 145 height 22
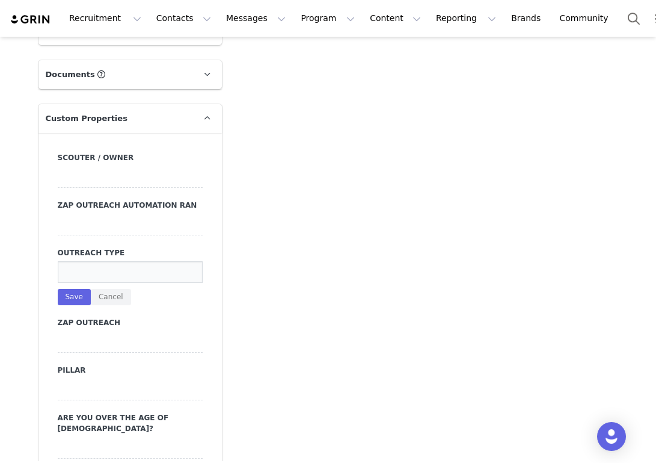
click at [96, 265] on input at bounding box center [130, 272] width 145 height 22
type input "DM"
click at [79, 298] on button "Save" at bounding box center [74, 297] width 33 height 16
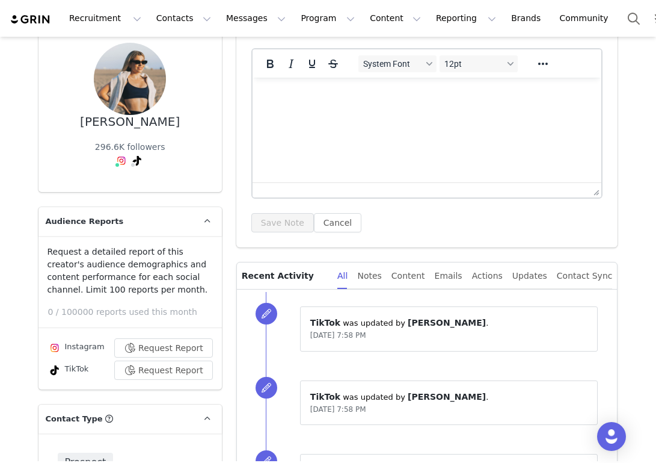
scroll to position [0, 0]
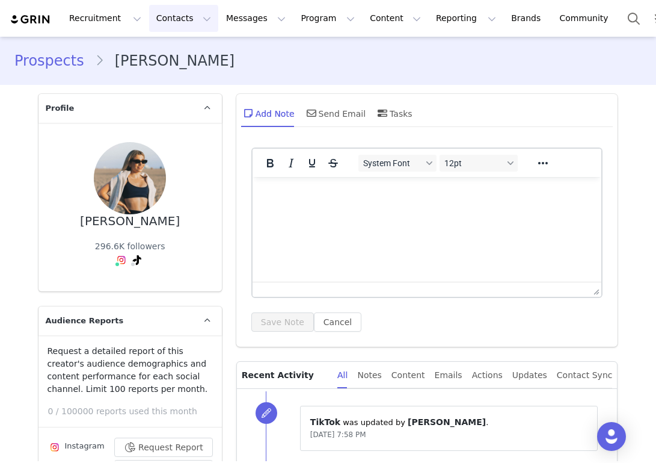
click at [162, 25] on button "Contacts Contacts" at bounding box center [183, 18] width 69 height 27
click at [172, 75] on p "Prospects" at bounding box center [170, 75] width 40 height 13
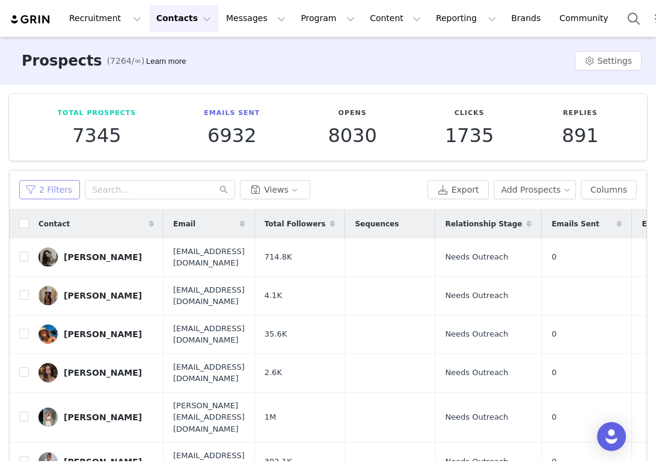
click at [58, 187] on button "2 Filters" at bounding box center [49, 189] width 61 height 19
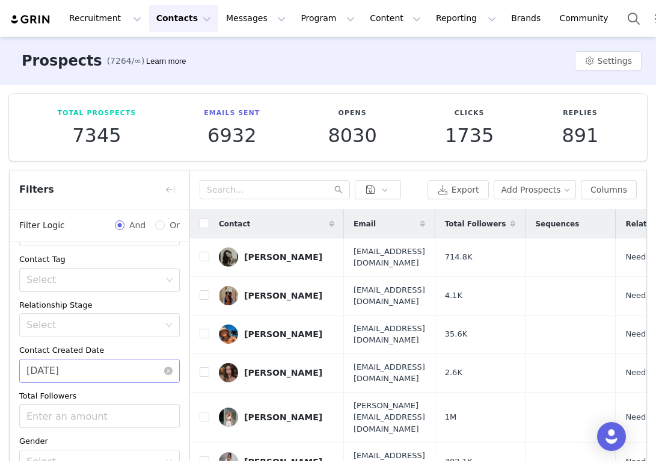
scroll to position [118, 0]
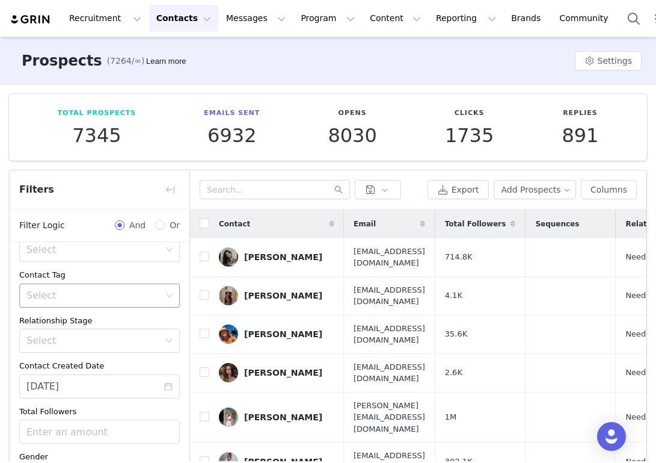
click at [88, 292] on div "Select" at bounding box center [93, 295] width 135 height 12
type input "Car"
click at [116, 327] on li "[PERSON_NAME]" at bounding box center [99, 321] width 161 height 19
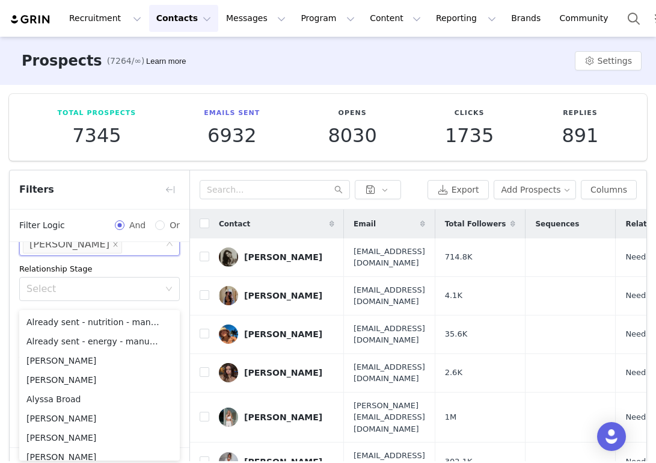
scroll to position [78, 0]
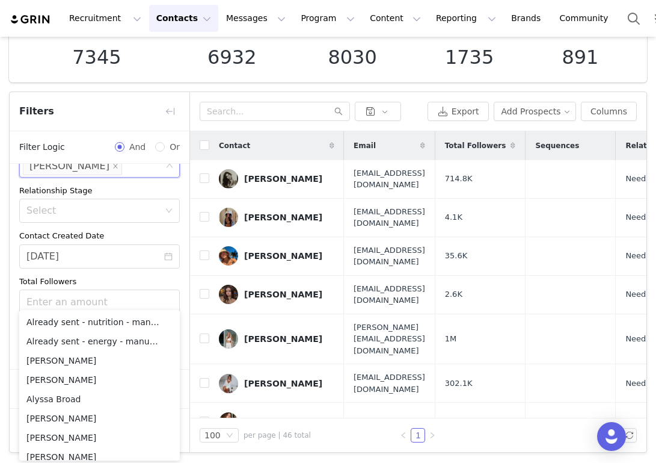
click at [14, 286] on div "Disqualified Select No Owner Select Activation Select Contact Tag Select Carly …" at bounding box center [100, 180] width 180 height 375
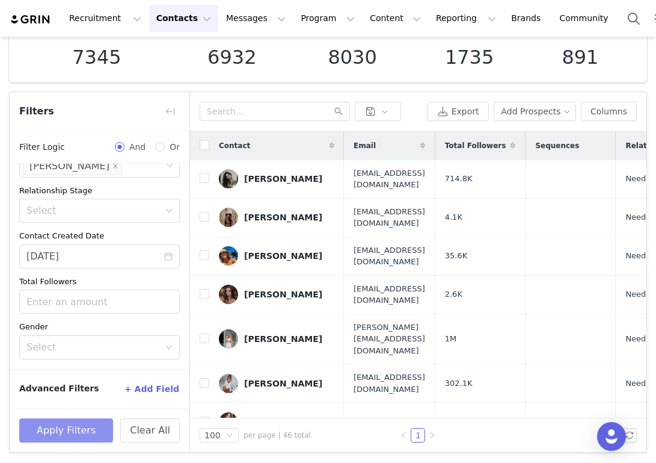
click at [73, 425] on button "Apply Filters" at bounding box center [66, 430] width 94 height 24
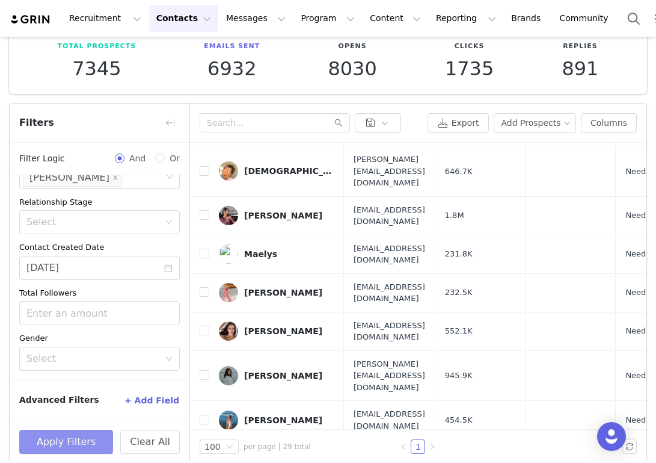
scroll to position [736, 0]
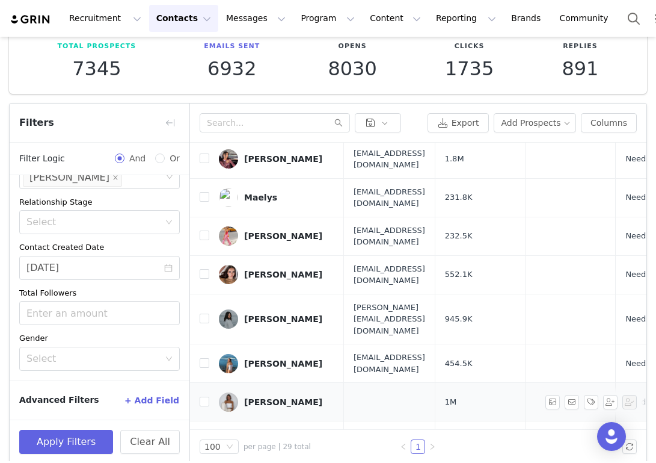
click at [355, 383] on td at bounding box center [389, 402] width 91 height 38
click at [275, 397] on div "[PERSON_NAME]" at bounding box center [283, 402] width 78 height 10
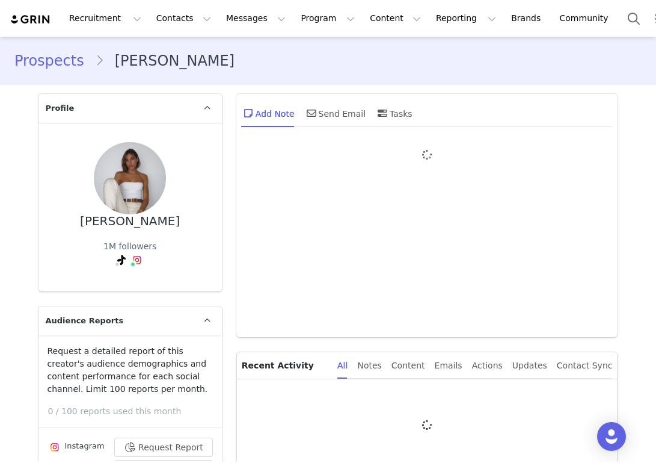
type input "+1 ([GEOGRAPHIC_DATA])"
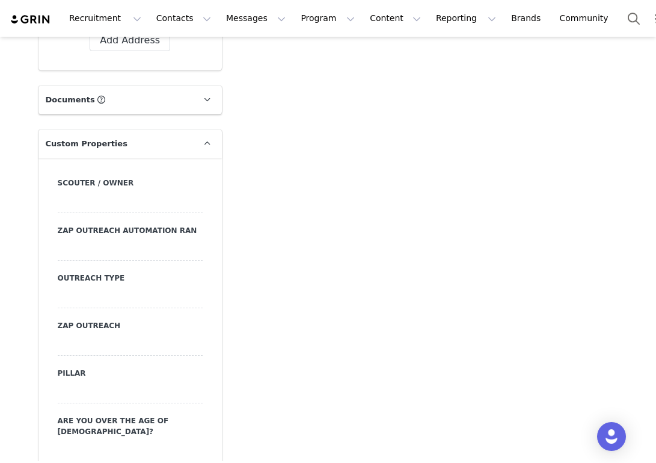
scroll to position [1198, 0]
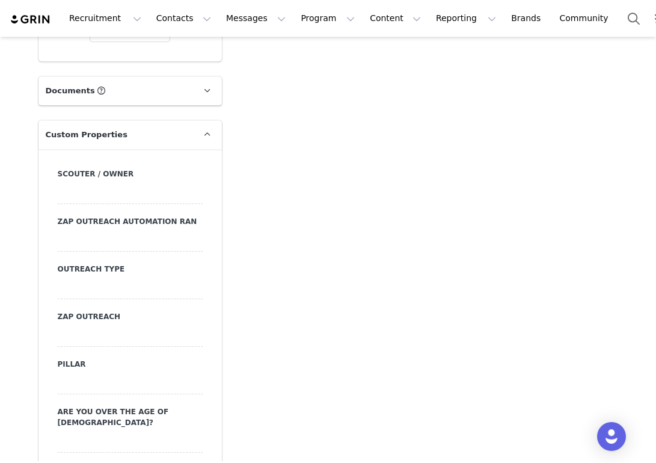
click at [93, 280] on div at bounding box center [130, 288] width 145 height 22
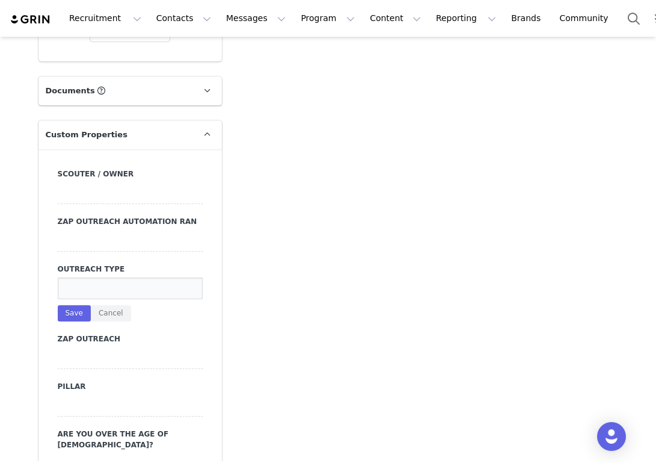
click at [93, 280] on input at bounding box center [130, 288] width 145 height 22
type input "DM"
click at [75, 316] on button "Save" at bounding box center [74, 313] width 33 height 16
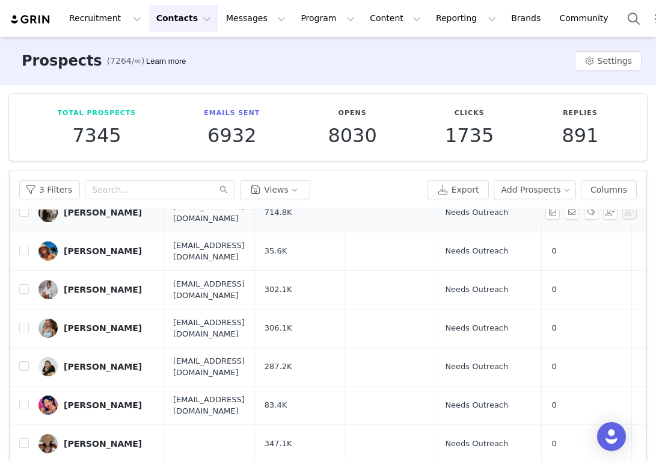
scroll to position [57, 0]
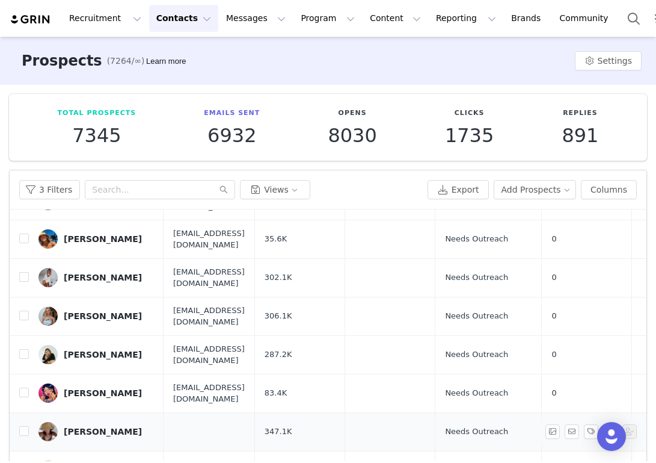
click at [128, 426] on div "[PERSON_NAME]" at bounding box center [103, 431] width 78 height 10
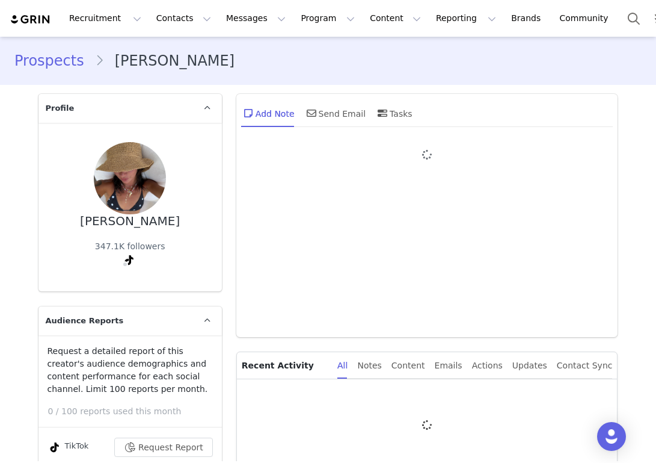
type input "+1 ([GEOGRAPHIC_DATA])"
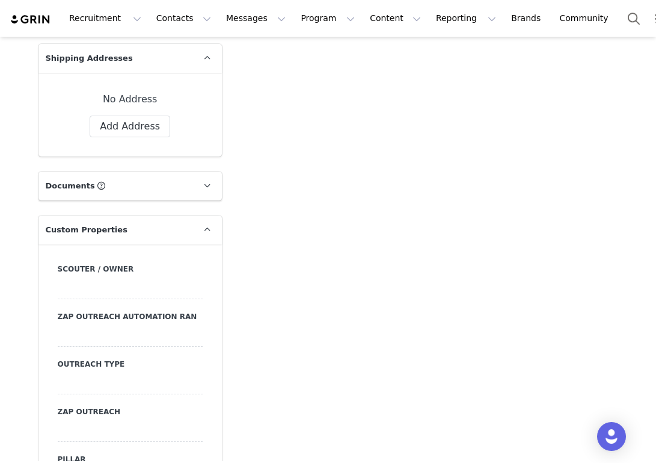
scroll to position [1094, 0]
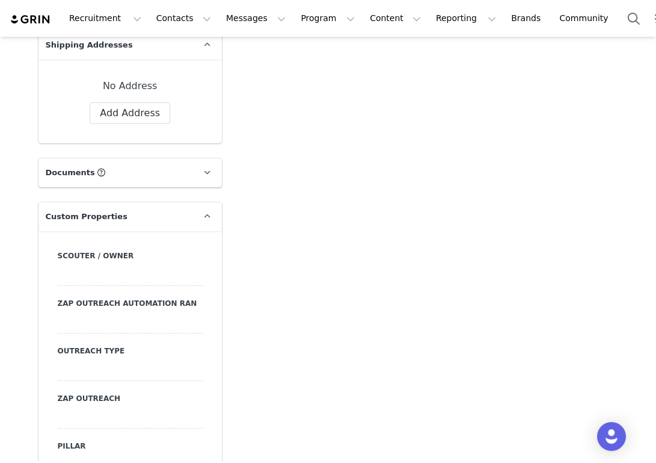
click at [100, 361] on div at bounding box center [130, 370] width 145 height 22
click at [100, 361] on input at bounding box center [130, 370] width 145 height 22
type input "DM"
click at [83, 392] on button "Save" at bounding box center [74, 395] width 33 height 16
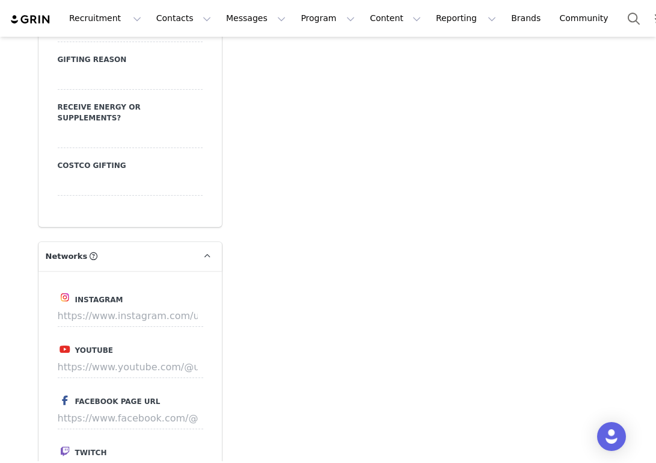
scroll to position [1999, 0]
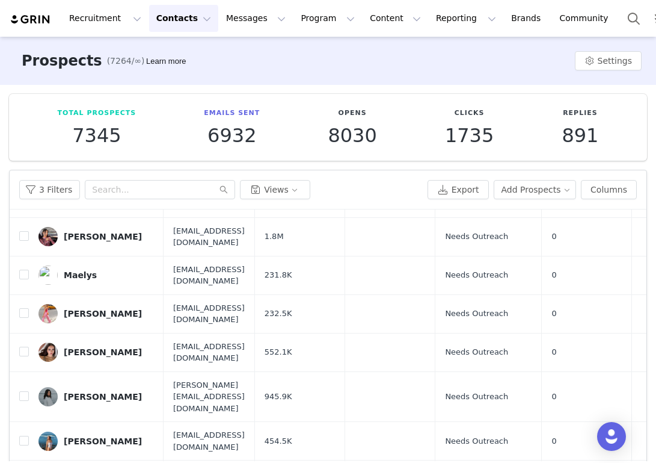
scroll to position [736, 0]
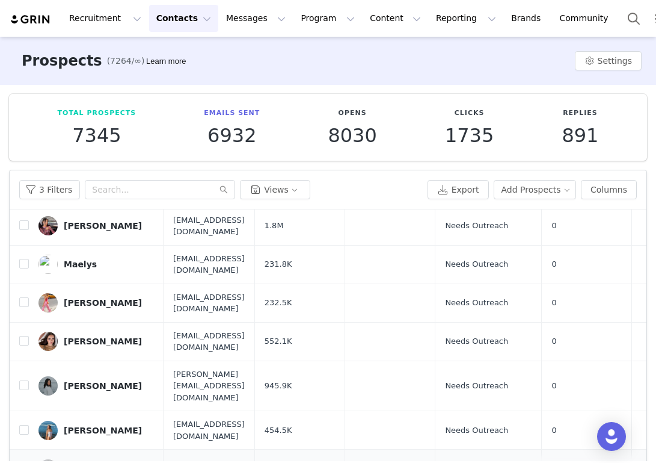
click at [132, 462] on div "Samantha Barnett" at bounding box center [103, 469] width 78 height 10
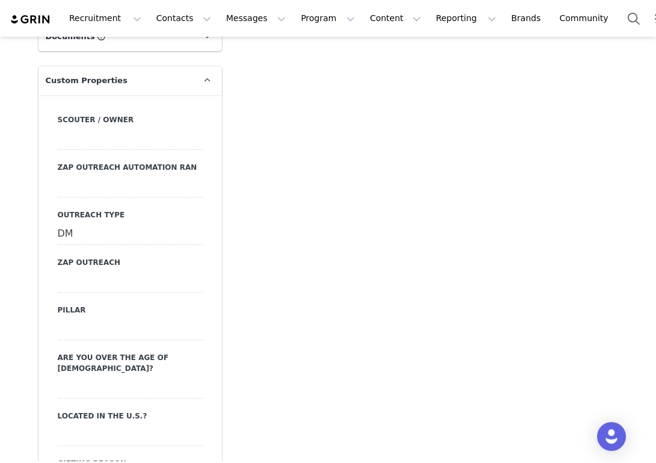
scroll to position [1261, 0]
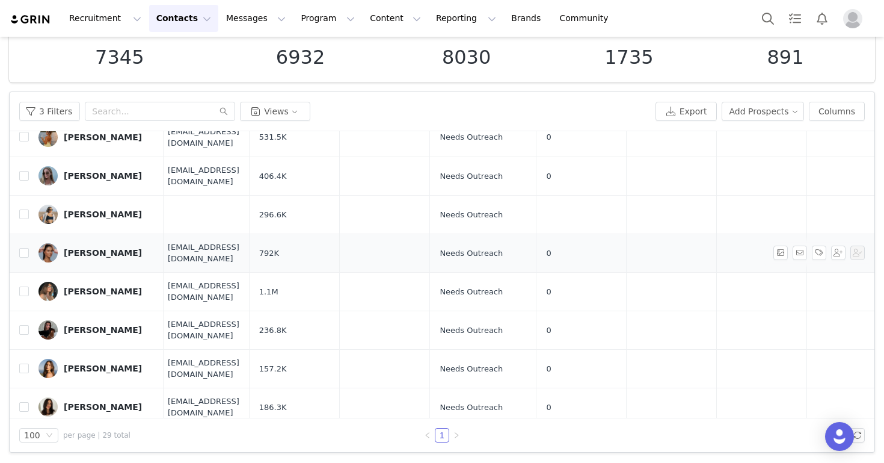
scroll to position [311, 7]
click at [248, 195] on td at bounding box center [202, 214] width 91 height 38
click at [96, 209] on div "Dale Stabler" at bounding box center [103, 214] width 78 height 10
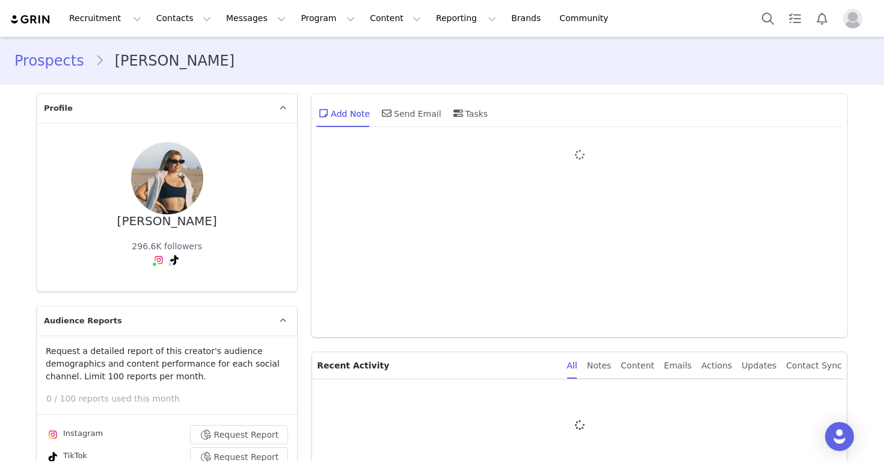
type input "+1 ([GEOGRAPHIC_DATA])"
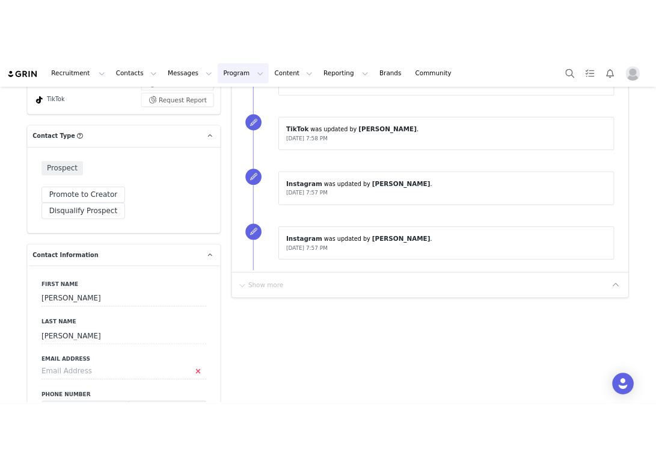
scroll to position [100, 0]
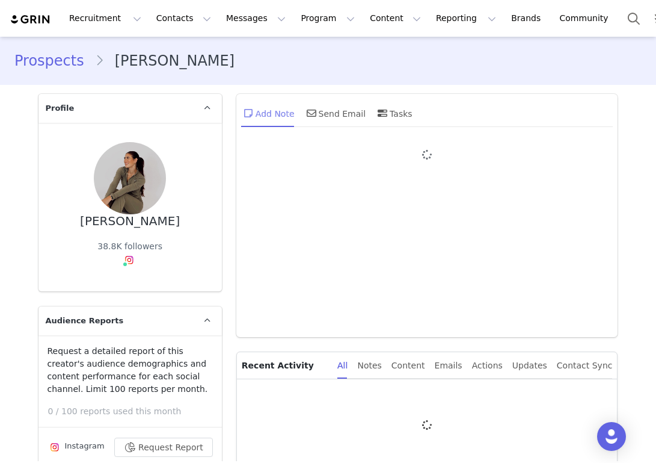
type input "+1 ([GEOGRAPHIC_DATA])"
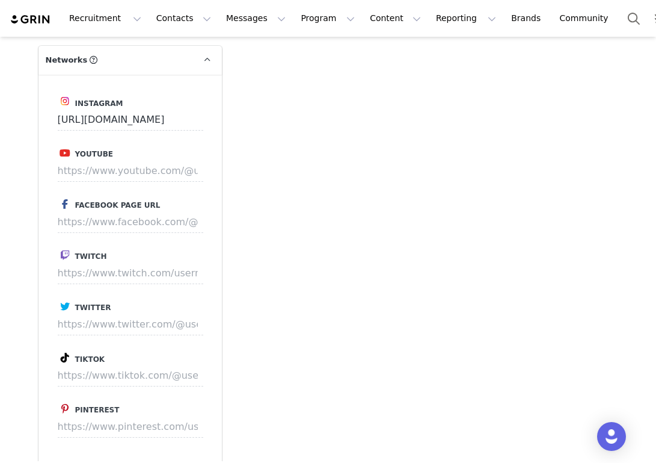
scroll to position [1837, 0]
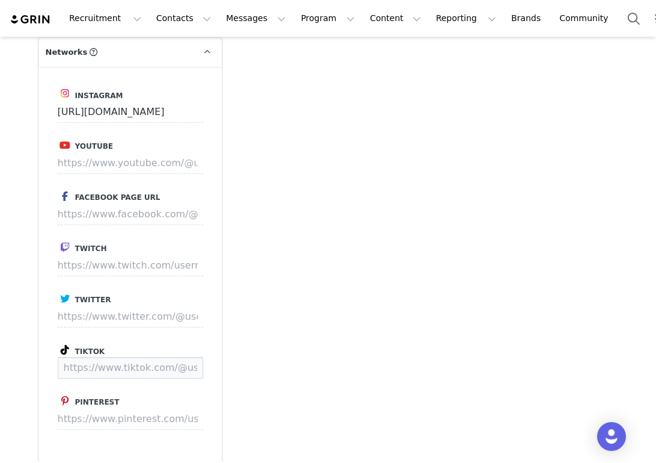
click at [113, 357] on input at bounding box center [131, 368] width 146 height 22
paste input "[URL][DOMAIN_NAME]"
type input "[URL][DOMAIN_NAME]"
click at [185, 357] on button "Save" at bounding box center [181, 368] width 44 height 22
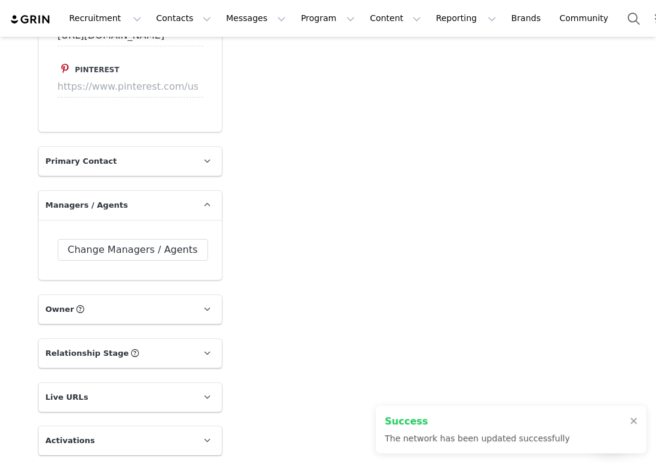
scroll to position [2216, 0]
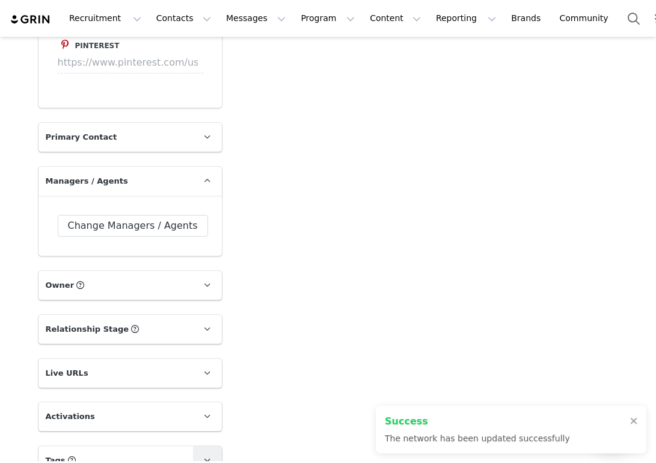
click at [208, 446] on link at bounding box center [207, 460] width 29 height 29
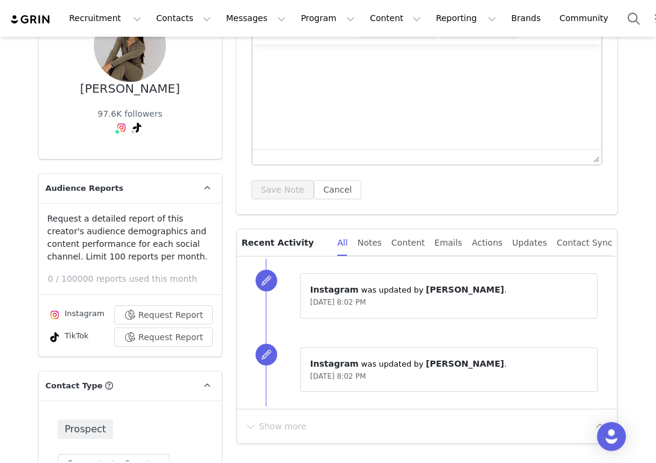
scroll to position [0, 0]
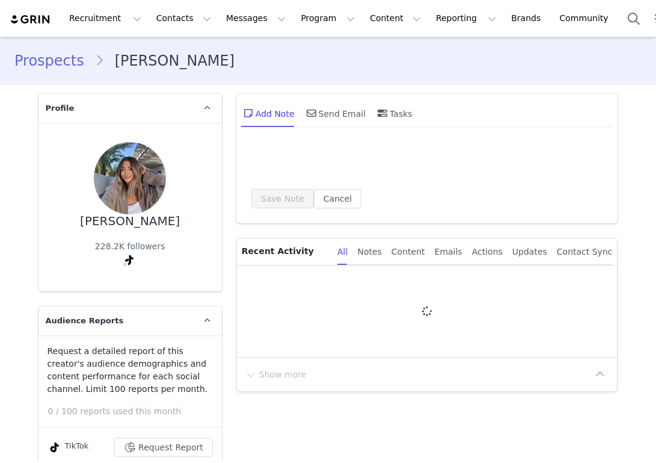
type input "+1 ([GEOGRAPHIC_DATA])"
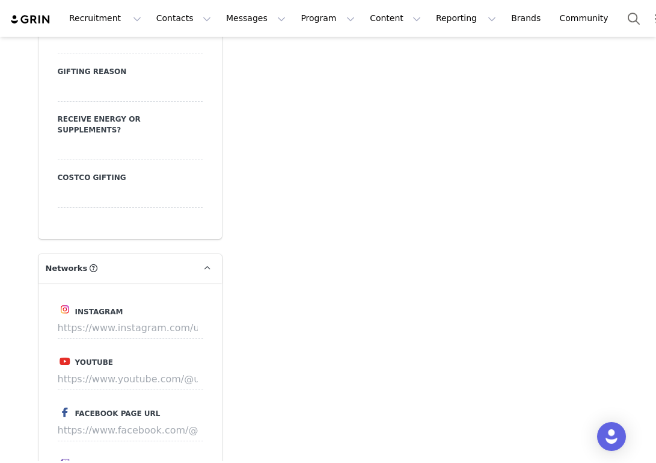
scroll to position [1668, 0]
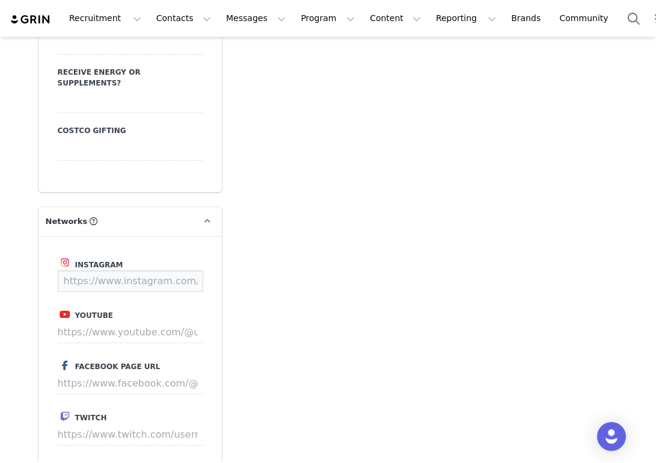
click at [153, 270] on input at bounding box center [131, 281] width 146 height 22
paste input "[URL][DOMAIN_NAME]"
click at [195, 270] on button "Save" at bounding box center [181, 281] width 44 height 22
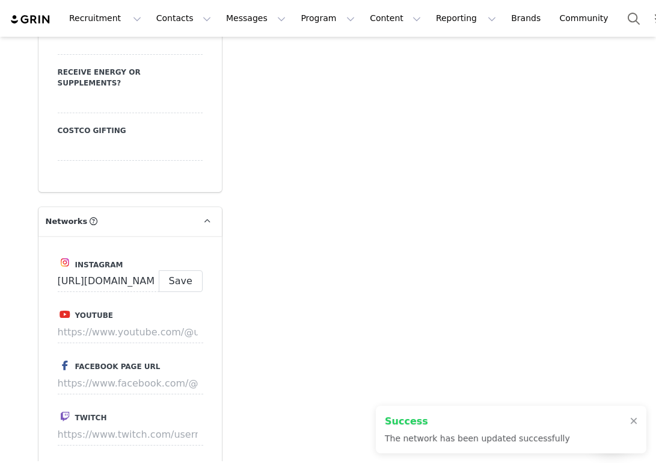
type input "[URL][DOMAIN_NAME]"
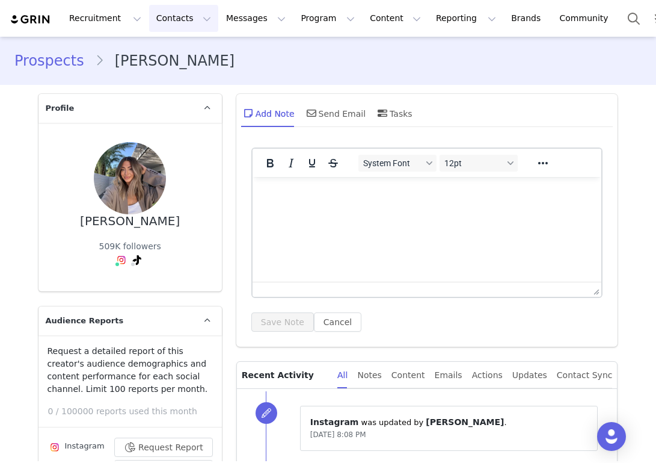
click at [176, 23] on button "Contacts Contacts" at bounding box center [183, 18] width 69 height 27
click at [174, 72] on p "Prospects" at bounding box center [170, 75] width 40 height 13
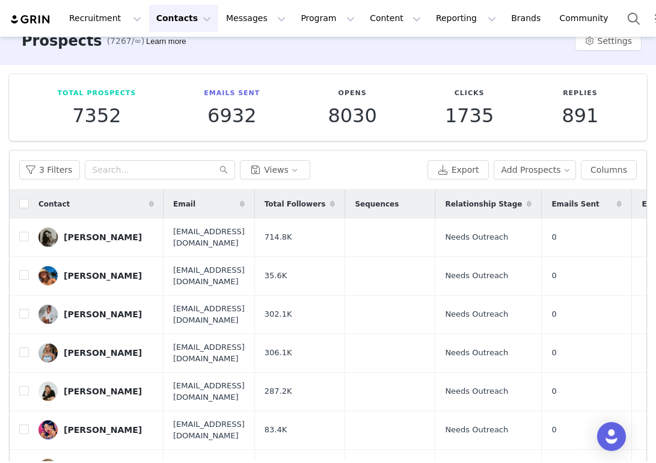
scroll to position [72, 0]
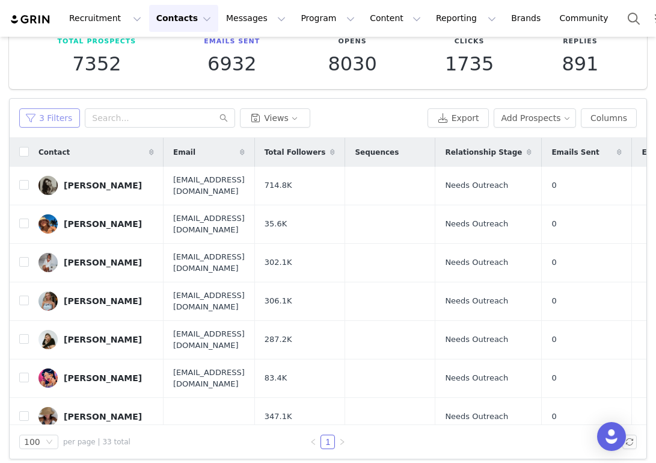
click at [56, 114] on button "3 Filters" at bounding box center [49, 117] width 61 height 19
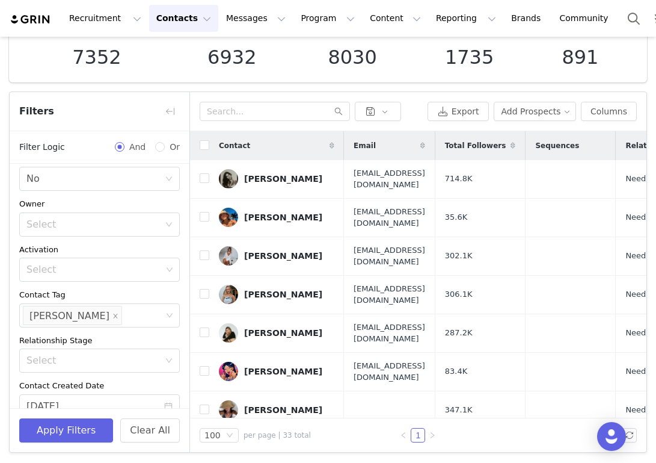
scroll to position [0, 0]
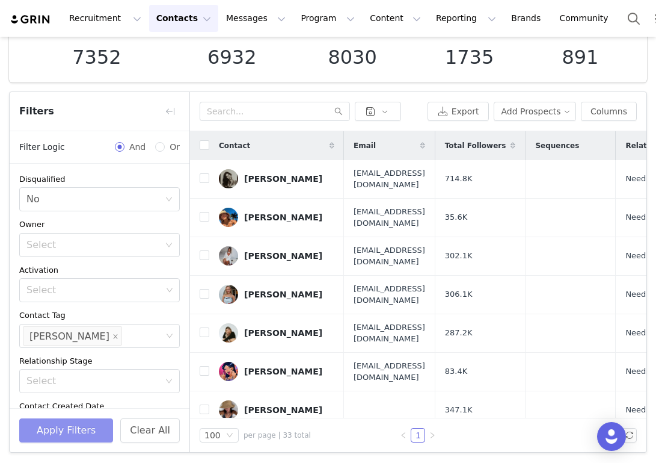
click at [91, 424] on button "Apply Filters" at bounding box center [66, 430] width 94 height 24
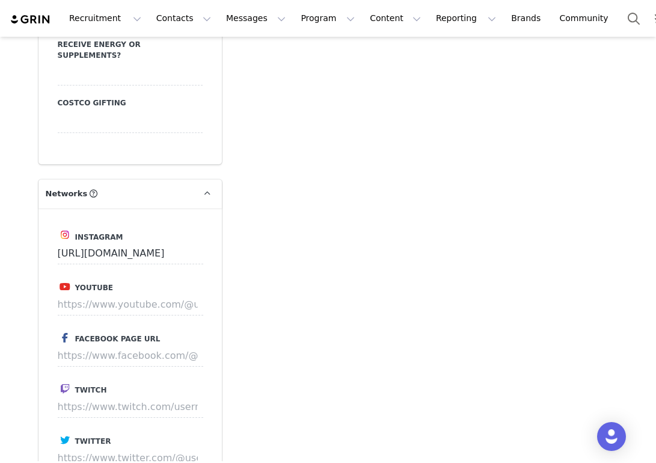
scroll to position [1776, 0]
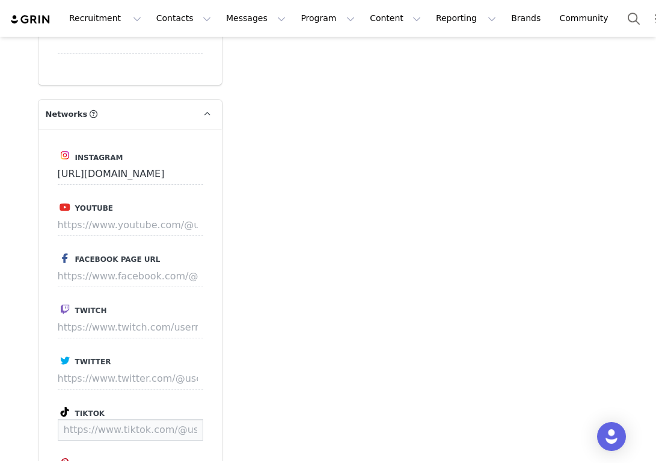
click at [106, 419] on input at bounding box center [131, 430] width 146 height 22
paste input "[URL][DOMAIN_NAME]"
type input "[URL][DOMAIN_NAME]"
click at [186, 419] on button "Save" at bounding box center [181, 430] width 44 height 22
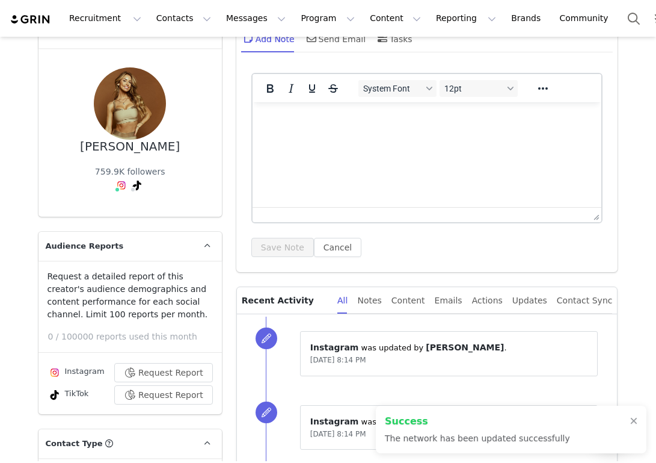
scroll to position [0, 0]
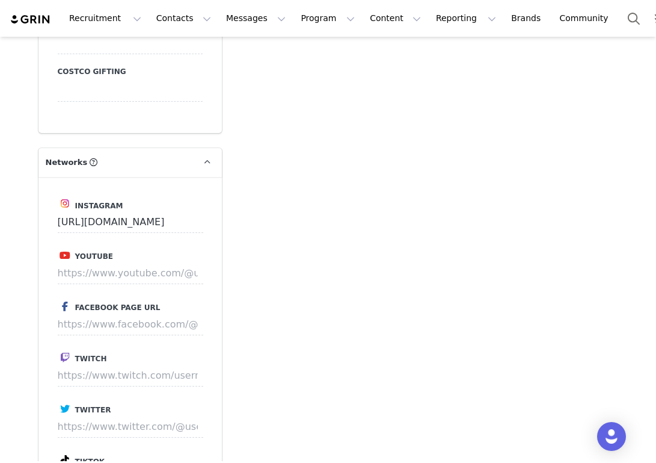
scroll to position [1838, 0]
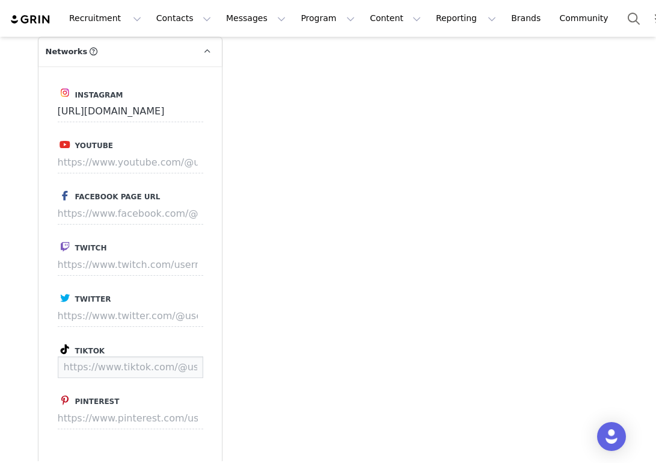
click at [120, 356] on input at bounding box center [131, 367] width 146 height 22
paste input "[URL][DOMAIN_NAME]"
type input "[URL][DOMAIN_NAME]"
click at [179, 356] on button "Save" at bounding box center [181, 367] width 44 height 22
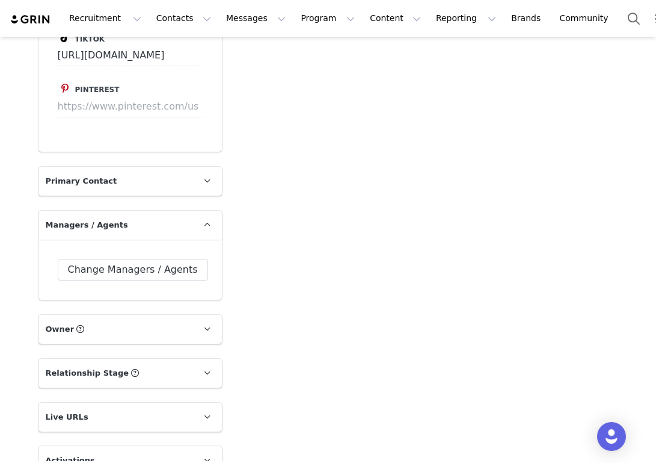
scroll to position [2310, 0]
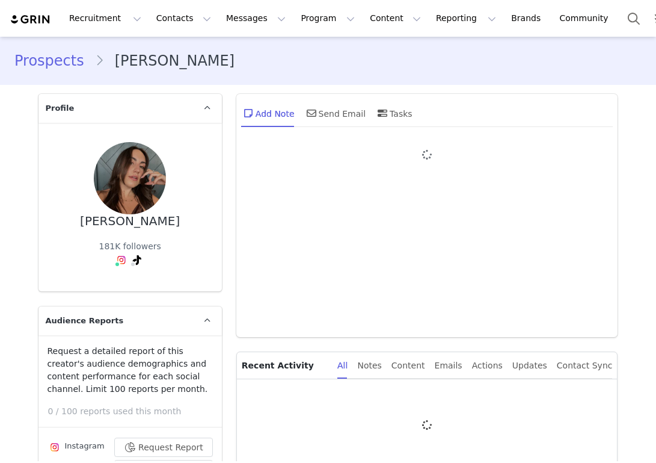
type input "+1 ([GEOGRAPHIC_DATA])"
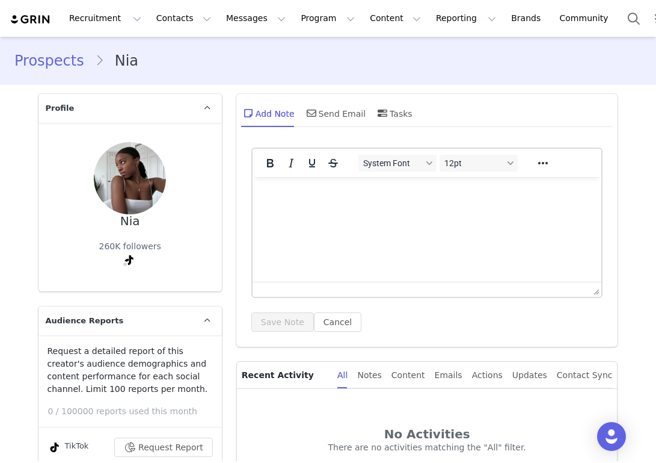
type input "+1 ([GEOGRAPHIC_DATA])"
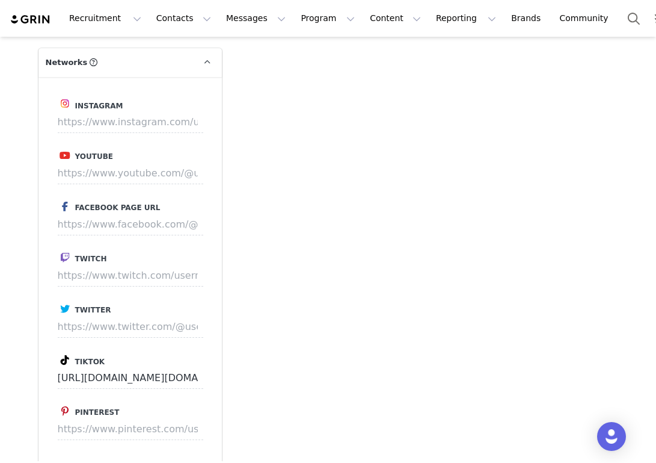
scroll to position [1783, 0]
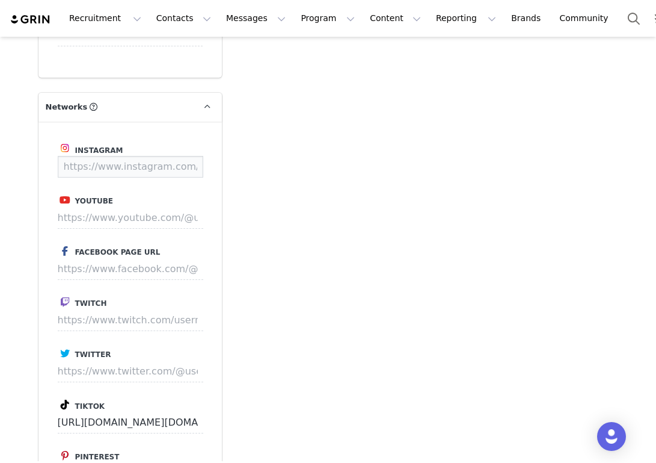
click at [155, 156] on input at bounding box center [131, 167] width 146 height 22
paste input "[URL][DOMAIN_NAME][DOMAIN_NAME]"
click at [191, 156] on button "Save" at bounding box center [181, 167] width 44 height 22
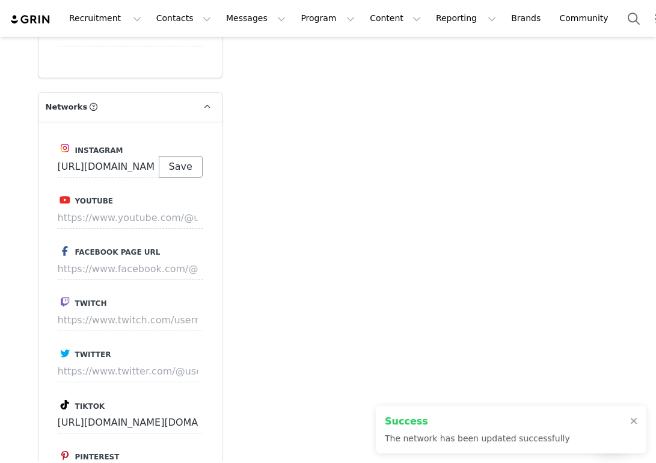
type input "https://www.instagram.com/nialei.vlogs"
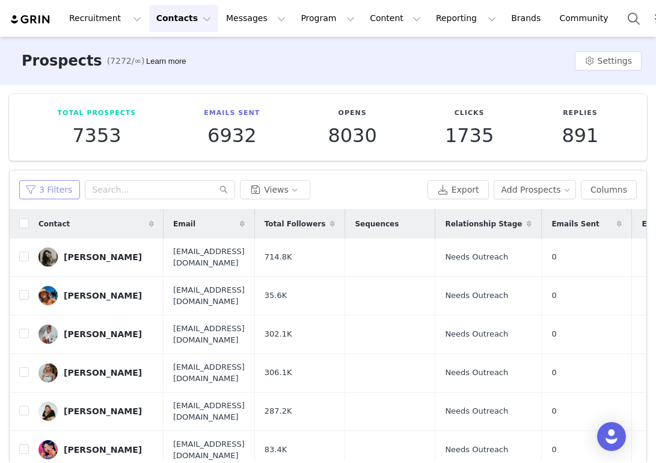
click at [46, 188] on button "3 Filters" at bounding box center [49, 189] width 61 height 19
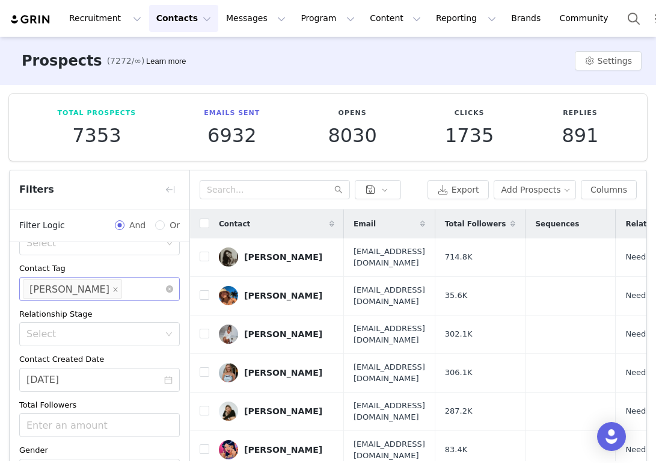
scroll to position [128, 0]
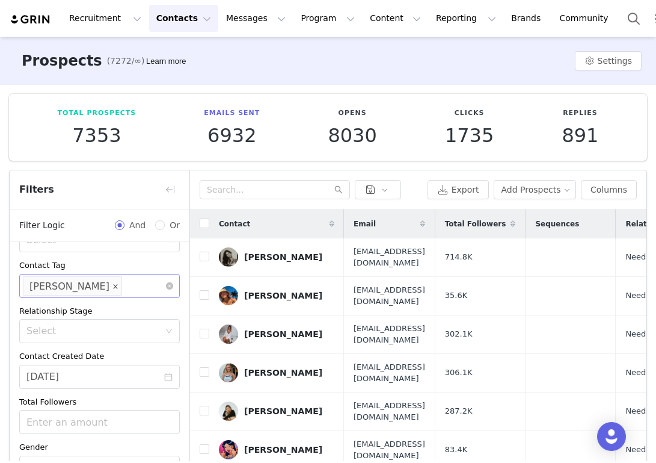
click at [113, 286] on icon "icon: close" at bounding box center [115, 286] width 4 height 4
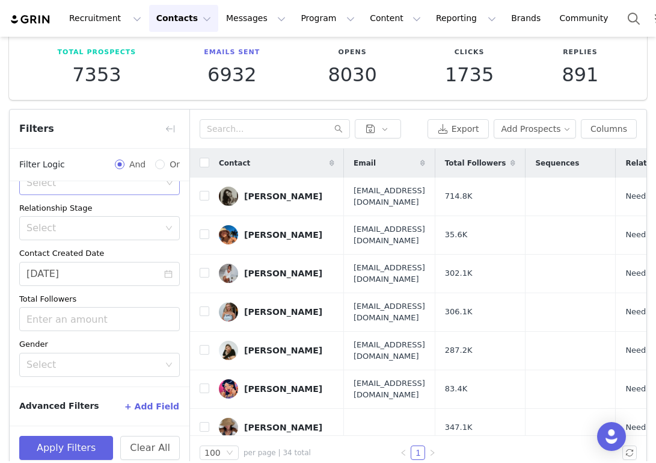
scroll to position [78, 0]
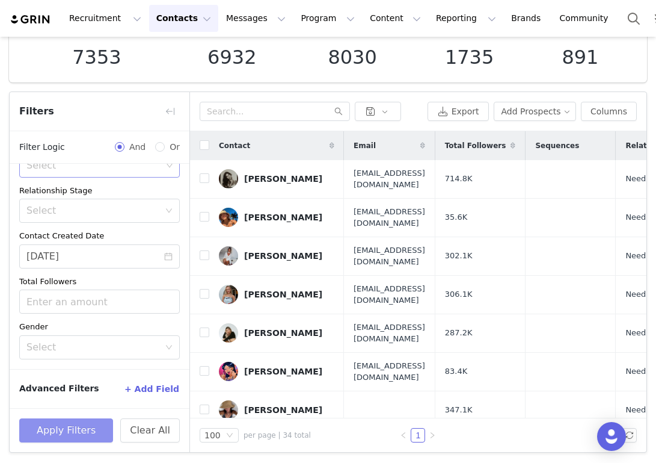
click at [85, 425] on button "Apply Filters" at bounding box center [66, 430] width 94 height 24
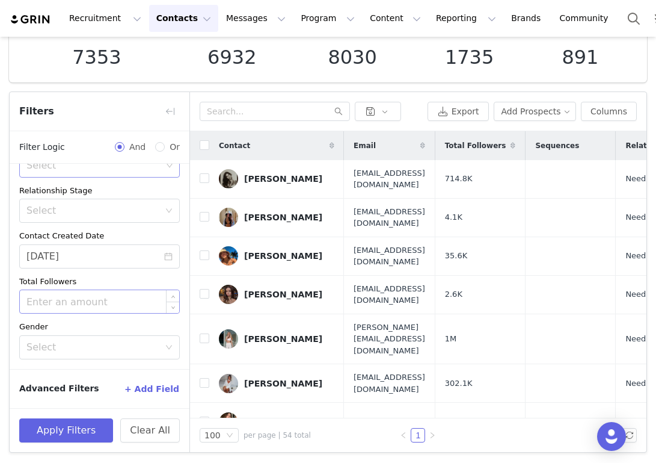
click at [90, 302] on input at bounding box center [99, 301] width 159 height 23
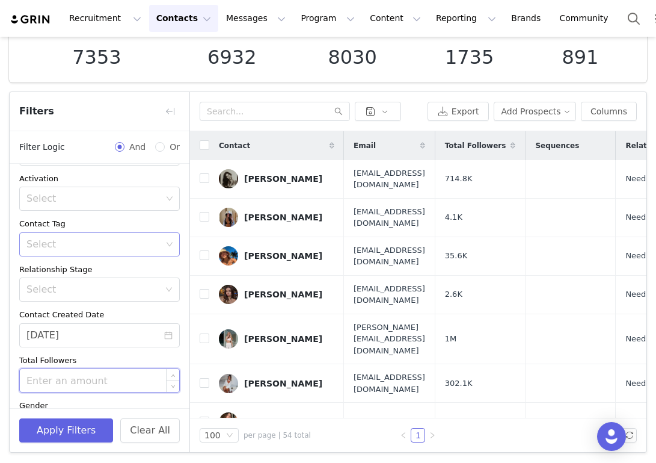
scroll to position [90, 0]
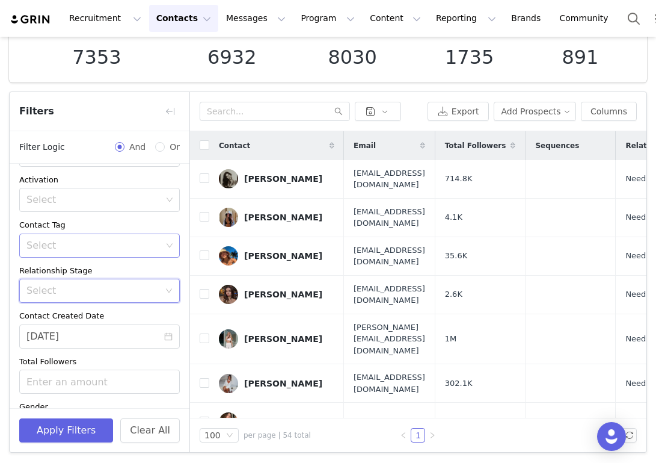
click at [168, 290] on icon "icon: down" at bounding box center [169, 291] width 6 height 4
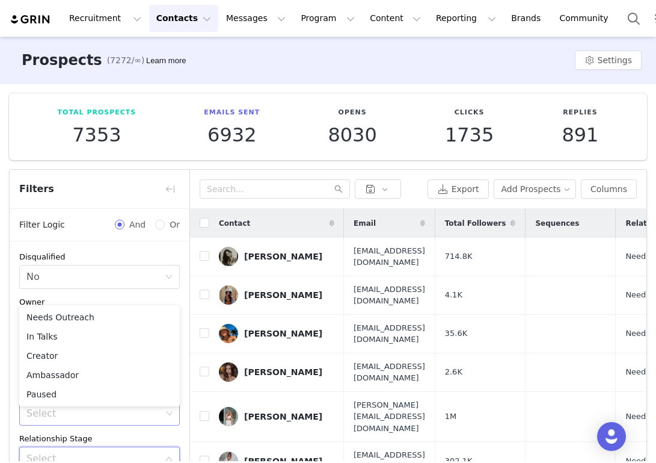
scroll to position [0, 0]
click at [185, 19] on button "Contacts Contacts" at bounding box center [183, 18] width 69 height 27
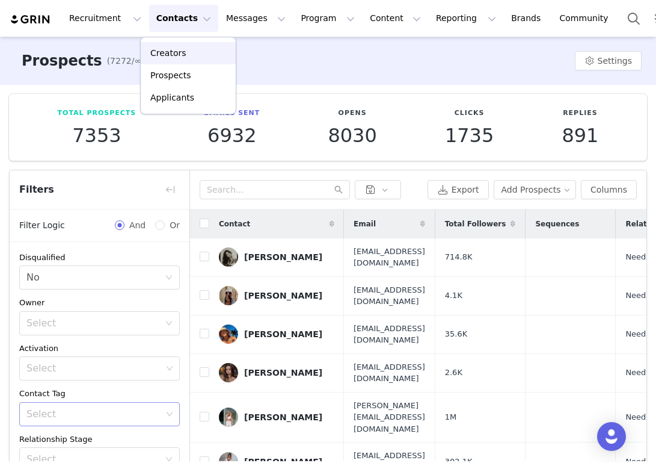
click at [177, 57] on p "Creators" at bounding box center [168, 53] width 36 height 13
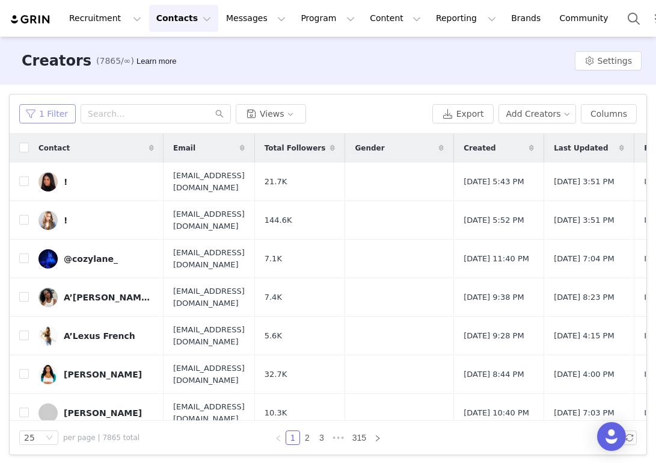
click at [49, 117] on button "1 Filter" at bounding box center [47, 113] width 57 height 19
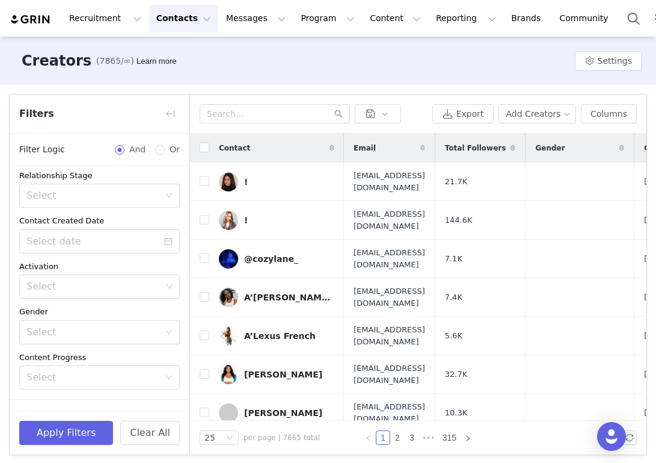
scroll to position [157, 0]
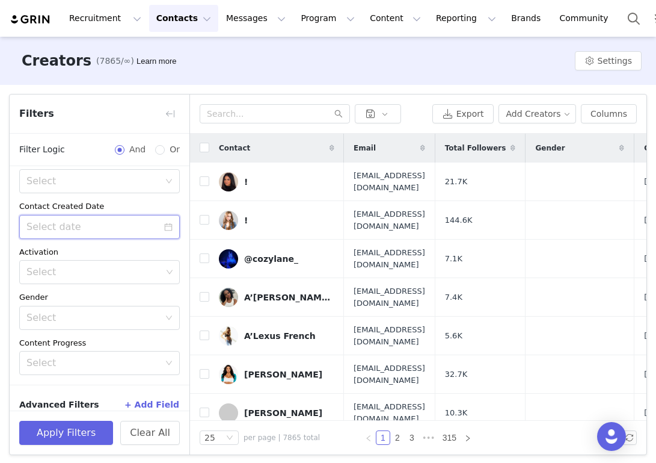
click at [161, 229] on input at bounding box center [99, 227] width 161 height 24
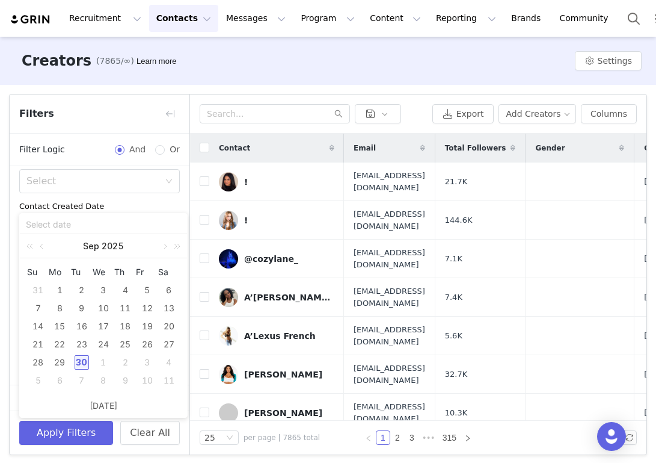
click at [81, 363] on div "30" at bounding box center [82, 362] width 14 height 14
type input "09/30/2025"
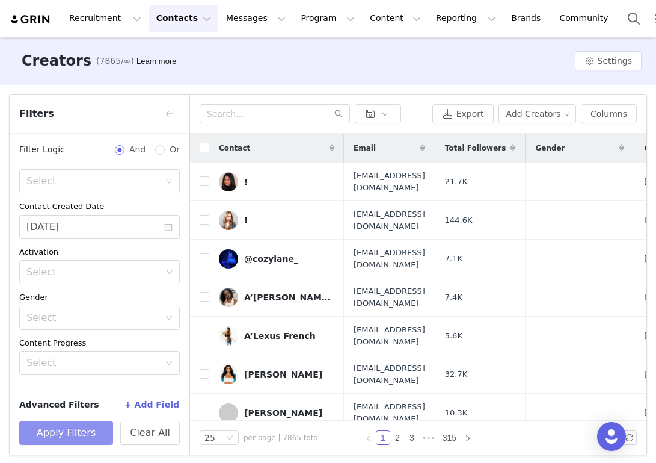
click at [72, 435] on button "Apply Filters" at bounding box center [66, 432] width 94 height 24
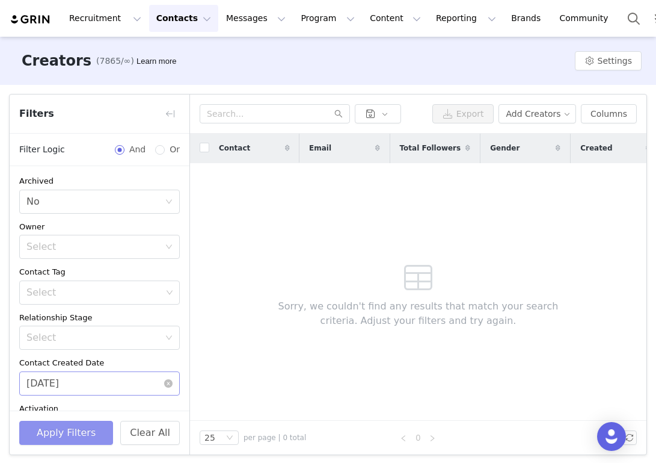
scroll to position [0, 0]
click at [180, 17] on button "Contacts Contacts" at bounding box center [183, 18] width 69 height 27
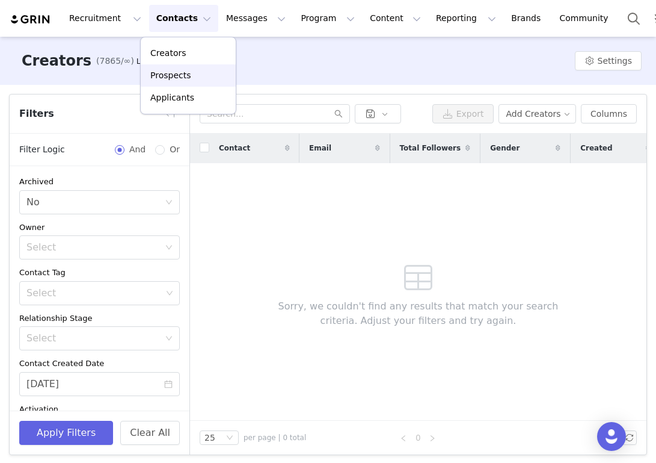
click at [178, 70] on p "Prospects" at bounding box center [170, 75] width 40 height 13
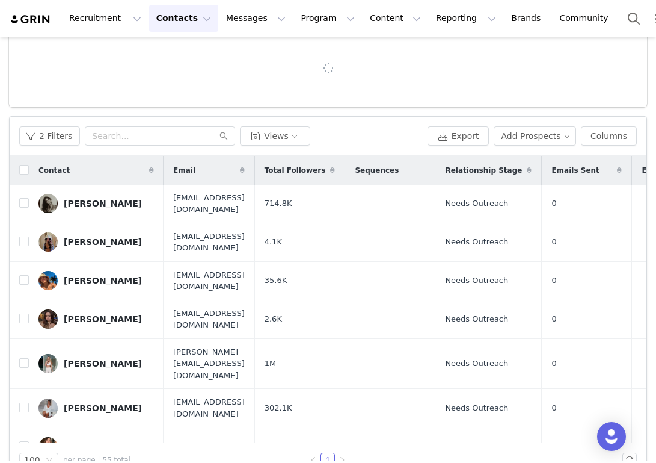
scroll to position [69, 0]
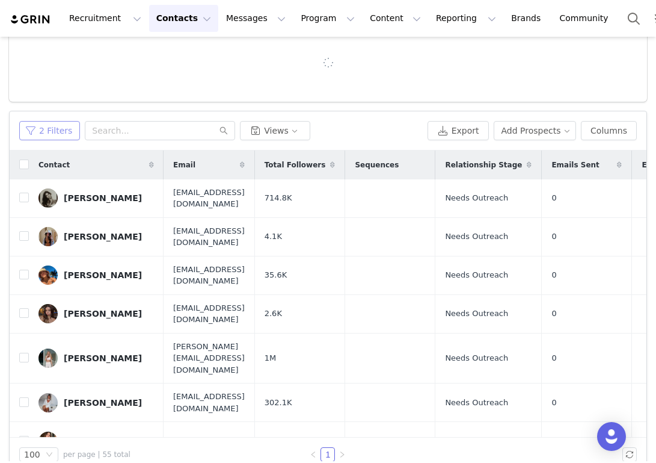
click at [67, 135] on button "2 Filters" at bounding box center [49, 130] width 61 height 19
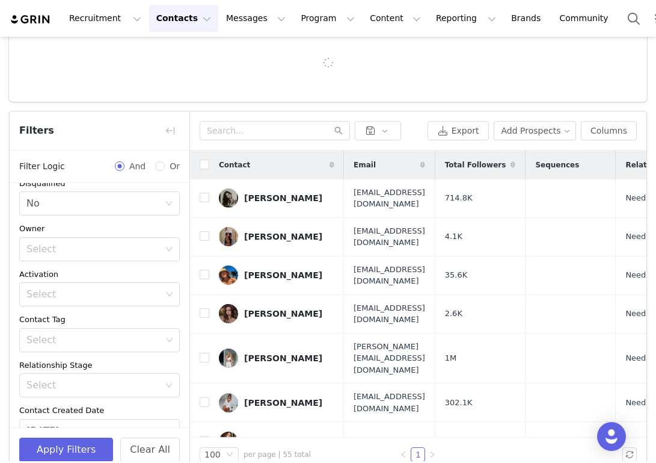
scroll to position [22, 0]
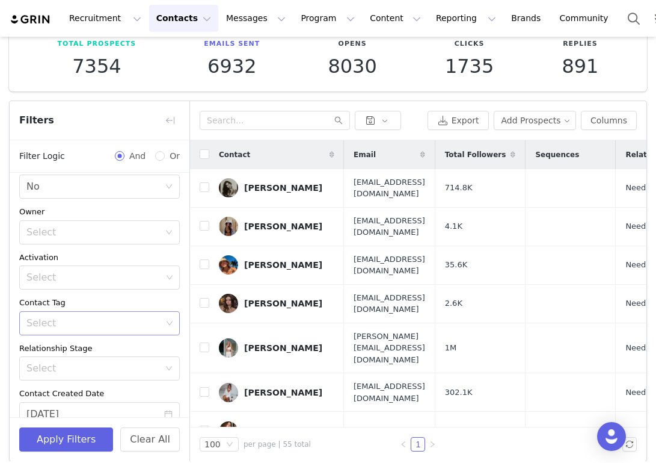
click at [171, 322] on icon "icon: down" at bounding box center [170, 323] width 6 height 4
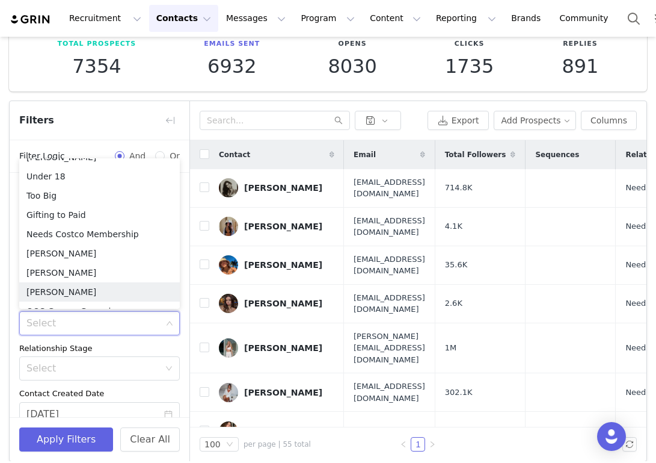
scroll to position [547, 0]
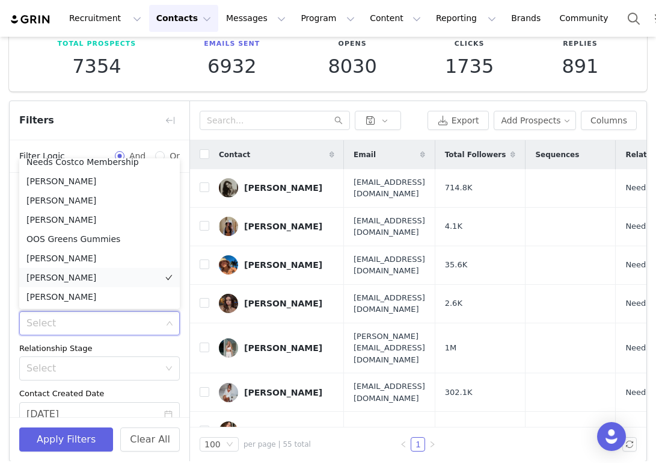
click at [121, 278] on li "[PERSON_NAME]" at bounding box center [99, 277] width 161 height 19
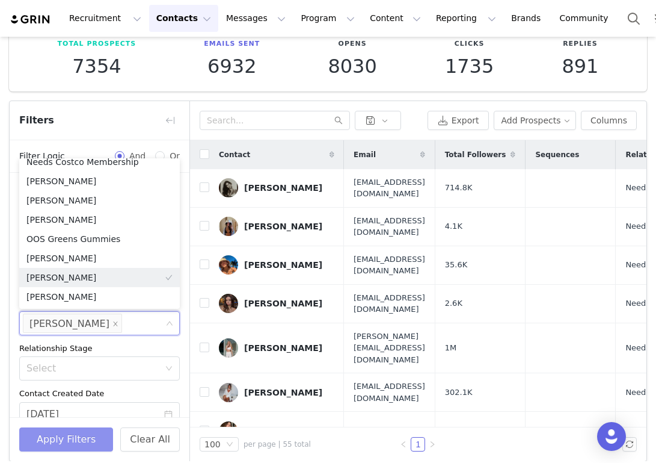
click at [87, 440] on button "Apply Filters" at bounding box center [66, 439] width 94 height 24
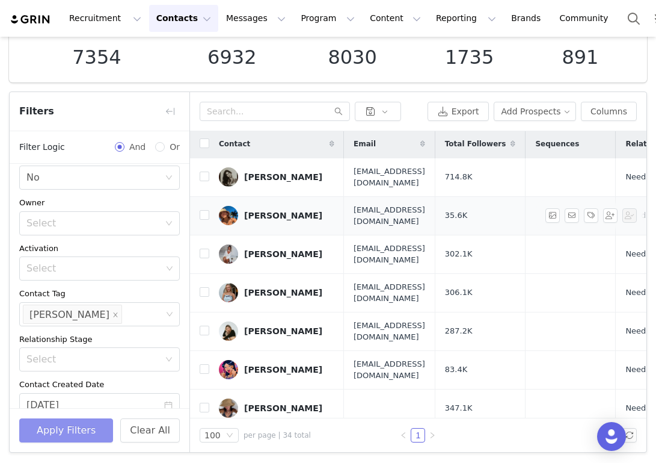
scroll to position [0, 0]
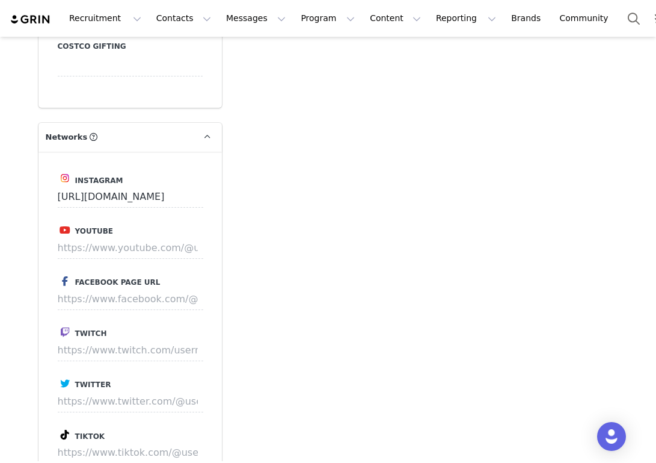
scroll to position [1769, 0]
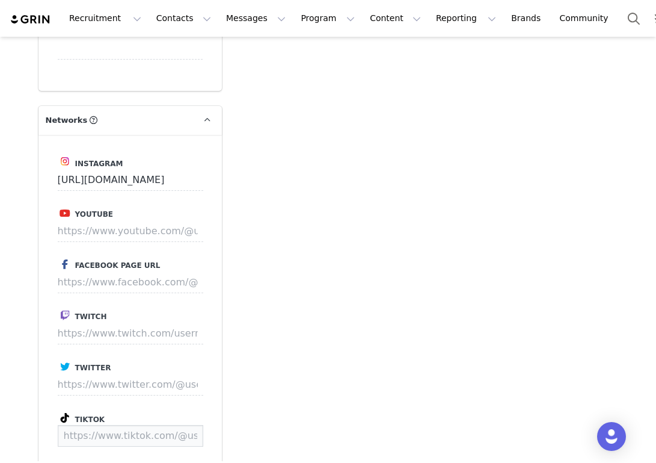
click at [123, 425] on input at bounding box center [131, 436] width 146 height 22
paste input "[URL][DOMAIN_NAME]"
click at [122, 425] on input "[URL][DOMAIN_NAME]" at bounding box center [109, 436] width 102 height 22
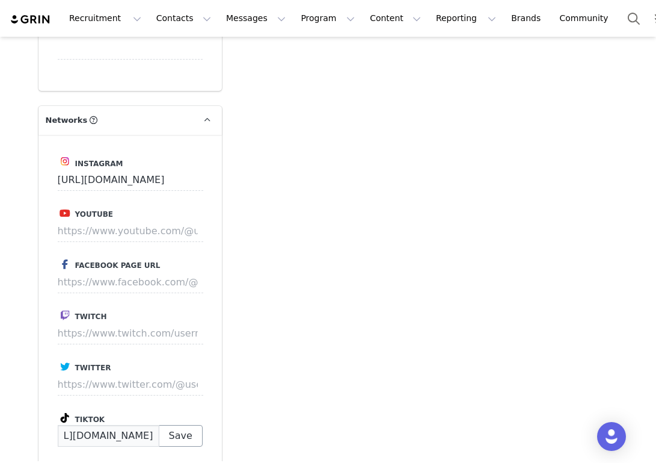
type input "[URL][DOMAIN_NAME]"
click at [186, 425] on button "Save" at bounding box center [181, 436] width 44 height 22
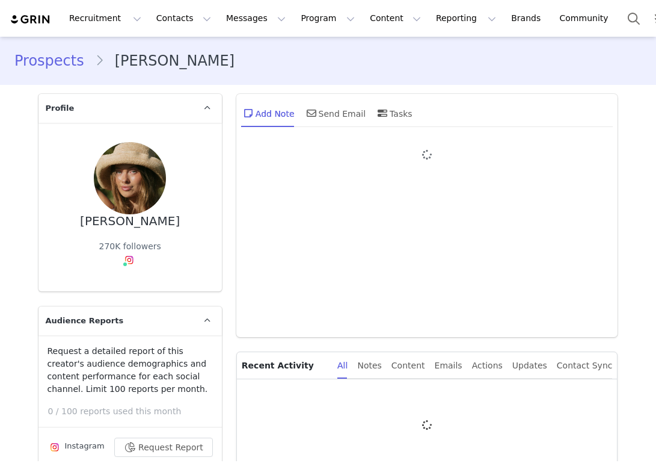
type input "+1 ([GEOGRAPHIC_DATA])"
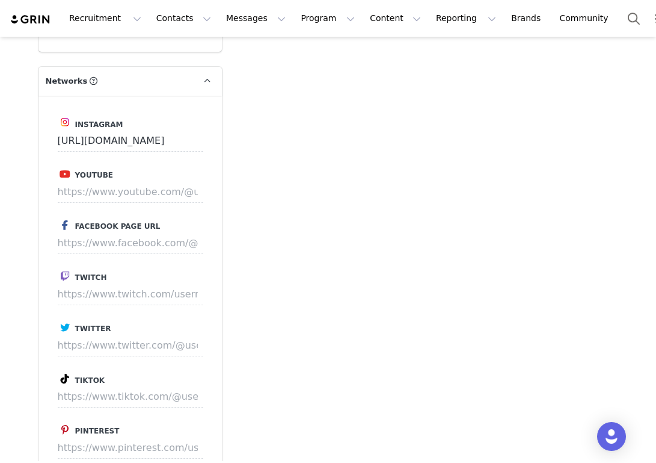
scroll to position [1826, 0]
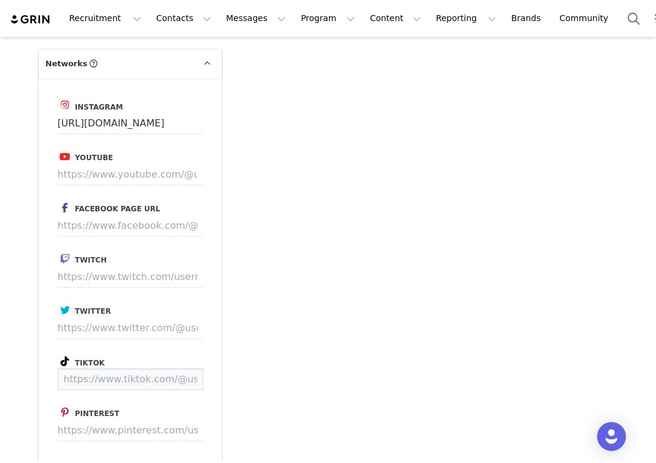
click at [119, 368] on input at bounding box center [131, 379] width 146 height 22
paste input "[URL][DOMAIN_NAME]"
type input "[URL][DOMAIN_NAME]"
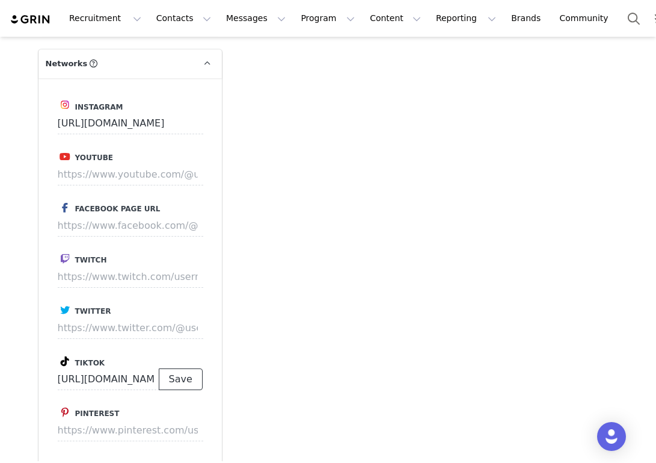
click at [183, 368] on button "Save" at bounding box center [181, 379] width 44 height 22
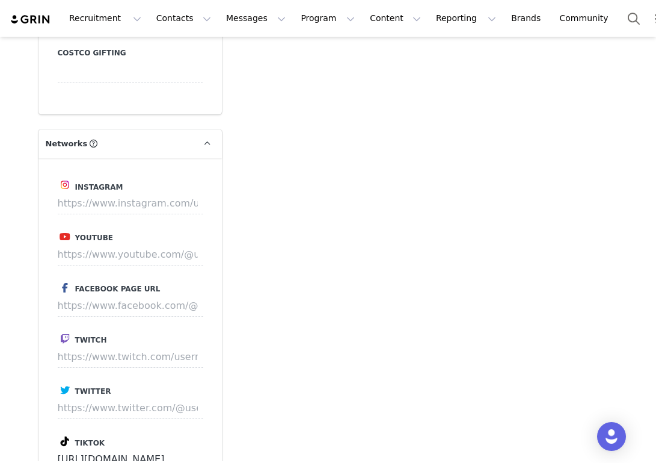
scroll to position [1729, 0]
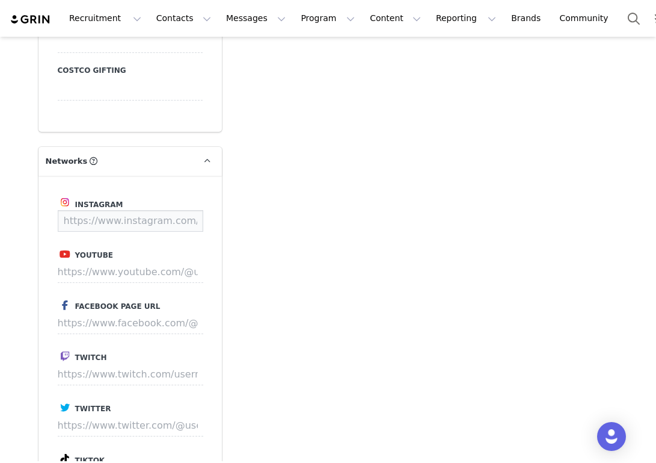
click at [112, 210] on input at bounding box center [131, 221] width 146 height 22
paste input "[URL][DOMAIN_NAME]"
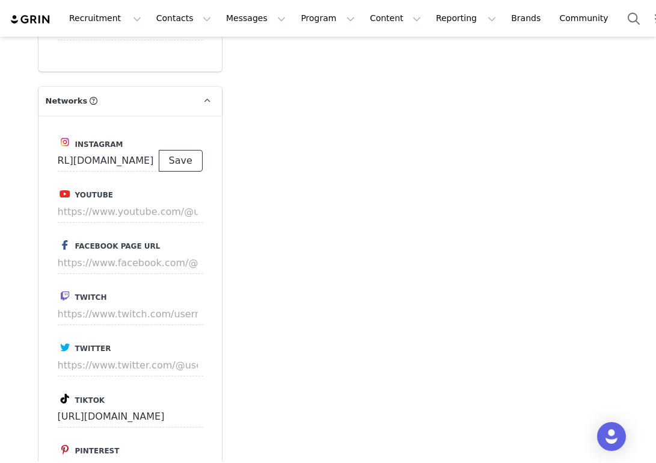
scroll to position [0, 0]
click at [188, 150] on button "Save" at bounding box center [181, 161] width 44 height 22
type input "[URL][DOMAIN_NAME]"
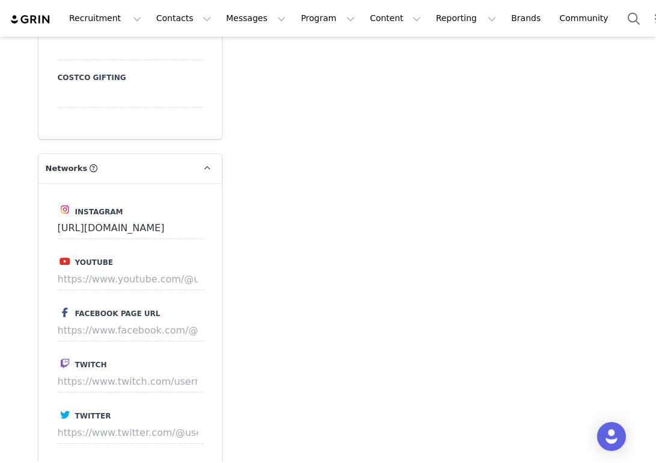
scroll to position [1756, 0]
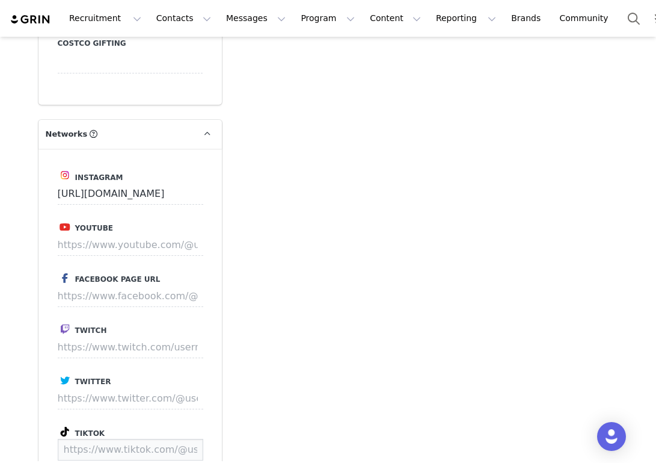
click at [112, 438] on input at bounding box center [131, 449] width 146 height 22
paste input "[URL][DOMAIN_NAME]"
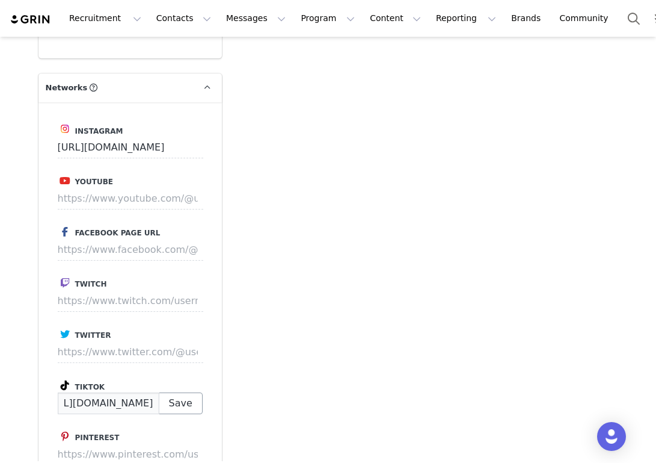
type input "[URL][DOMAIN_NAME]"
click at [180, 392] on button "Save" at bounding box center [181, 403] width 44 height 22
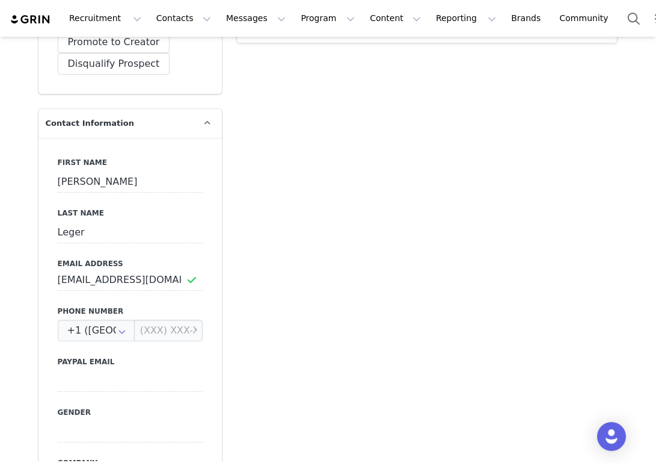
scroll to position [0, 0]
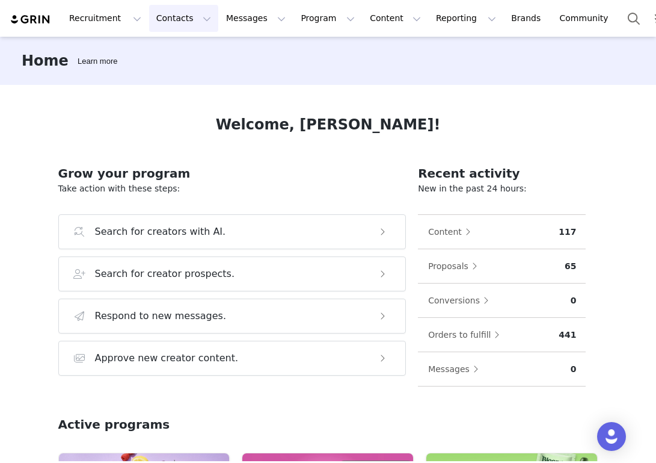
click at [182, 20] on button "Contacts Contacts" at bounding box center [183, 18] width 69 height 27
click at [183, 76] on p "Prospects" at bounding box center [170, 75] width 40 height 13
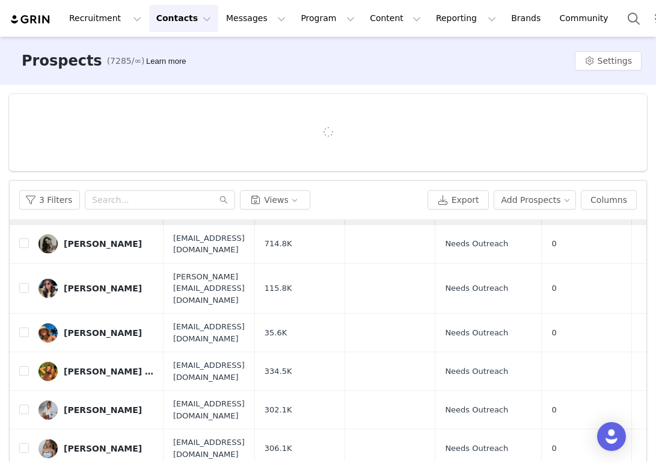
scroll to position [33, 0]
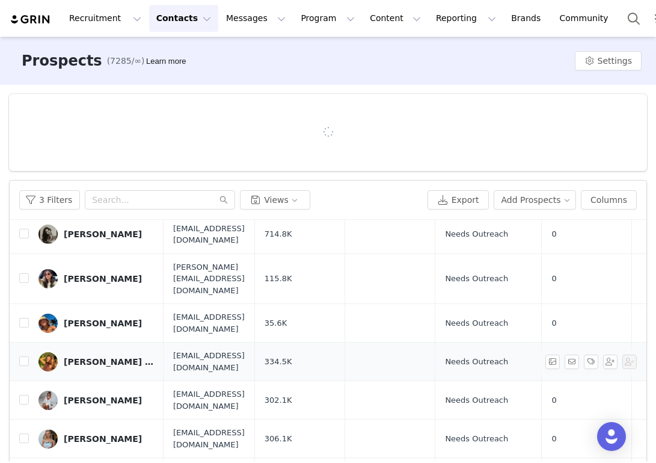
click at [110, 357] on div "Audrey Lillian" at bounding box center [109, 362] width 90 height 10
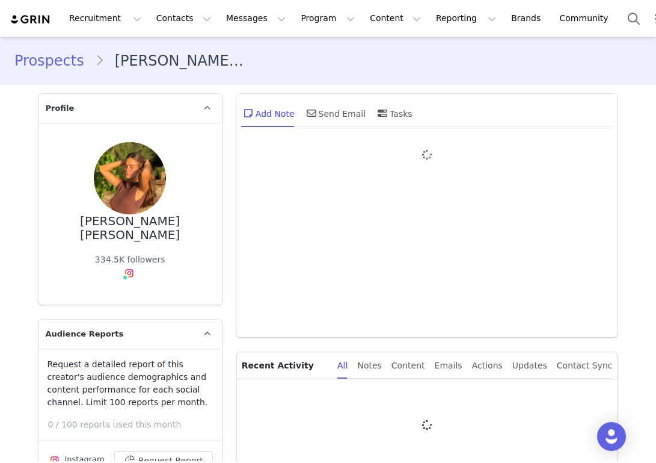
type input "+1 ([GEOGRAPHIC_DATA])"
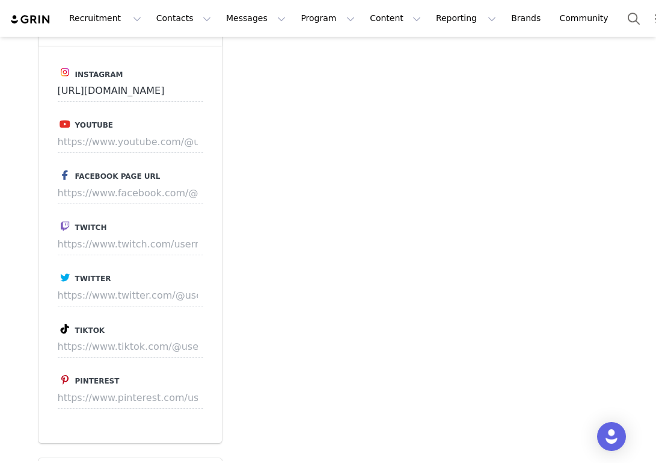
scroll to position [1886, 0]
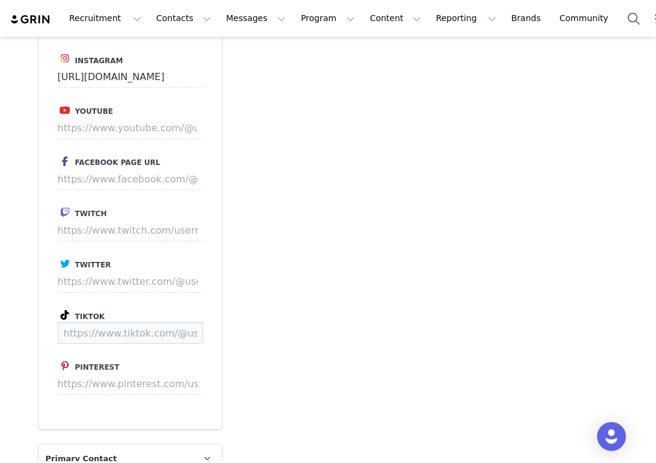
click at [132, 322] on input at bounding box center [131, 333] width 146 height 22
paste input "https://www.tiktok.com/@audreylilliann"
type input "https://www.tiktok.com/@audreylilliann"
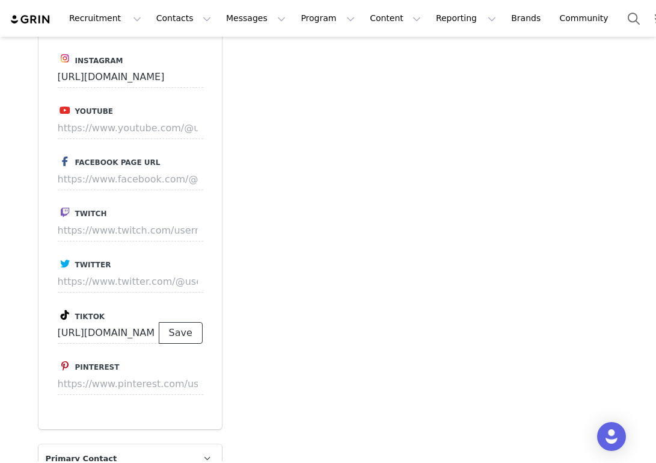
click at [183, 322] on button "Save" at bounding box center [181, 333] width 44 height 22
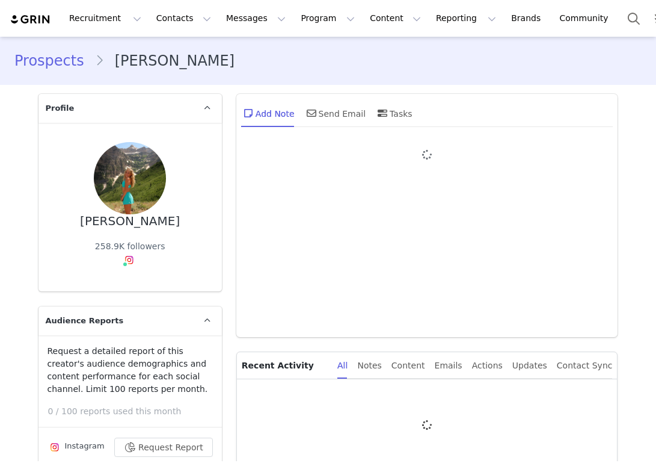
type input "+1 ([GEOGRAPHIC_DATA])"
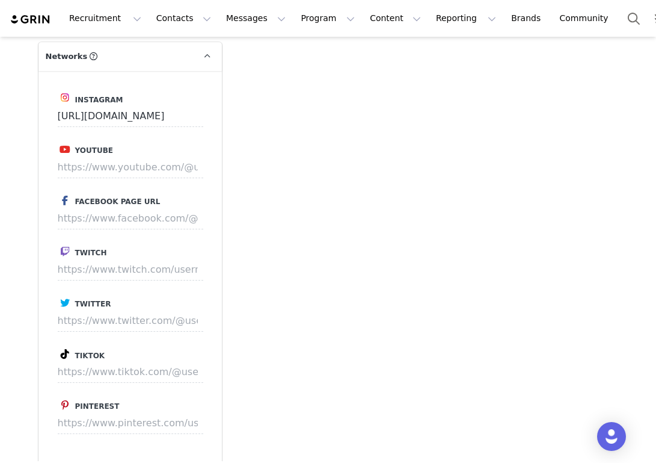
scroll to position [1871, 0]
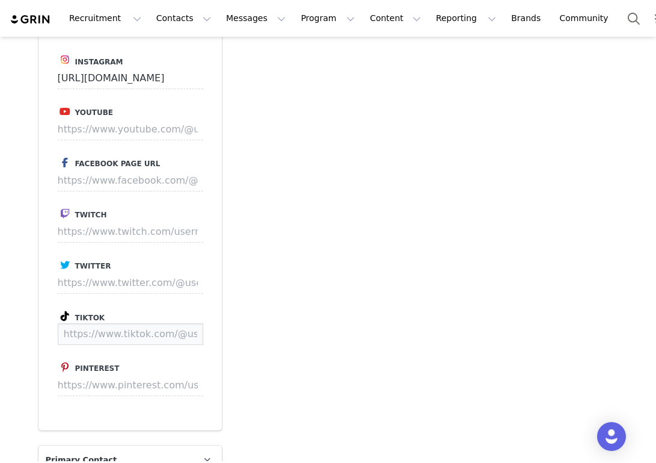
click at [93, 323] on input at bounding box center [131, 334] width 146 height 22
paste input "[URL][DOMAIN_NAME]"
type input "[URL][DOMAIN_NAME]"
click at [181, 323] on button "Save" at bounding box center [181, 334] width 44 height 22
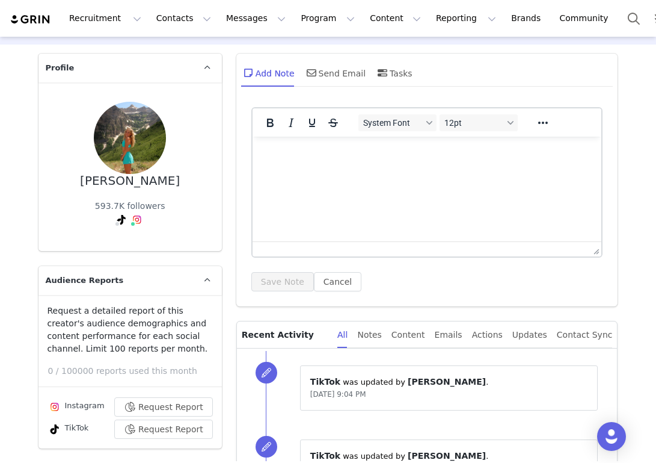
scroll to position [0, 0]
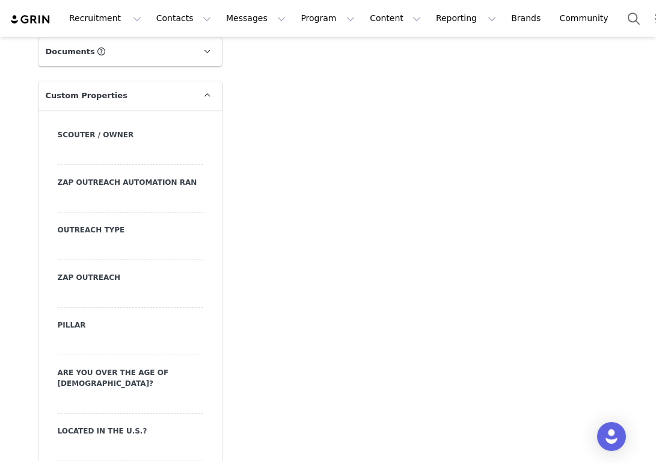
scroll to position [1217, 0]
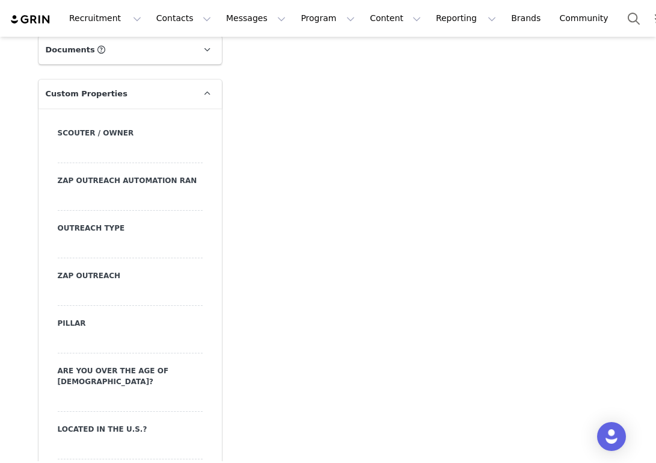
click at [134, 251] on div at bounding box center [130, 247] width 145 height 22
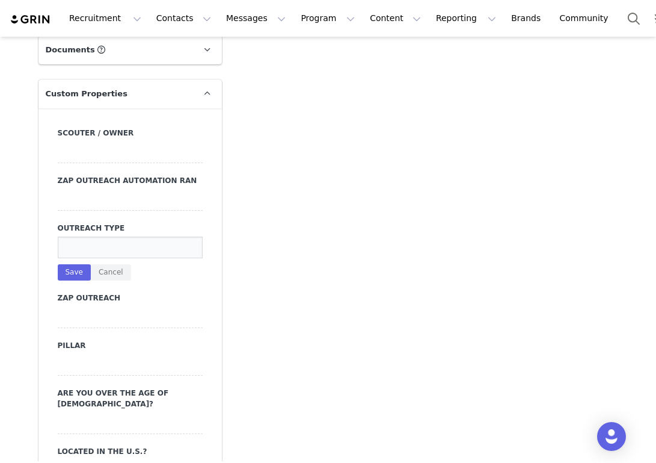
click at [134, 251] on input at bounding box center [130, 247] width 145 height 22
type input "DM"
click at [59, 275] on button "Save" at bounding box center [74, 272] width 33 height 16
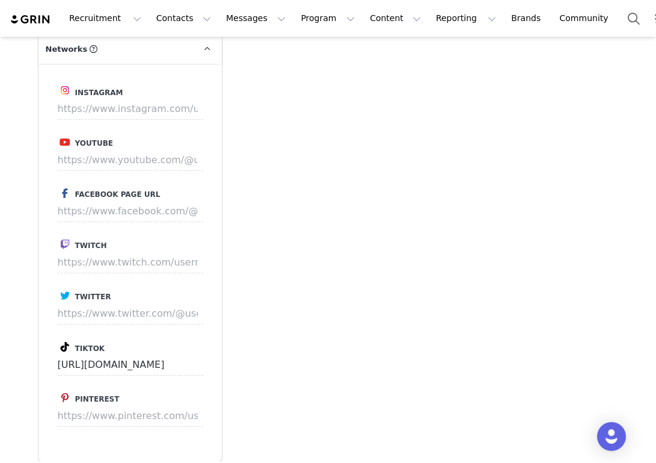
scroll to position [1829, 0]
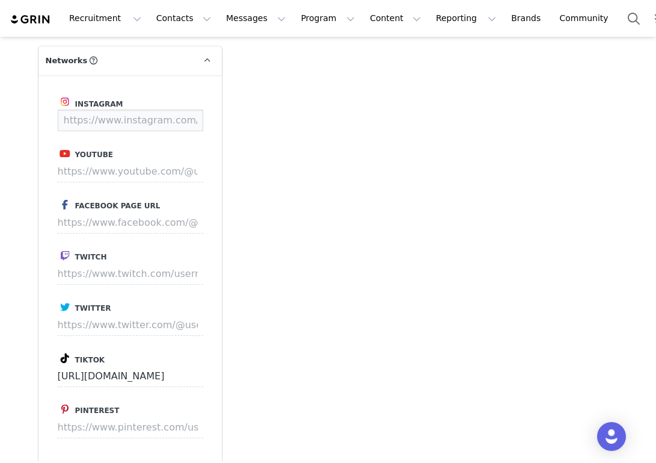
click at [125, 109] on input at bounding box center [131, 120] width 146 height 22
paste input "https://www.instagram.com/zoeidavis/"
click at [189, 109] on button "Save" at bounding box center [181, 120] width 44 height 22
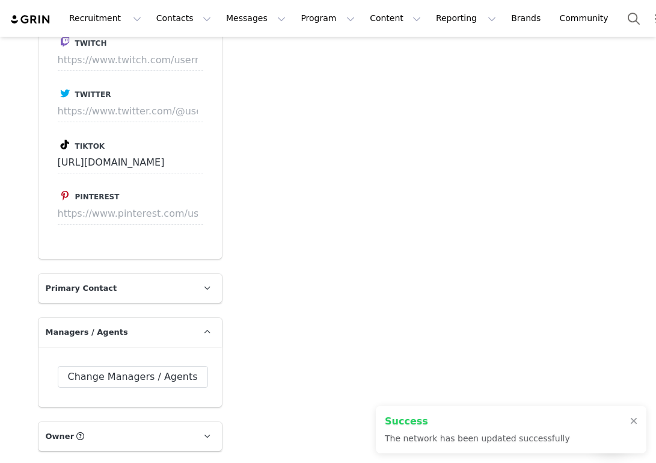
type input "https://www.instagram.com/zoeidavis"
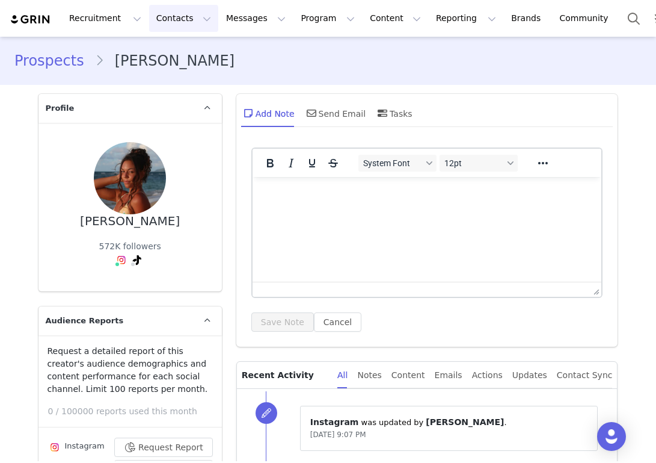
click at [168, 19] on button "Contacts Contacts" at bounding box center [183, 18] width 69 height 27
click at [172, 82] on link "Prospects" at bounding box center [188, 75] width 95 height 22
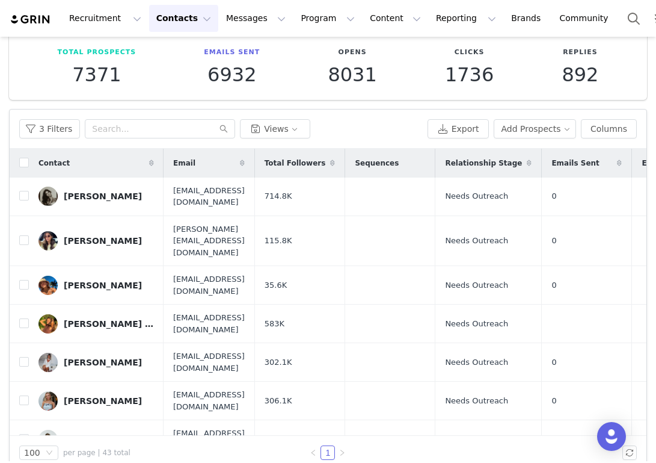
scroll to position [66, 0]
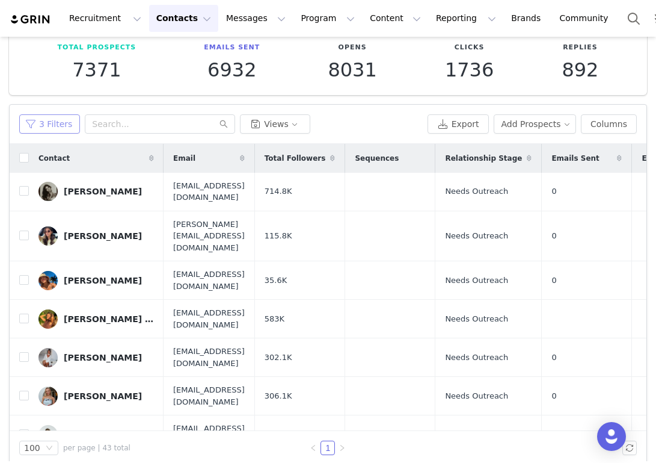
click at [62, 120] on button "3 Filters" at bounding box center [49, 123] width 61 height 19
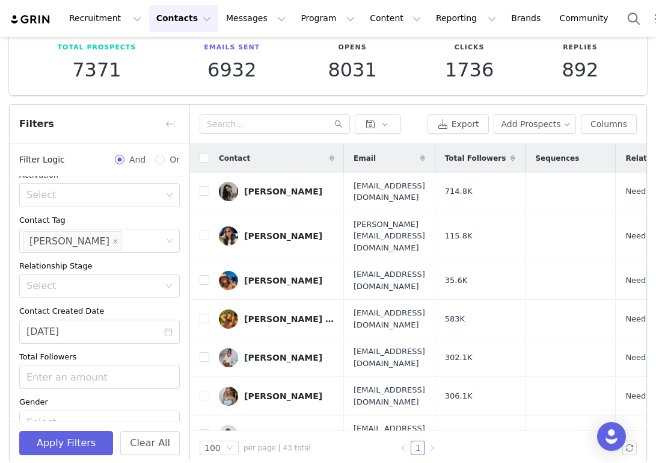
scroll to position [170, 0]
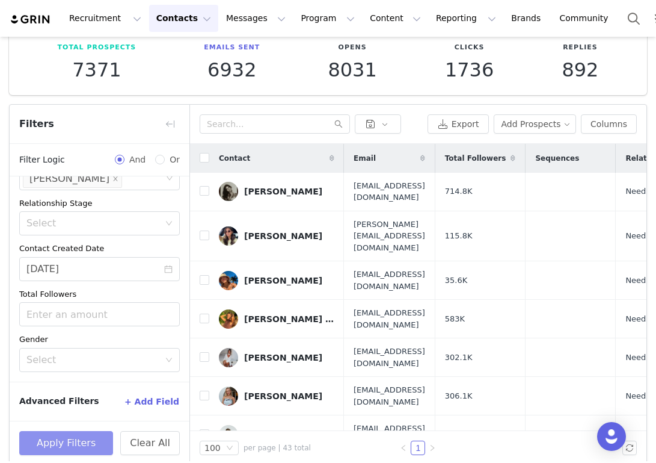
click at [82, 437] on button "Apply Filters" at bounding box center [66, 443] width 94 height 24
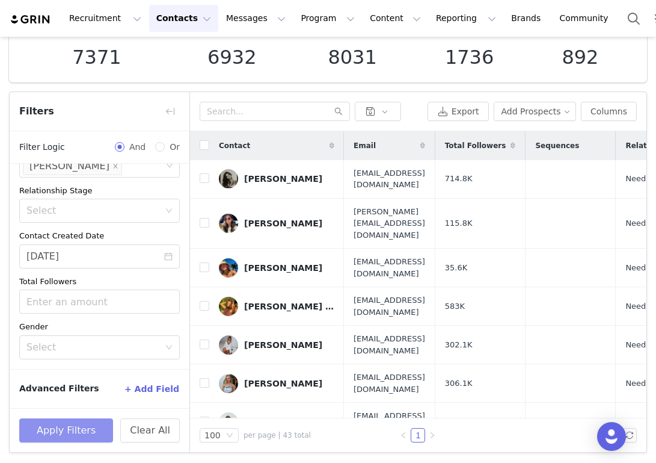
scroll to position [0, 0]
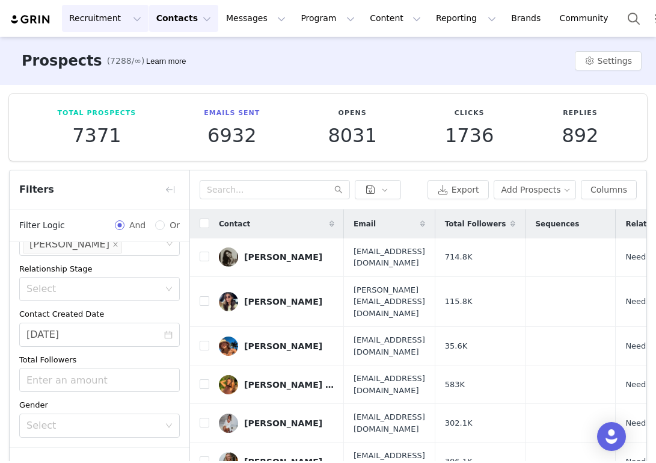
click at [129, 19] on button "Recruitment Recruitment" at bounding box center [105, 18] width 87 height 27
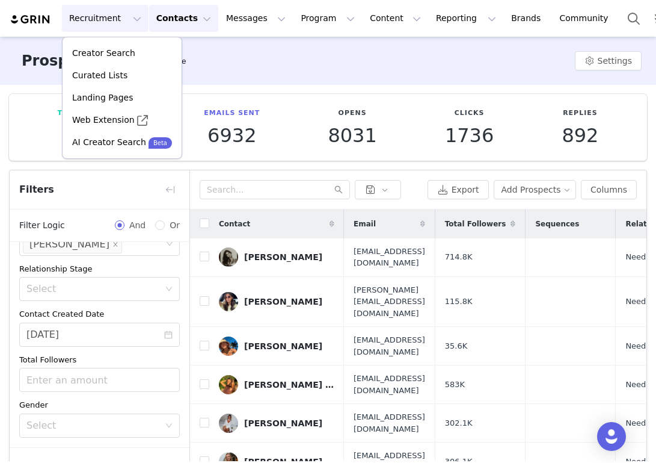
click at [191, 17] on button "Contacts Contacts" at bounding box center [183, 18] width 69 height 27
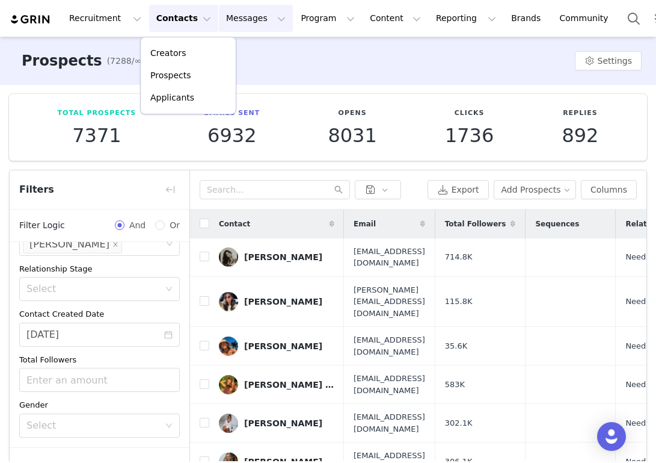
click at [253, 18] on button "Messages Messages" at bounding box center [256, 18] width 74 height 27
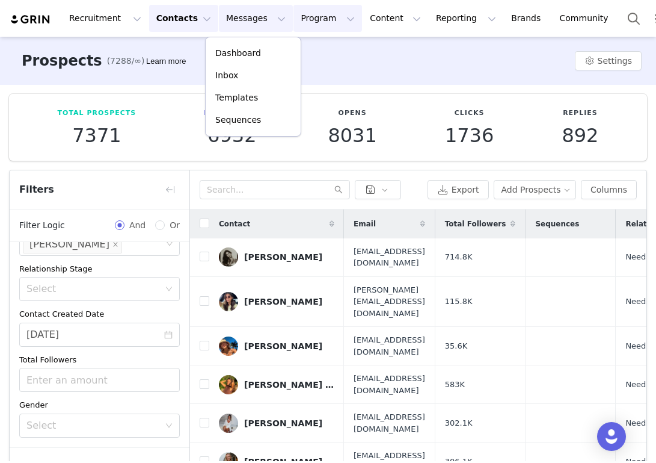
click at [330, 18] on button "Program Program" at bounding box center [328, 18] width 69 height 27
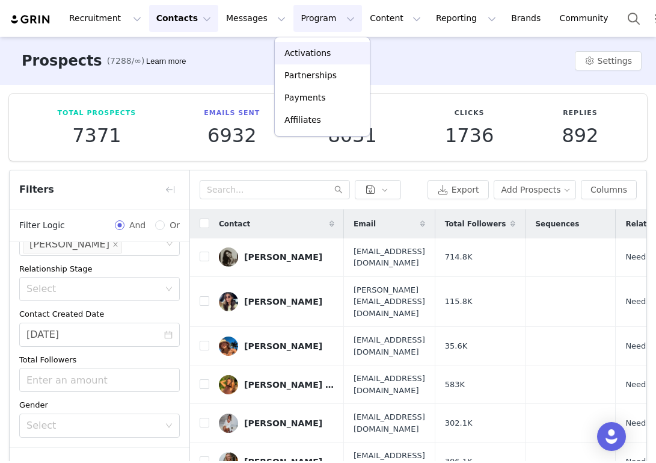
click at [332, 47] on div "Activations" at bounding box center [322, 53] width 81 height 13
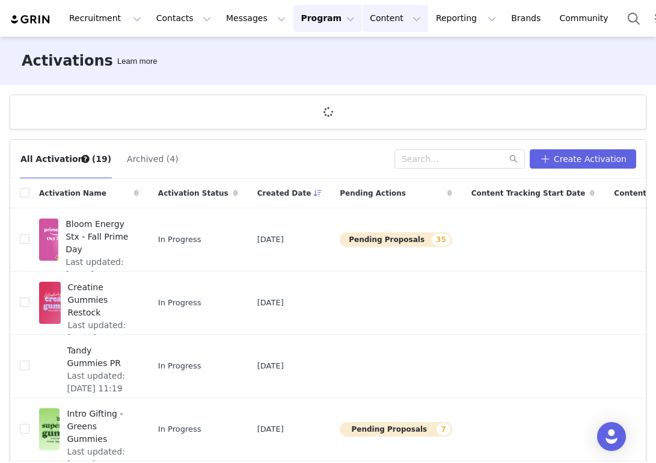
click at [385, 14] on button "Content Content" at bounding box center [396, 18] width 66 height 27
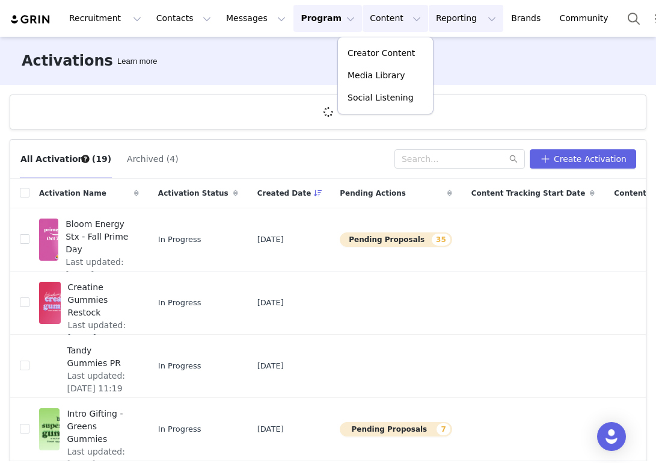
click at [434, 18] on button "Reporting Reporting" at bounding box center [466, 18] width 75 height 27
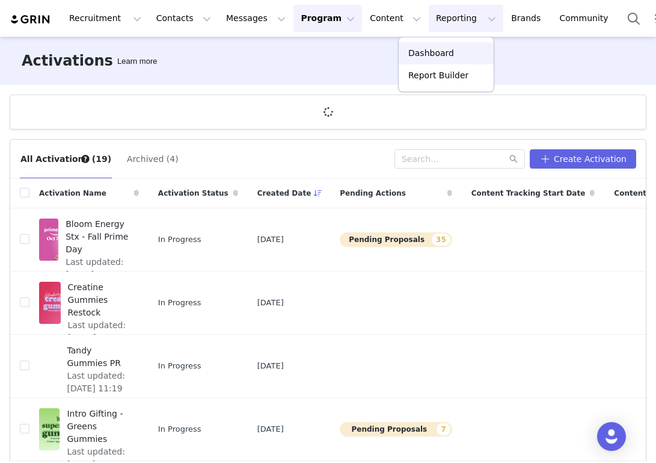
click at [461, 52] on div "Dashboard" at bounding box center [446, 53] width 81 height 13
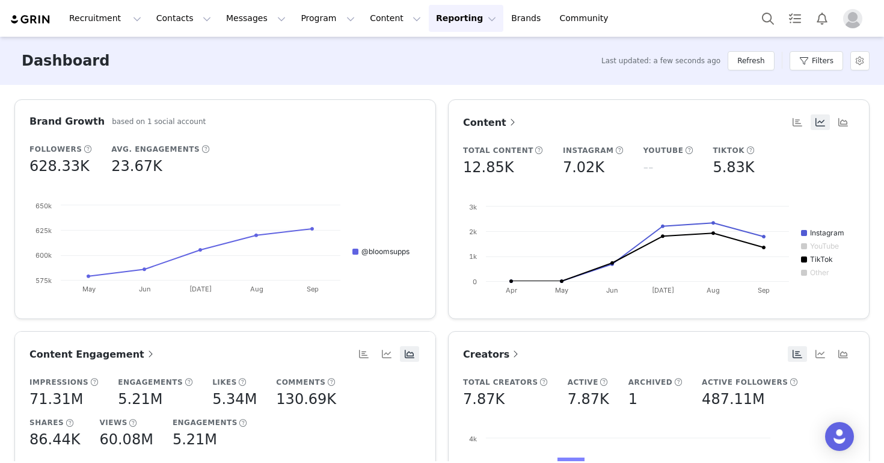
click at [656, 20] on img "Profile" at bounding box center [852, 18] width 19 height 19
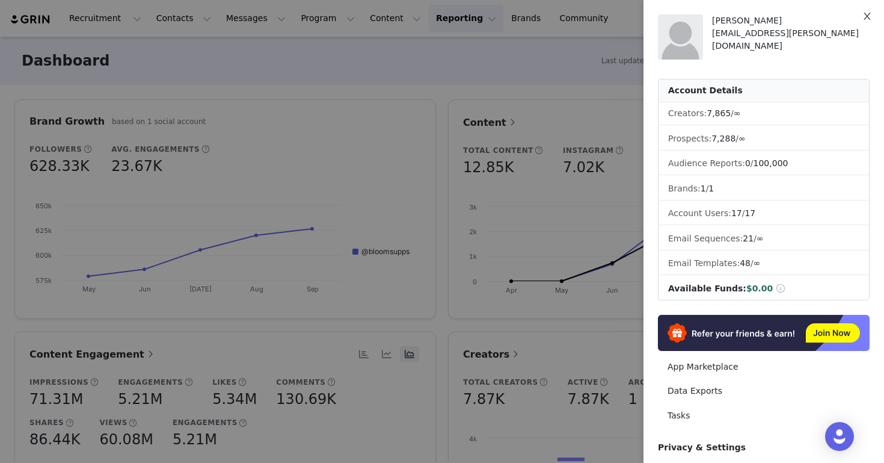
click at [656, 15] on icon "icon: close" at bounding box center [867, 16] width 7 height 7
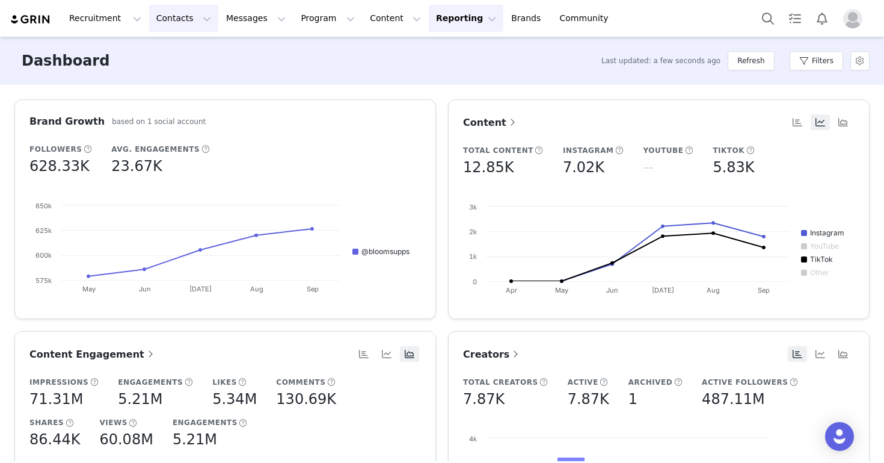
click at [171, 18] on button "Contacts Contacts" at bounding box center [183, 18] width 69 height 27
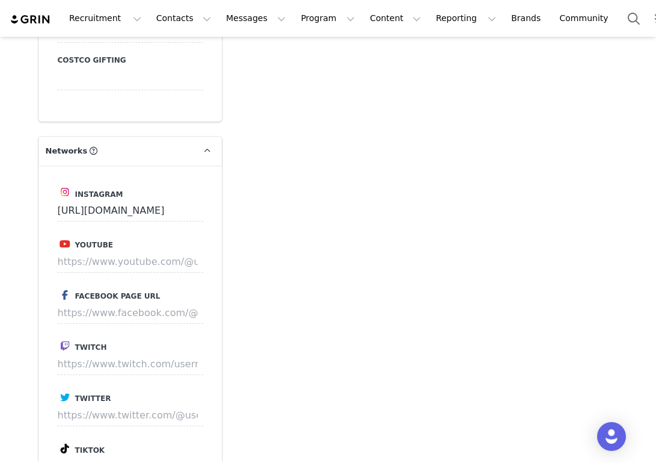
scroll to position [1800, 0]
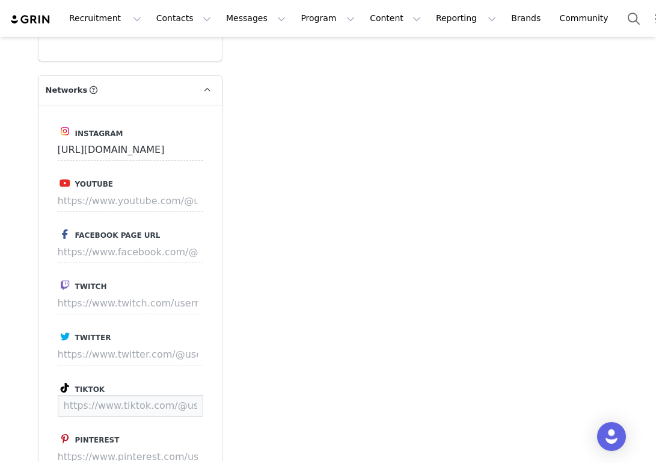
click at [149, 395] on input at bounding box center [131, 406] width 146 height 22
paste input "https://www.tiktok.com/@carolineconneen"
type input "https://www.tiktok.com/@carolineconneen"
click at [193, 395] on button "Save" at bounding box center [181, 406] width 44 height 22
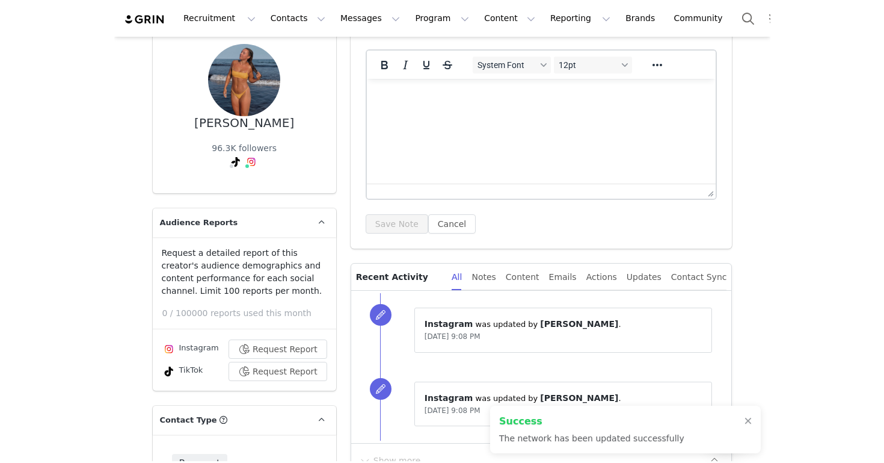
scroll to position [0, 0]
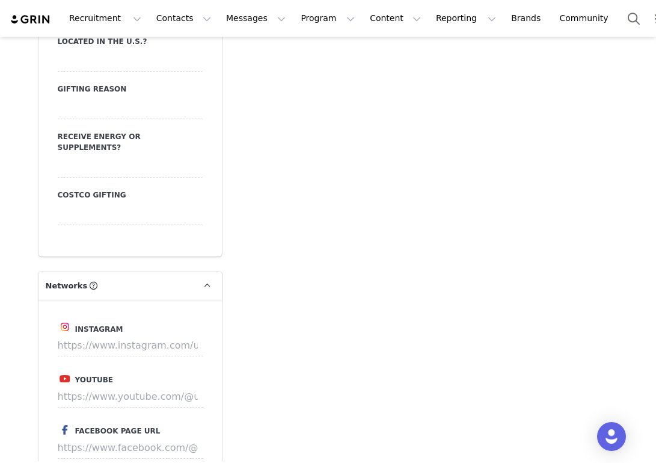
scroll to position [1652, 0]
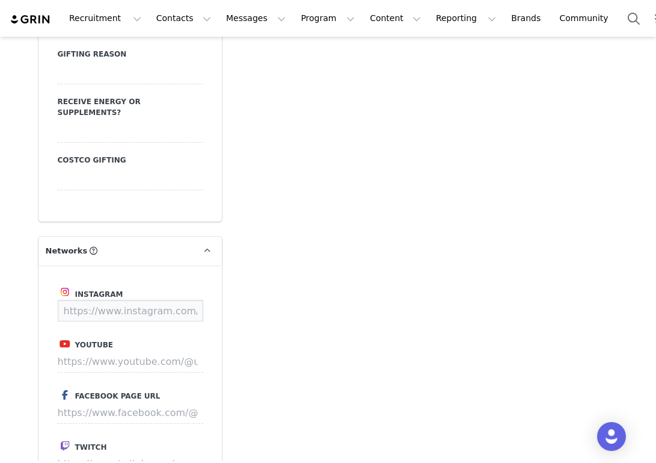
click at [129, 300] on input at bounding box center [131, 311] width 146 height 22
paste input "https://www.instagram.com/ellasandramuse/"
click at [194, 300] on button "Save" at bounding box center [181, 311] width 44 height 22
type input "https://www.instagram.com/ellasandramuse"
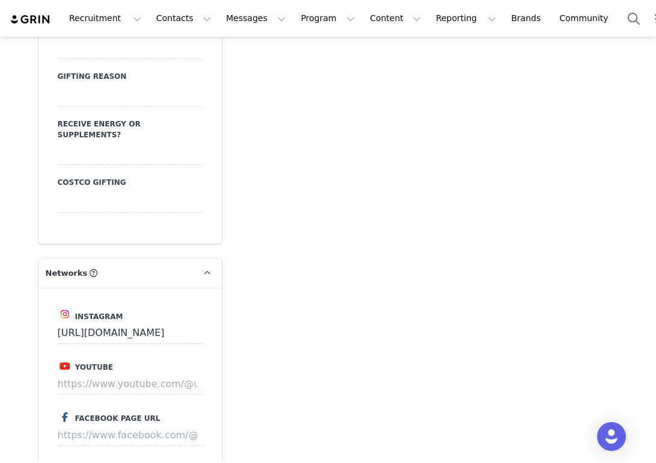
scroll to position [1674, 0]
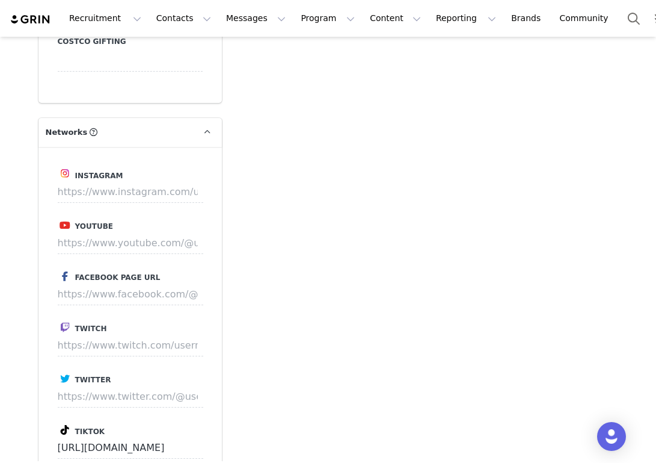
scroll to position [1830, 0]
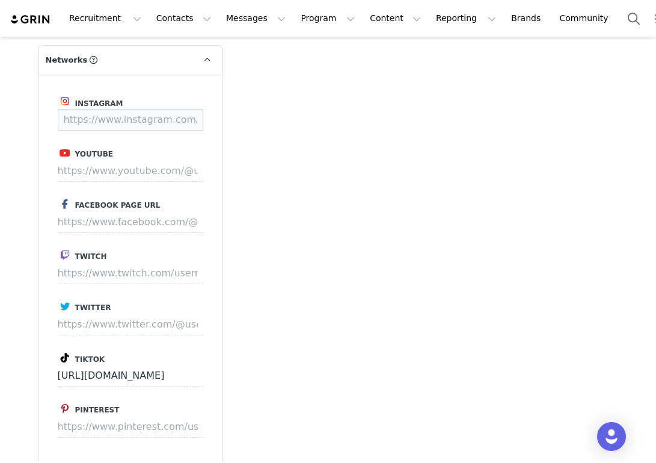
click at [155, 109] on input at bounding box center [131, 120] width 146 height 22
paste input "https://www.instagram.com/melodyymiles/"
click at [188, 109] on button "Save" at bounding box center [181, 120] width 44 height 22
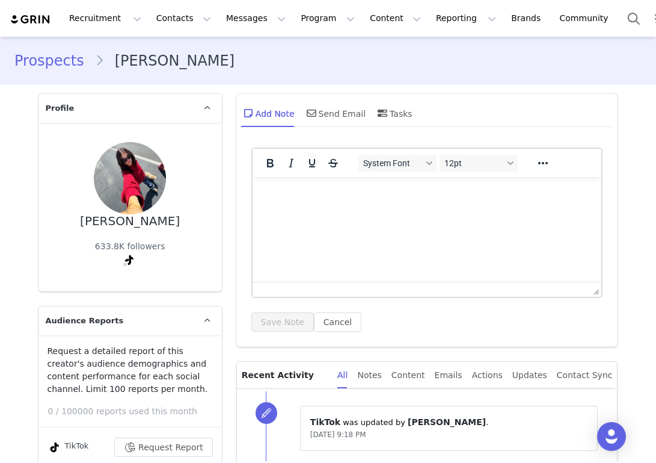
type input "https://www.instagram.com/melodyymiles"
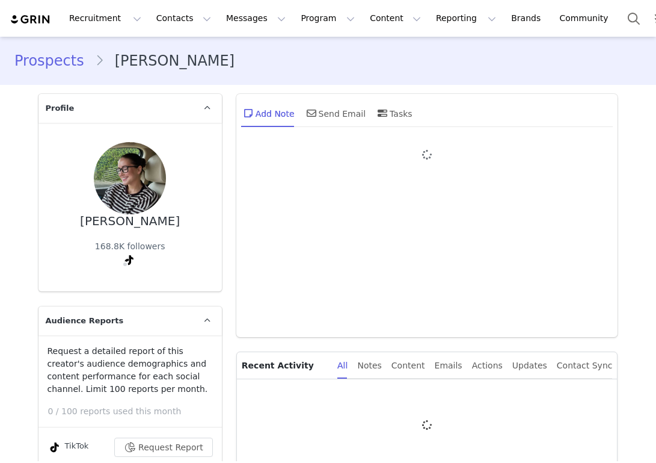
type input "+1 ([GEOGRAPHIC_DATA])"
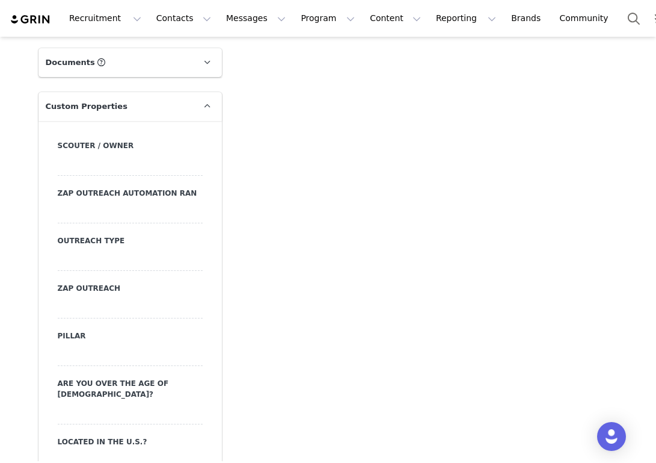
scroll to position [1655, 0]
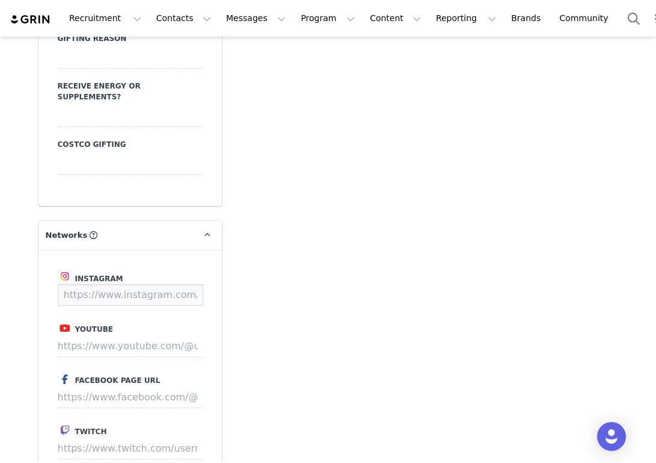
click at [112, 284] on input at bounding box center [131, 295] width 146 height 22
paste input "[URL][DOMAIN_NAME]"
type input "[URL][DOMAIN_NAME]"
click at [180, 284] on input at bounding box center [131, 295] width 146 height 22
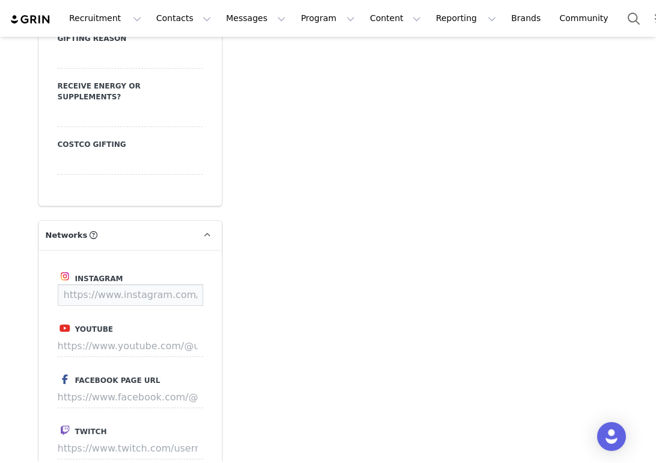
click at [160, 284] on input at bounding box center [131, 295] width 146 height 22
paste input "[URL][DOMAIN_NAME]"
click at [182, 284] on button "Save" at bounding box center [181, 295] width 44 height 22
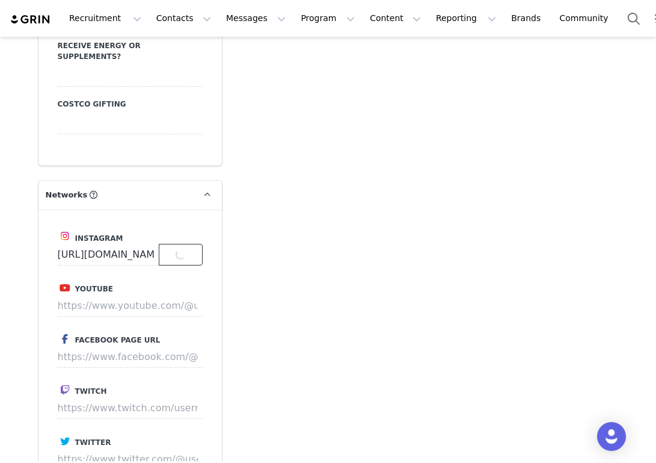
scroll to position [1750, 0]
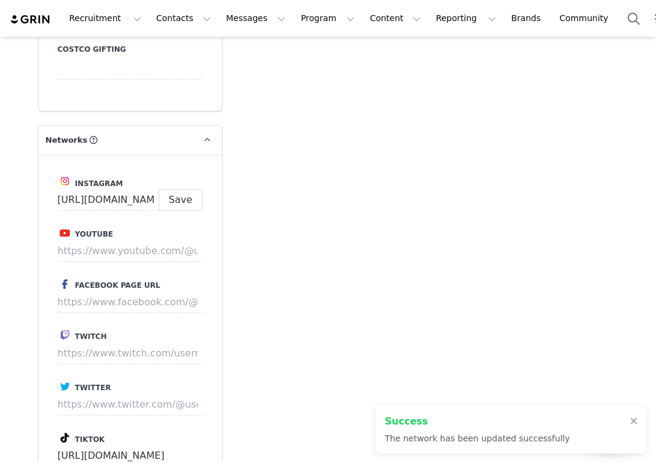
type input "[URL][DOMAIN_NAME]"
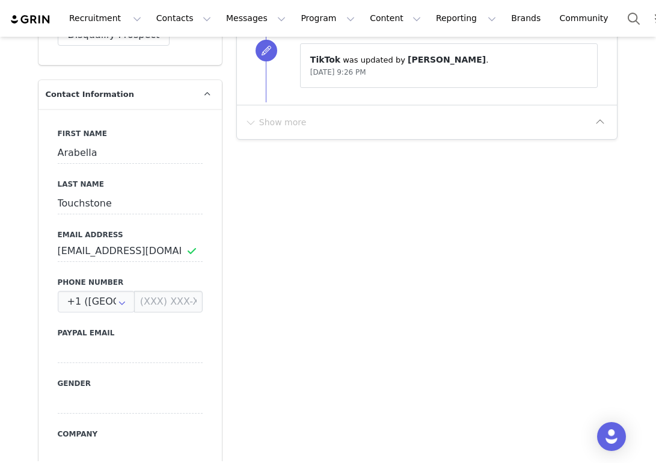
scroll to position [293, 0]
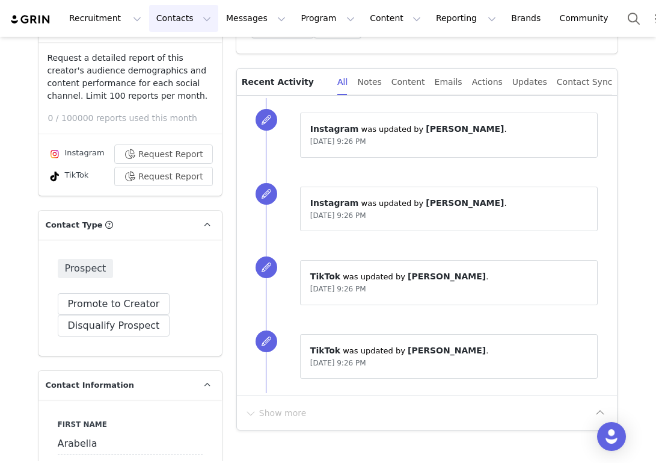
click at [175, 21] on button "Contacts Contacts" at bounding box center [183, 18] width 69 height 27
click at [173, 71] on p "Prospects" at bounding box center [170, 75] width 40 height 13
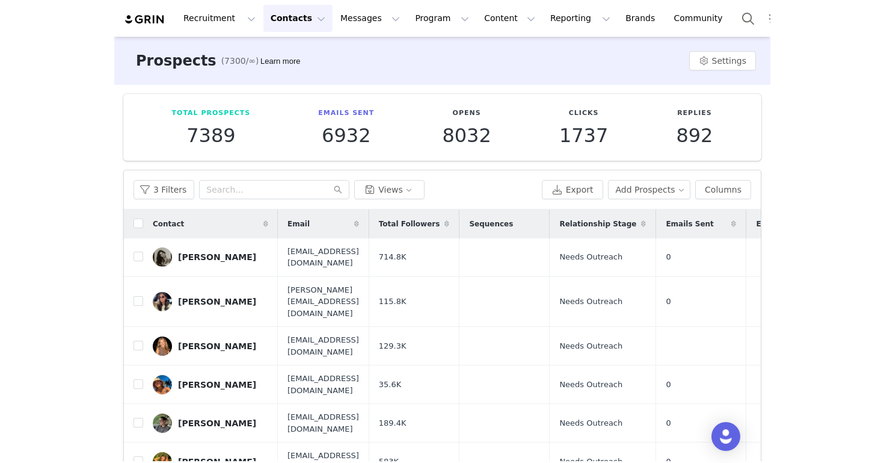
scroll to position [382, 0]
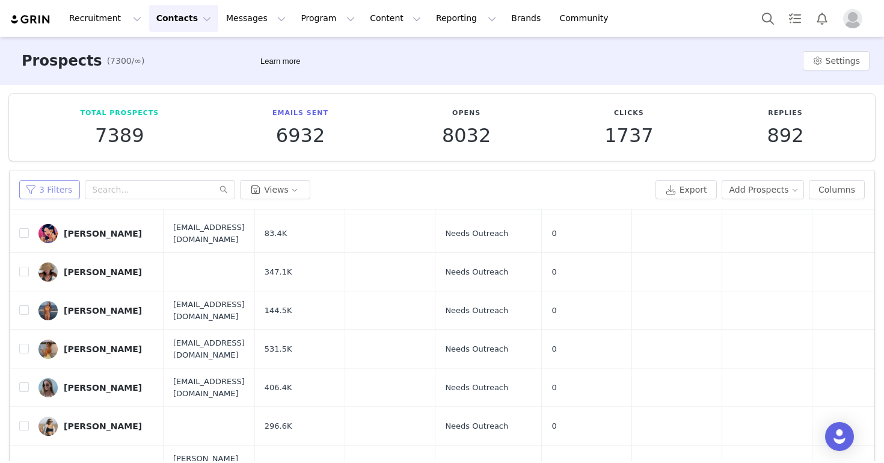
click at [70, 193] on button "3 Filters" at bounding box center [49, 189] width 61 height 19
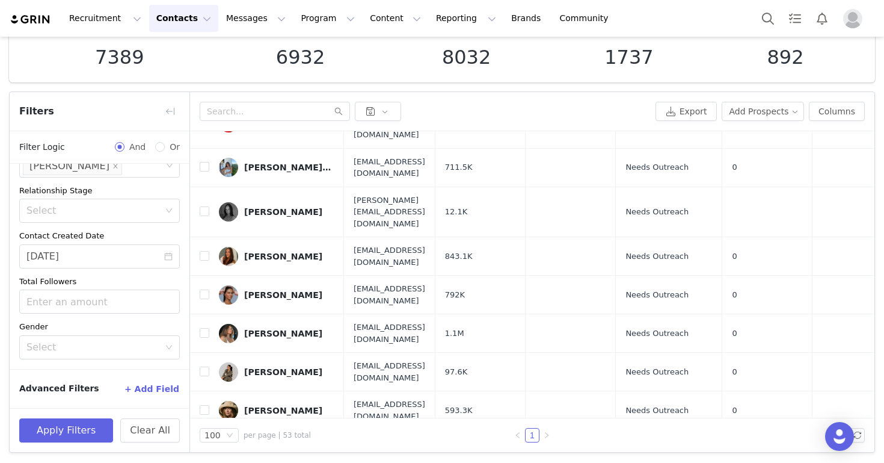
scroll to position [0, 0]
